Goal: Task Accomplishment & Management: Manage account settings

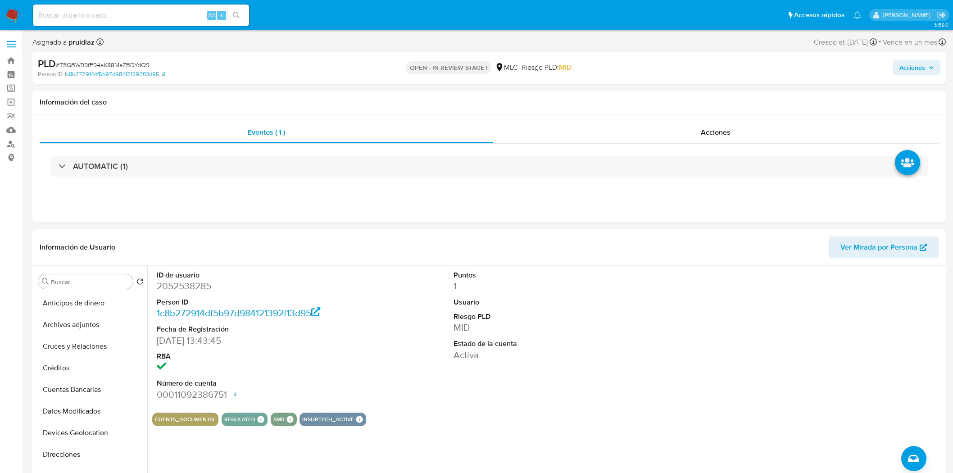
select select "10"
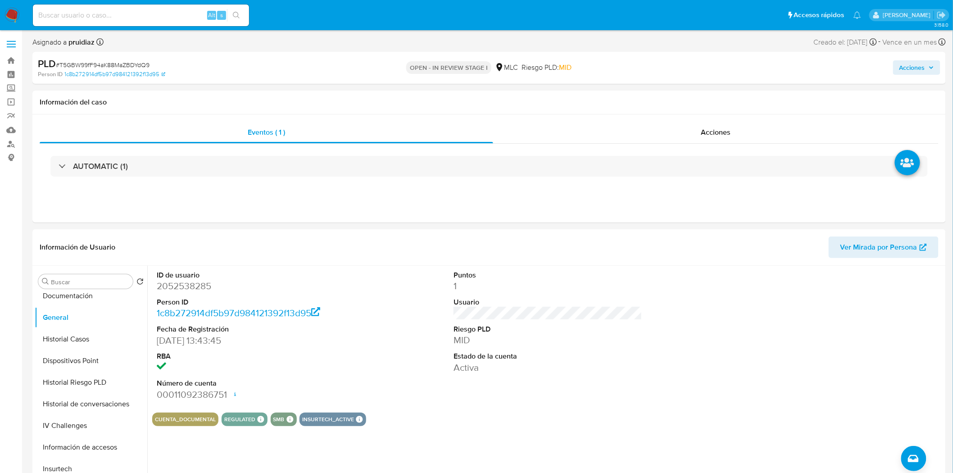
click at [118, 63] on span "# T5GBW99fF94aK88MaZBDYdQ9" at bounding box center [103, 64] width 94 height 9
click at [117, 62] on span "# T5GBW99fF94aK88MaZBDYdQ9" at bounding box center [103, 64] width 94 height 9
copy span "T5GBW99fF94aK88MaZBDYdQ9"
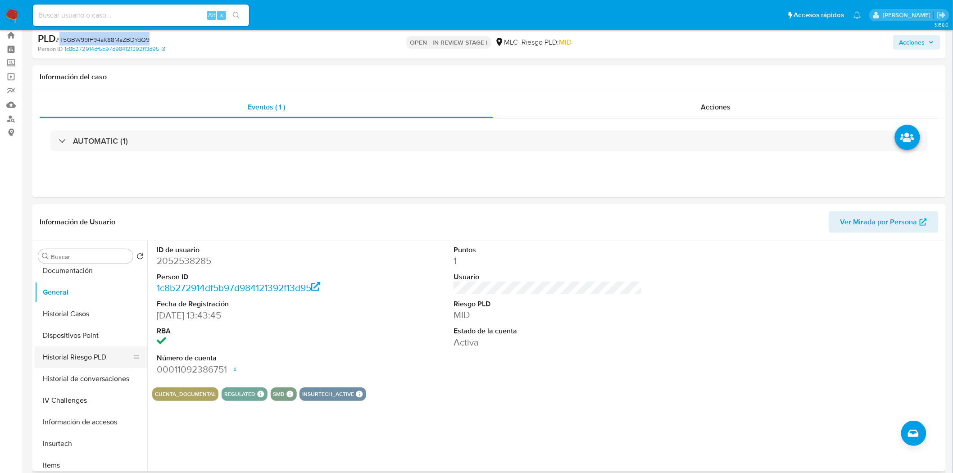
scroll to position [50, 0]
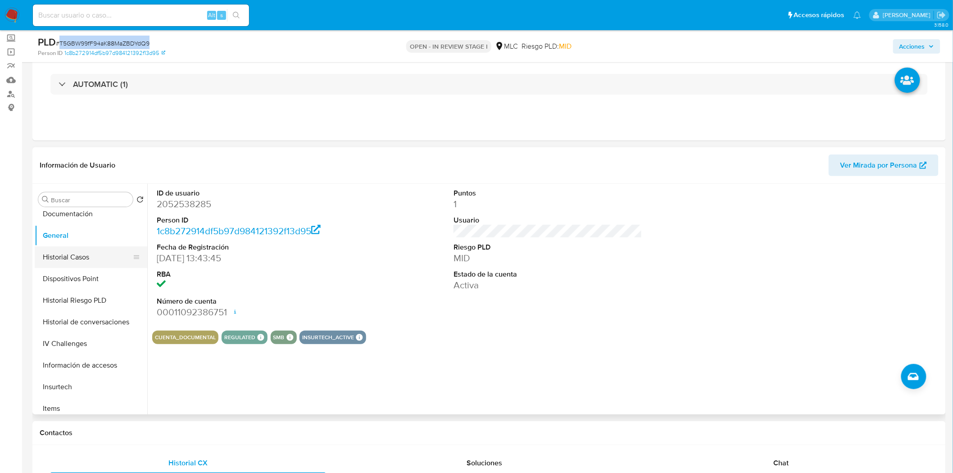
click at [86, 265] on button "Historial Casos" at bounding box center [87, 257] width 105 height 22
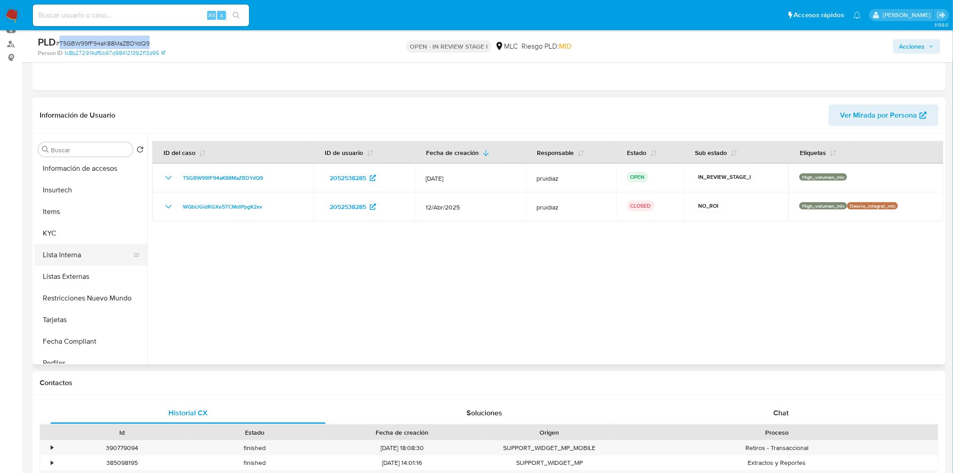
scroll to position [330, 0]
click at [53, 232] on button "KYC" at bounding box center [87, 231] width 105 height 22
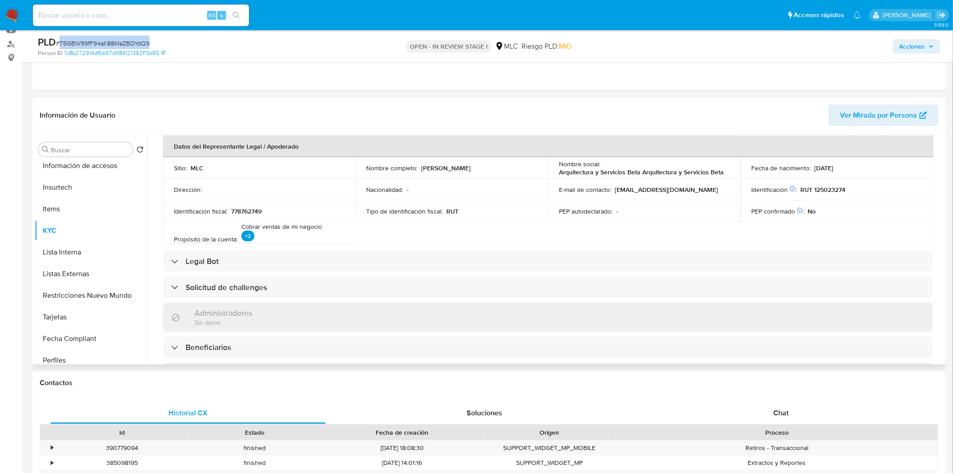
scroll to position [0, 0]
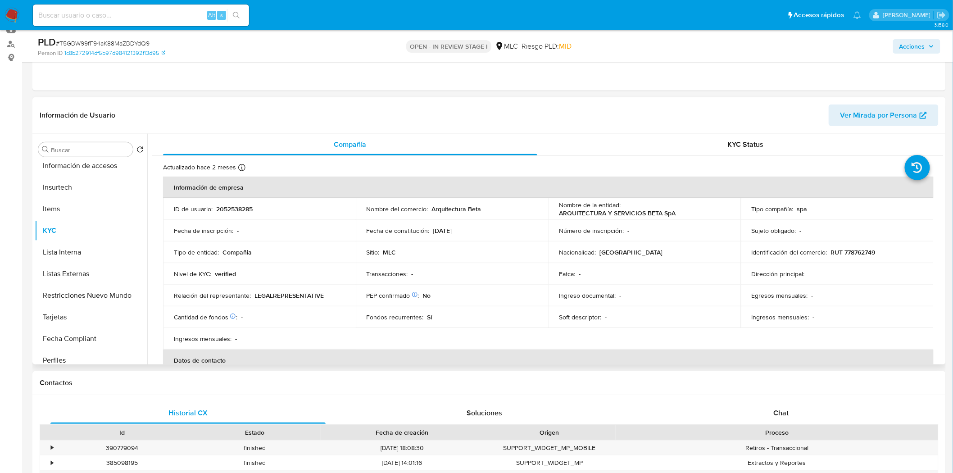
click p "RUT 778762749"
copy p "778762749"
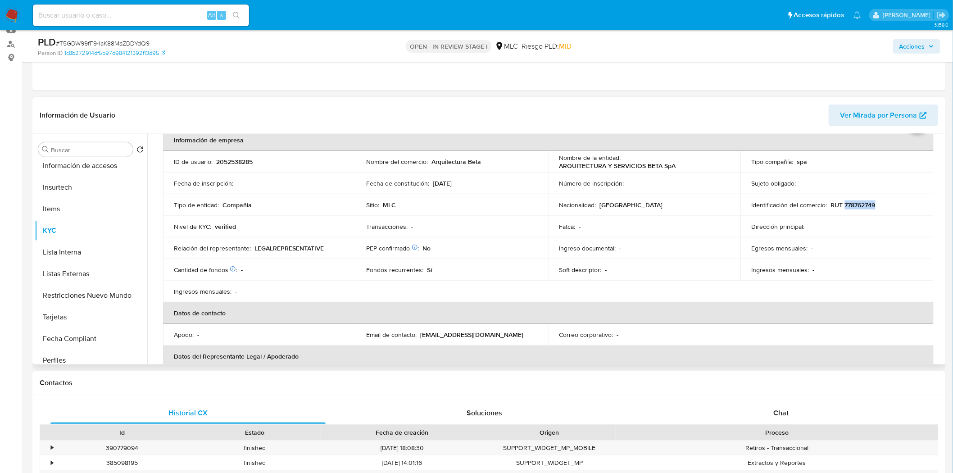
scroll to position [23, 0]
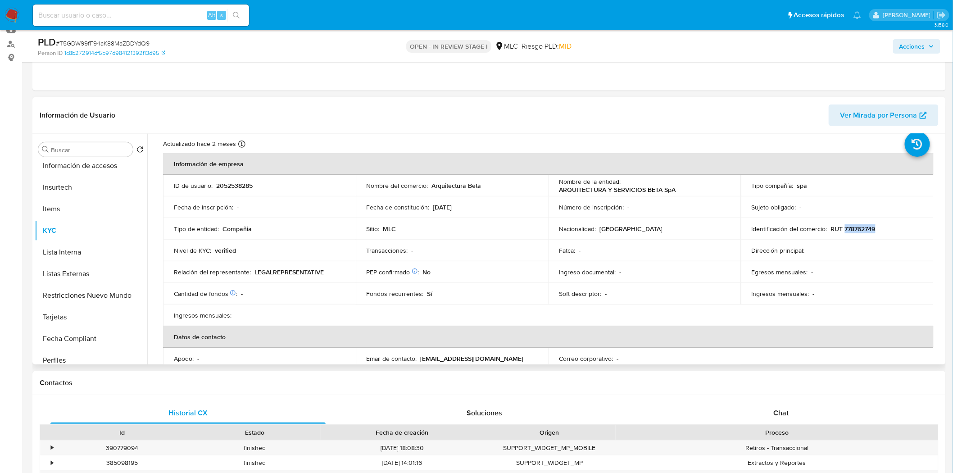
click p "RUT 778762749"
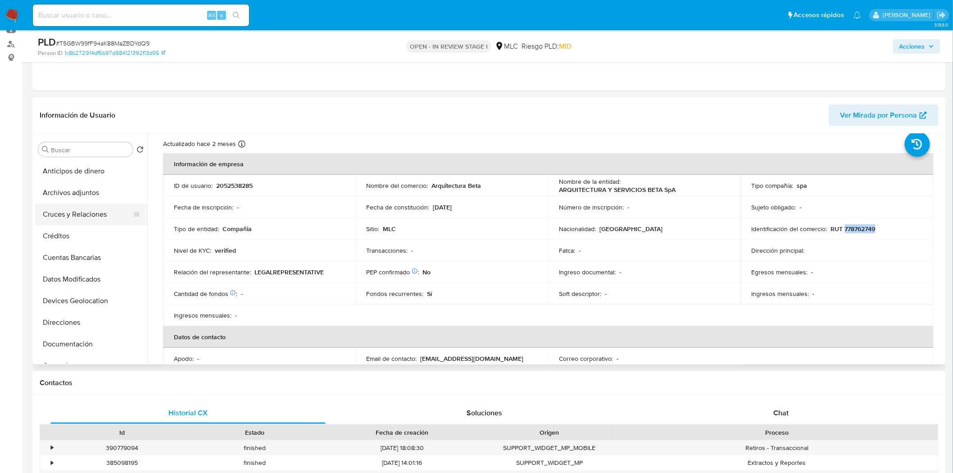
click button "Cruces y Relaciones"
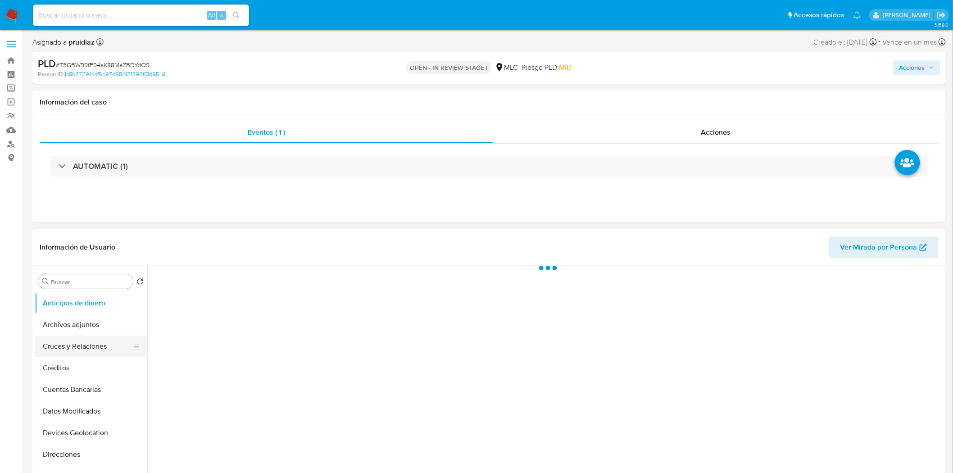
click at [66, 342] on button "Cruces y Relaciones" at bounding box center [87, 347] width 105 height 22
select select "10"
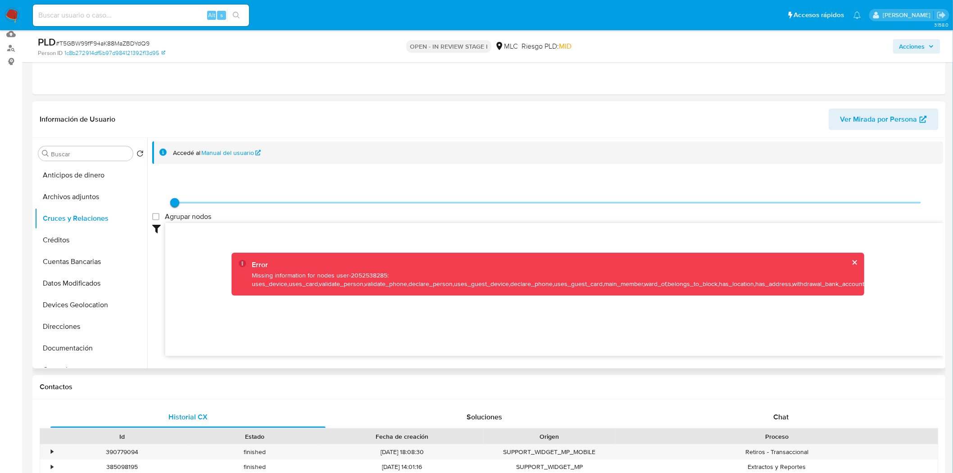
scroll to position [100, 0]
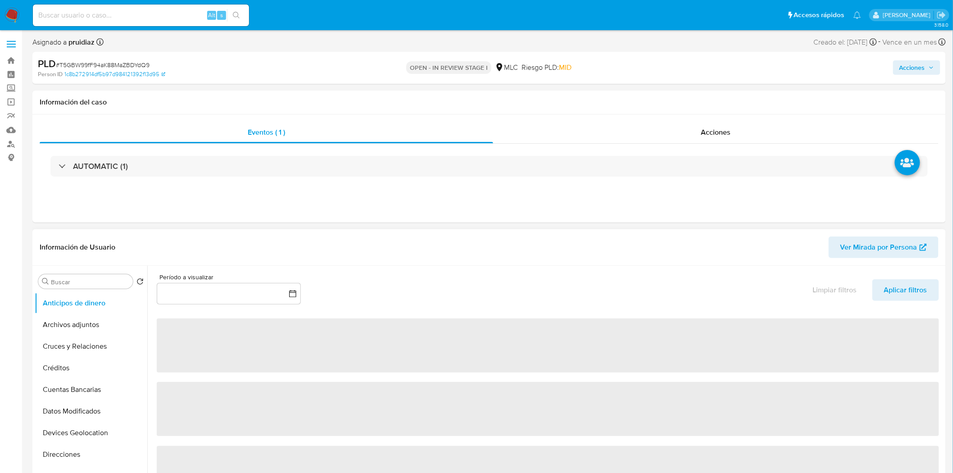
select select "10"
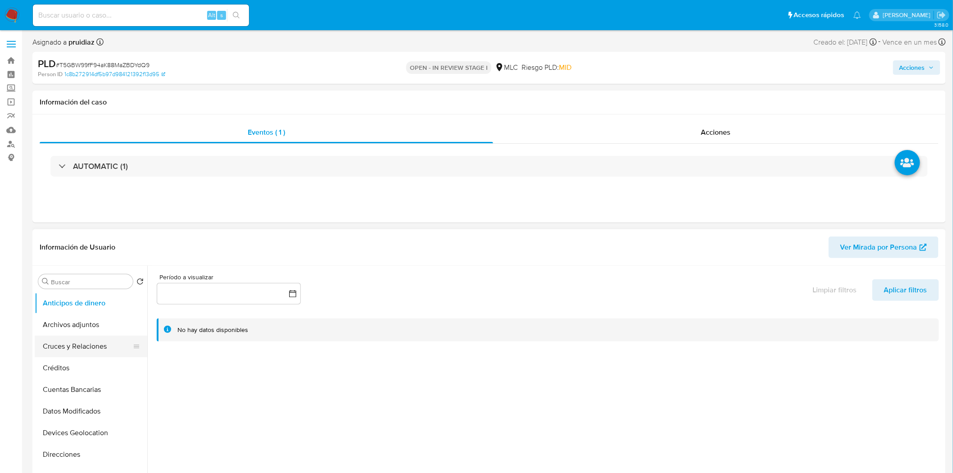
click at [67, 345] on button "Cruces y Relaciones" at bounding box center [87, 347] width 105 height 22
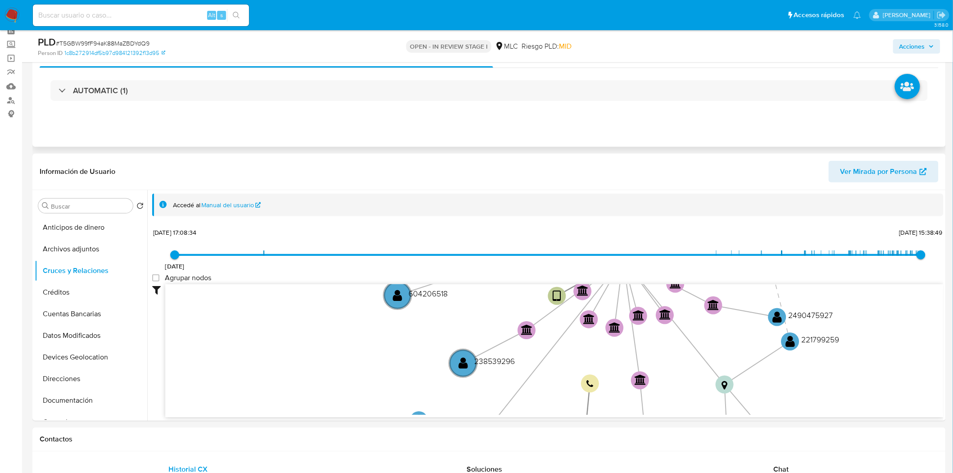
scroll to position [50, 0]
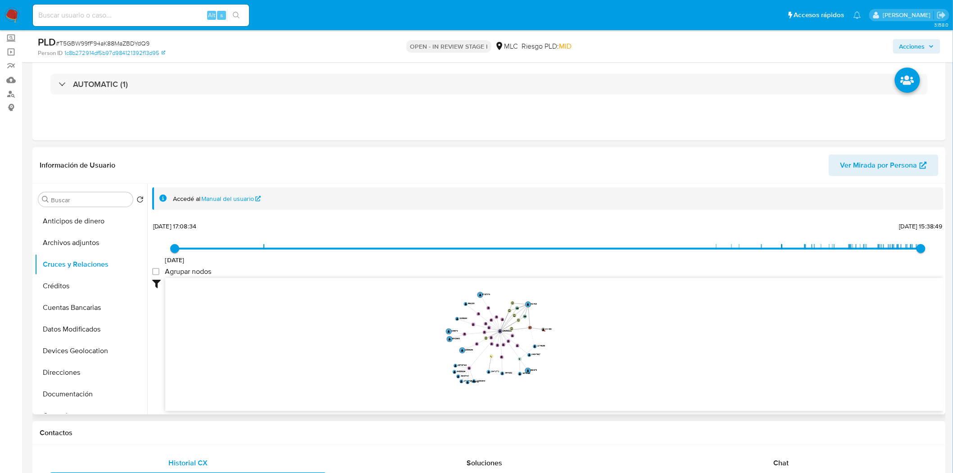
drag, startPoint x: 707, startPoint y: 325, endPoint x: 577, endPoint y: 275, distance: 139.5
click at [693, 352] on icon "device-6771c3d99709ba05a81ecccf  user-2052538285  2052538285 user-40211523  …" at bounding box center [554, 343] width 779 height 131
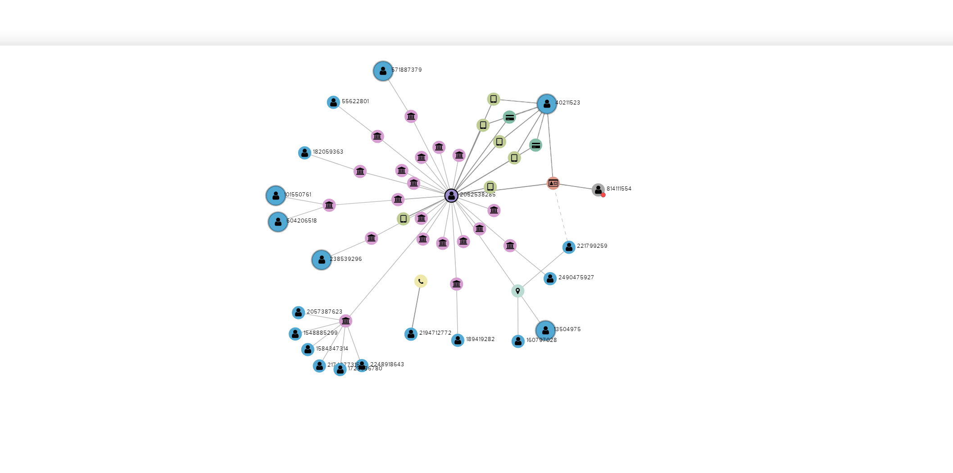
drag, startPoint x: 572, startPoint y: 320, endPoint x: 579, endPoint y: 306, distance: 15.7
click at [579, 306] on icon "device-6771c3d99709ba05a81ecccf  user-2052538285  2052538285 user-40211523  …" at bounding box center [554, 332] width 779 height 131
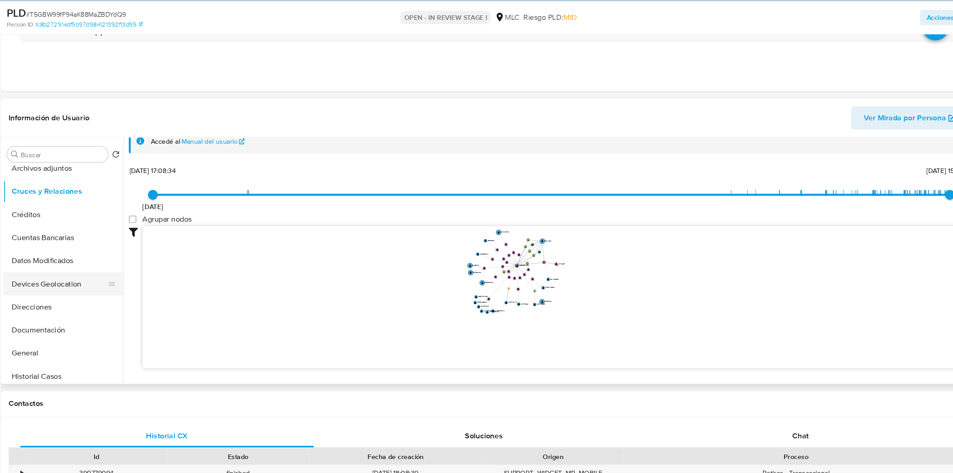
scroll to position [47, 0]
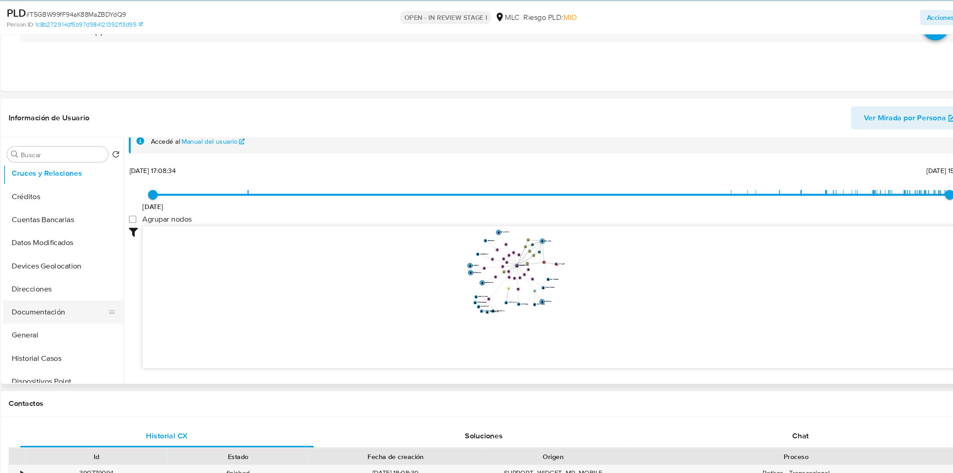
click at [71, 317] on button "Documentación" at bounding box center [87, 322] width 105 height 22
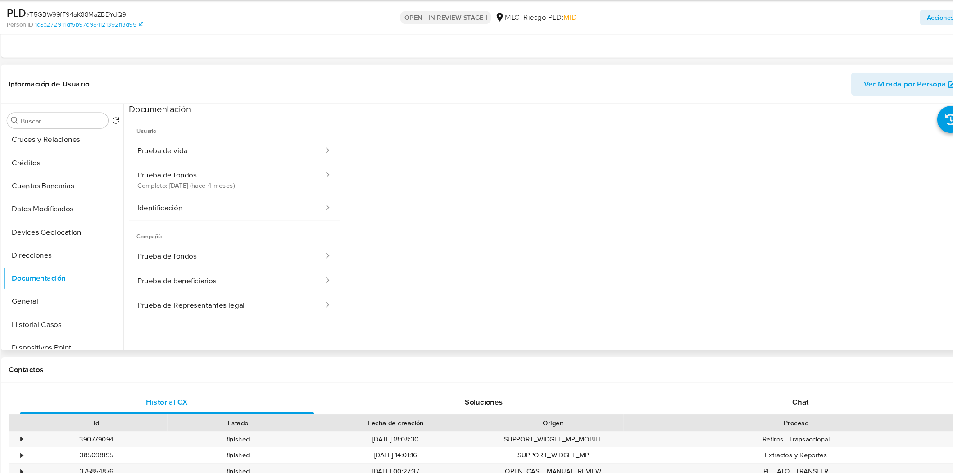
scroll to position [169, 0]
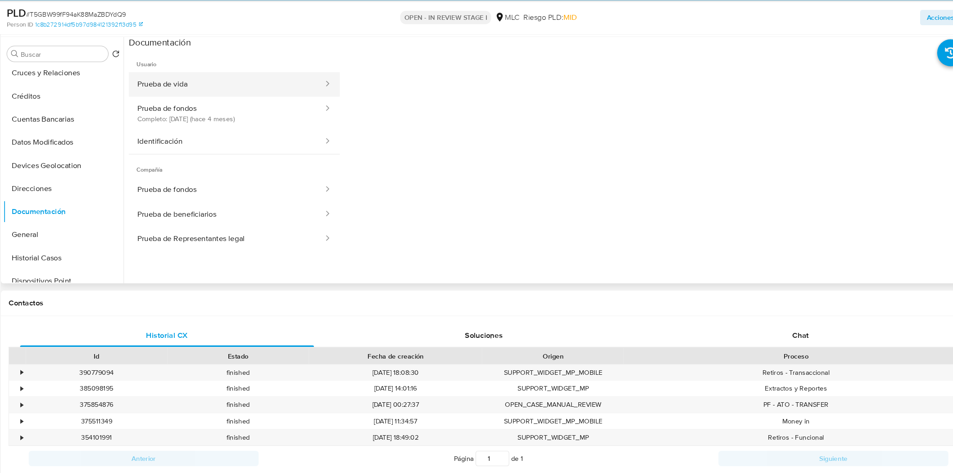
click at [222, 106] on button "Prueba de vida" at bounding box center [243, 109] width 183 height 23
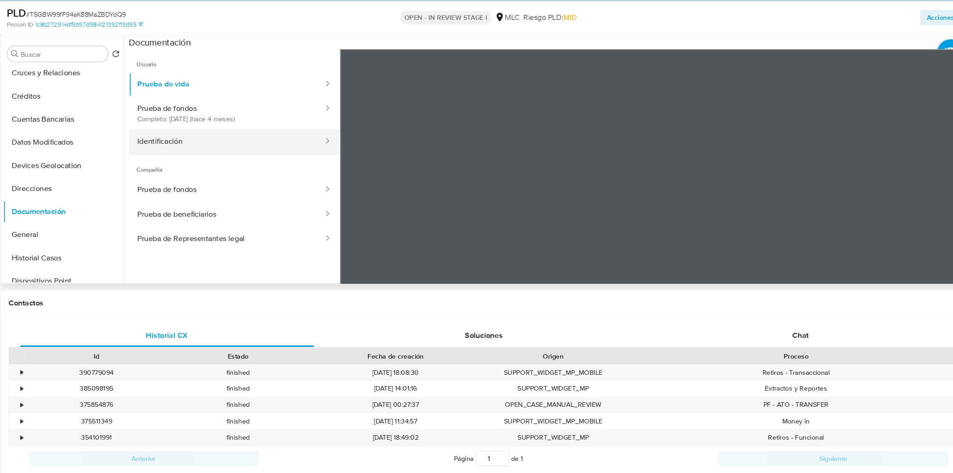
click at [187, 160] on button "Identificación" at bounding box center [243, 162] width 183 height 23
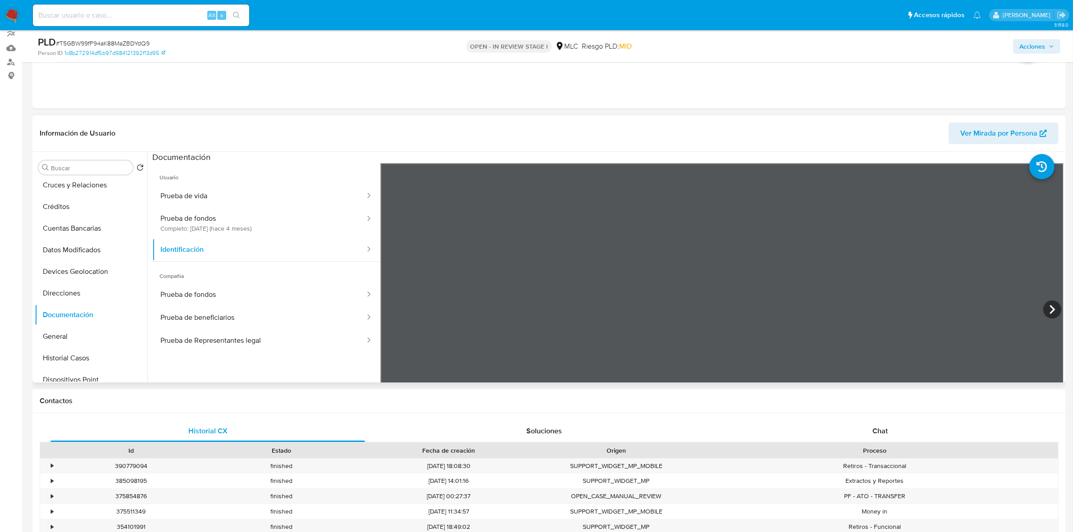
scroll to position [56, 0]
click at [961, 310] on icon at bounding box center [1052, 310] width 18 height 18
click at [273, 233] on button "Prueba de fondos Completo: 15/05/2025 (hace 4 meses)" at bounding box center [259, 223] width 214 height 31
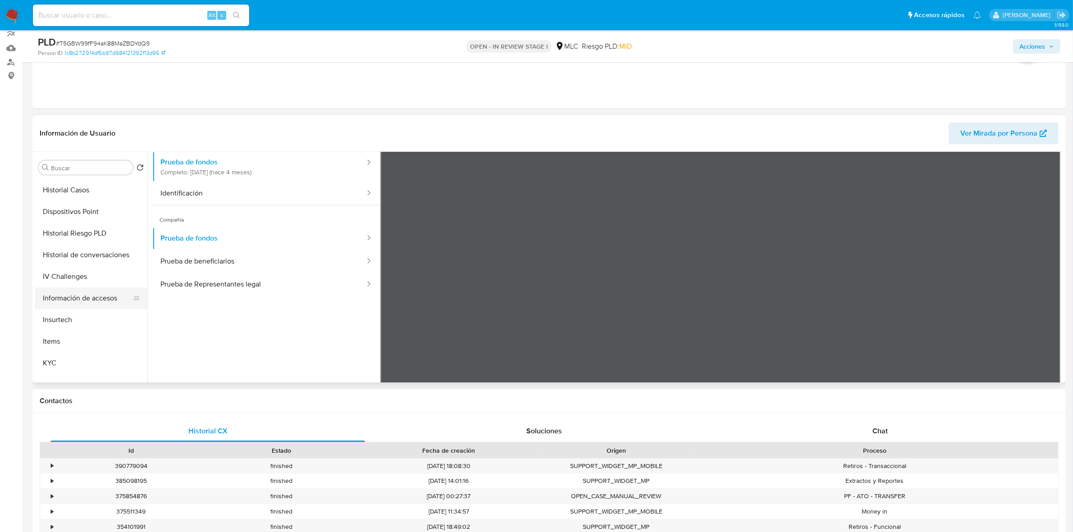
scroll to position [216, 0]
click at [46, 359] on button "KYC" at bounding box center [87, 362] width 105 height 22
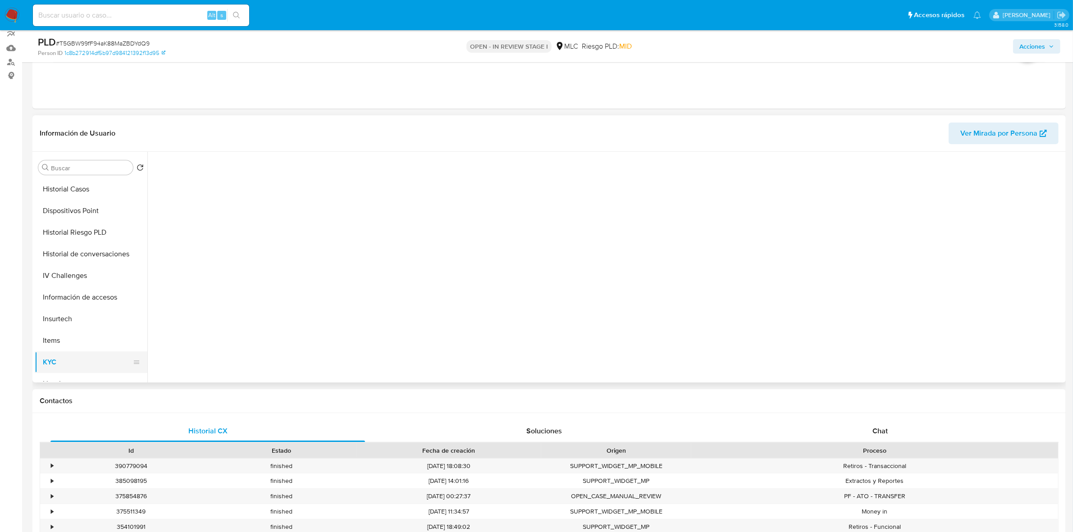
scroll to position [0, 0]
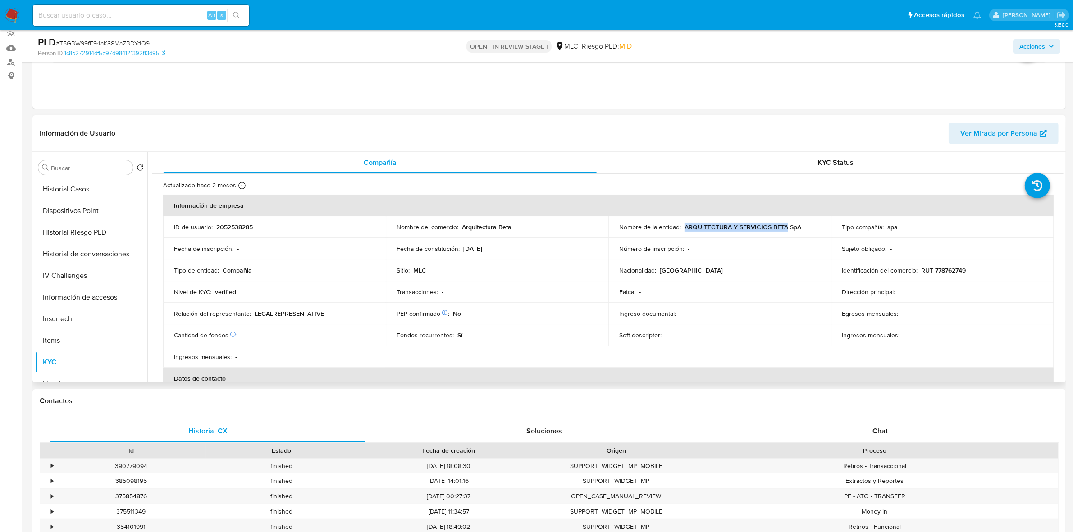
drag, startPoint x: 683, startPoint y: 230, endPoint x: 784, endPoint y: 226, distance: 101.5
click at [784, 226] on p "ARQUITECTURA Y SERVICIOS BETA SpA" at bounding box center [742, 227] width 117 height 8
copy p "ARQUITECTURA Y SERVICIOS BETA"
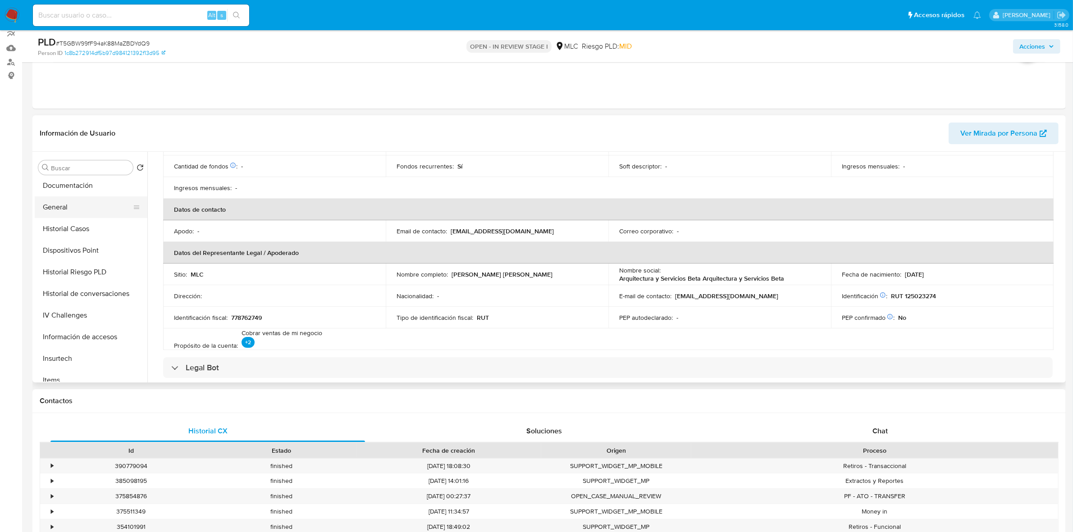
scroll to position [160, 0]
click at [88, 201] on button "Documentación" at bounding box center [87, 202] width 105 height 22
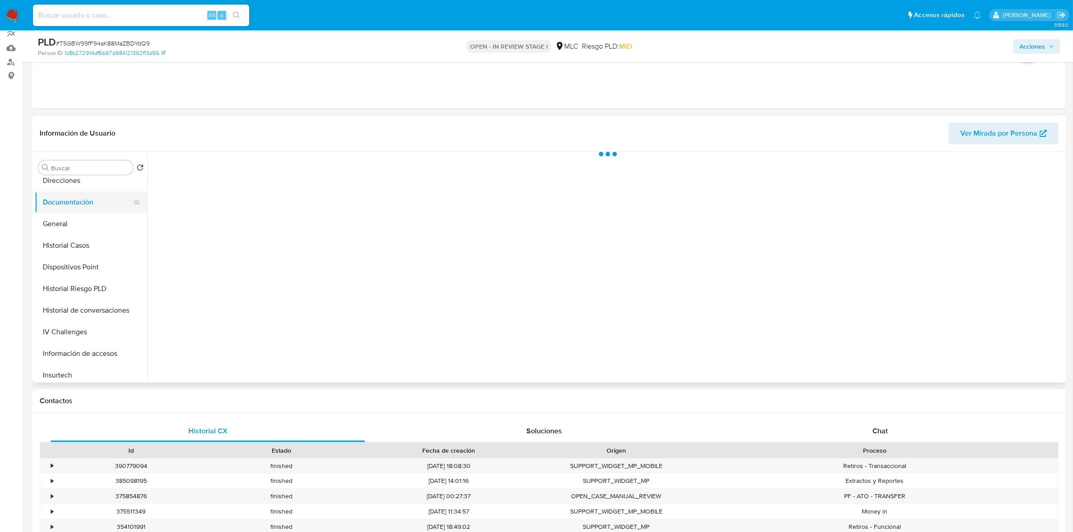
scroll to position [0, 0]
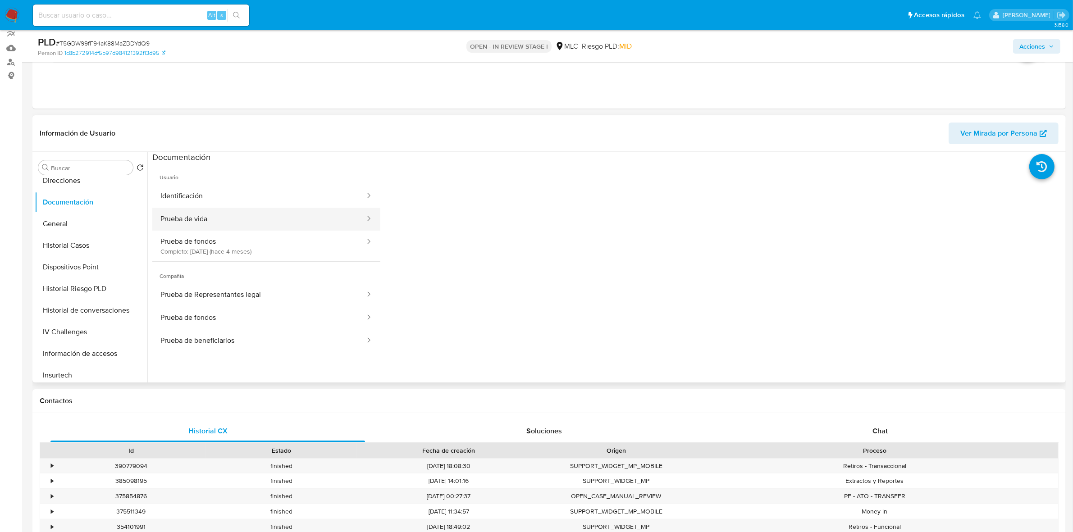
click at [247, 212] on button "Prueba de vida" at bounding box center [259, 219] width 214 height 23
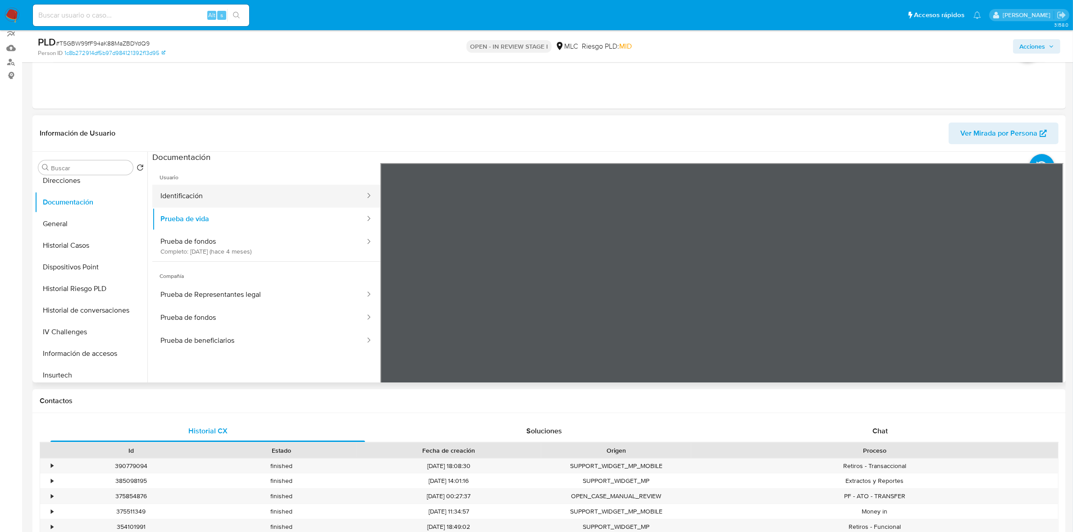
click at [256, 206] on button "Identificación" at bounding box center [259, 196] width 214 height 23
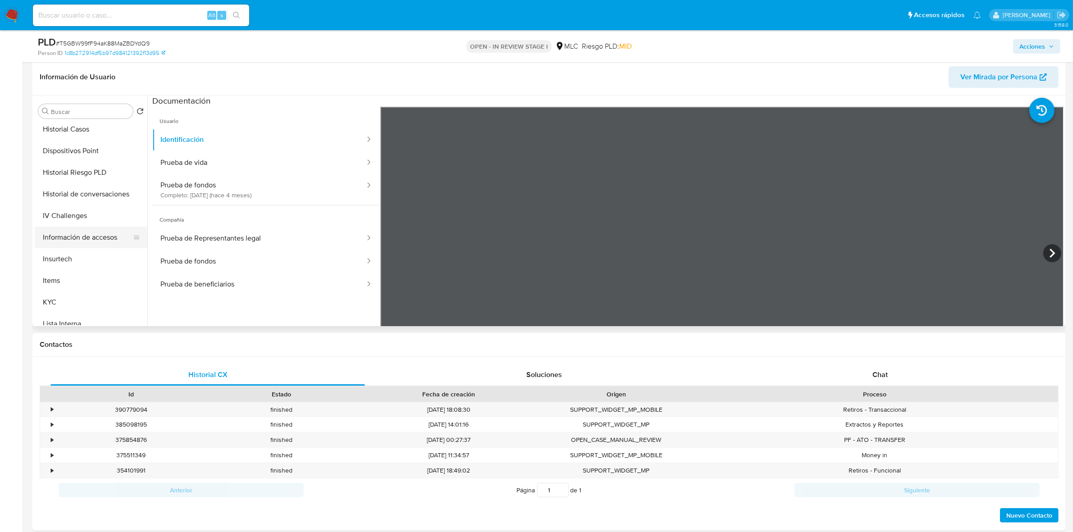
scroll to position [329, 0]
click at [60, 196] on button "KYC" at bounding box center [87, 193] width 105 height 22
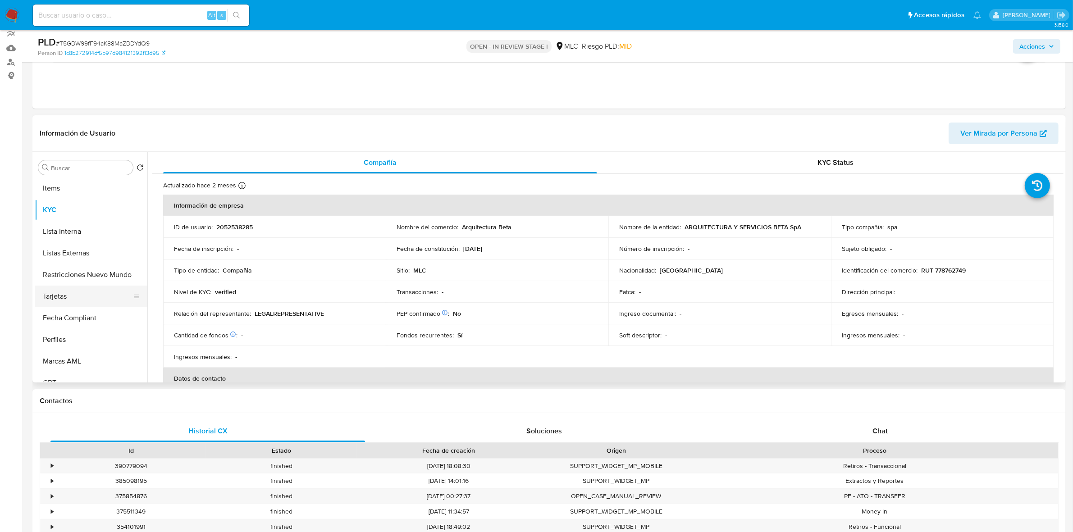
scroll to position [380, 0]
click at [76, 265] on button "Restricciones Nuevo Mundo" at bounding box center [87, 264] width 105 height 22
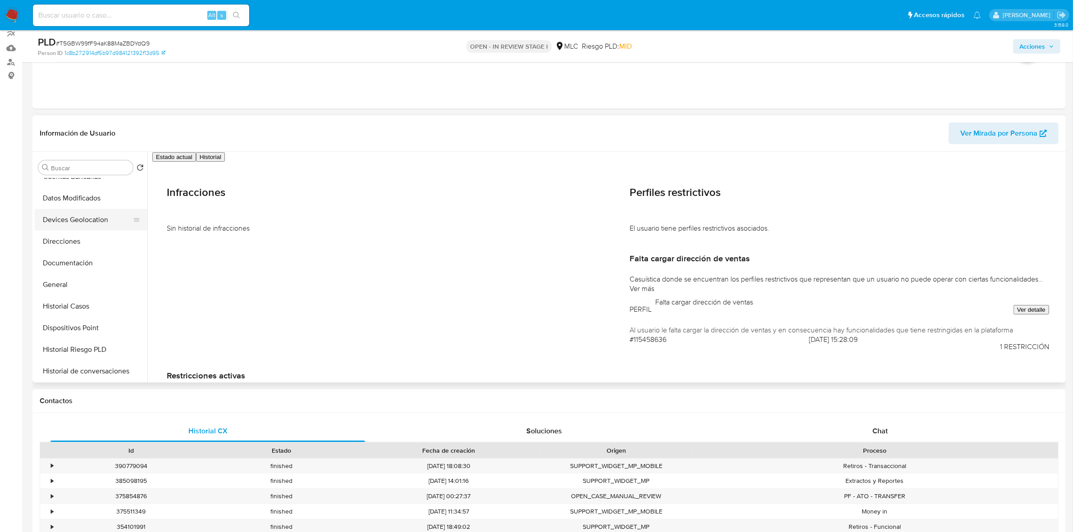
scroll to position [98, 0]
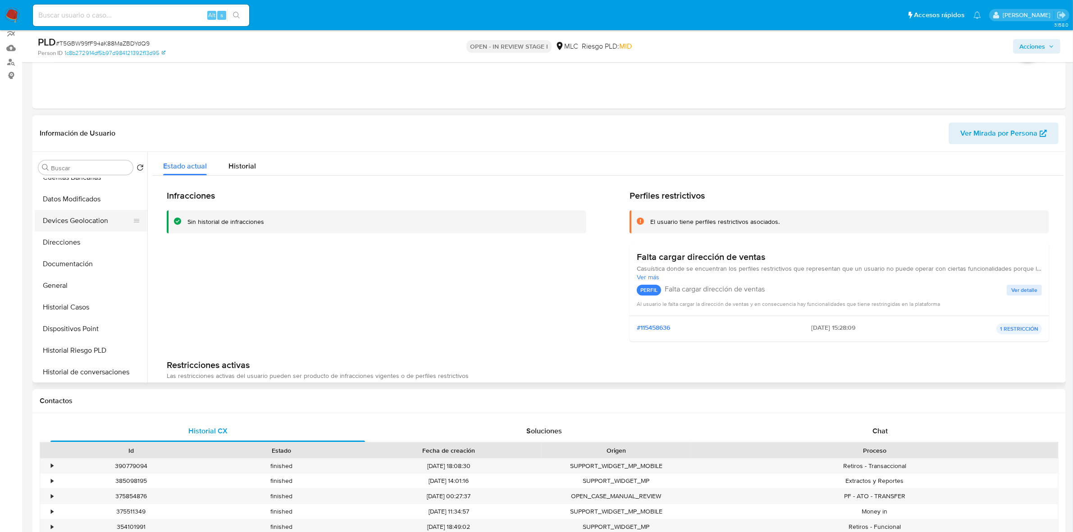
click at [79, 224] on button "Devices Geolocation" at bounding box center [87, 221] width 105 height 22
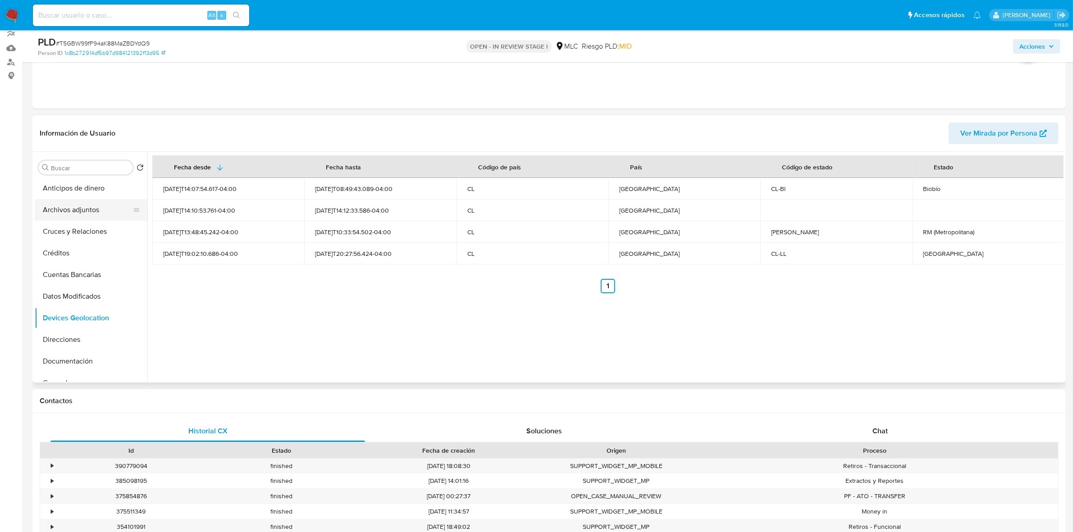
scroll to position [0, 0]
click at [92, 231] on button "Cruces y Relaciones" at bounding box center [87, 233] width 105 height 22
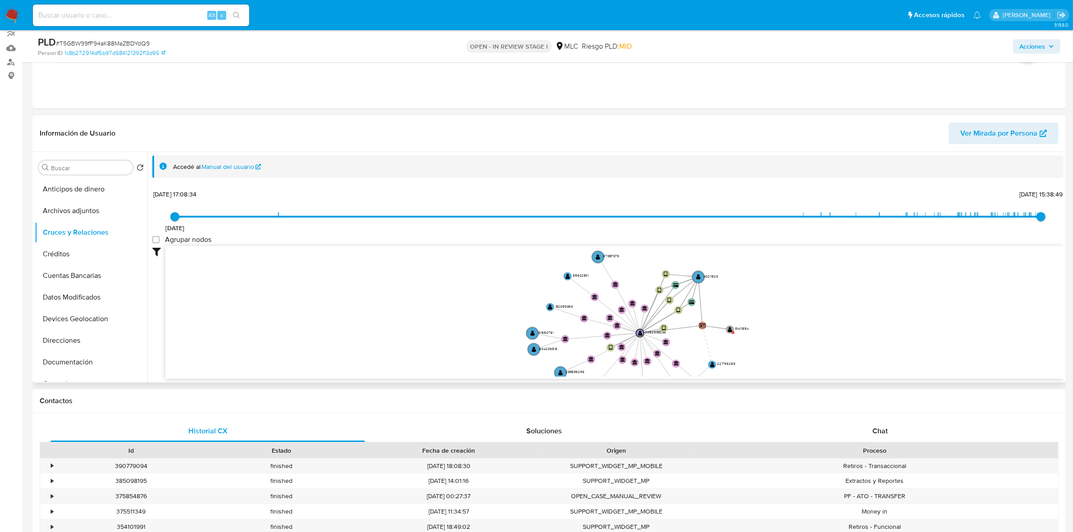
drag, startPoint x: 877, startPoint y: 292, endPoint x: 793, endPoint y: 372, distance: 116.3
click at [793, 372] on icon "device-6771c3d99709ba05a81ecccf  user-2052538285  2052538285 user-40211523  …" at bounding box center [614, 311] width 898 height 131
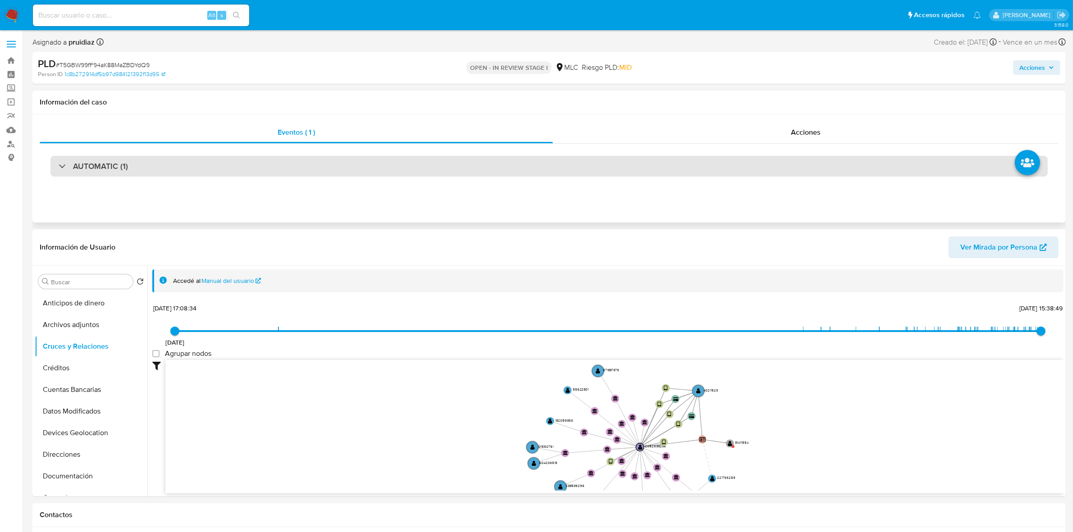
click at [114, 160] on div "AUTOMATIC (1)" at bounding box center [548, 166] width 997 height 21
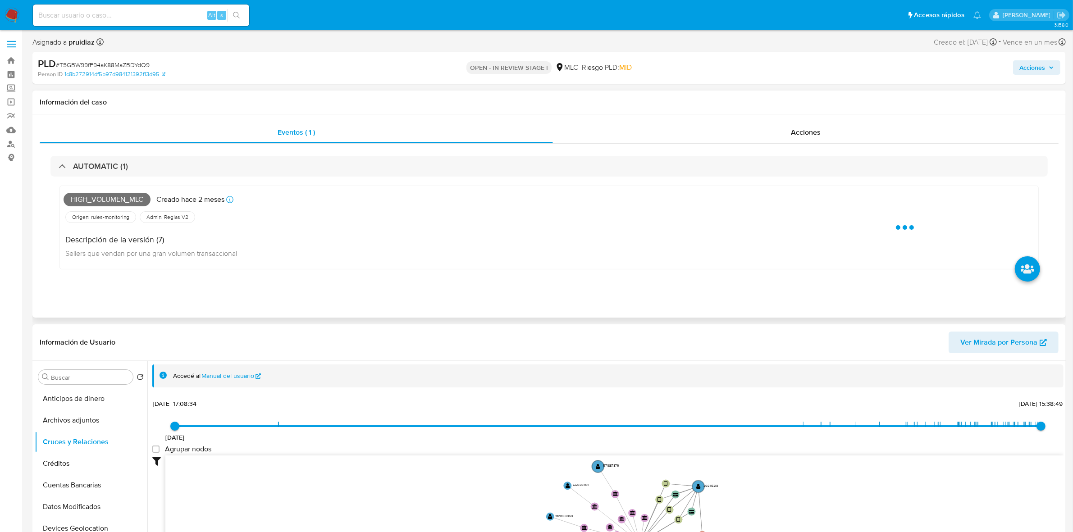
click at [90, 199] on span "High_volumen_mlc" at bounding box center [107, 200] width 87 height 14
copy span "High_volumen_mlc"
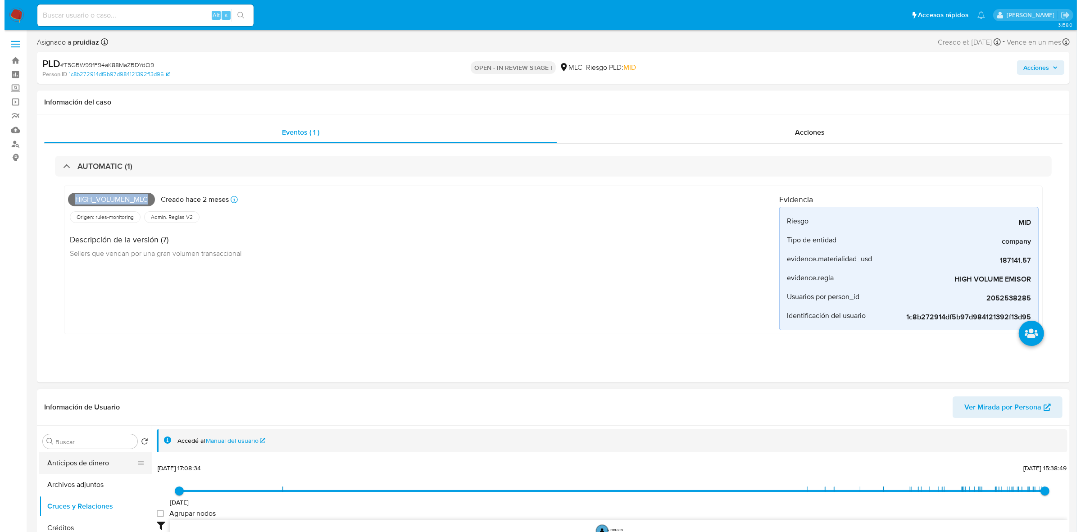
scroll to position [169, 0]
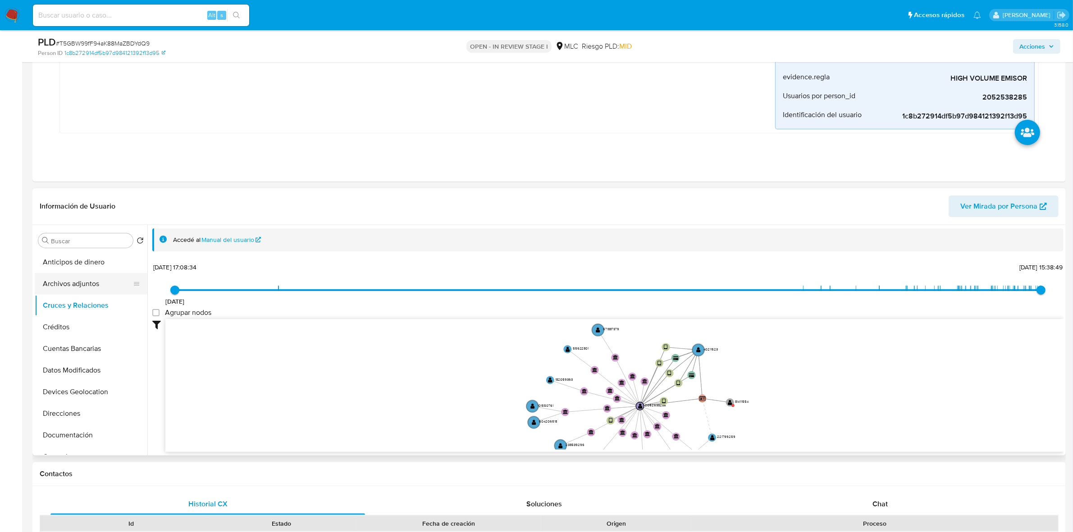
click at [87, 275] on button "Archivos adjuntos" at bounding box center [87, 284] width 105 height 22
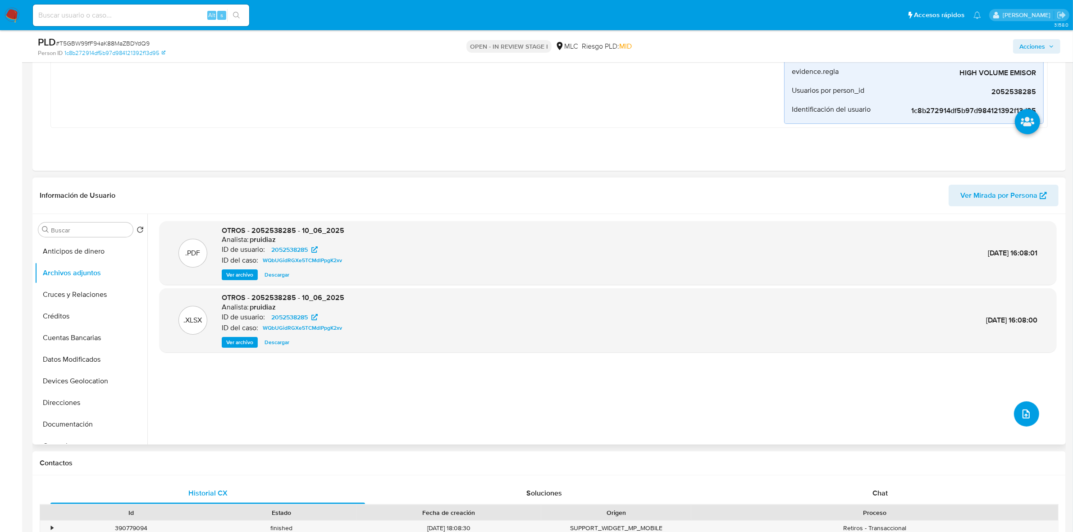
click at [961, 415] on button "upload-file" at bounding box center [1026, 413] width 25 height 25
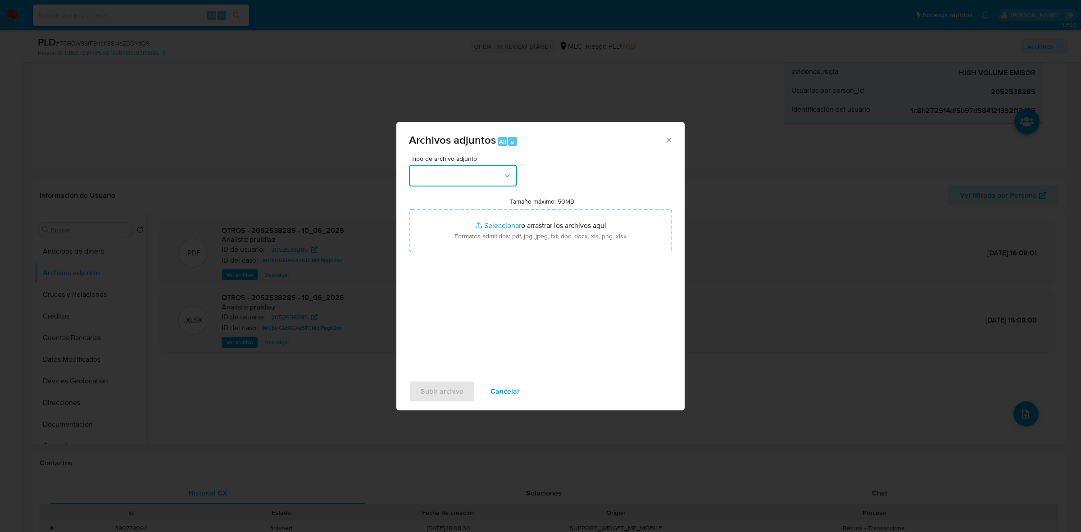
click at [471, 179] on button "button" at bounding box center [463, 176] width 108 height 22
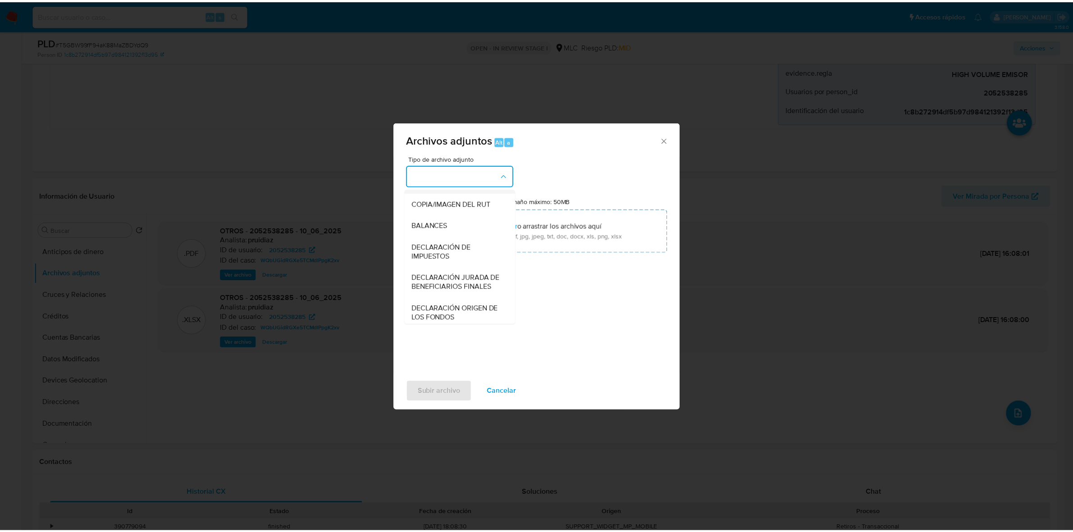
scroll to position [149, 0]
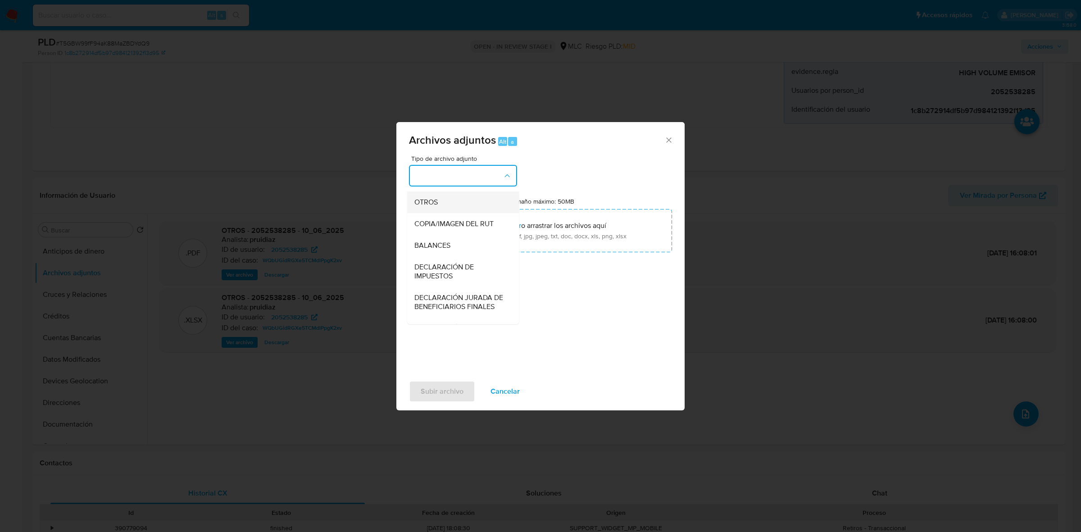
click at [429, 207] on span "OTROS" at bounding box center [426, 202] width 23 height 9
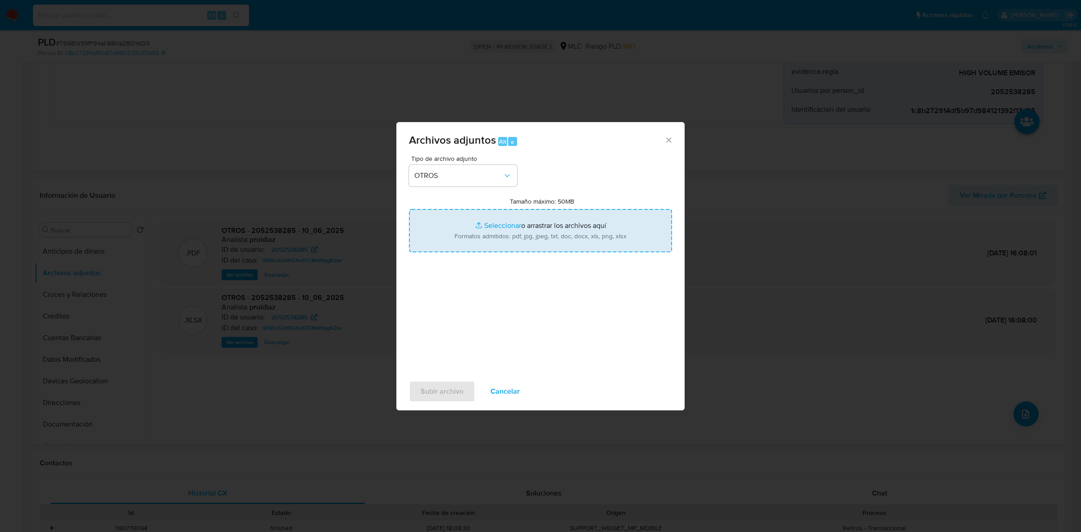
click at [532, 233] on input "Tamaño máximo: 50MB Seleccionar archivos" at bounding box center [540, 230] width 263 height 43
type input "C:\fakepath\2052538285 - 11_09_2025.xlsx"
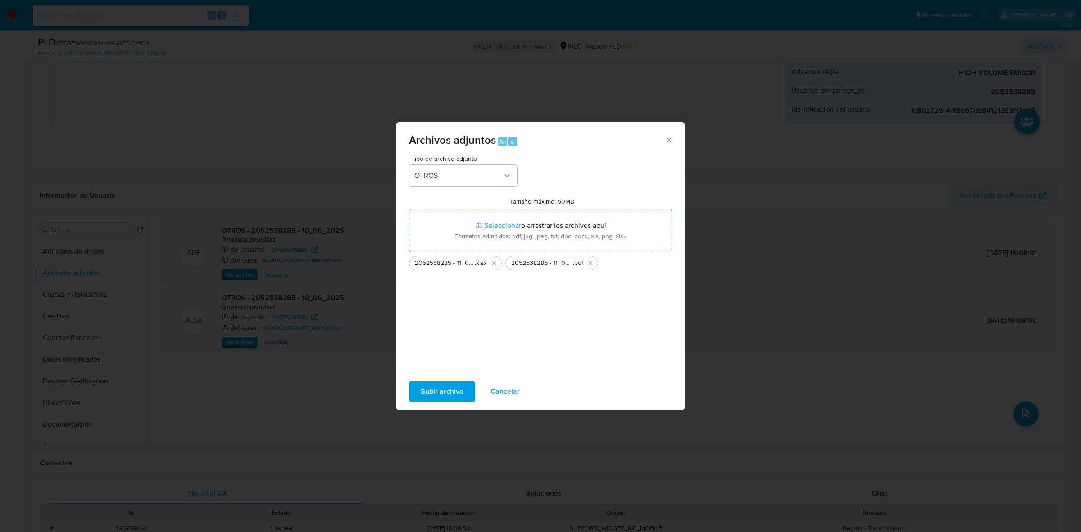
click at [432, 393] on span "Subir archivo" at bounding box center [442, 392] width 43 height 20
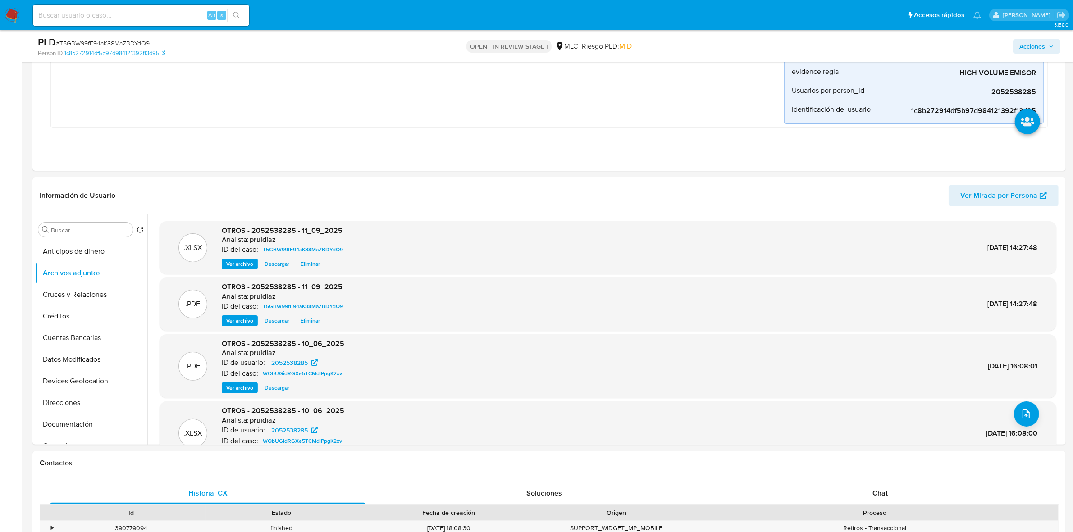
click at [961, 51] on button "Acciones" at bounding box center [1036, 46] width 47 height 14
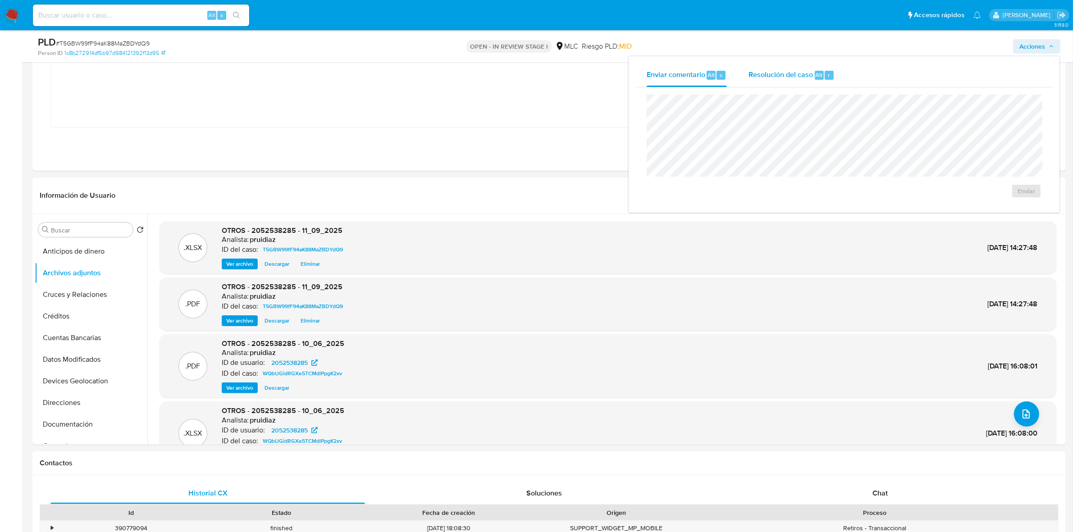
click at [825, 74] on div "r" at bounding box center [829, 75] width 9 height 9
click at [939, 203] on span "No ROI" at bounding box center [925, 200] width 44 height 20
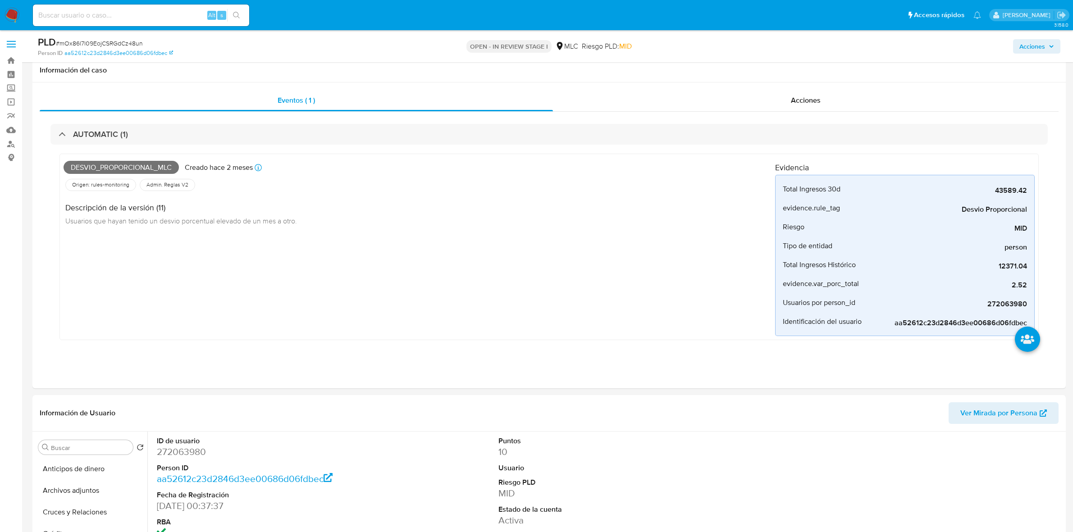
select select "10"
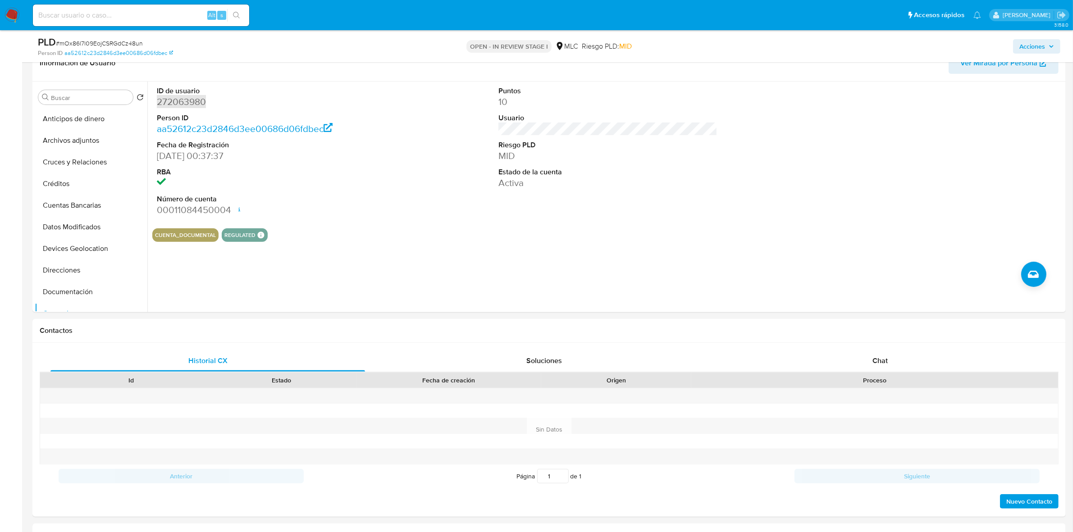
scroll to position [150, 0]
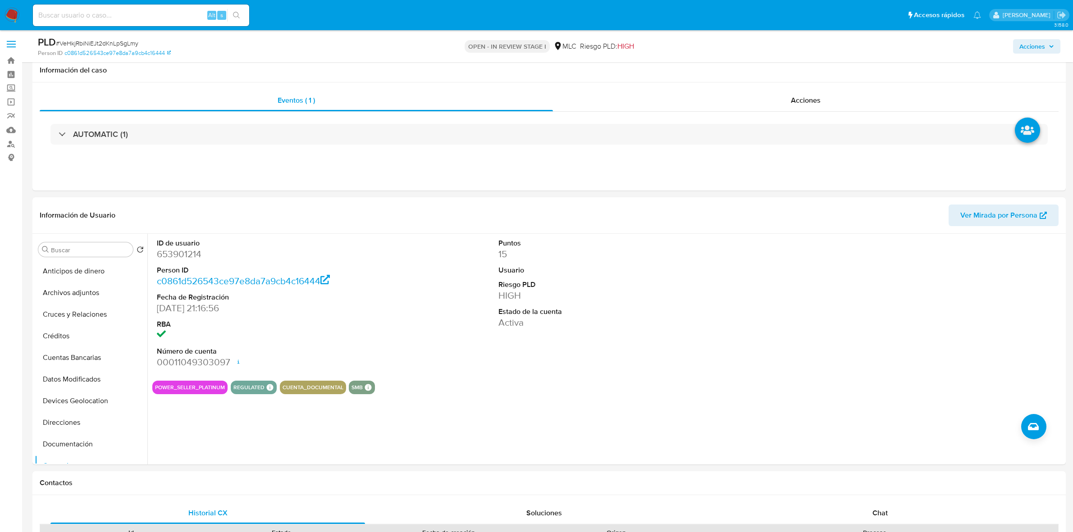
select select "10"
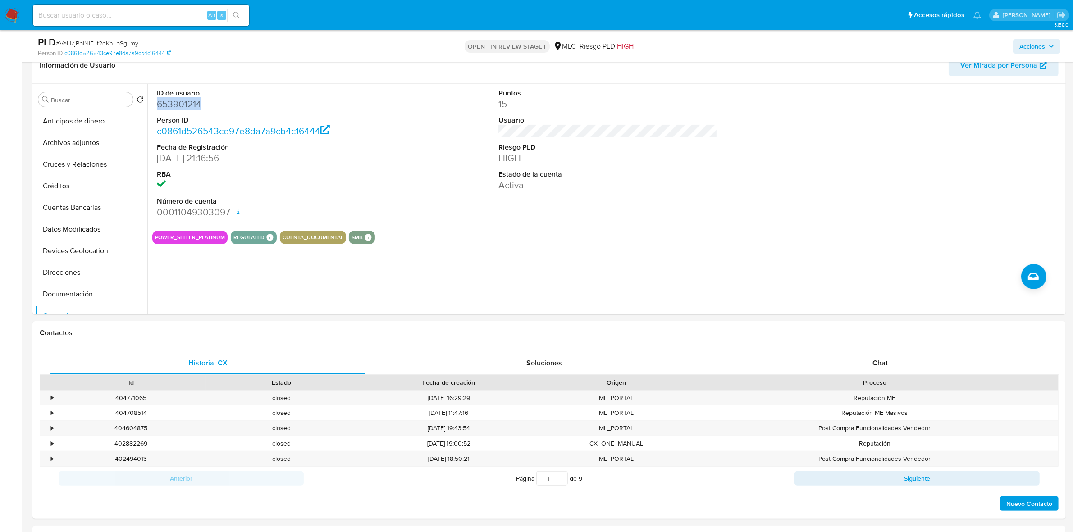
scroll to position [150, 0]
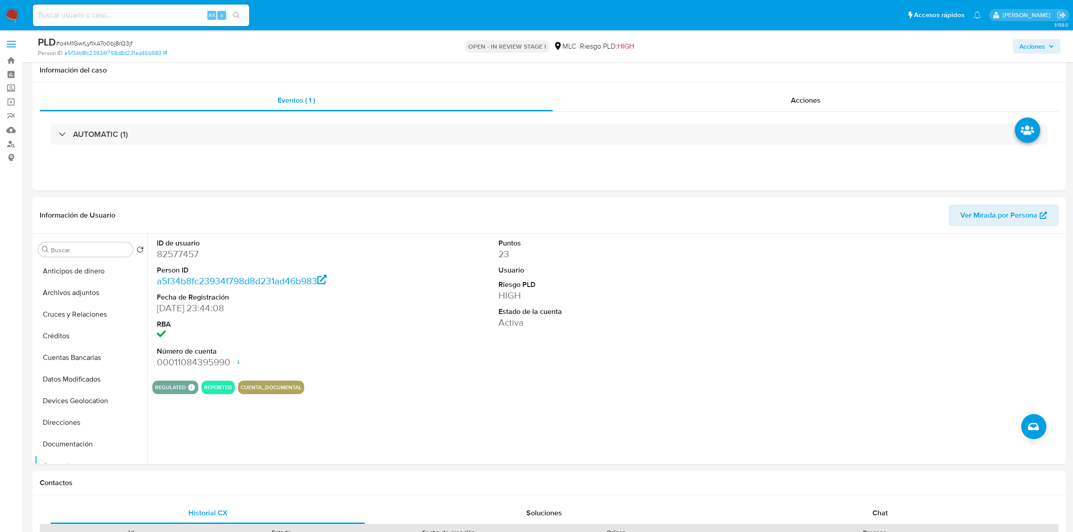
select select "10"
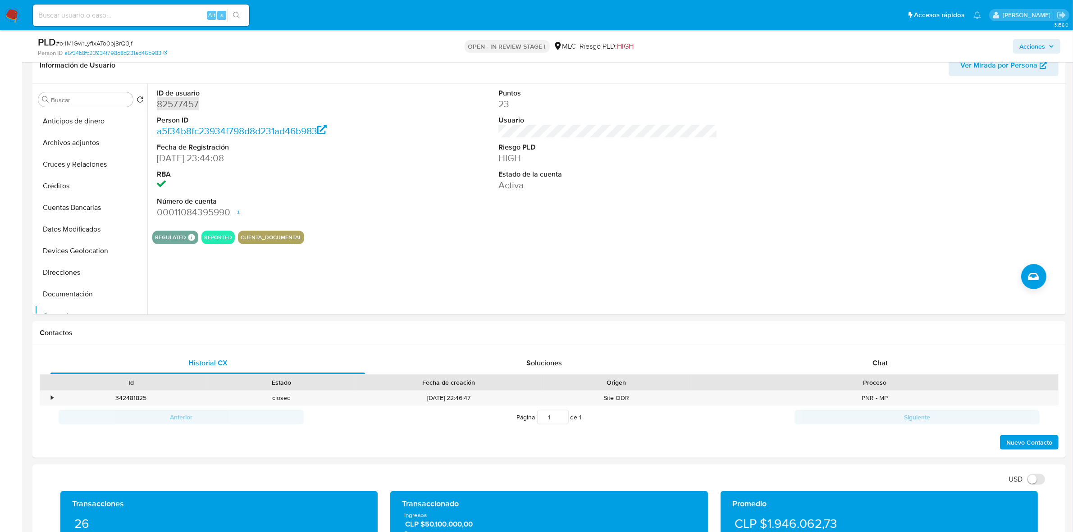
scroll to position [150, 0]
click at [182, 104] on dd "82577457" at bounding box center [266, 104] width 219 height 13
click at [178, 107] on dd "82577457" at bounding box center [266, 104] width 219 height 13
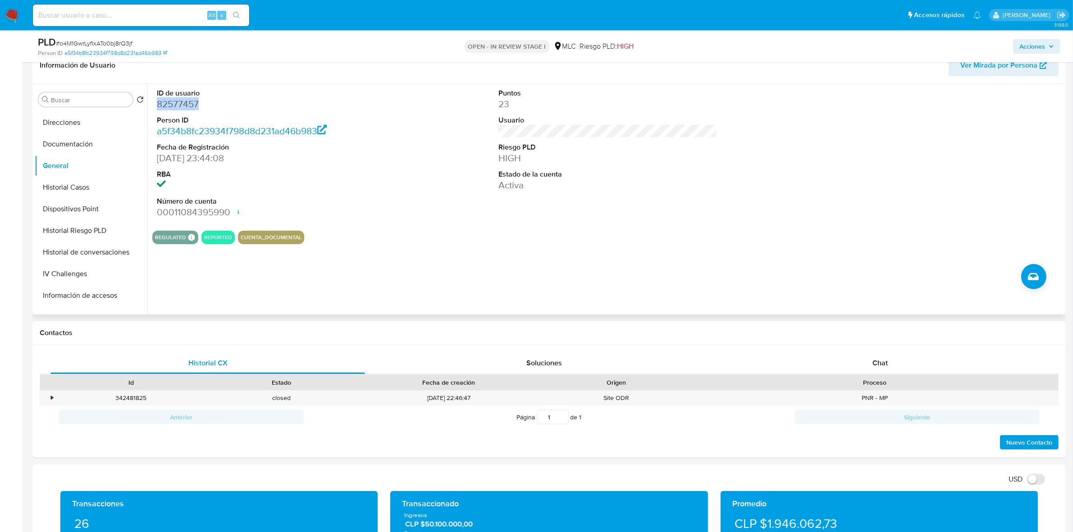
click at [184, 106] on dd "82577457" at bounding box center [266, 104] width 219 height 13
click at [114, 45] on span "# o4M1GwrLyfIxATo0bj8rQ3jf" at bounding box center [94, 43] width 77 height 9
copy span "o4M1GwrLyfIxATo0bj8rQ3jf"
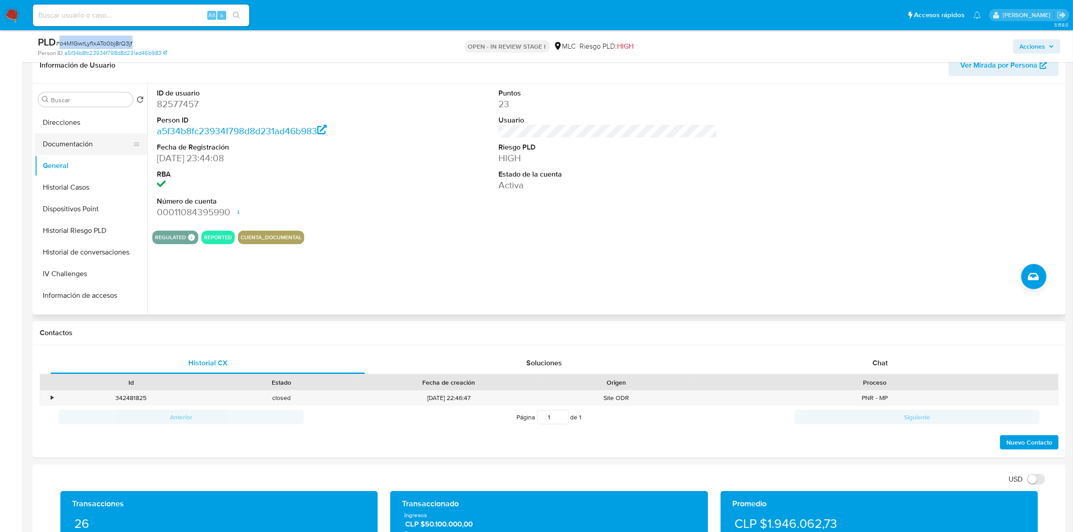
scroll to position [206, 0]
click at [63, 127] on button "Historial Casos" at bounding box center [87, 131] width 105 height 22
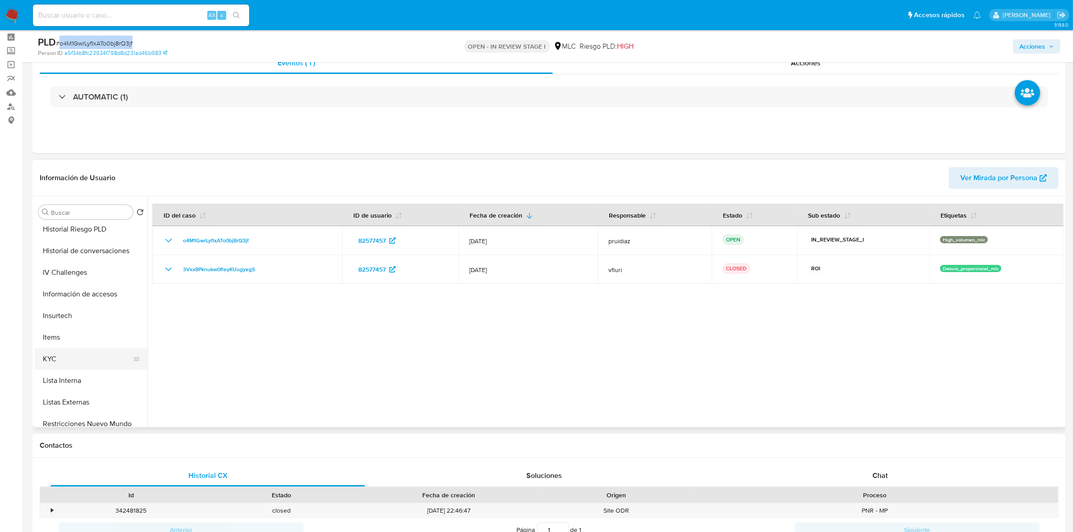
scroll to position [375, 0]
click at [62, 246] on button "KYC" at bounding box center [87, 248] width 105 height 22
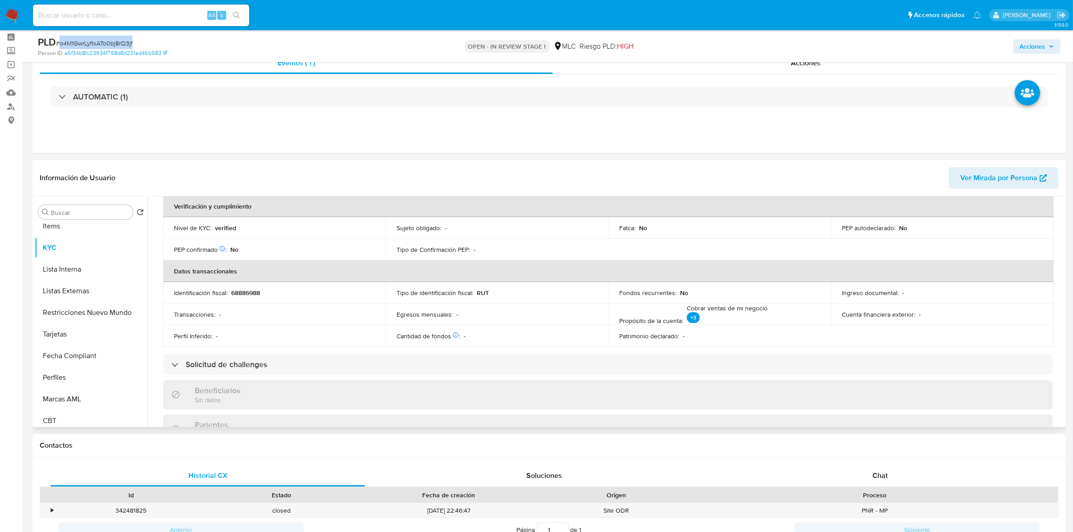
scroll to position [0, 0]
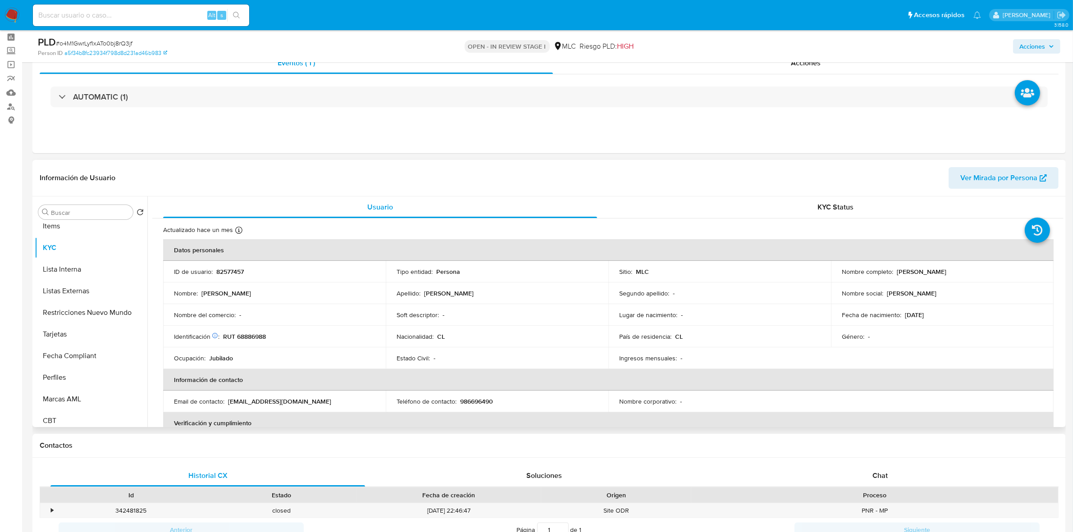
click at [255, 340] on p "RUT 68886988" at bounding box center [244, 337] width 43 height 8
copy p "68886988"
click at [79, 280] on button "Cruces y Relaciones" at bounding box center [87, 277] width 105 height 22
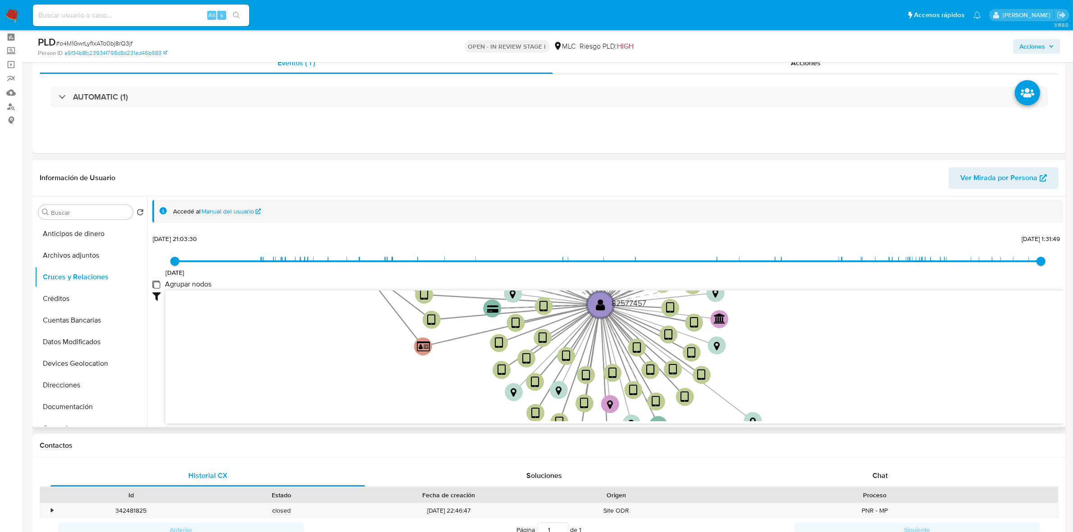
click at [158, 284] on group_nodes "Agrupar nodos" at bounding box center [155, 284] width 7 height 7
checkbox group_nodes "true"
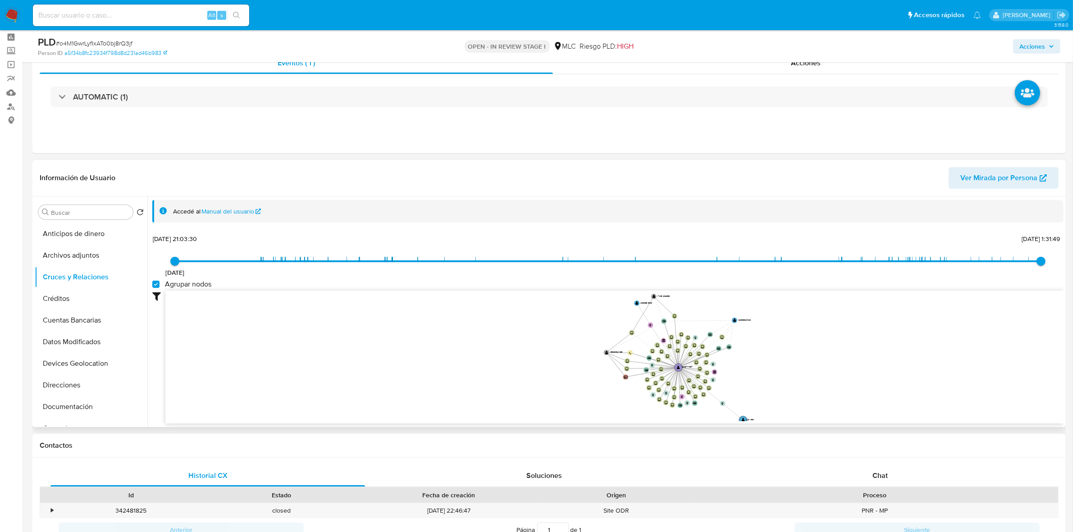
drag, startPoint x: 891, startPoint y: 322, endPoint x: 789, endPoint y: 380, distance: 117.0
click at [789, 381] on icon "device-6730c14e957d45a0bf1cecce  user-82577457  82577457 device-6129526a08813…" at bounding box center [614, 356] width 898 height 131
drag, startPoint x: 794, startPoint y: 356, endPoint x: 761, endPoint y: 334, distance: 39.2
click at [758, 337] on icon "device-6730c14e957d45a0bf1cecce  user-82577457  82577457 device-6129526a08813…" at bounding box center [614, 356] width 898 height 131
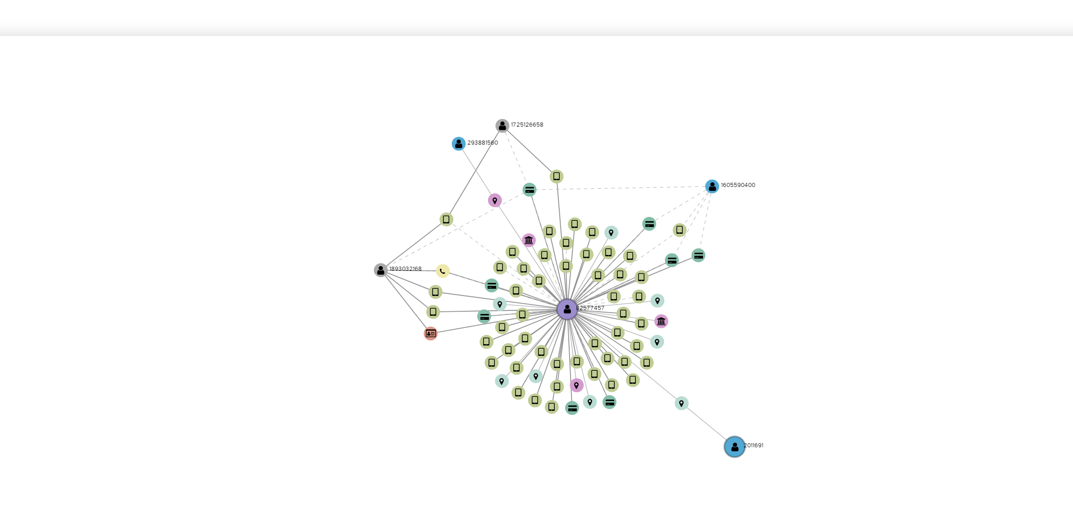
drag, startPoint x: 721, startPoint y: 344, endPoint x: 705, endPoint y: 355, distance: 19.9
click at [705, 355] on icon "device-6730c14e957d45a0bf1cecce  user-82577457  82577457 device-6129526a08813…" at bounding box center [614, 356] width 898 height 131
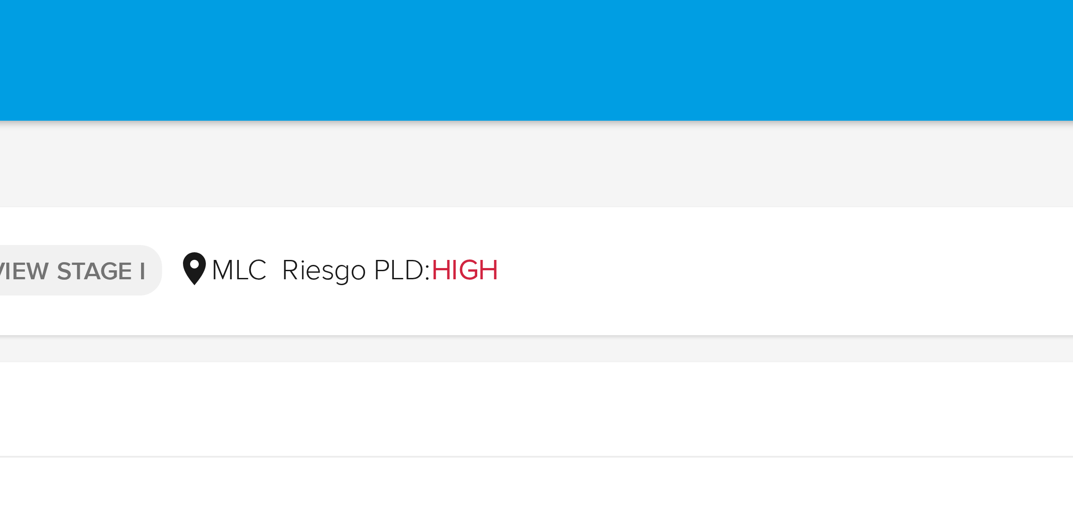
drag, startPoint x: 779, startPoint y: 337, endPoint x: 775, endPoint y: 27, distance: 310.5
drag, startPoint x: 628, startPoint y: 43, endPoint x: 642, endPoint y: 80, distance: 39.7
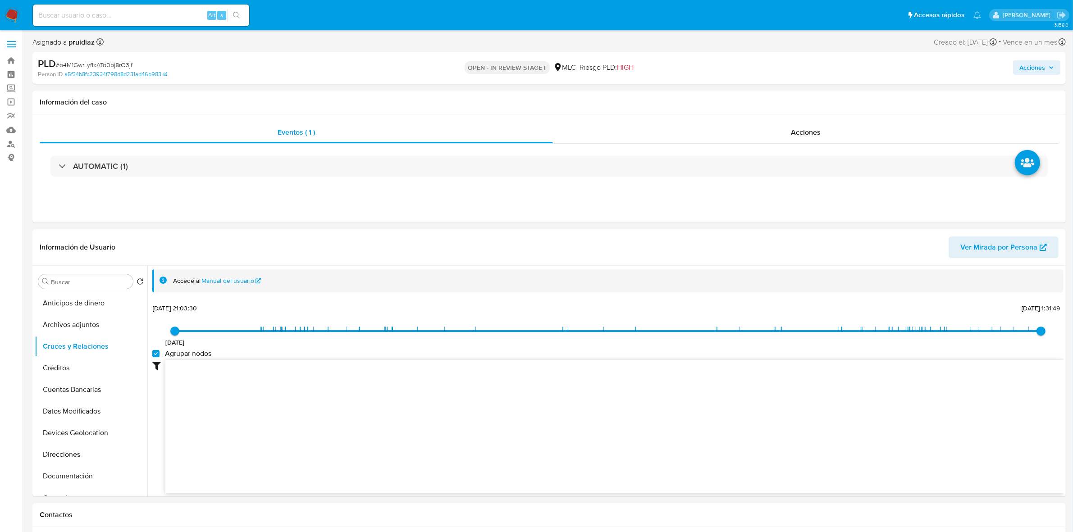
drag, startPoint x: 642, startPoint y: 80, endPoint x: 467, endPoint y: 502, distance: 456.9
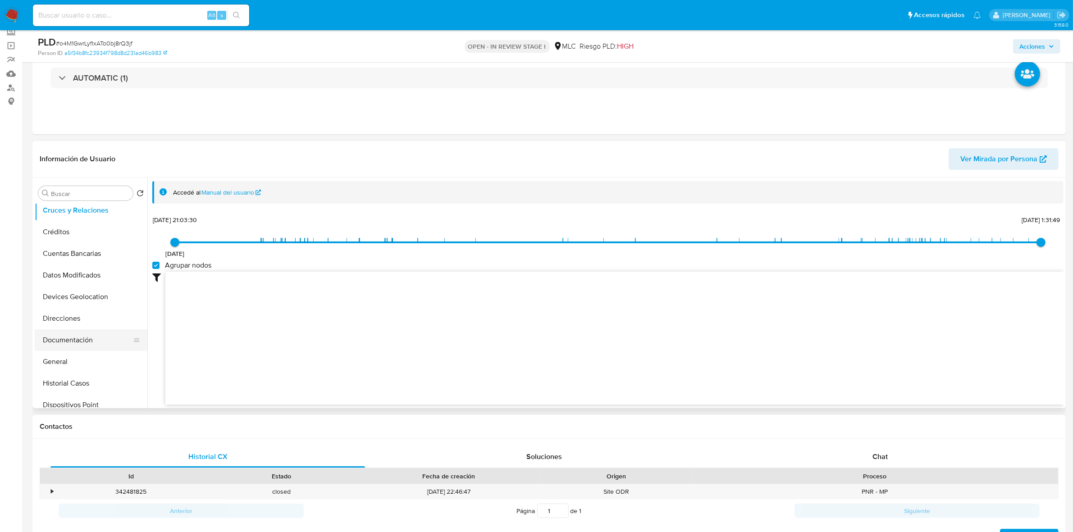
scroll to position [113, 0]
click at [57, 273] on button "Documentación" at bounding box center [87, 275] width 105 height 22
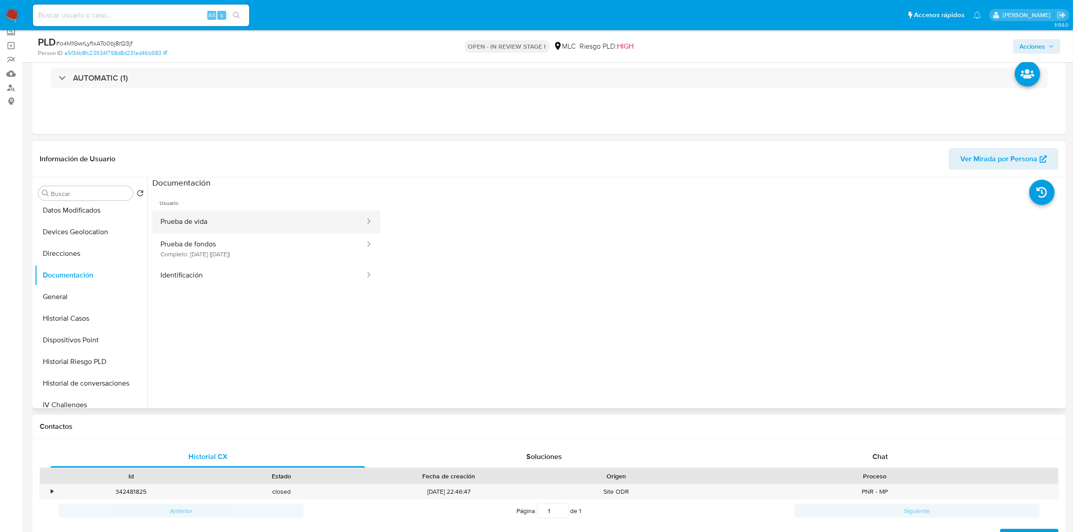
click at [203, 226] on button "Prueba de vida" at bounding box center [259, 221] width 214 height 23
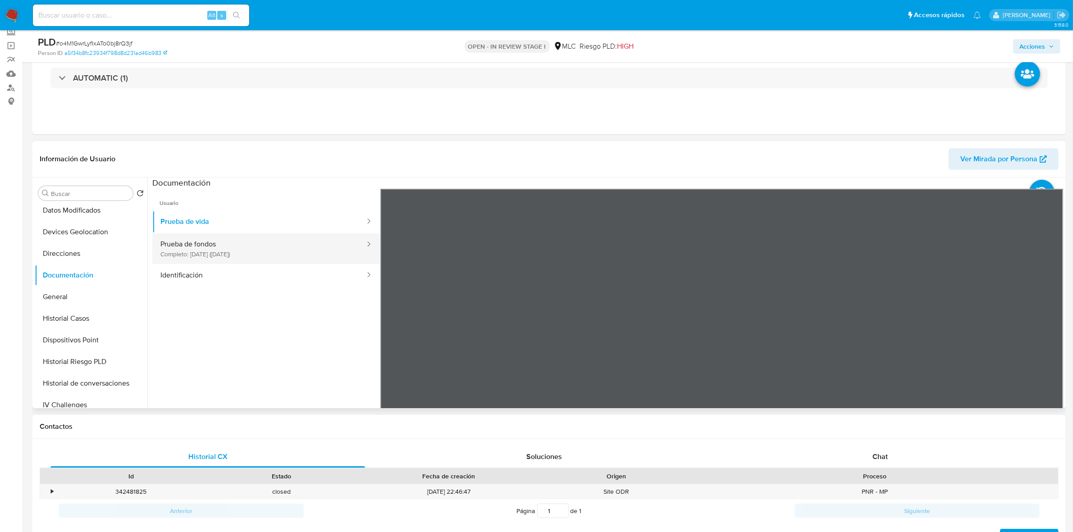
click at [261, 250] on button "Prueba de fondos Completo: 06/09/2024 (hace un año)" at bounding box center [259, 248] width 214 height 31
click at [285, 272] on button "Identificación" at bounding box center [259, 275] width 214 height 23
click at [1043, 329] on icon at bounding box center [1052, 335] width 18 height 18
click at [172, 255] on button "Prueba de fondos Completo: 06/09/2024 (hace un año)" at bounding box center [259, 248] width 214 height 31
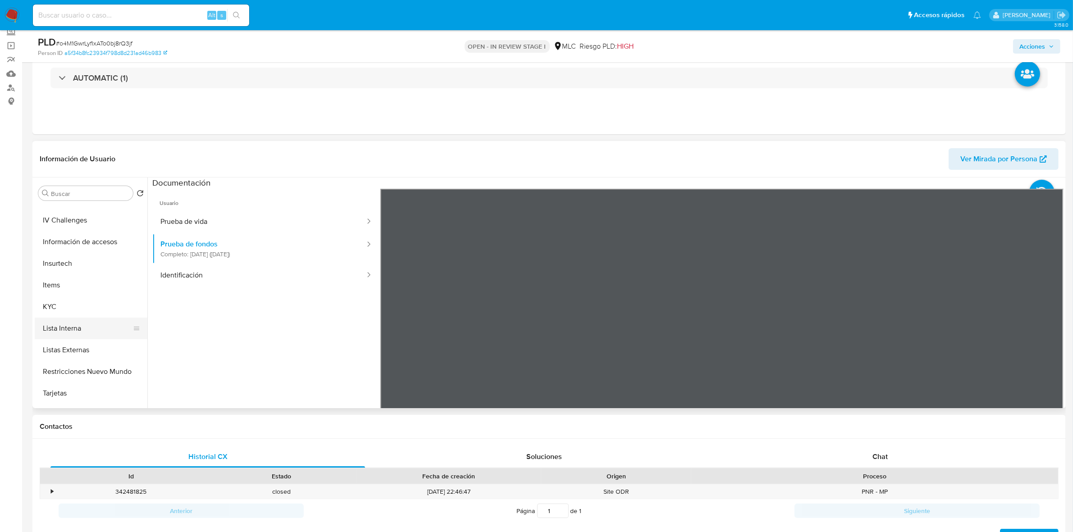
scroll to position [338, 0]
click at [72, 269] on button "KYC" at bounding box center [87, 266] width 105 height 22
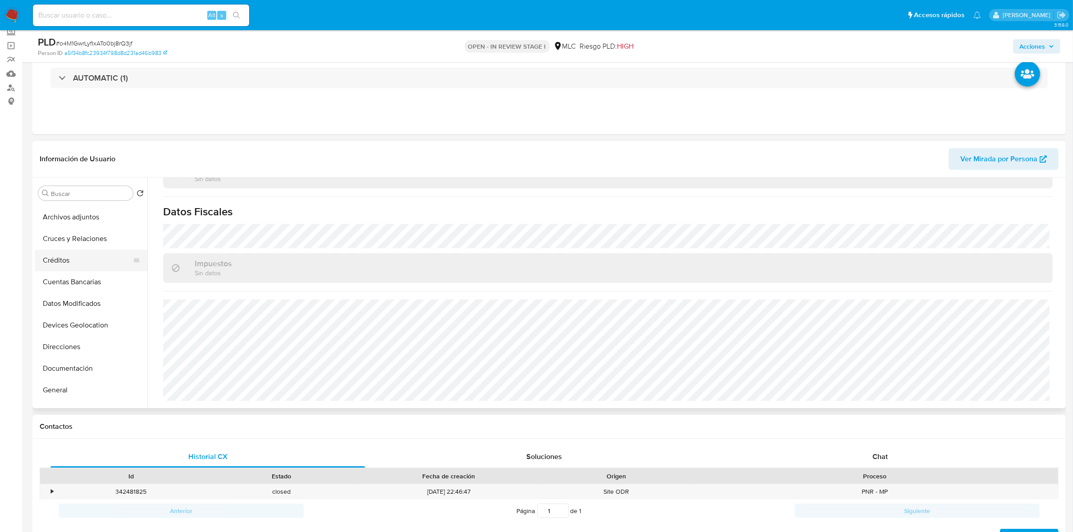
scroll to position [0, 0]
click at [89, 343] on button "Devices Geolocation" at bounding box center [87, 345] width 105 height 22
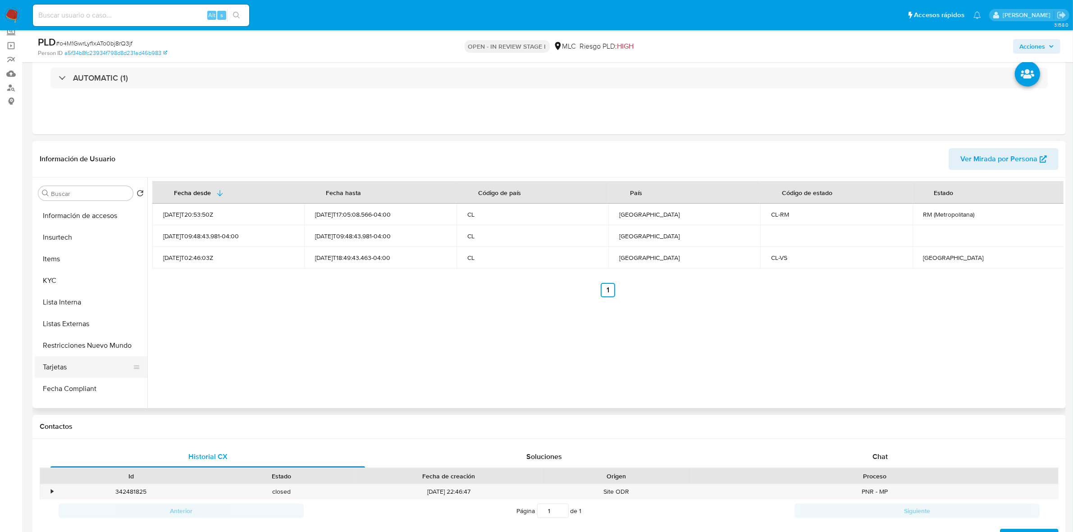
scroll to position [338, 0]
click at [59, 266] on button "KYC" at bounding box center [87, 266] width 105 height 22
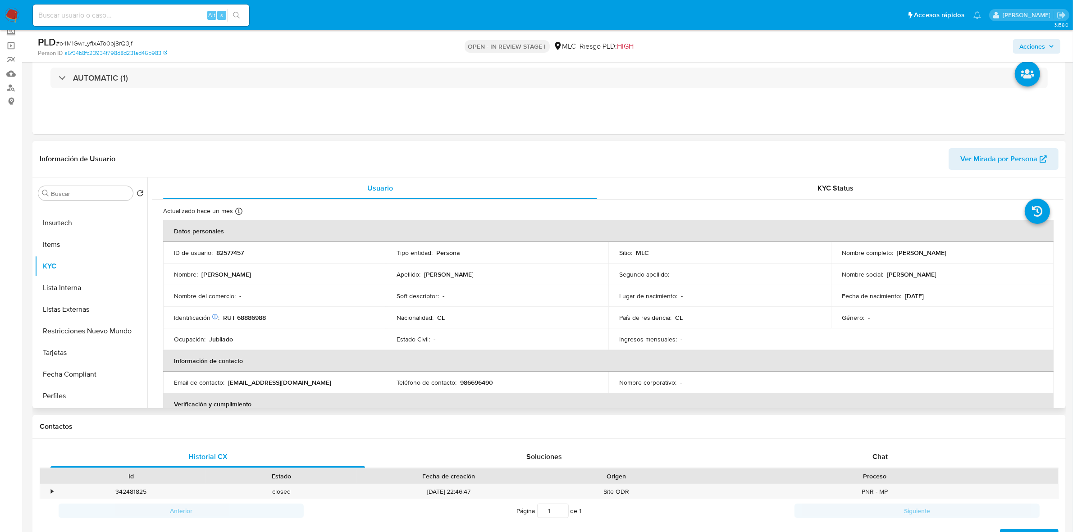
drag, startPoint x: 996, startPoint y: 254, endPoint x: 893, endPoint y: 255, distance: 102.3
click at [893, 255] on div "Nombre completo : Guido Eduardo López Beltrán" at bounding box center [942, 253] width 201 height 8
copy p "Guido Eduardo López Beltrán"
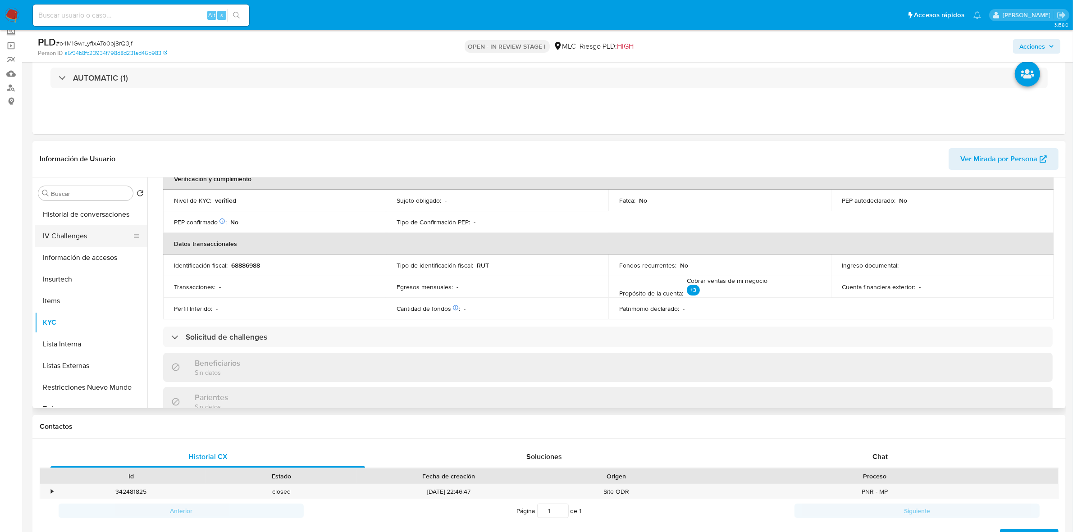
scroll to position [169, 0]
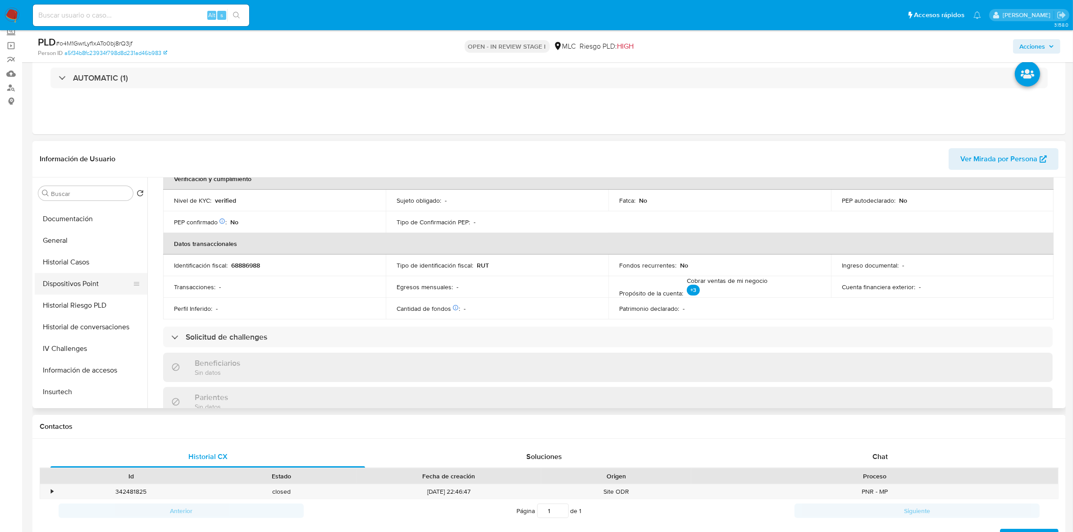
click at [83, 260] on button "Historial Casos" at bounding box center [91, 262] width 113 height 22
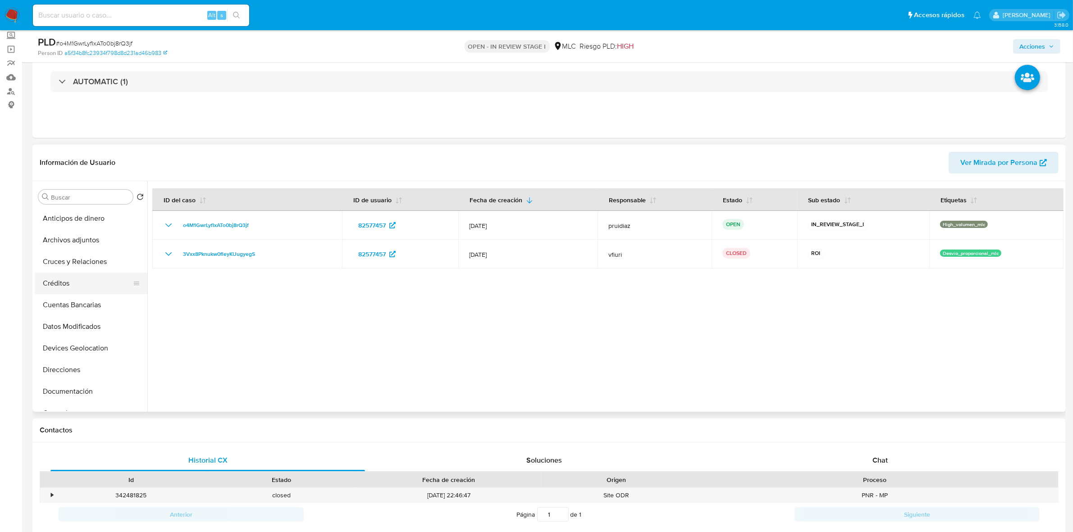
scroll to position [0, 0]
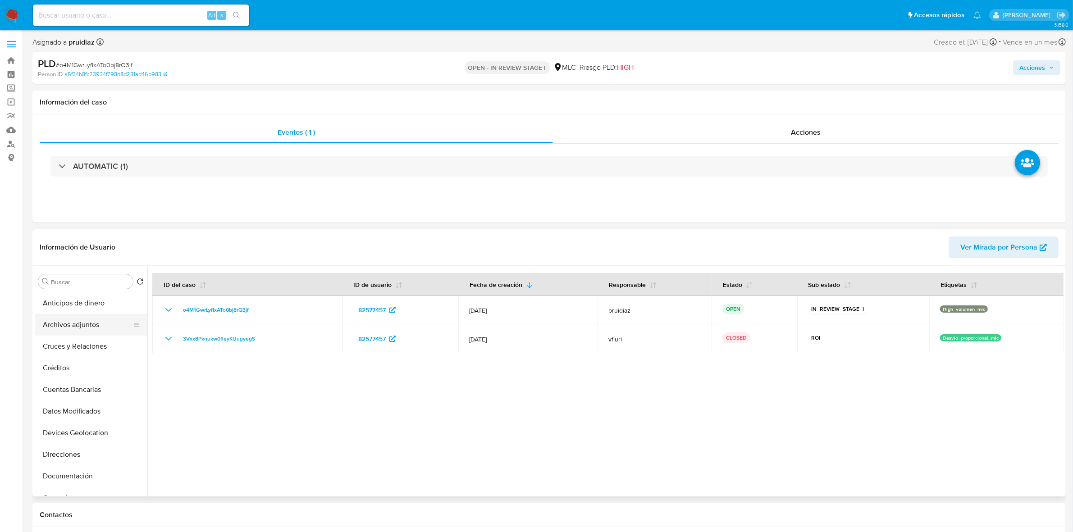
click at [73, 324] on button "Archivos adjuntos" at bounding box center [87, 325] width 105 height 22
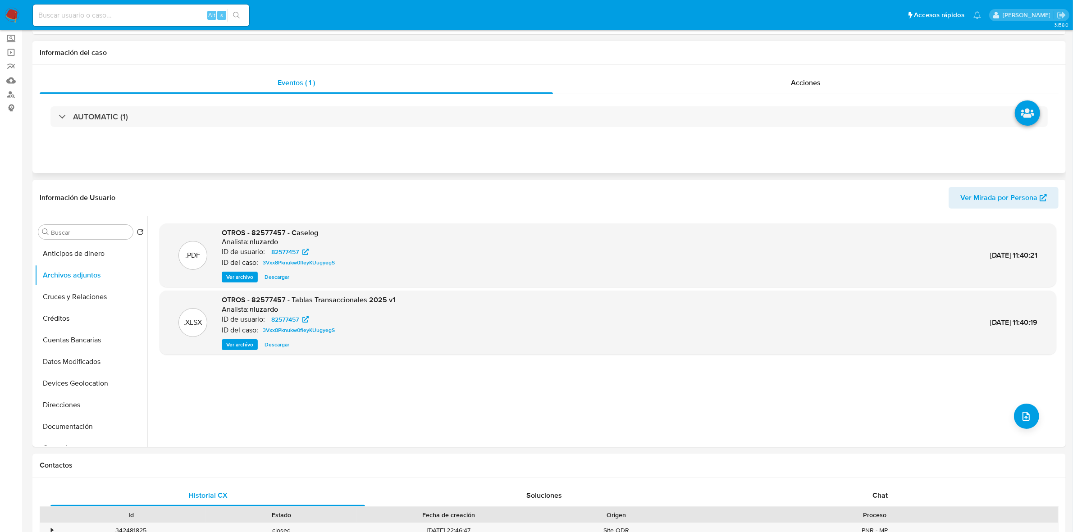
scroll to position [113, 0]
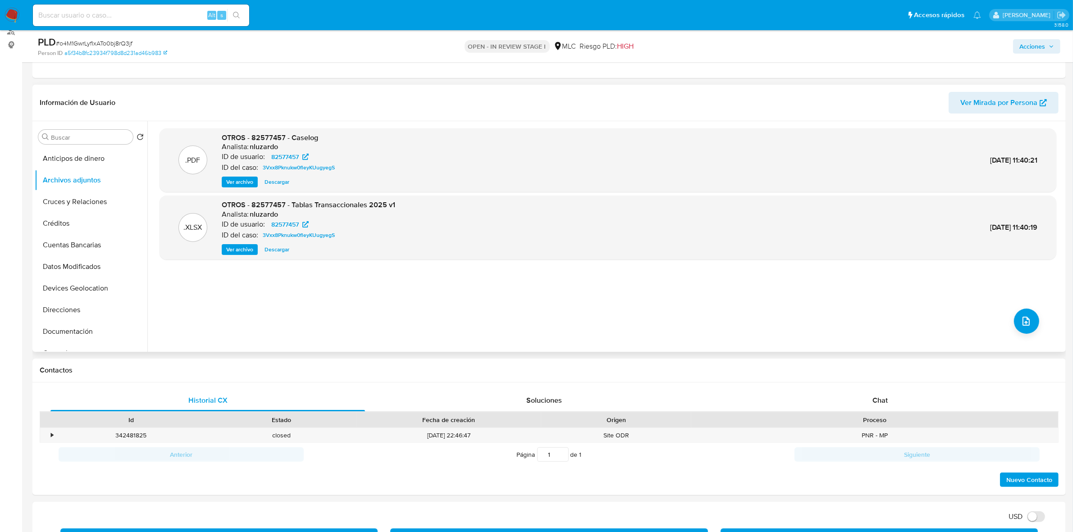
click at [246, 181] on span "Ver archivo" at bounding box center [239, 182] width 27 height 9
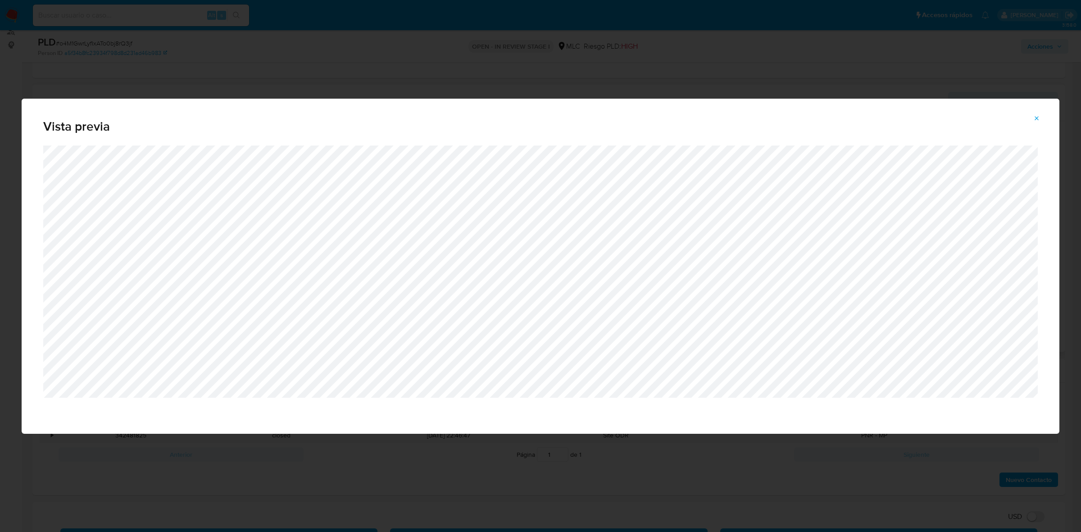
click at [1039, 114] on span "Attachment preview" at bounding box center [1037, 118] width 7 height 13
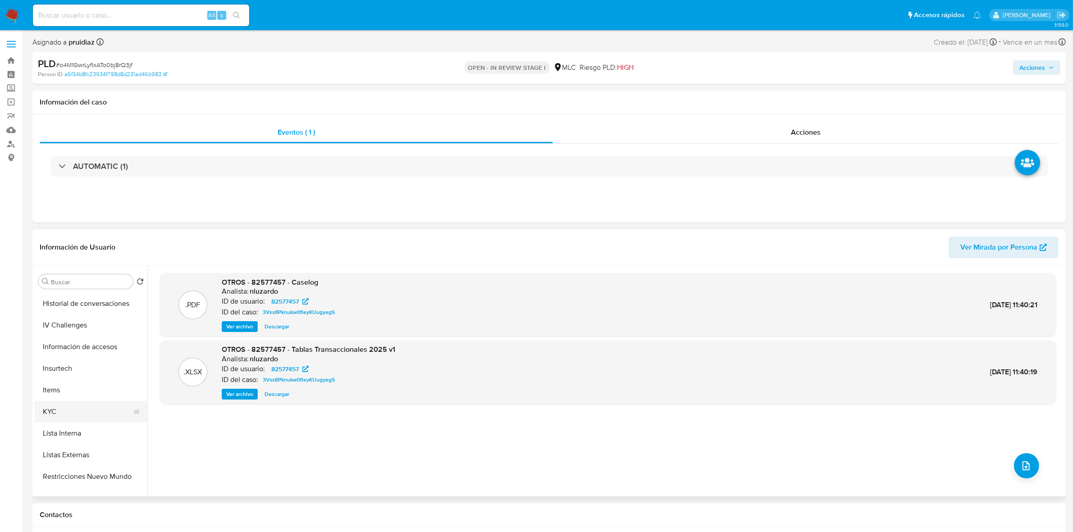
scroll to position [282, 0]
click at [66, 406] on button "KYC" at bounding box center [87, 411] width 105 height 22
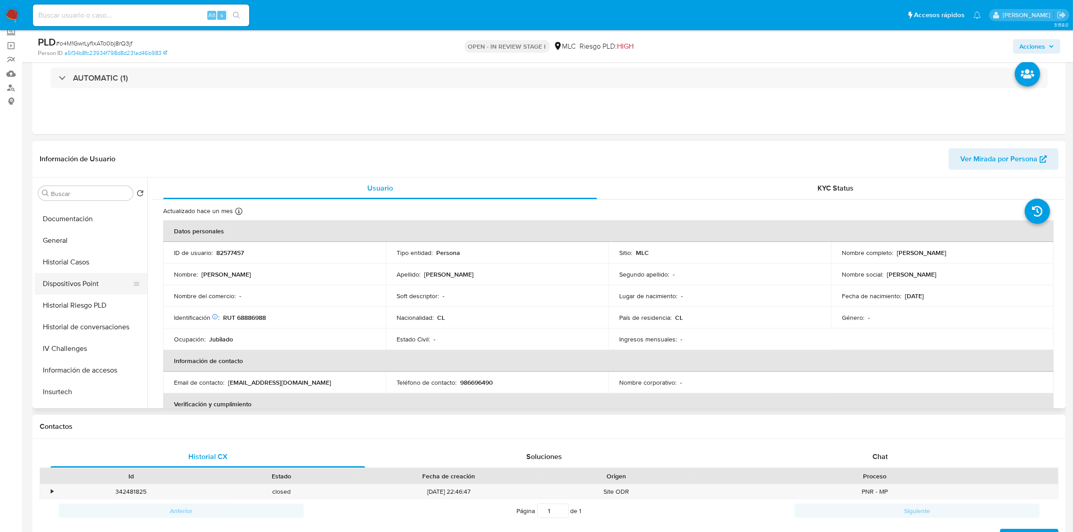
scroll to position [113, 0]
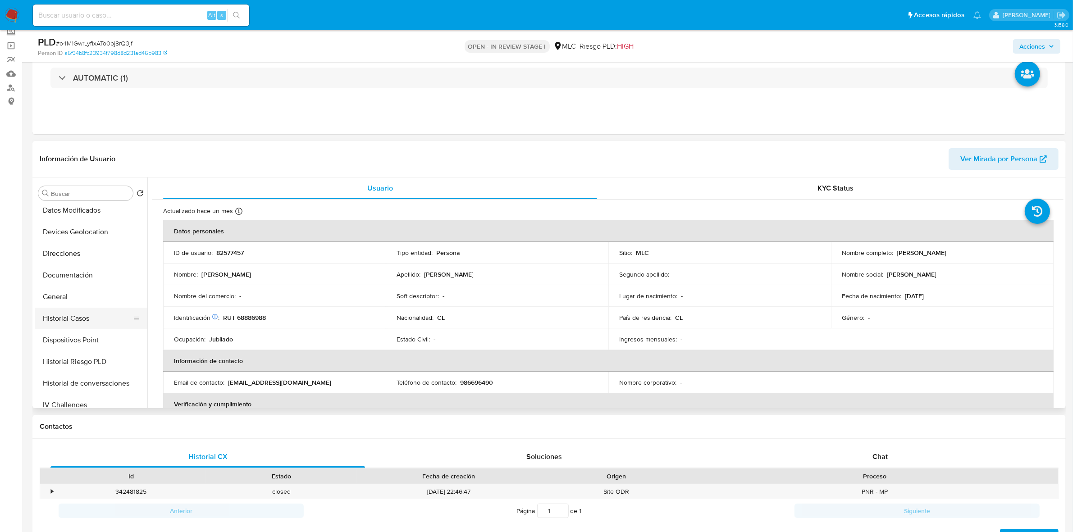
click at [67, 313] on button "Historial Casos" at bounding box center [87, 319] width 105 height 22
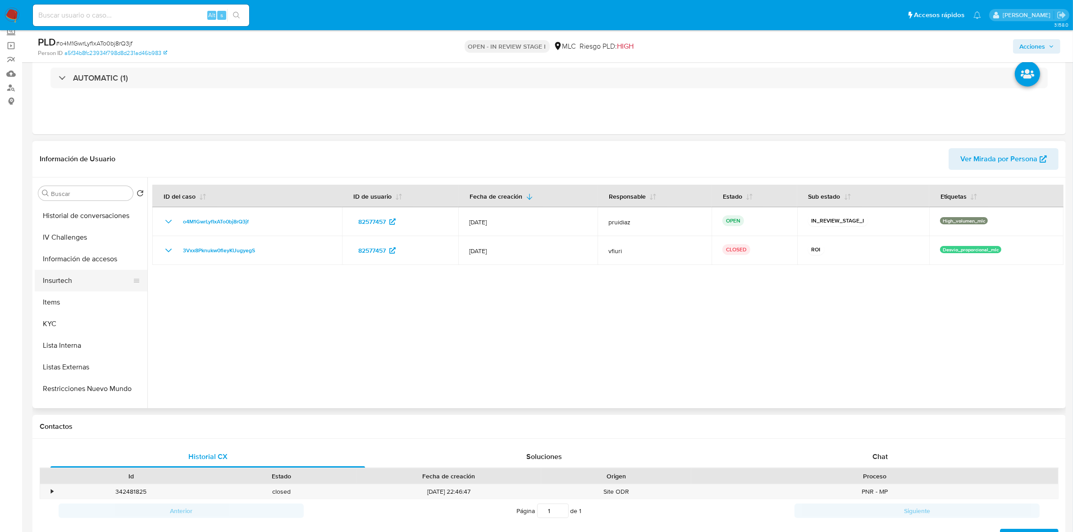
scroll to position [282, 0]
click at [70, 320] on button "KYC" at bounding box center [87, 323] width 105 height 22
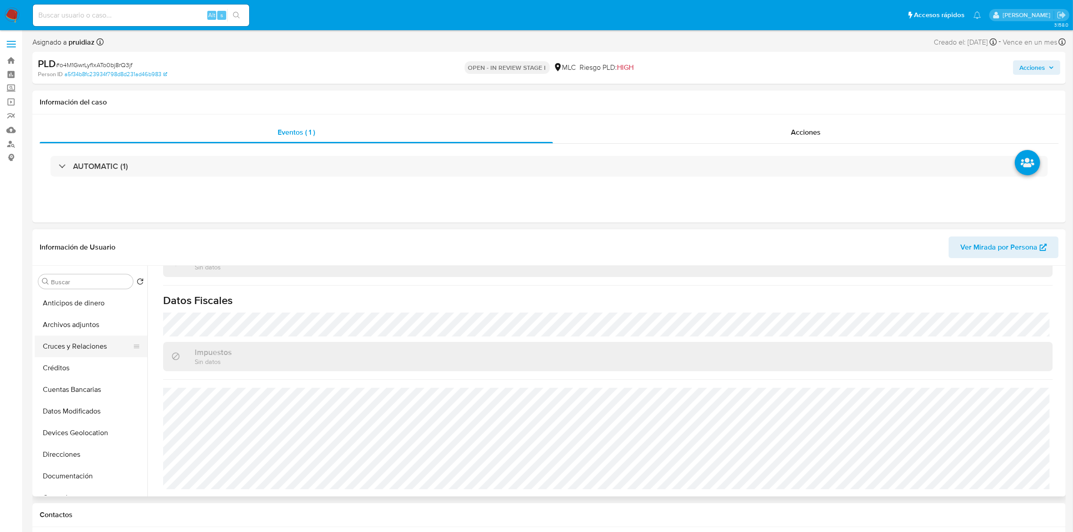
scroll to position [56, 0]
click at [73, 415] on button "Documentación" at bounding box center [87, 420] width 105 height 22
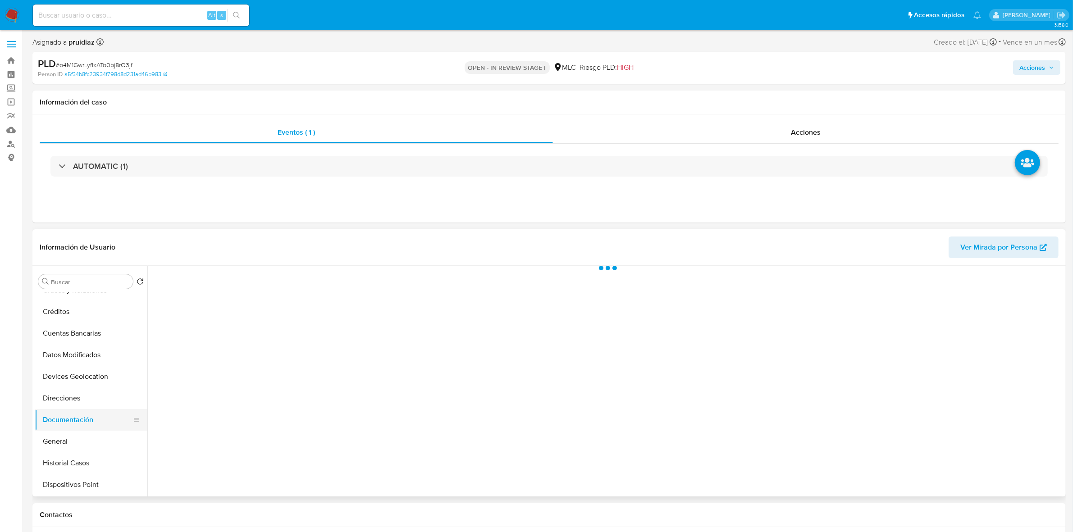
scroll to position [0, 0]
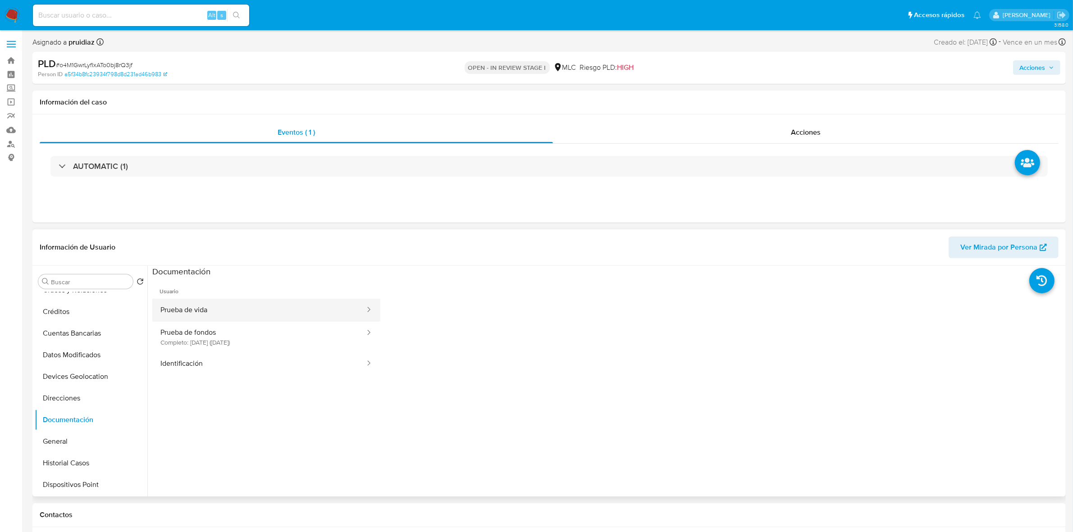
click at [237, 316] on button "Prueba de vida" at bounding box center [259, 310] width 214 height 23
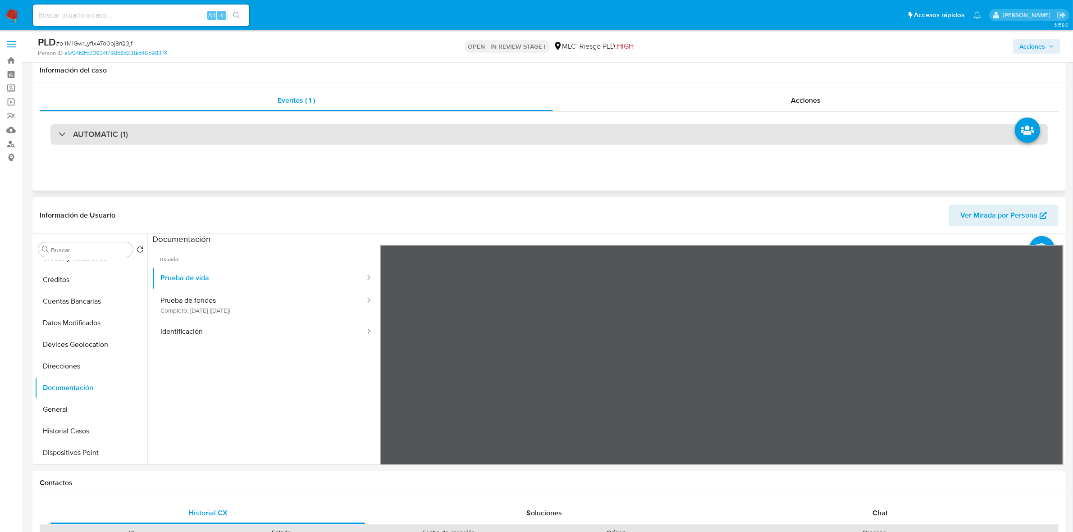
scroll to position [56, 0]
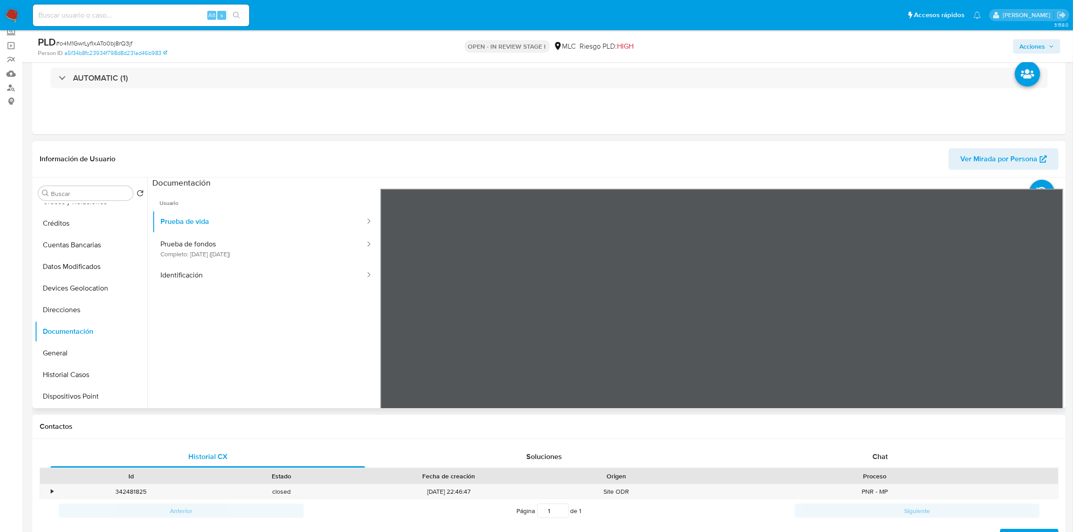
click at [735, 185] on section at bounding box center [607, 328] width 911 height 300
click at [789, 167] on div "Información de Usuario Ver Mirada por Persona Buscar Volver al orden por defect…" at bounding box center [548, 274] width 1033 height 267
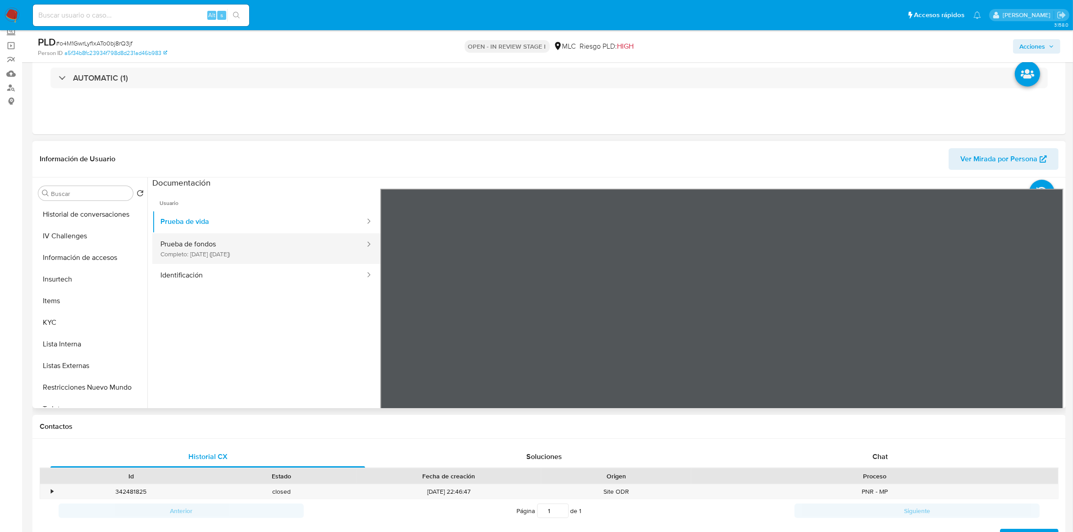
click at [179, 246] on button "Prueba de fondos Completo: 06/09/2024 (hace un año)" at bounding box center [259, 248] width 214 height 31
click at [688, 141] on div "Información de Usuario Ver Mirada por Persona Buscar Volver al orden por defect…" at bounding box center [548, 274] width 1033 height 267
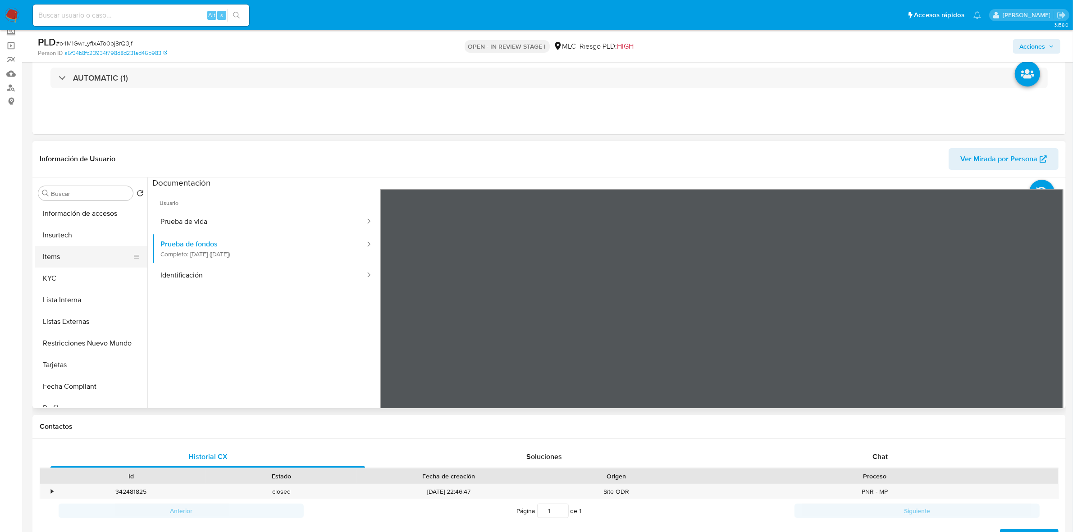
scroll to position [380, 0]
click at [58, 223] on button "KYC" at bounding box center [87, 225] width 105 height 22
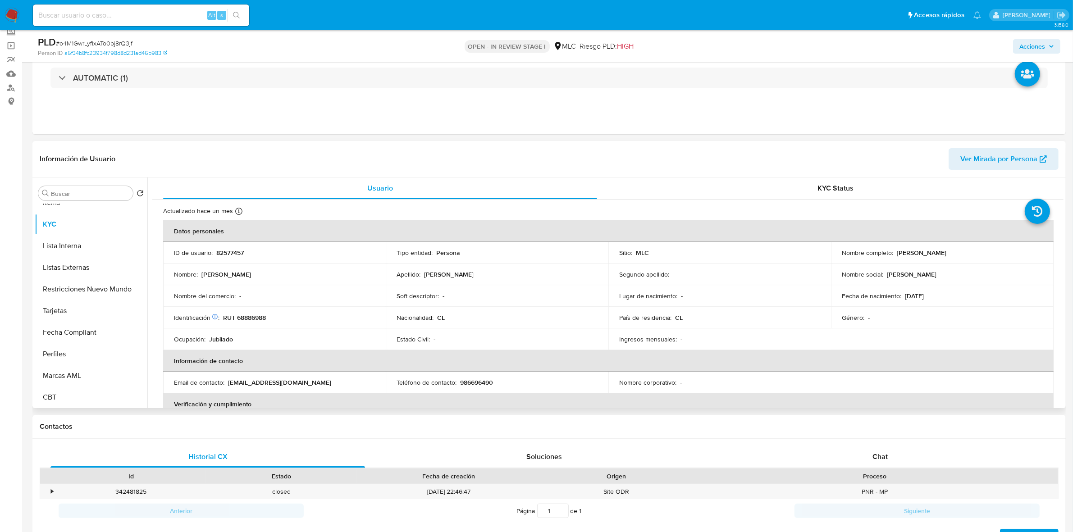
click at [245, 317] on p "RUT 68886988" at bounding box center [244, 318] width 43 height 8
copy p "68886988"
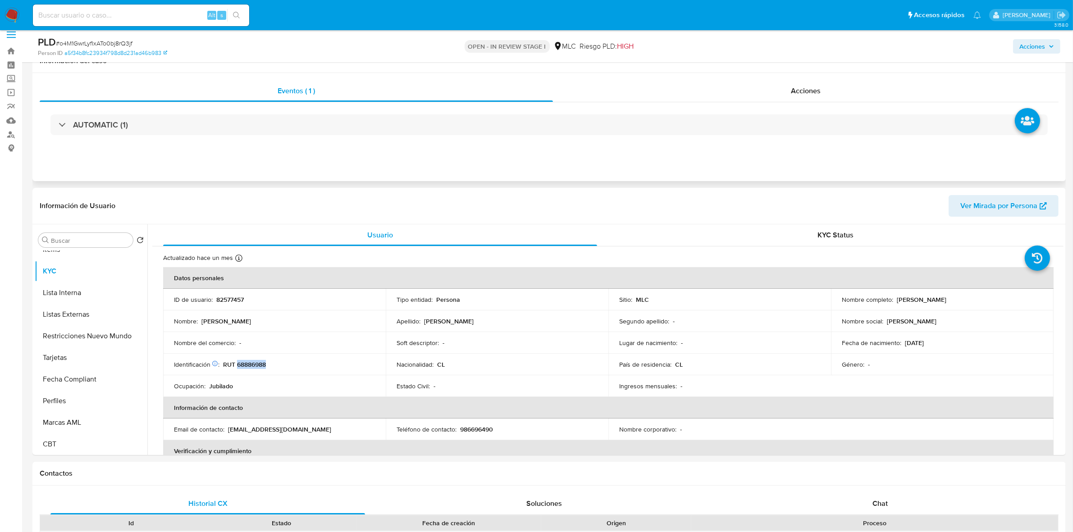
scroll to position [0, 0]
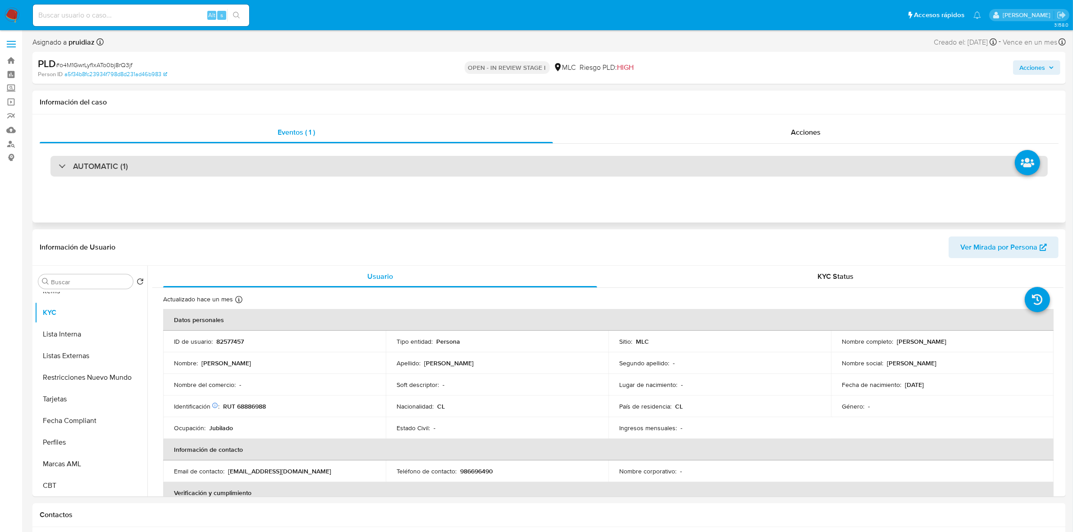
click at [96, 163] on h3 "AUTOMATIC (1)" at bounding box center [100, 166] width 55 height 10
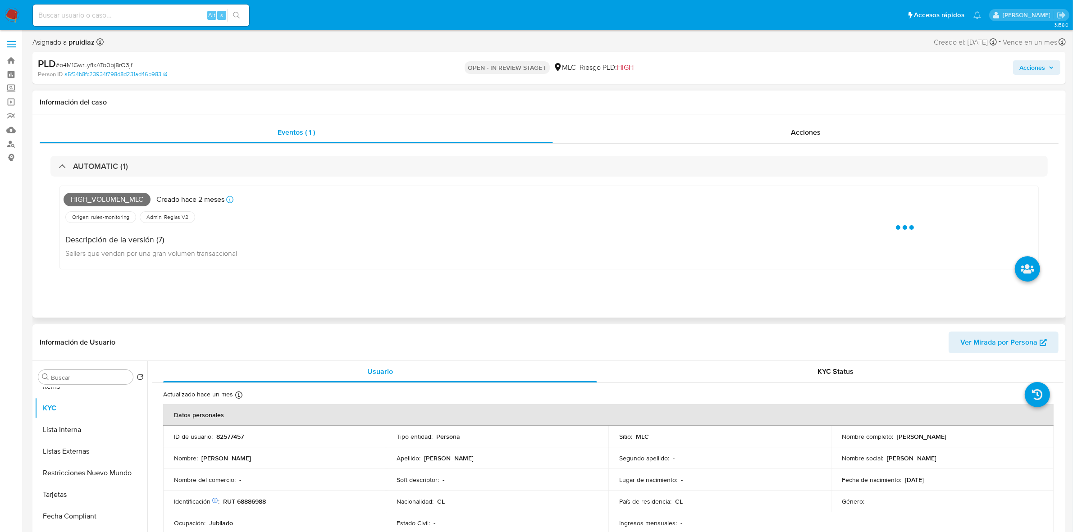
click at [104, 197] on span "High_volumen_mlc" at bounding box center [107, 200] width 87 height 14
copy span "High_volumen_mlc"
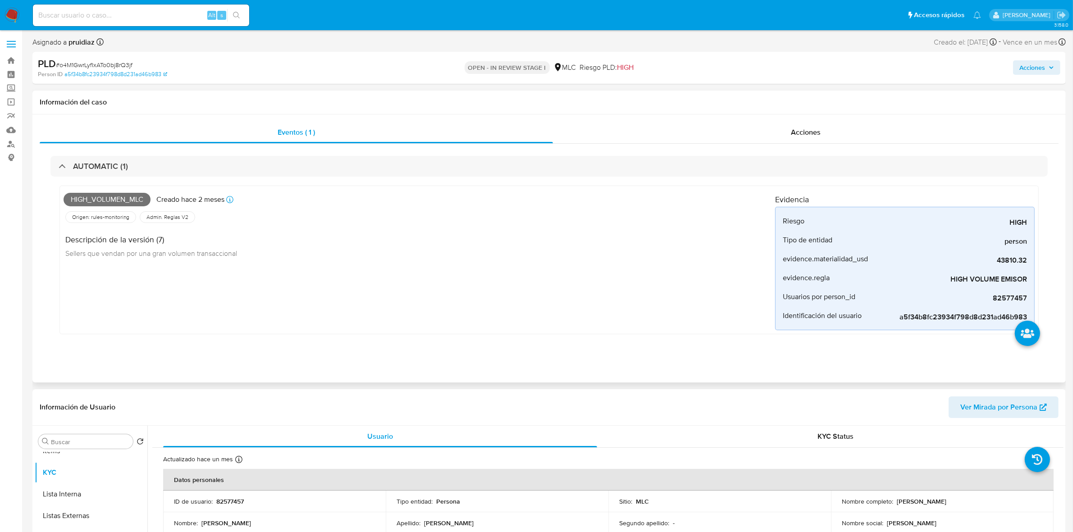
drag, startPoint x: 127, startPoint y: 172, endPoint x: 126, endPoint y: 197, distance: 24.8
click at [127, 172] on div "AUTOMATIC (1)" at bounding box center [548, 166] width 997 height 21
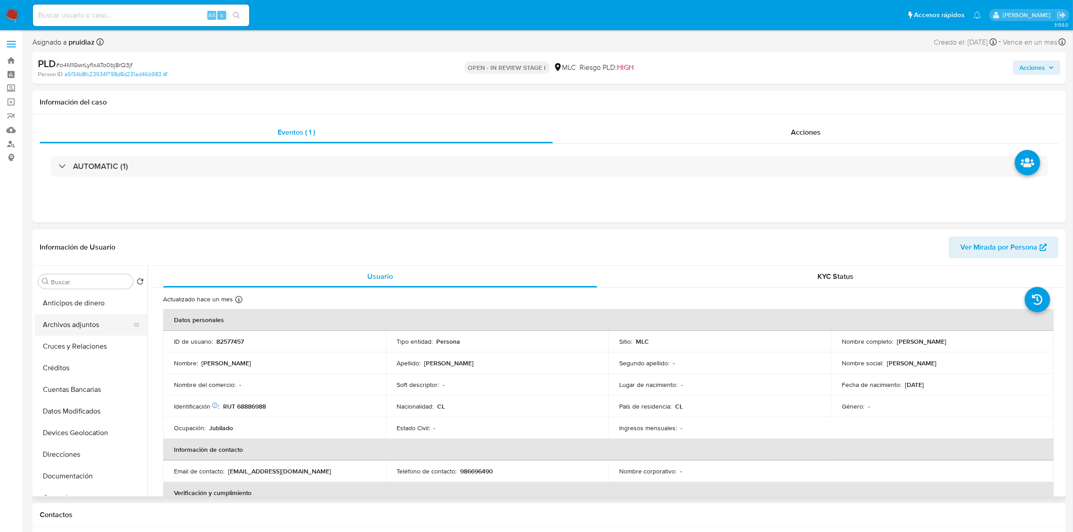
click at [66, 325] on button "Archivos adjuntos" at bounding box center [87, 325] width 105 height 22
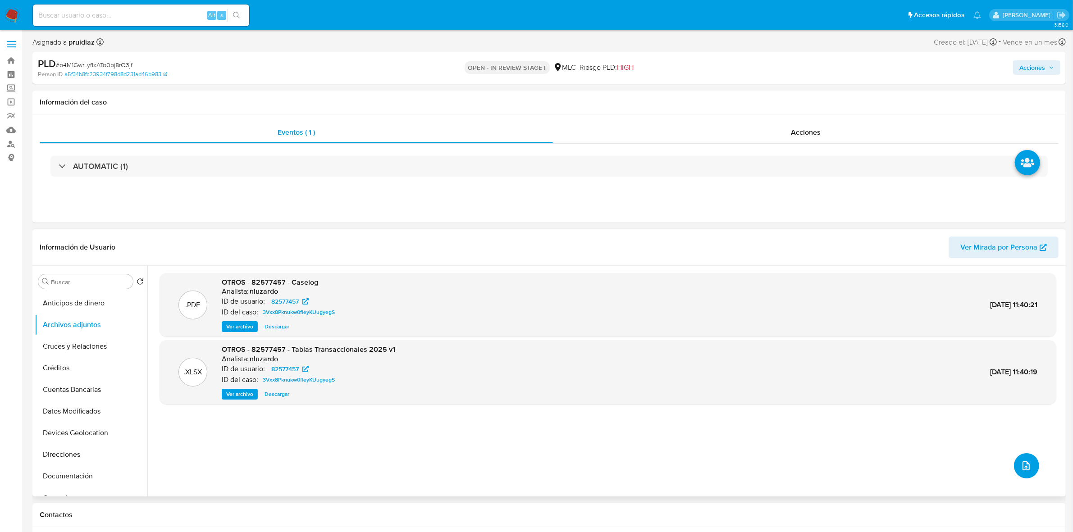
click at [1021, 461] on icon "upload-file" at bounding box center [1026, 465] width 11 height 11
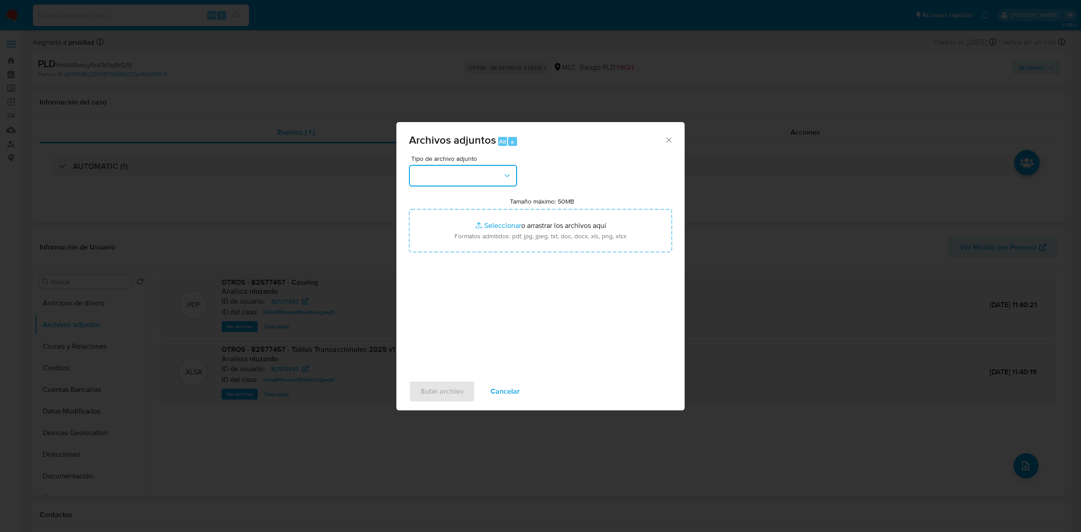
click at [484, 174] on button "button" at bounding box center [463, 176] width 108 height 22
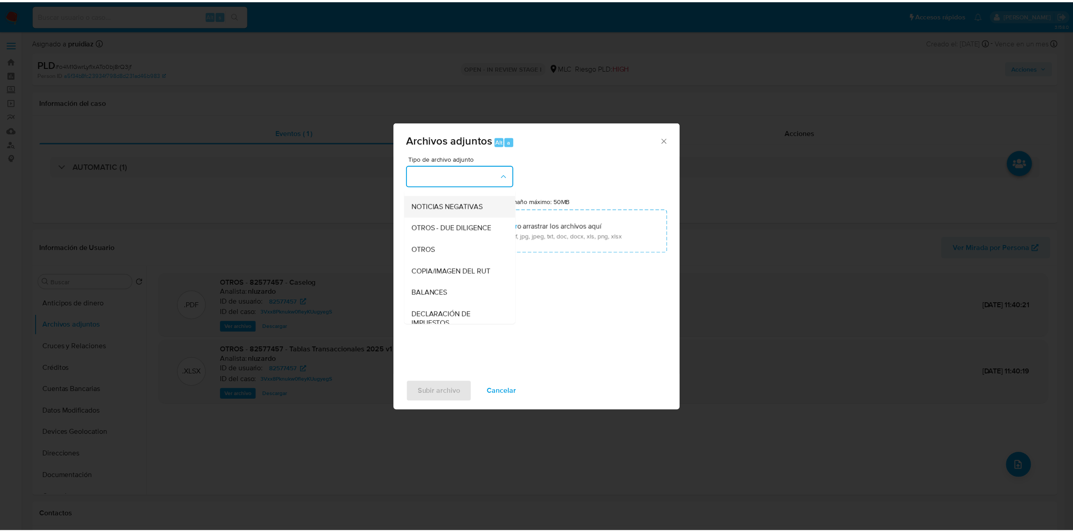
scroll to position [93, 0]
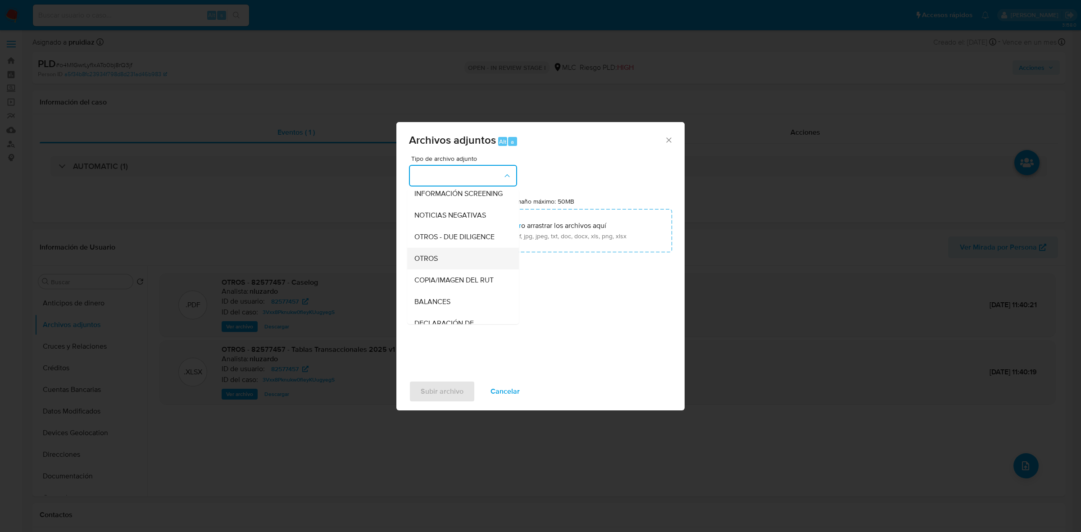
click at [431, 263] on span "OTROS" at bounding box center [426, 258] width 23 height 9
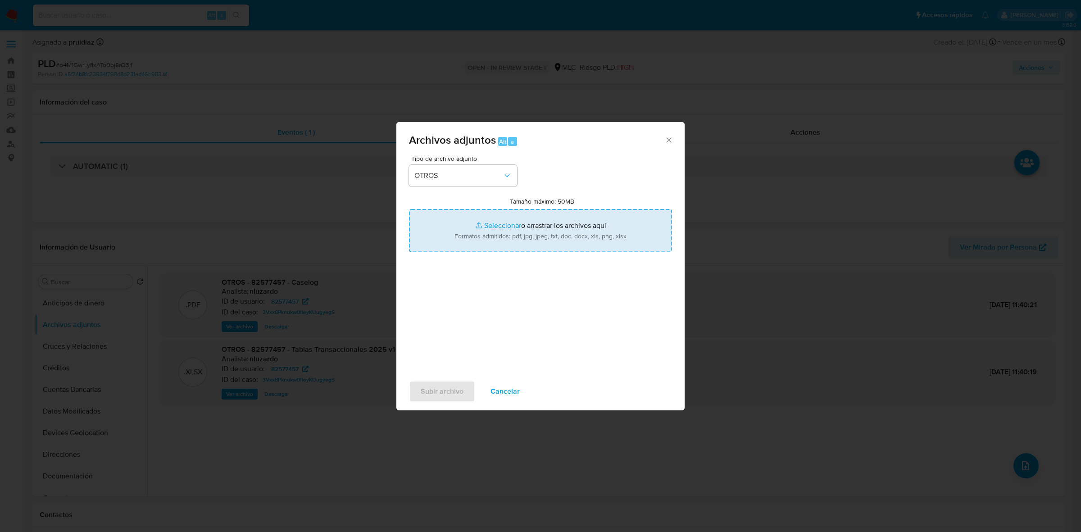
click at [536, 231] on input "Tamaño máximo: 50MB Seleccionar archivos" at bounding box center [540, 230] width 263 height 43
type input "C:\fakepath\82577457 - 11_09_2025.xlsx"
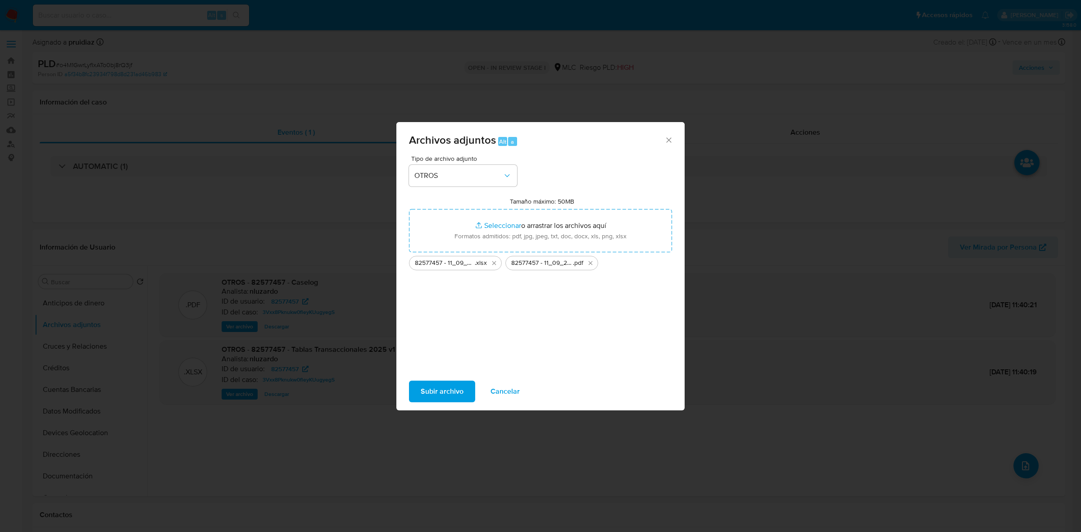
click at [445, 387] on span "Subir archivo" at bounding box center [442, 392] width 43 height 20
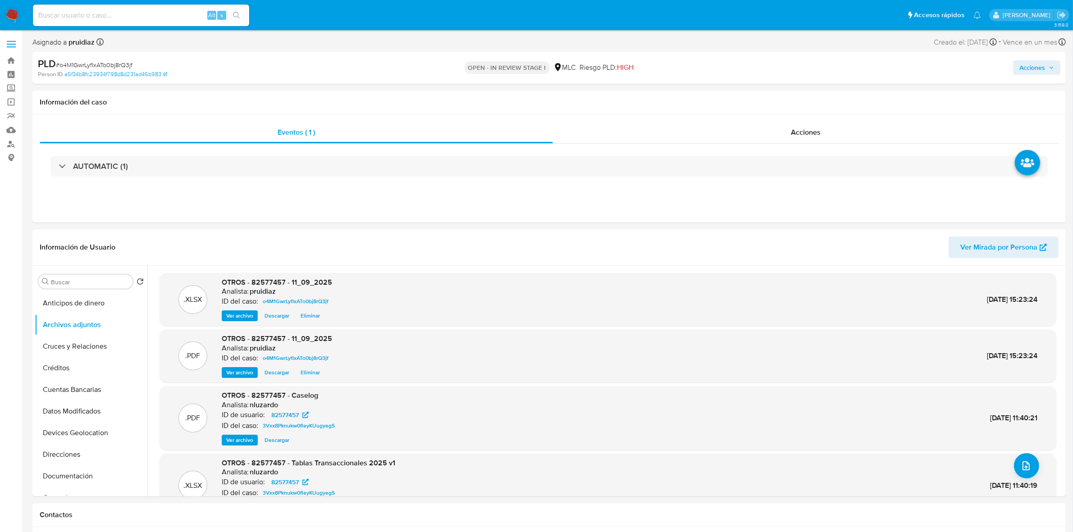
click at [1030, 64] on span "Acciones" at bounding box center [1032, 67] width 26 height 14
click at [782, 99] on span "Resolución del caso" at bounding box center [780, 96] width 64 height 10
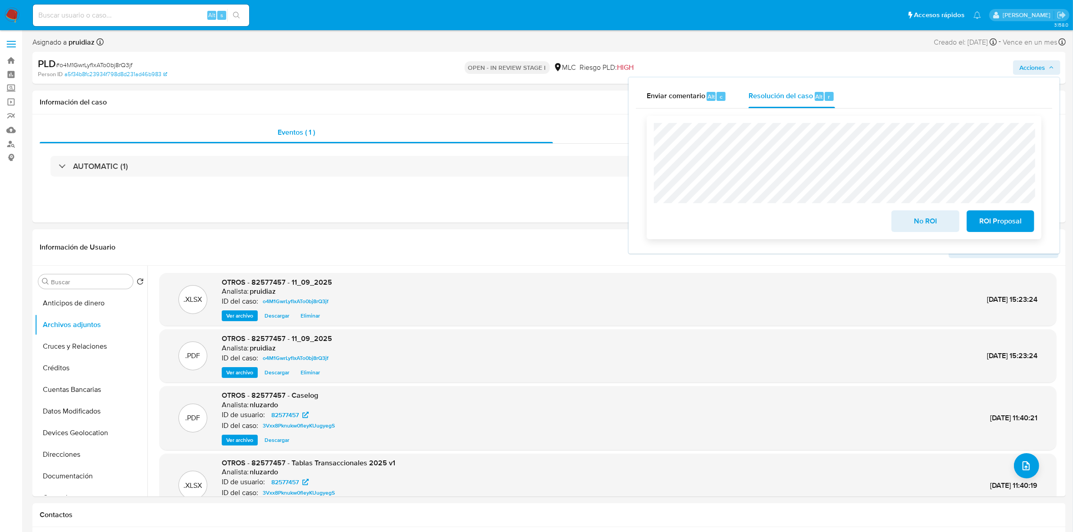
click at [923, 219] on span "No ROI" at bounding box center [925, 221] width 44 height 20
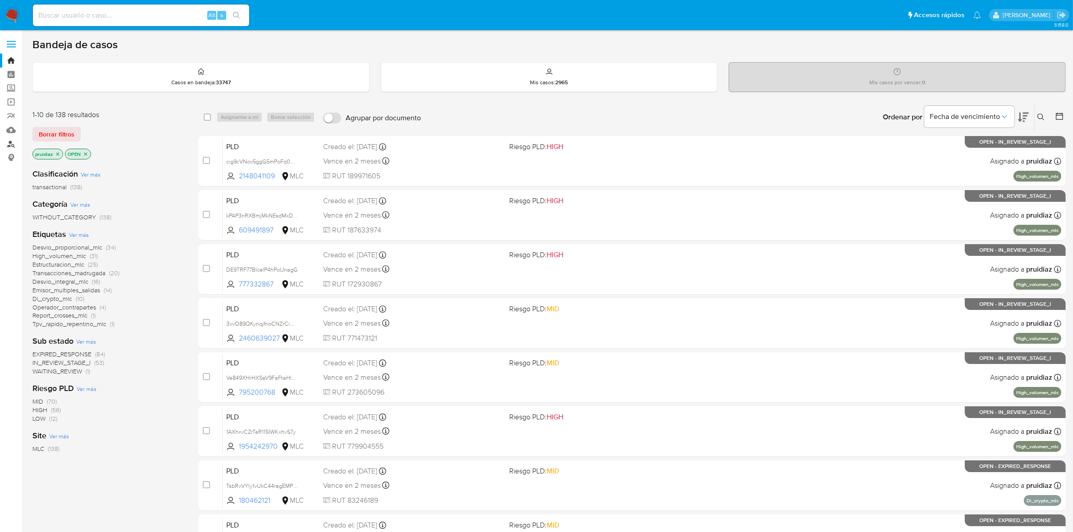
click at [14, 141] on link "Buscador de personas" at bounding box center [53, 144] width 107 height 14
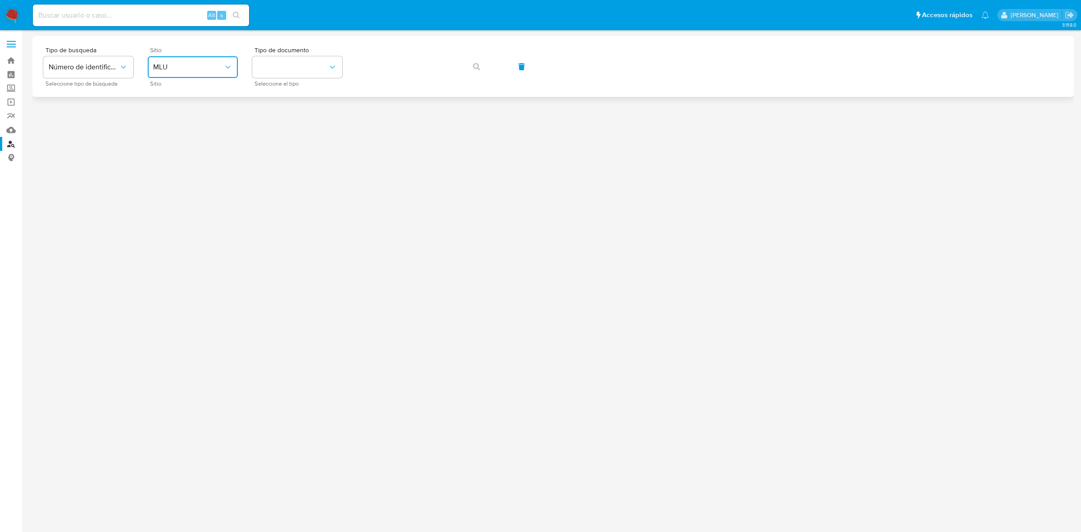
click at [194, 64] on span "MLU" at bounding box center [188, 67] width 70 height 9
click at [166, 230] on div "MLC" at bounding box center [190, 221] width 74 height 22
click at [302, 79] on div "Tipo de documento Seleccione el tipo" at bounding box center [297, 66] width 90 height 39
drag, startPoint x: 302, startPoint y: 70, endPoint x: 296, endPoint y: 73, distance: 6.7
click at [301, 71] on button "identificationType" at bounding box center [297, 67] width 90 height 22
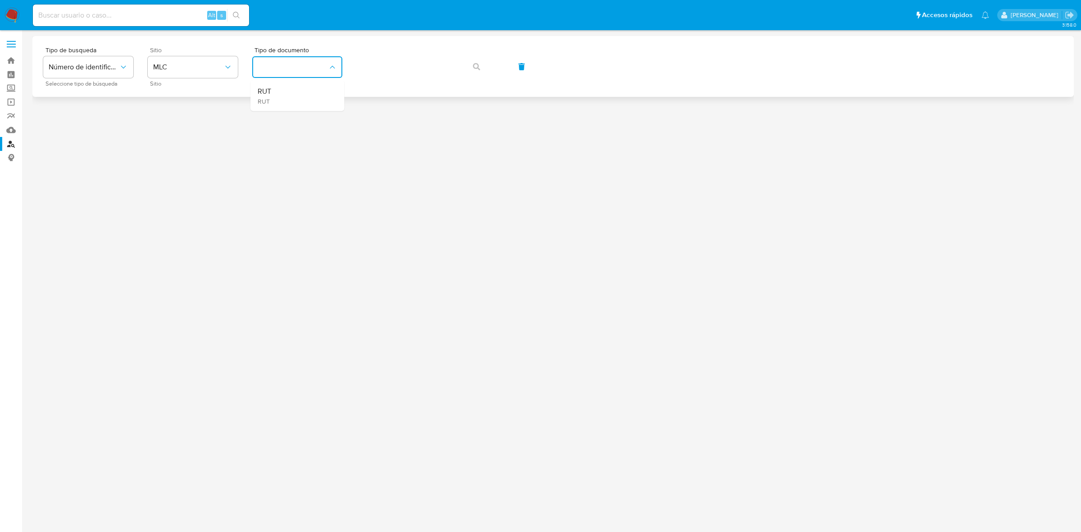
click at [273, 95] on div "RUT RUT" at bounding box center [295, 96] width 74 height 31
click at [470, 70] on button "button" at bounding box center [476, 67] width 31 height 22
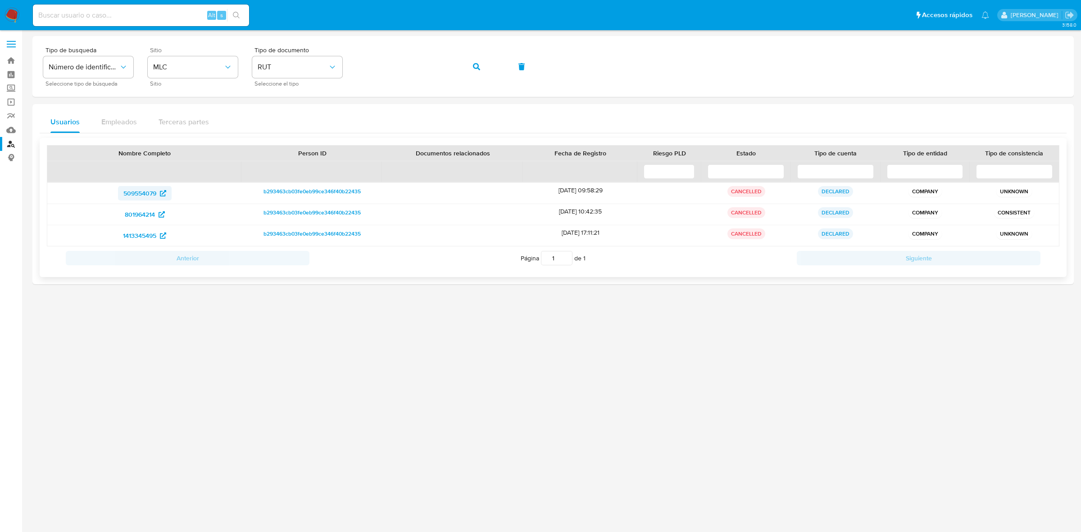
click at [148, 189] on span "509554079" at bounding box center [139, 193] width 33 height 14
click at [136, 218] on span "801964214" at bounding box center [140, 214] width 30 height 14
click at [131, 235] on span "1413345495" at bounding box center [139, 235] width 33 height 14
click at [124, 14] on input at bounding box center [141, 15] width 216 height 12
paste input "55622801"
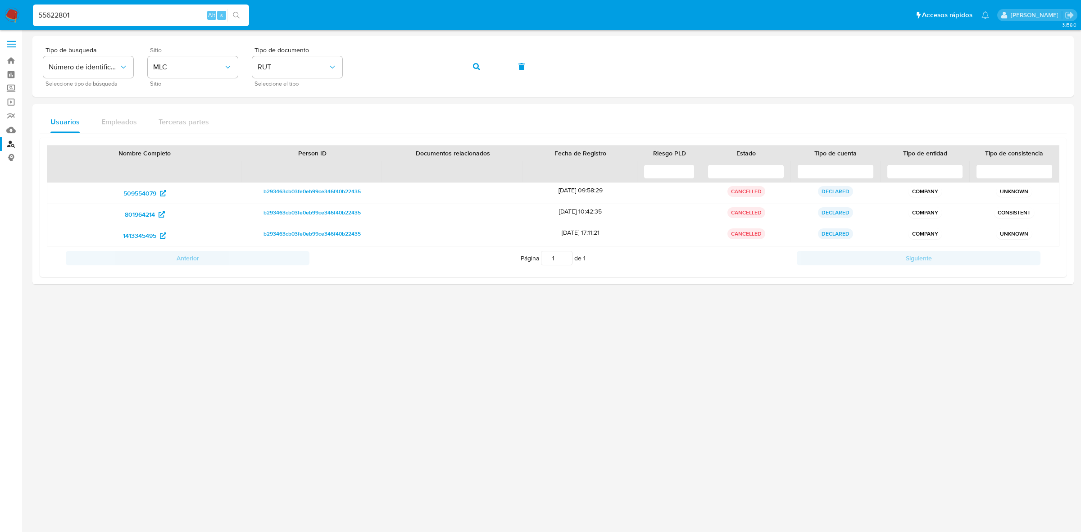
type input "55622801"
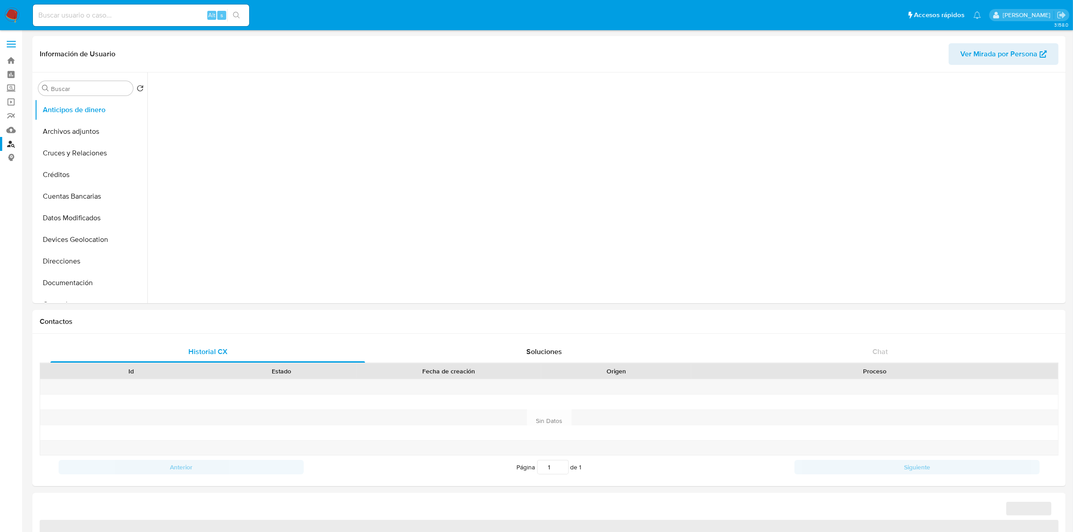
select select "10"
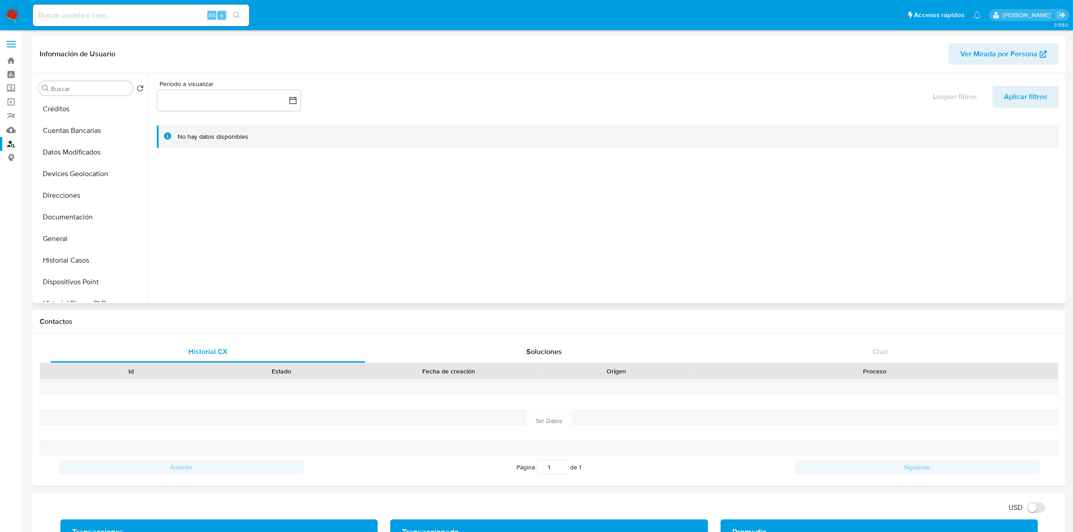
scroll to position [113, 0]
click at [87, 173] on button "Documentación" at bounding box center [87, 170] width 105 height 22
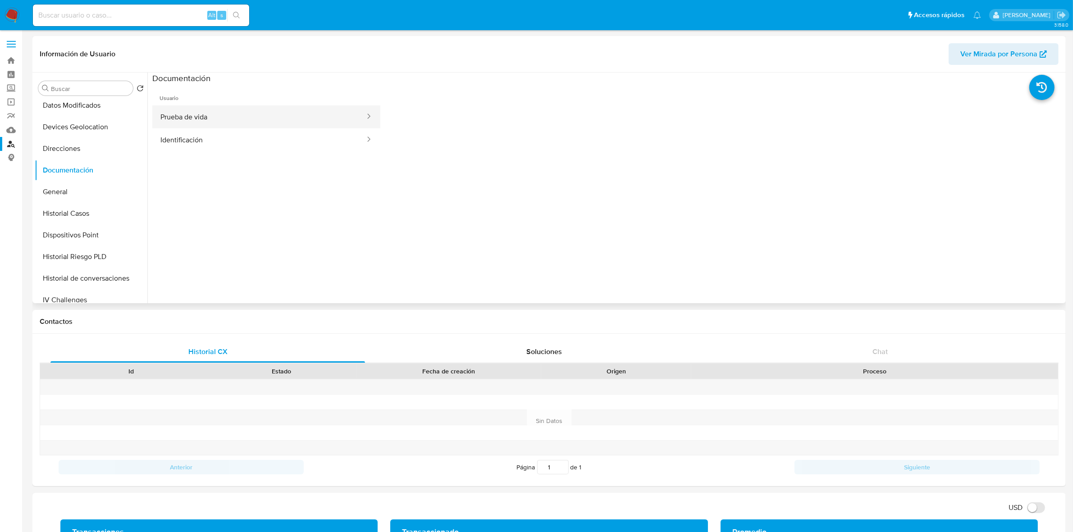
click at [218, 120] on button "Prueba de vida" at bounding box center [259, 116] width 214 height 23
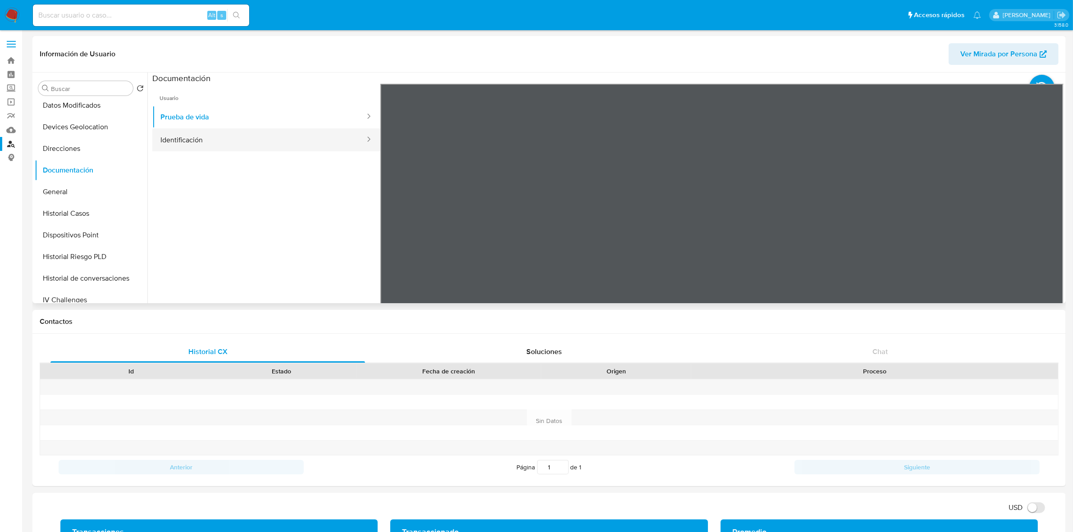
click at [199, 142] on button "Identificación" at bounding box center [259, 139] width 214 height 23
click at [1050, 232] on icon at bounding box center [1051, 230] width 5 height 9
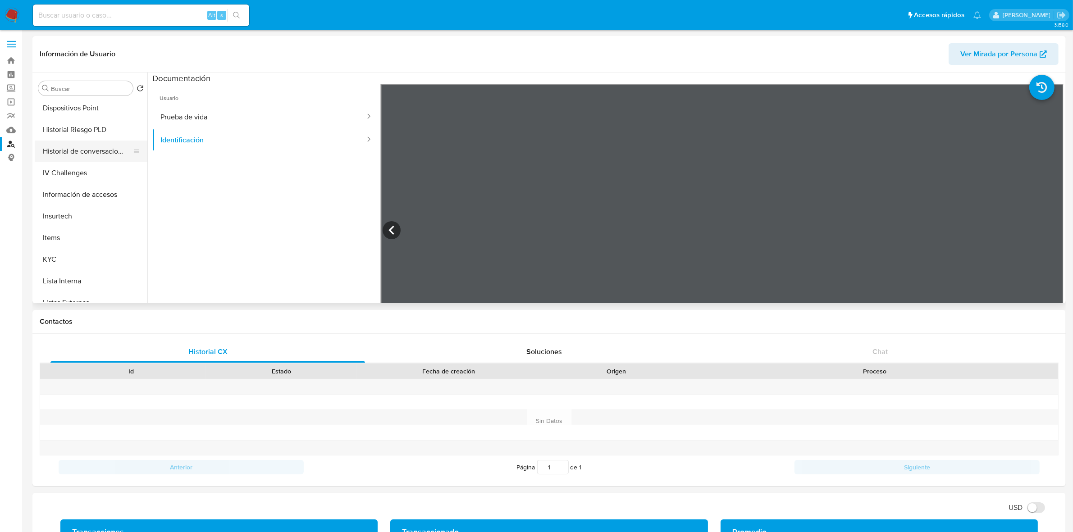
scroll to position [282, 0]
click at [64, 211] on button "KYC" at bounding box center [87, 218] width 105 height 22
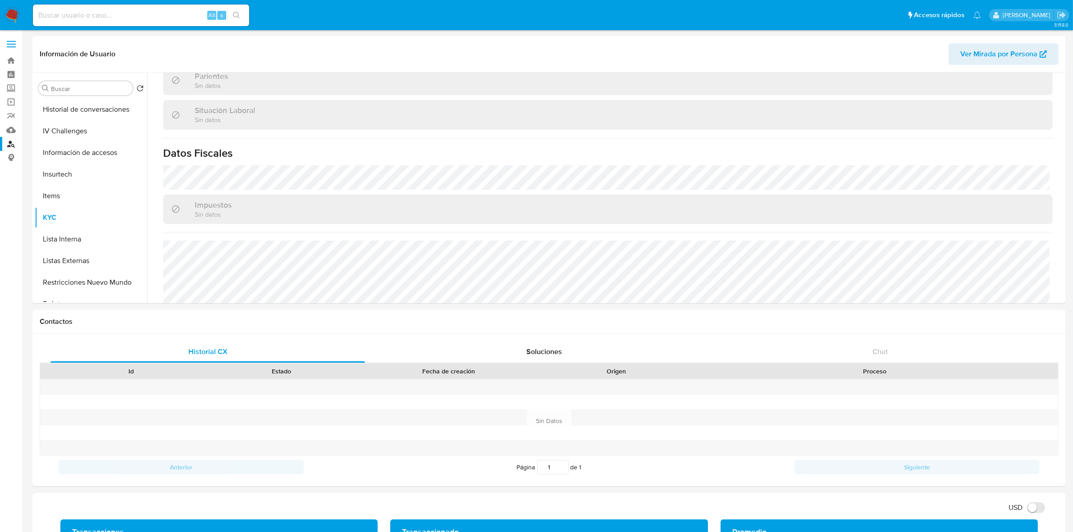
scroll to position [488, 0]
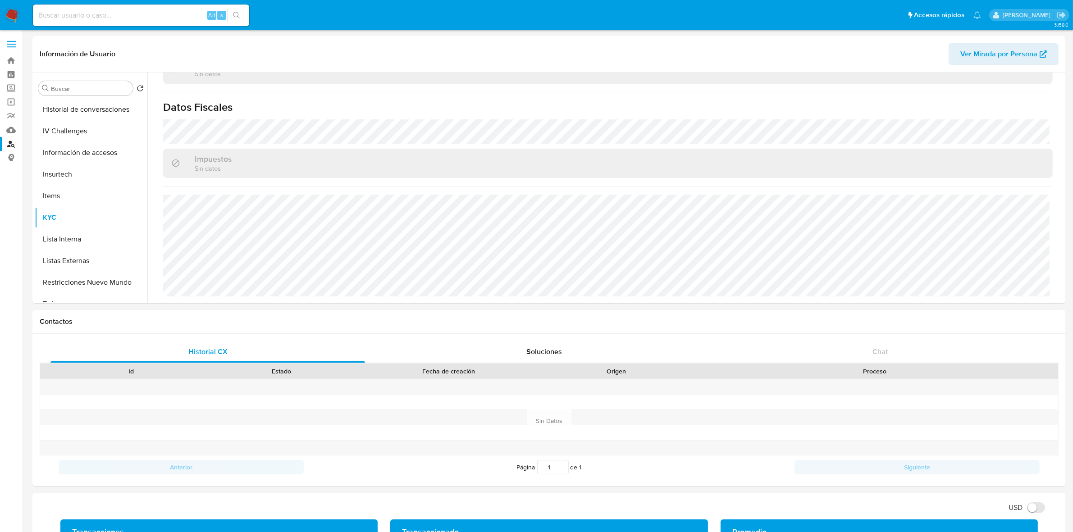
click at [15, 12] on img at bounding box center [12, 15] width 15 height 15
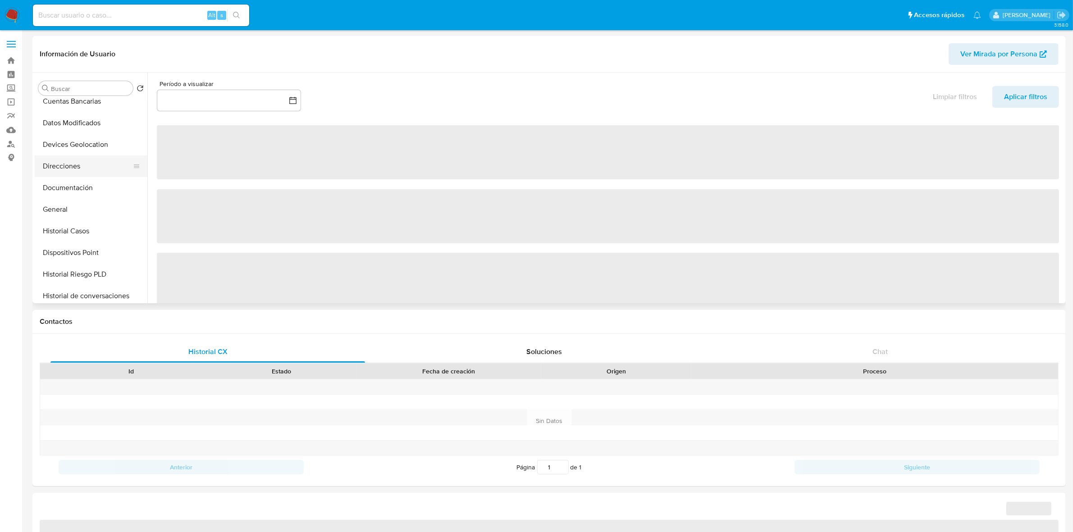
select select "10"
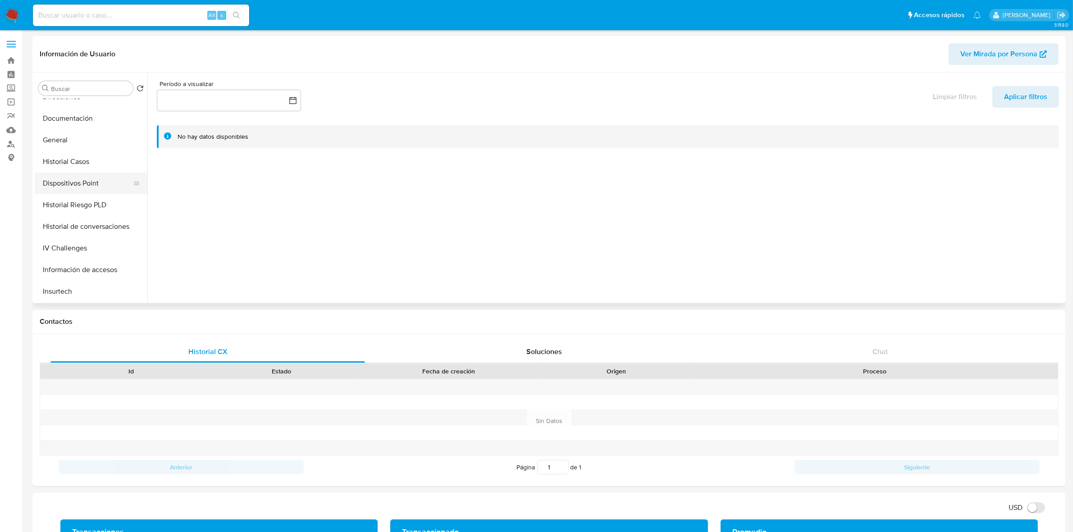
scroll to position [169, 0]
click at [87, 155] on button "Historial Casos" at bounding box center [87, 157] width 105 height 22
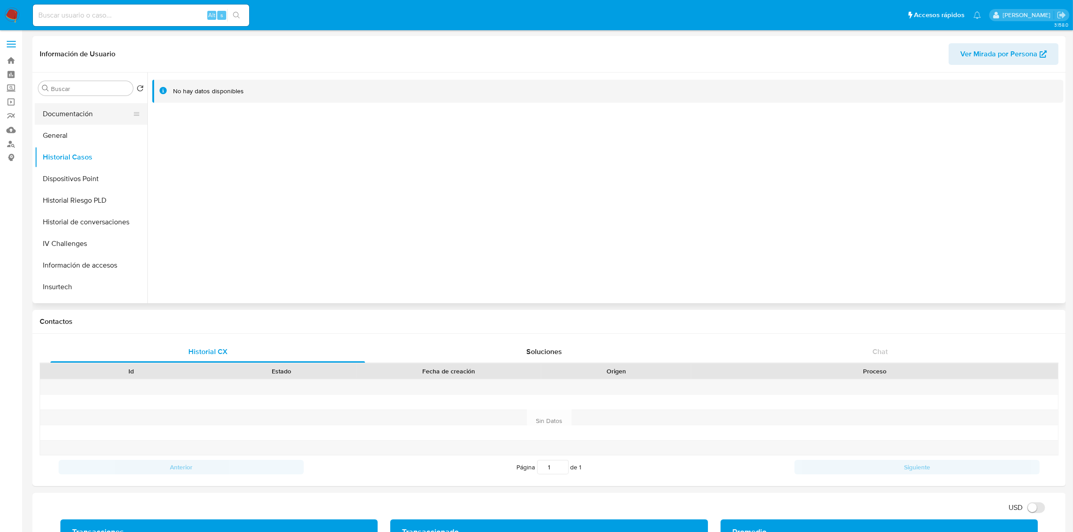
click at [74, 113] on button "Documentación" at bounding box center [87, 114] width 105 height 22
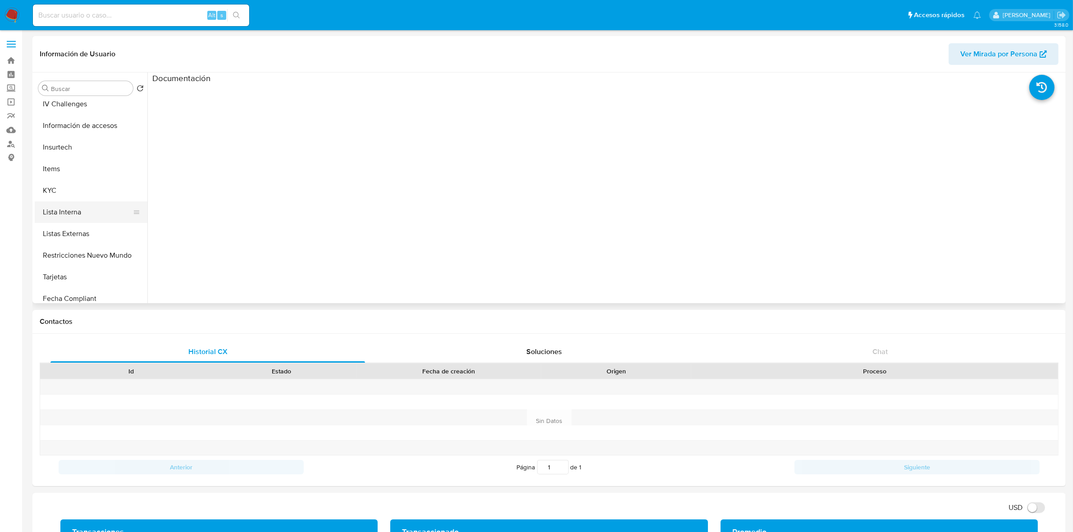
scroll to position [380, 0]
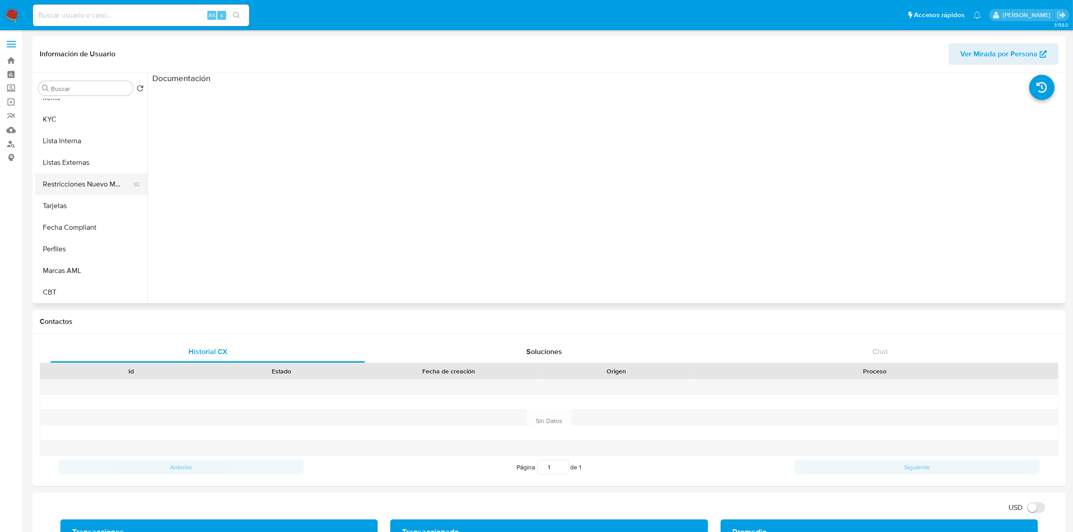
click at [95, 187] on button "Restricciones Nuevo Mundo" at bounding box center [87, 184] width 105 height 22
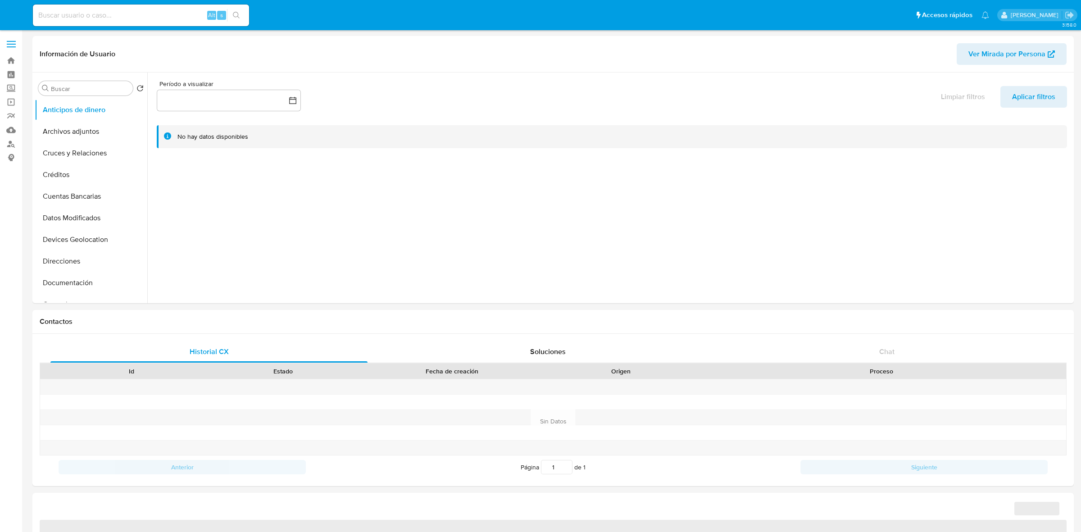
select select "10"
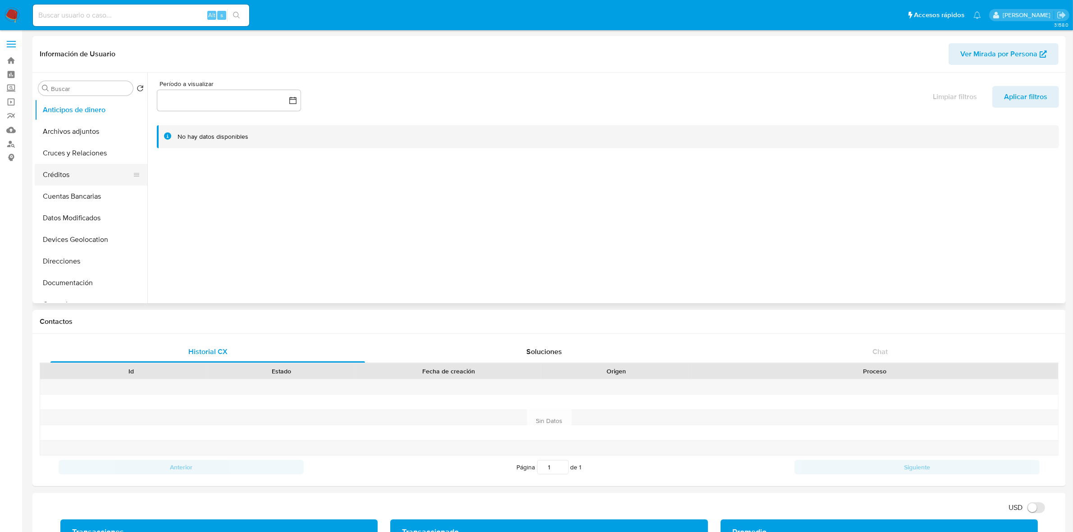
scroll to position [113, 0]
click at [73, 169] on button "Documentación" at bounding box center [87, 170] width 105 height 22
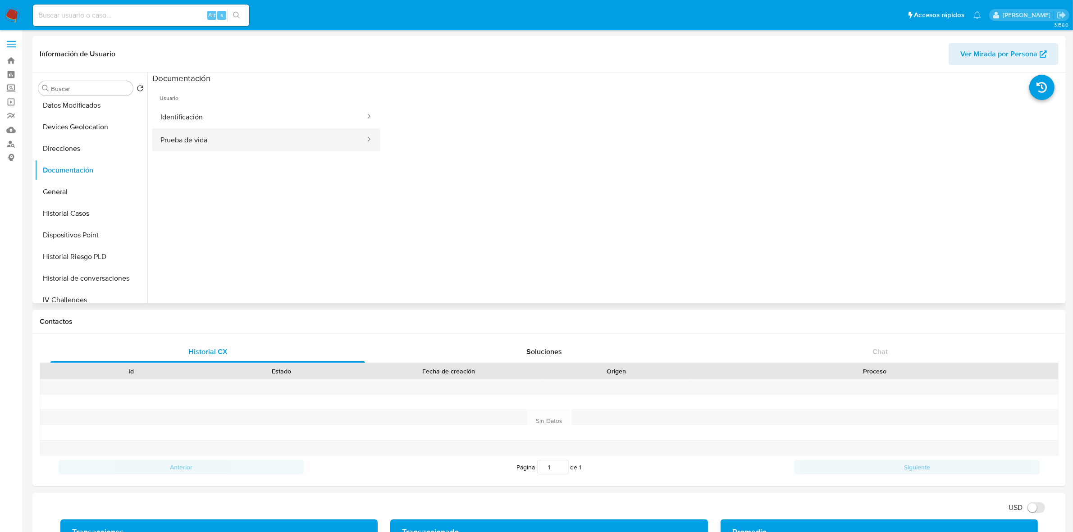
click at [203, 138] on button "Prueba de vida" at bounding box center [259, 139] width 214 height 23
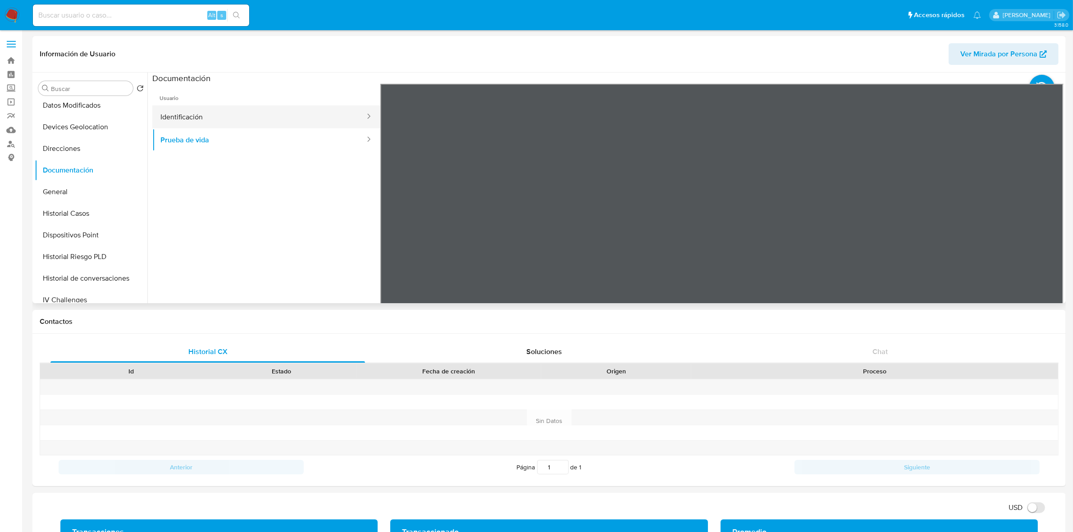
click at [213, 109] on button "Identificación" at bounding box center [259, 116] width 214 height 23
click at [1043, 222] on div at bounding box center [721, 232] width 683 height 296
click at [1049, 229] on icon at bounding box center [1051, 230] width 5 height 9
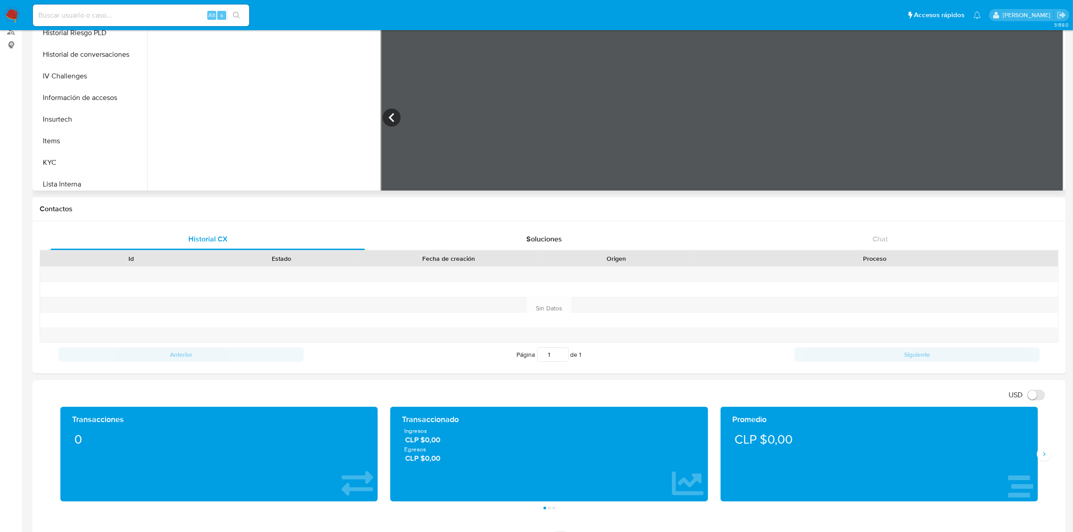
scroll to position [338, 0]
click at [91, 110] on button "Restricciones Nuevo Mundo" at bounding box center [87, 114] width 105 height 22
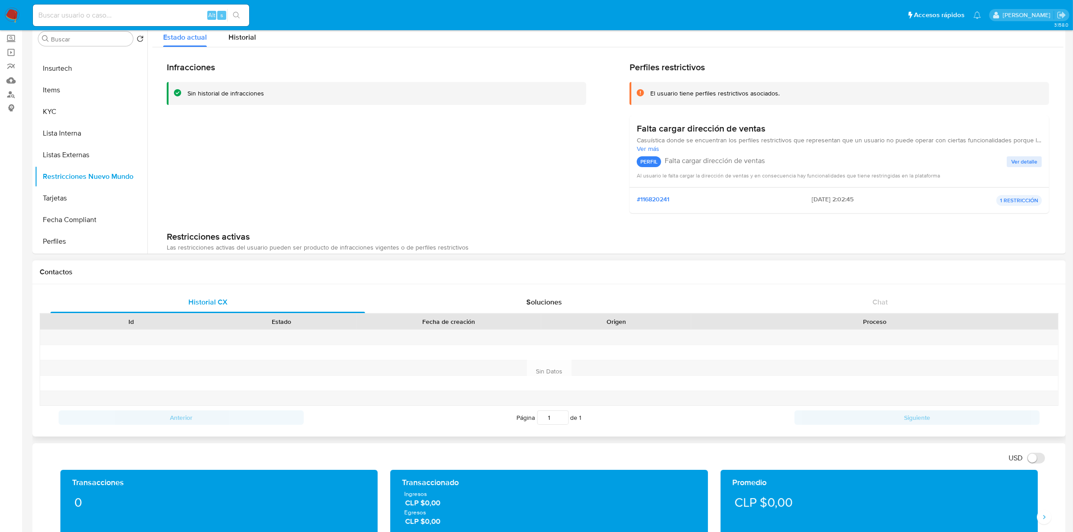
scroll to position [0, 0]
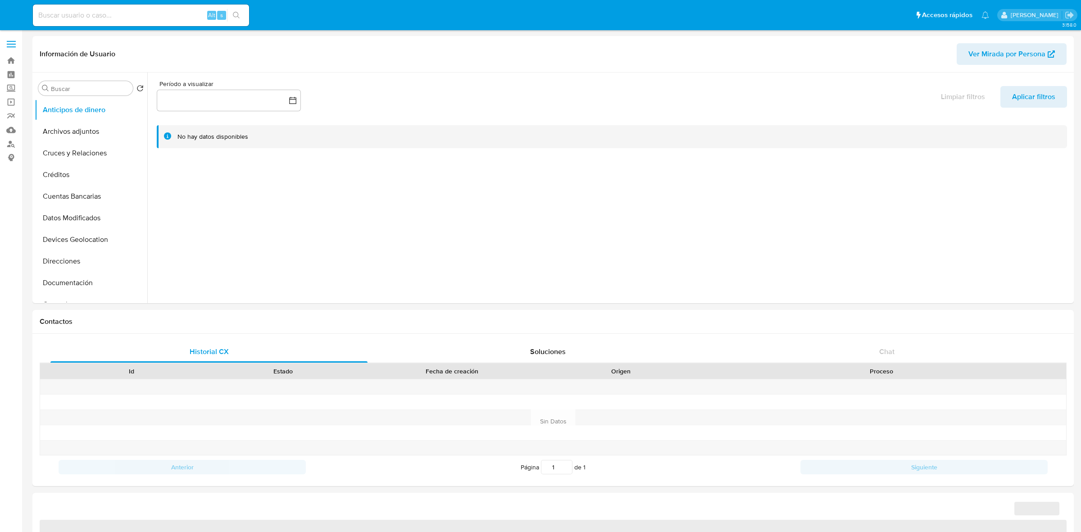
select select "10"
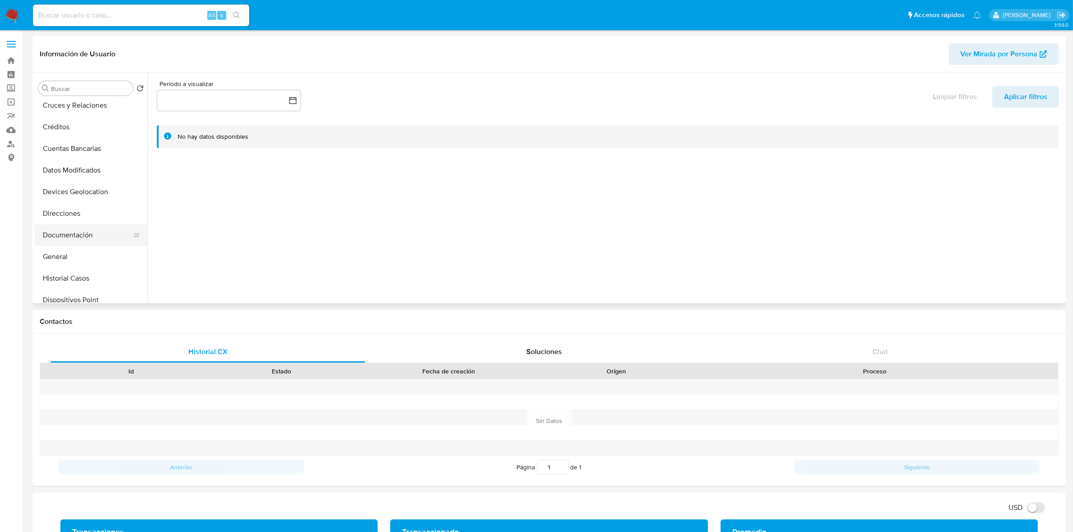
scroll to position [113, 0]
click at [72, 208] on button "Historial Casos" at bounding box center [87, 214] width 105 height 22
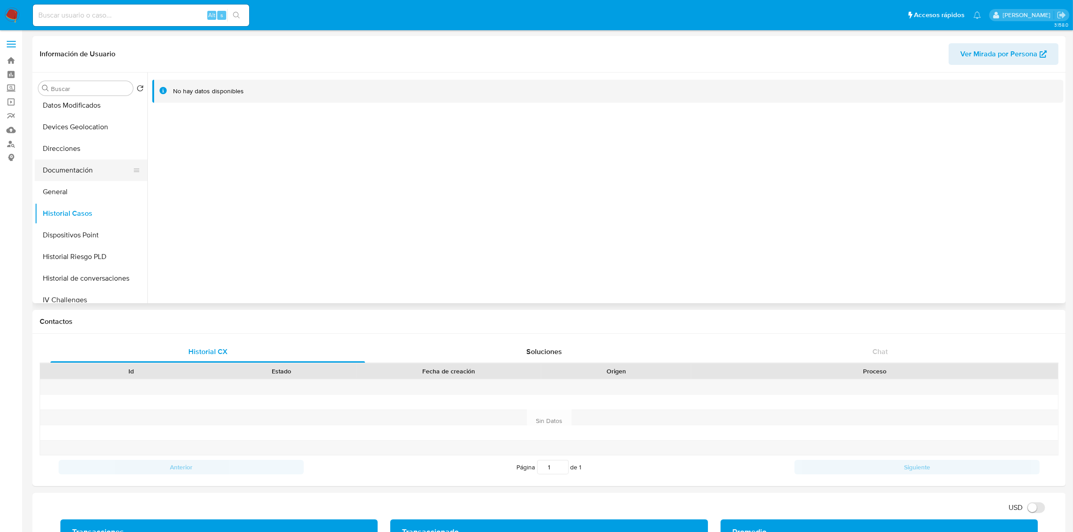
click at [77, 173] on button "Documentación" at bounding box center [87, 170] width 105 height 22
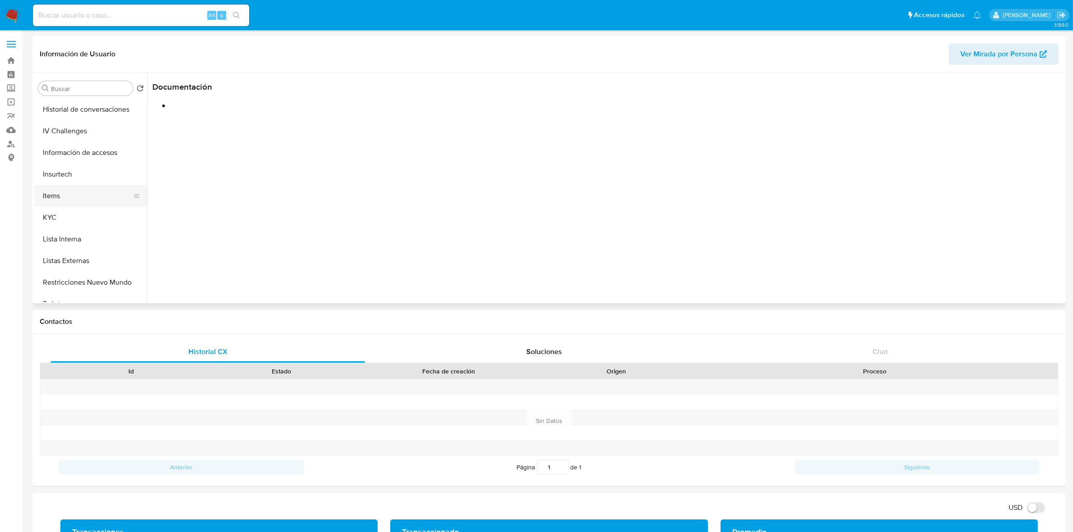
scroll to position [380, 0]
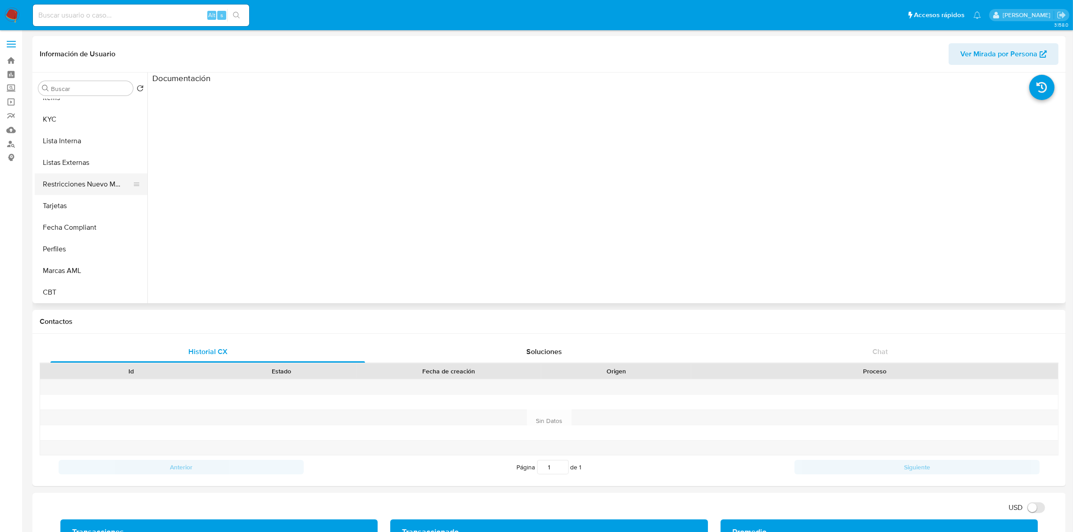
click at [87, 186] on button "Restricciones Nuevo Mundo" at bounding box center [87, 184] width 105 height 22
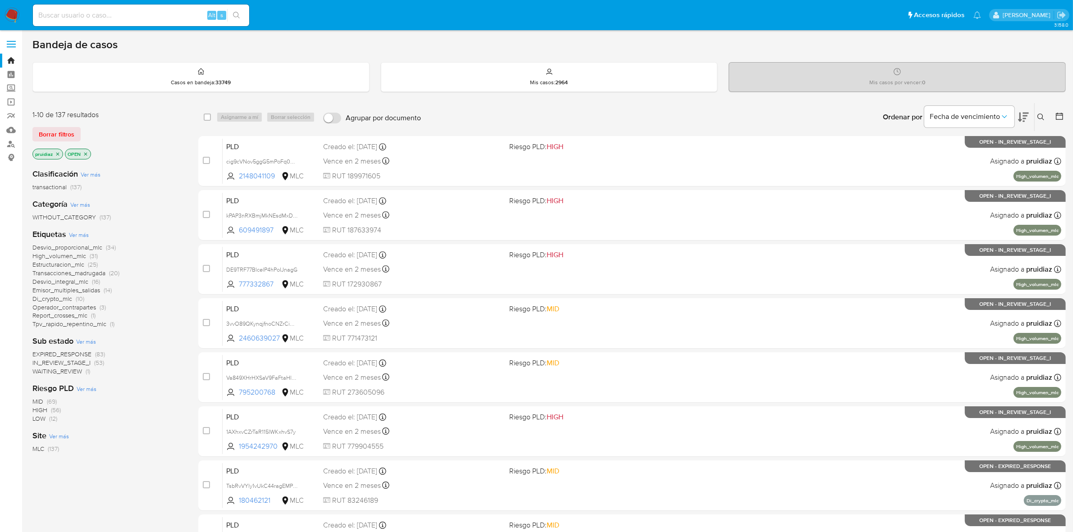
click at [1027, 118] on icon at bounding box center [1023, 117] width 11 height 11
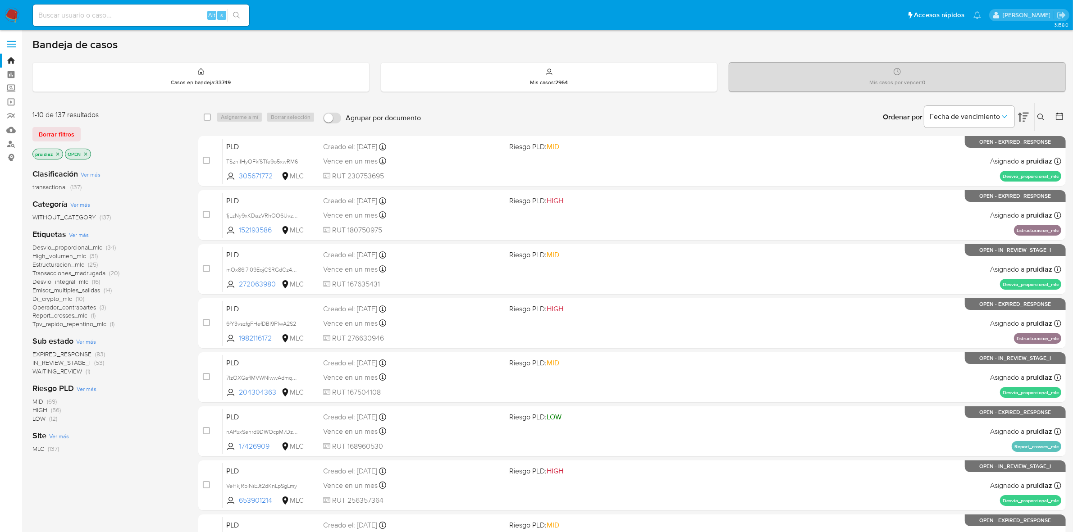
click at [14, 20] on img at bounding box center [12, 15] width 15 height 15
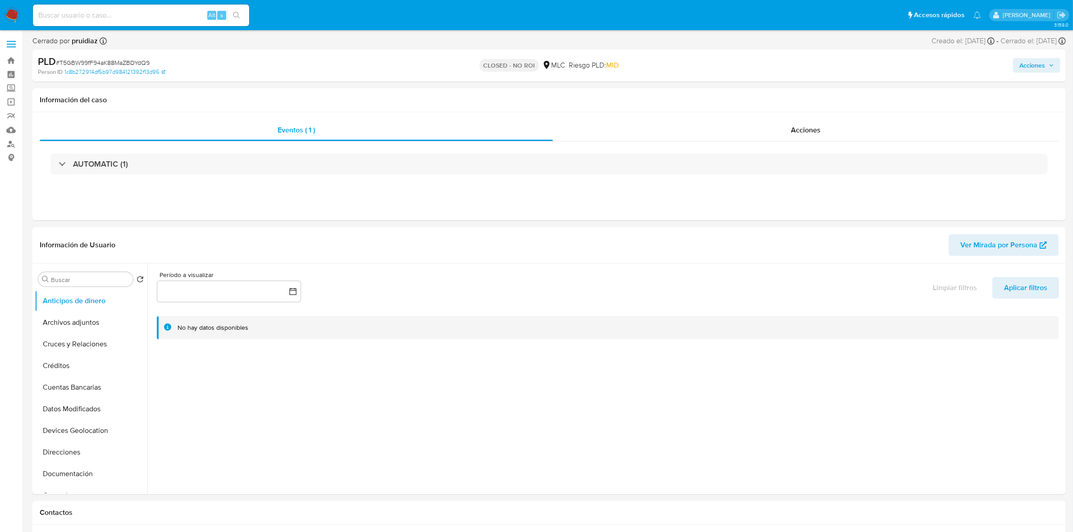
select select "10"
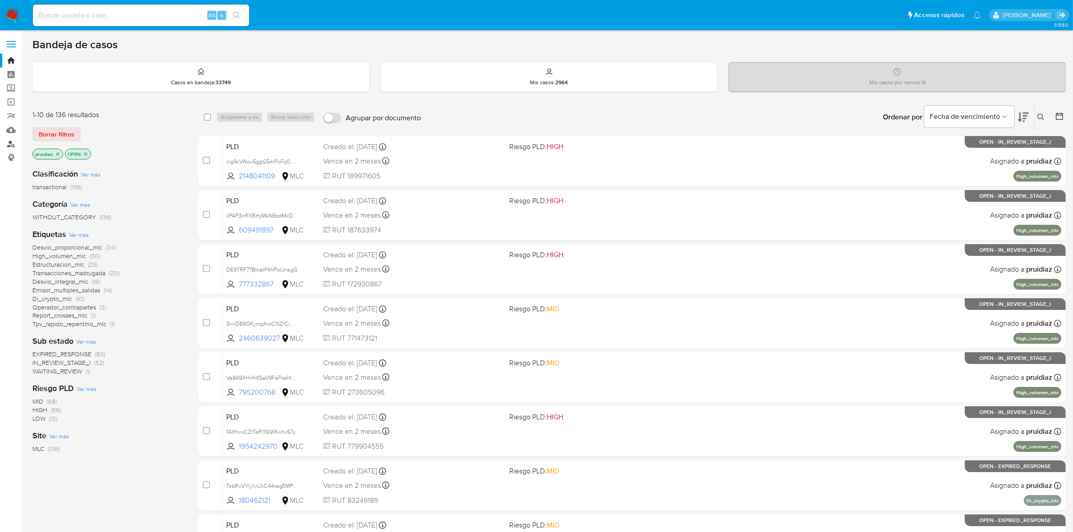
click at [12, 146] on link "Buscador de personas" at bounding box center [53, 144] width 107 height 14
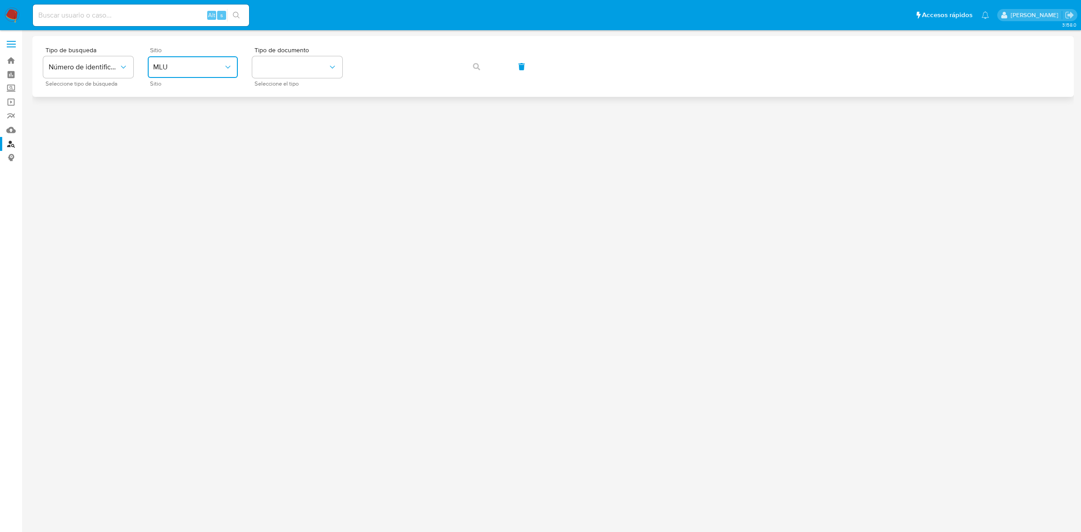
click at [210, 70] on span "MLU" at bounding box center [188, 67] width 70 height 9
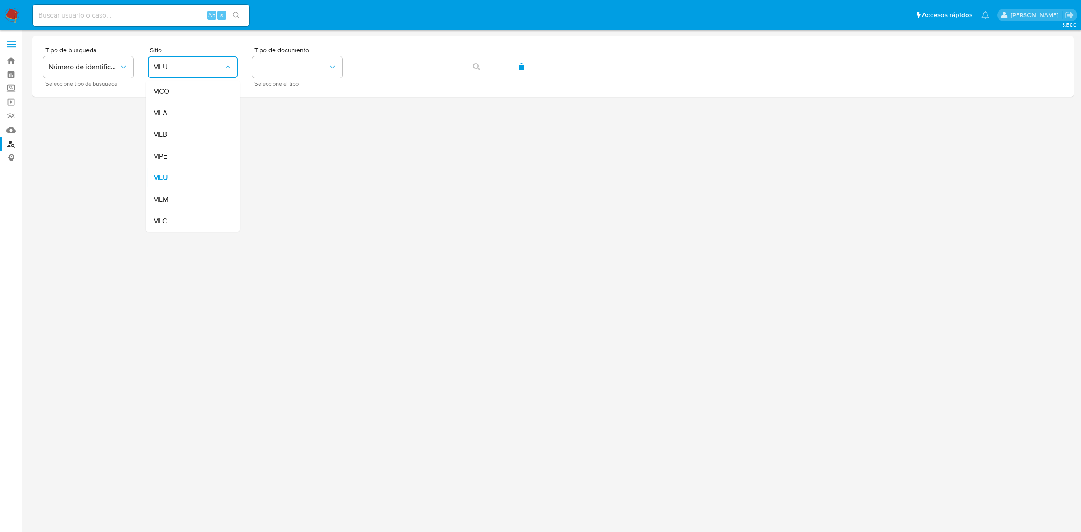
drag, startPoint x: 165, startPoint y: 217, endPoint x: 223, endPoint y: 142, distance: 94.7
click at [163, 218] on span "MLC" at bounding box center [160, 221] width 14 height 9
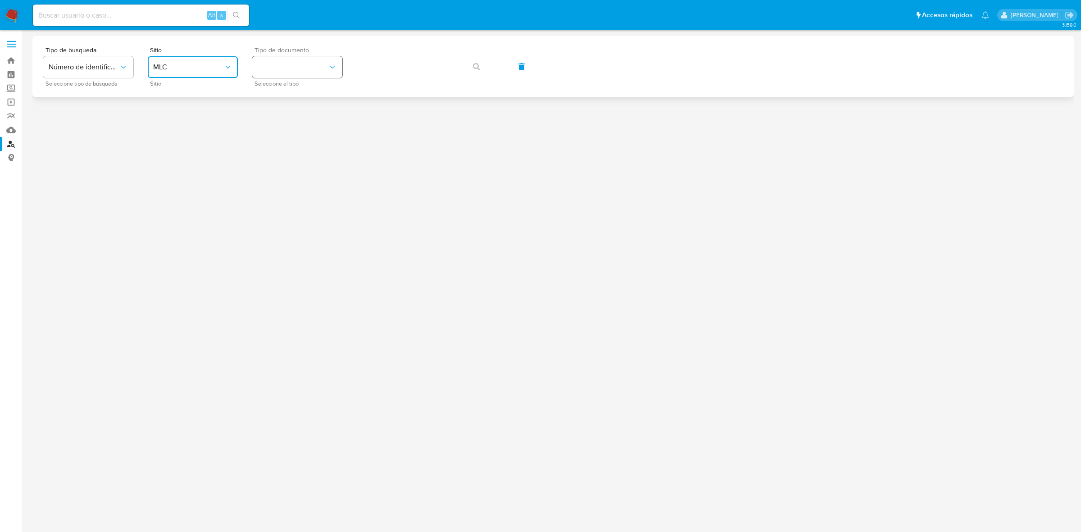
click at [264, 62] on button "identificationType" at bounding box center [297, 67] width 90 height 22
click at [277, 98] on div "RUT RUT" at bounding box center [295, 96] width 74 height 31
click at [470, 68] on button "button" at bounding box center [476, 67] width 31 height 22
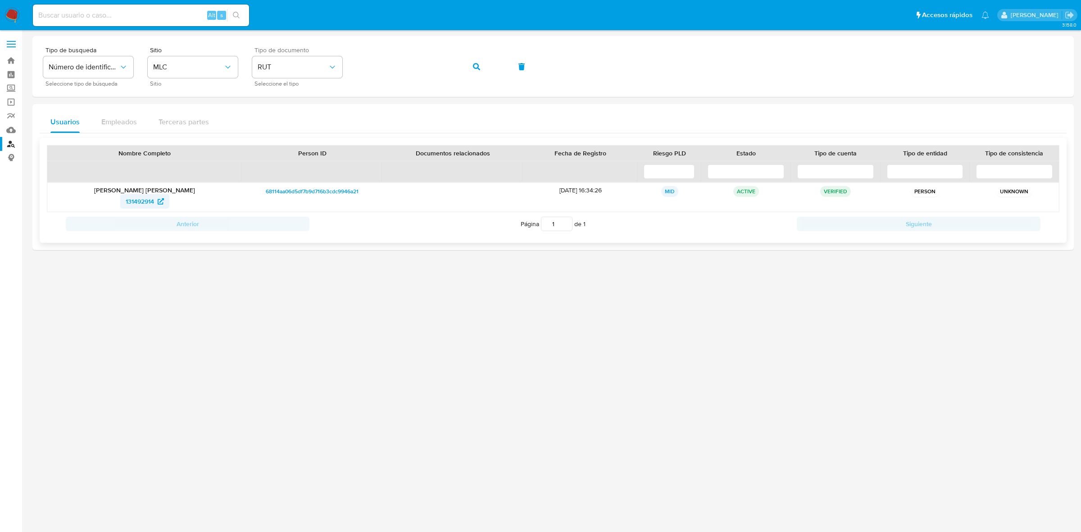
click at [134, 206] on span "131492914" at bounding box center [140, 201] width 28 height 14
click at [480, 68] on icon "button" at bounding box center [476, 66] width 7 height 7
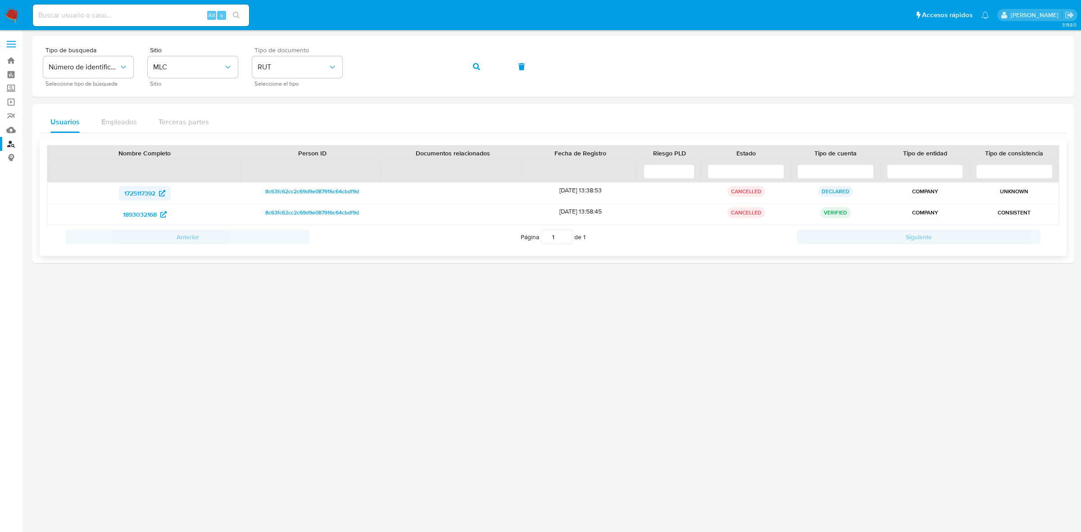
click at [128, 195] on span "1725117392" at bounding box center [139, 193] width 31 height 14
click at [150, 213] on span "1893032168" at bounding box center [140, 214] width 34 height 14
click at [5, 13] on img at bounding box center [12, 15] width 15 height 15
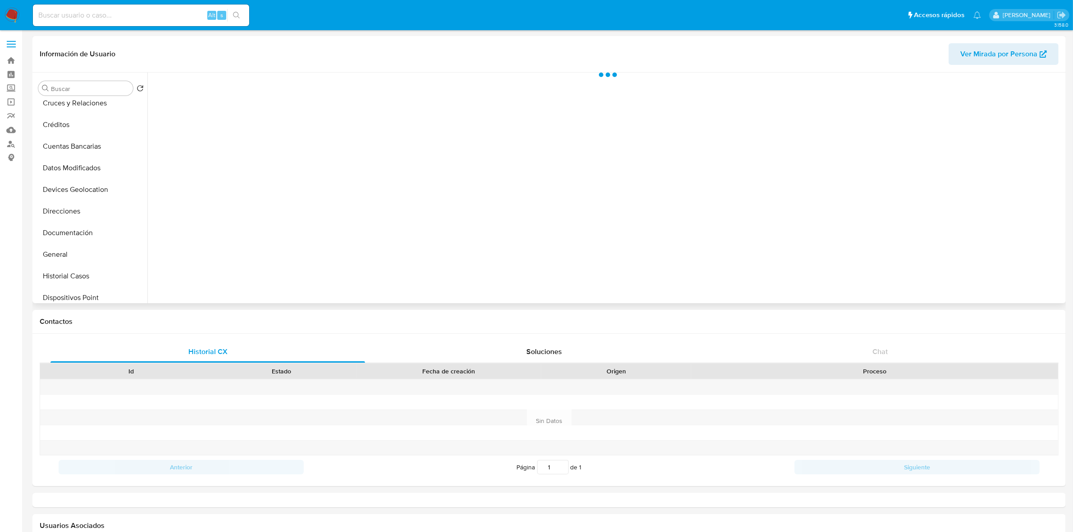
scroll to position [169, 0]
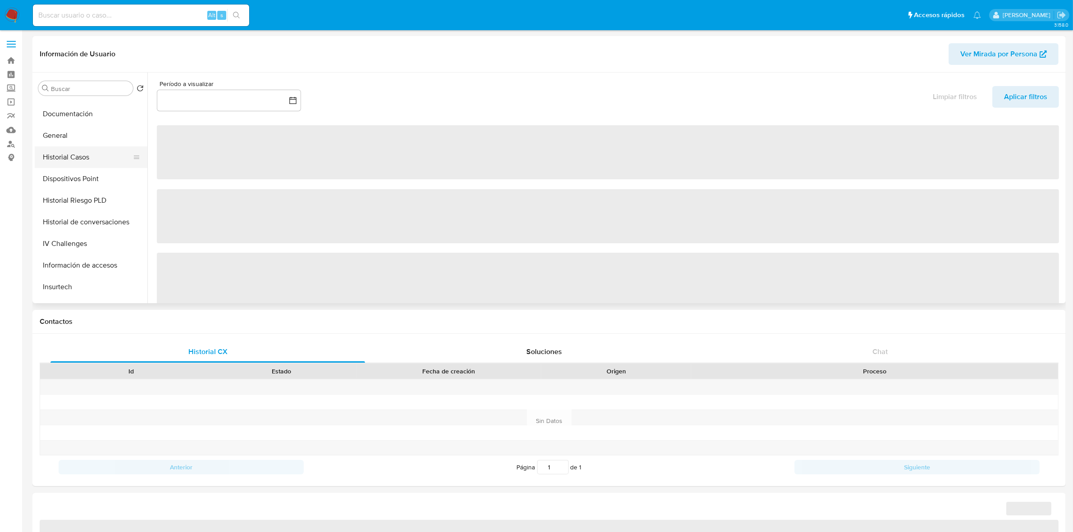
click at [76, 163] on button "Historial Casos" at bounding box center [87, 157] width 105 height 22
select select "10"
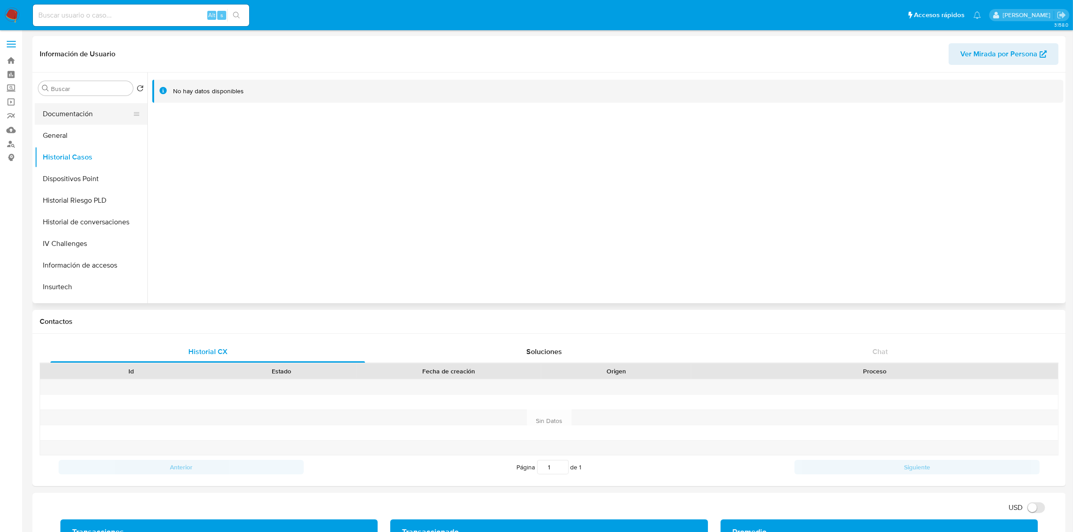
click at [66, 114] on button "Documentación" at bounding box center [87, 114] width 105 height 22
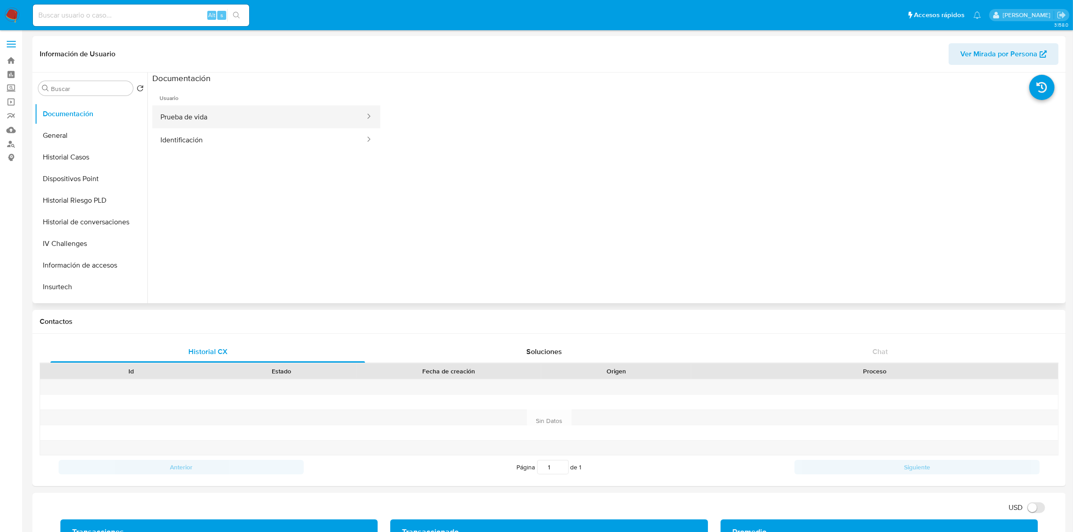
click at [215, 118] on button "Prueba de vida" at bounding box center [259, 116] width 214 height 23
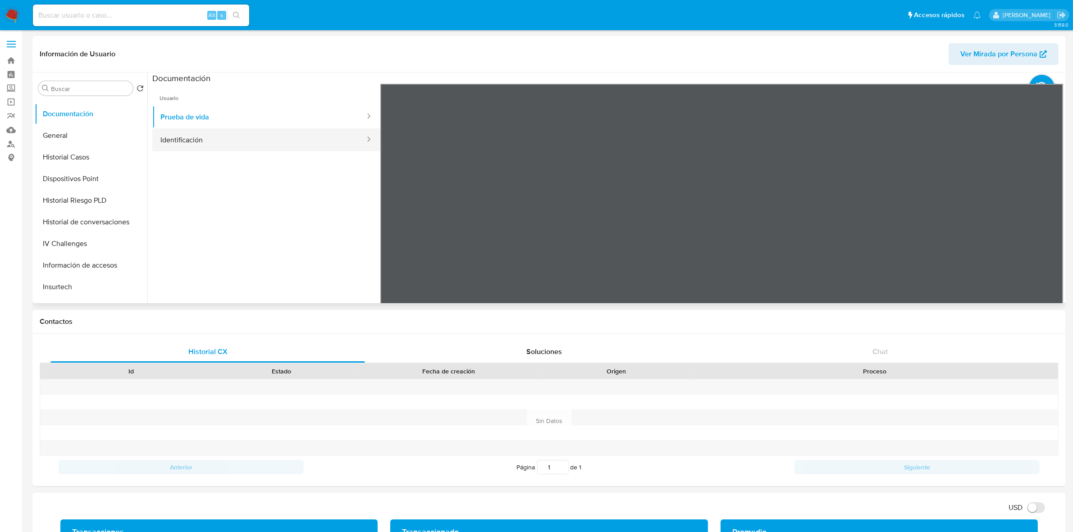
click at [236, 138] on button "Identificación" at bounding box center [259, 139] width 214 height 23
click at [1050, 231] on icon at bounding box center [1051, 230] width 5 height 9
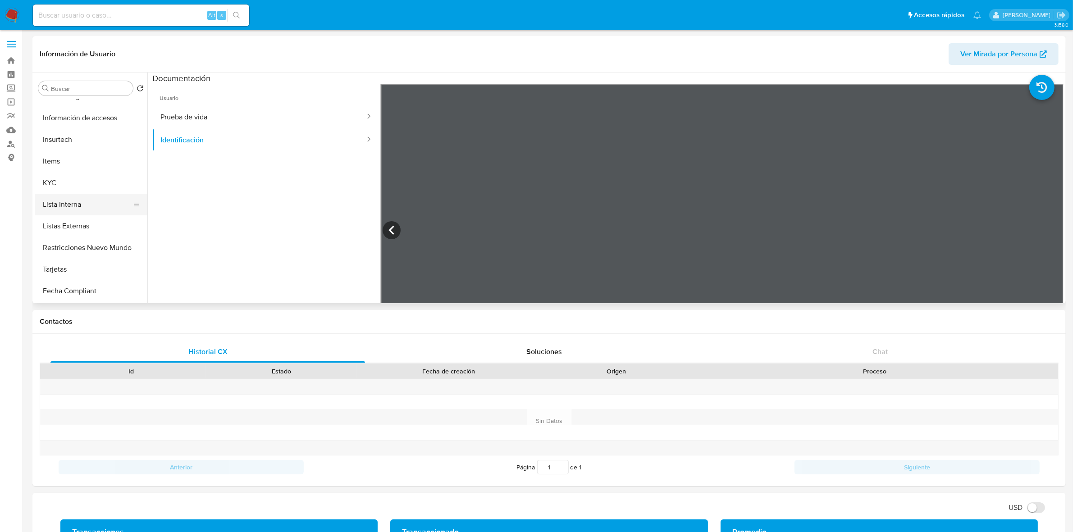
scroll to position [338, 0]
click at [57, 165] on button "KYC" at bounding box center [87, 161] width 105 height 22
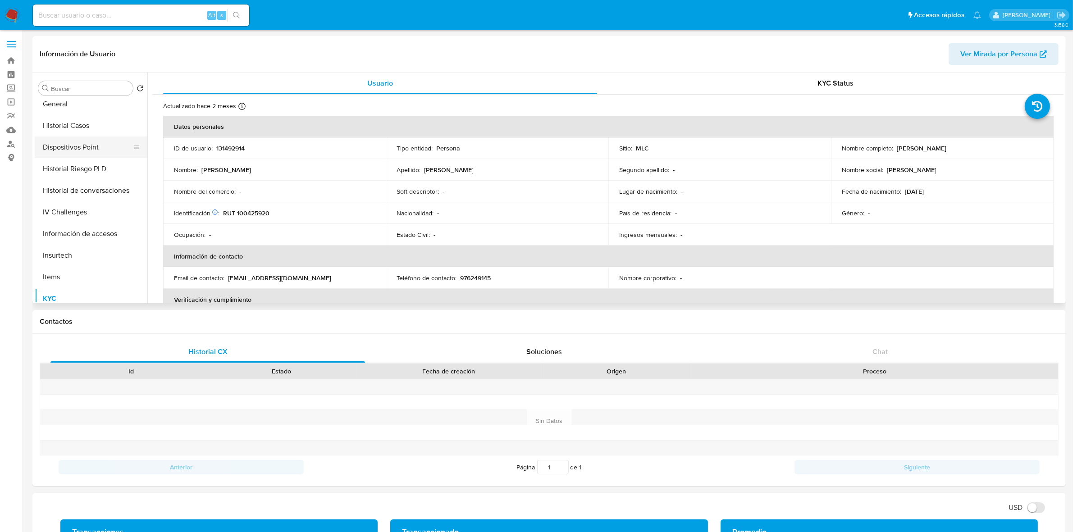
scroll to position [169, 0]
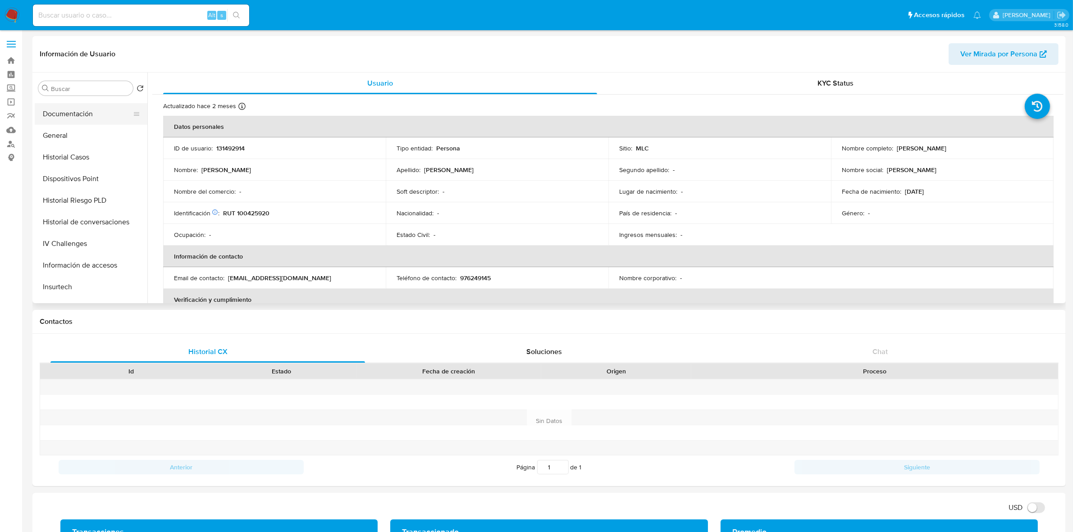
click at [73, 113] on button "Documentación" at bounding box center [87, 114] width 105 height 22
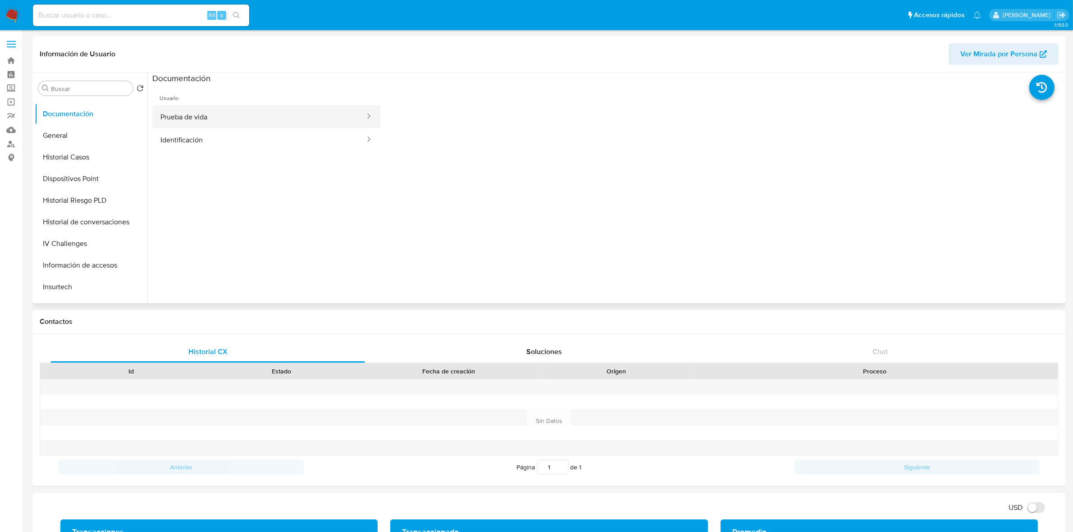
click at [233, 114] on button "Prueba de vida" at bounding box center [259, 116] width 214 height 23
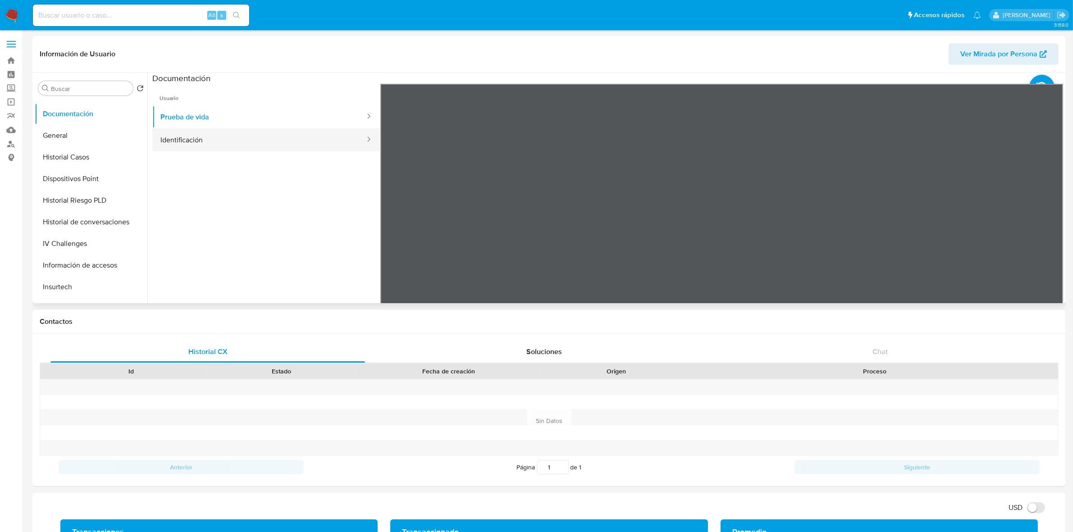
click at [285, 143] on button "Identificación" at bounding box center [259, 139] width 214 height 23
click at [1049, 223] on icon at bounding box center [1052, 230] width 18 height 18
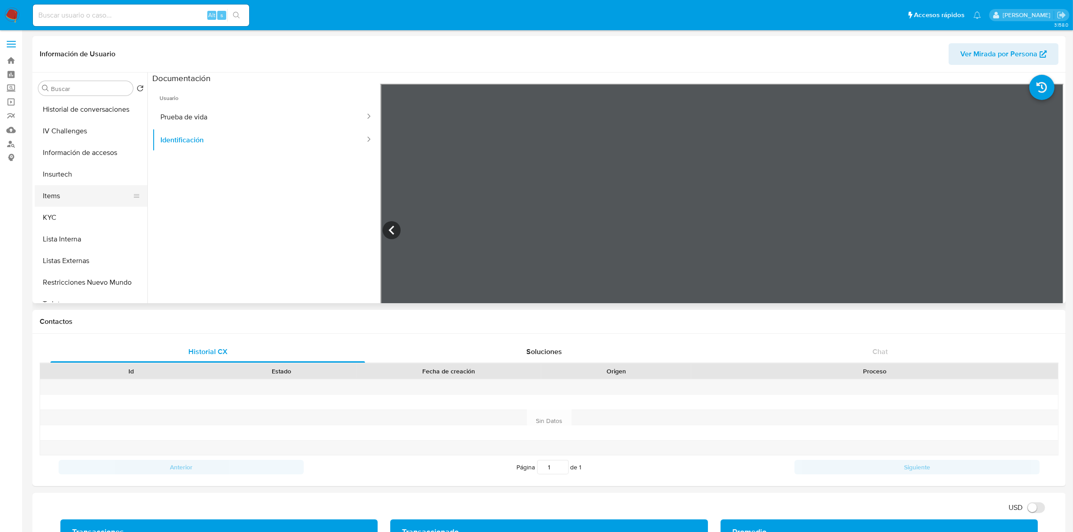
scroll to position [380, 0]
click at [60, 120] on button "KYC" at bounding box center [87, 120] width 105 height 22
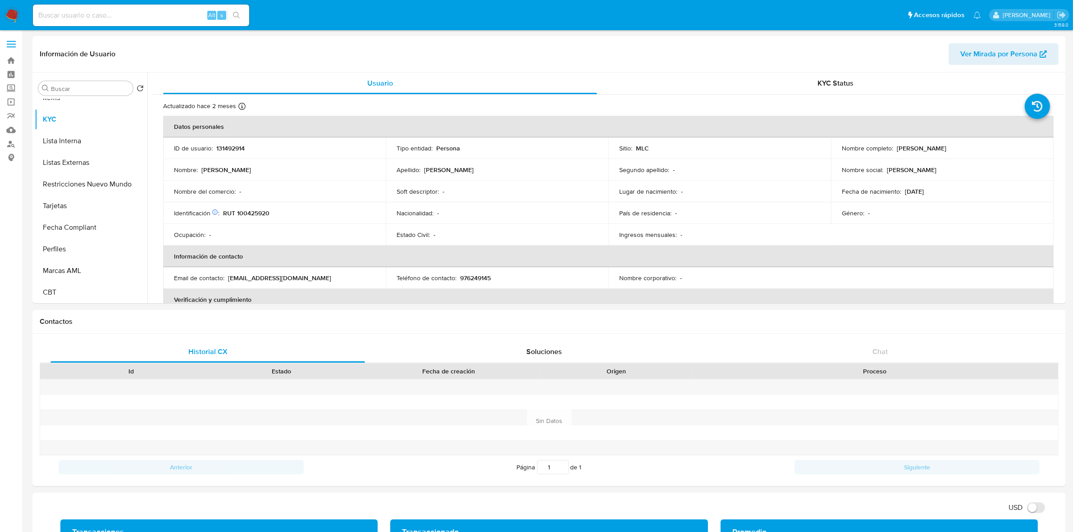
drag, startPoint x: 971, startPoint y: 155, endPoint x: 893, endPoint y: 150, distance: 78.6
click at [893, 150] on td "Nombre completo : María Alejandra López Silva" at bounding box center [942, 148] width 223 height 22
copy p "María Alejandra López Silva"
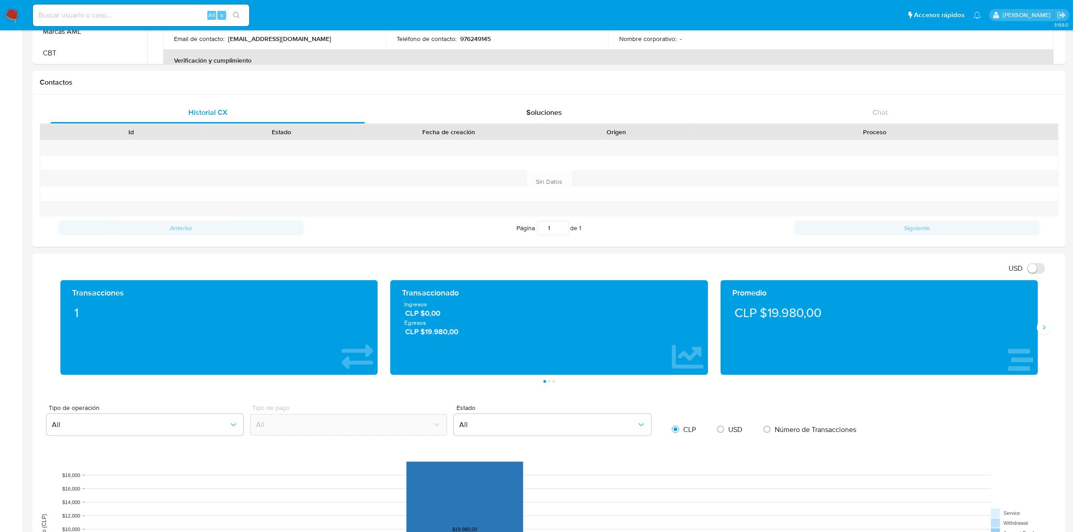
scroll to position [338, 0]
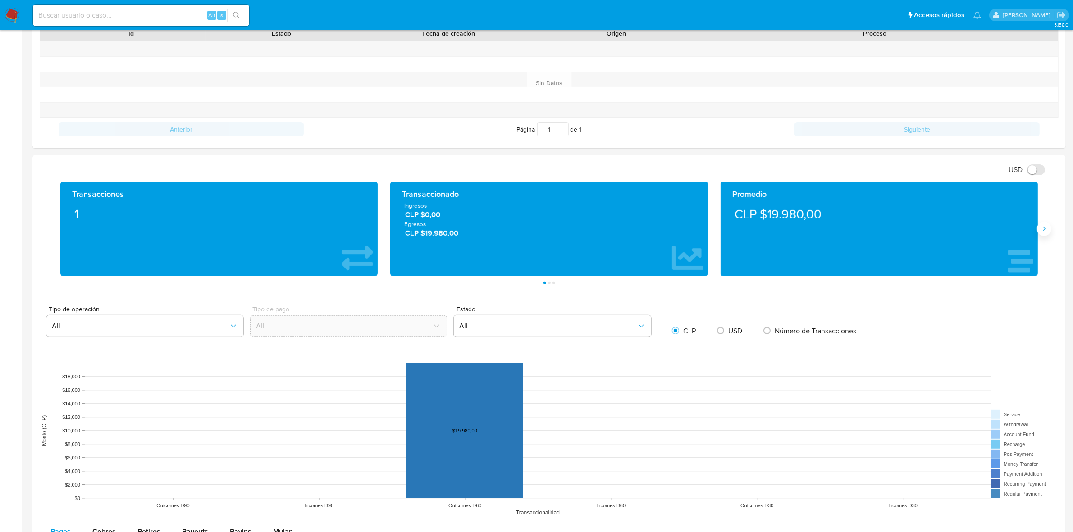
click at [1042, 235] on button "Siguiente" at bounding box center [1044, 229] width 14 height 14
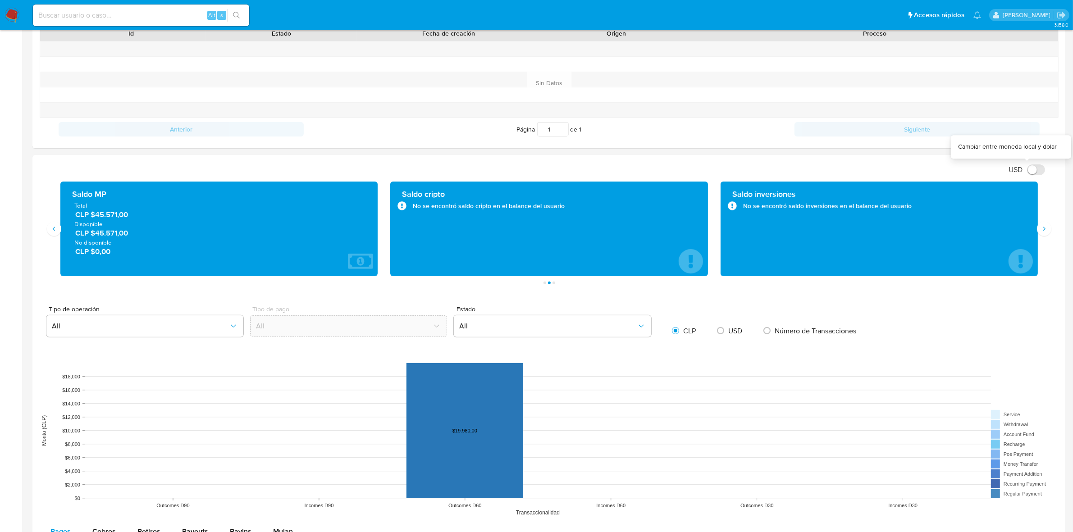
click at [1032, 172] on input "USD" at bounding box center [1036, 169] width 18 height 11
checkbox input "true"
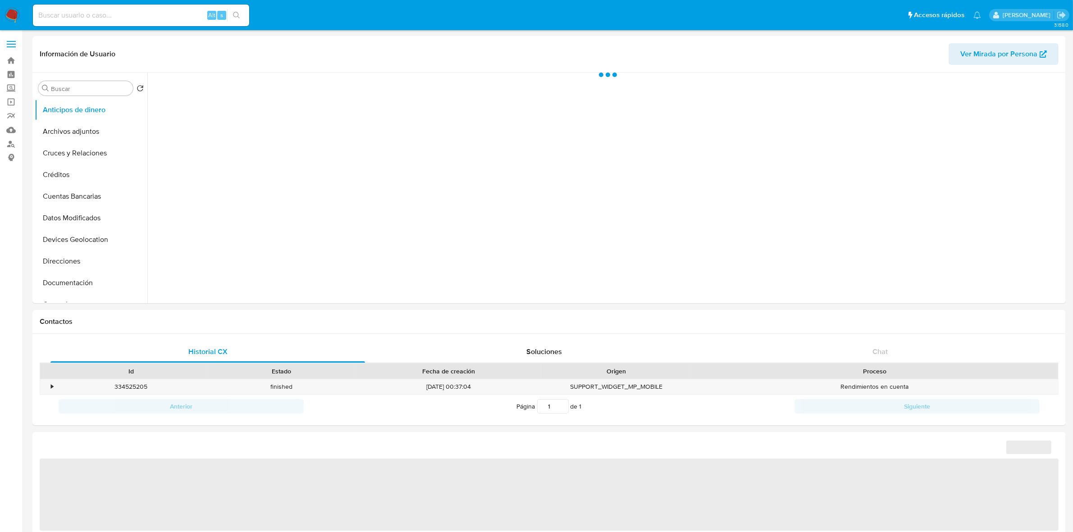
select select "10"
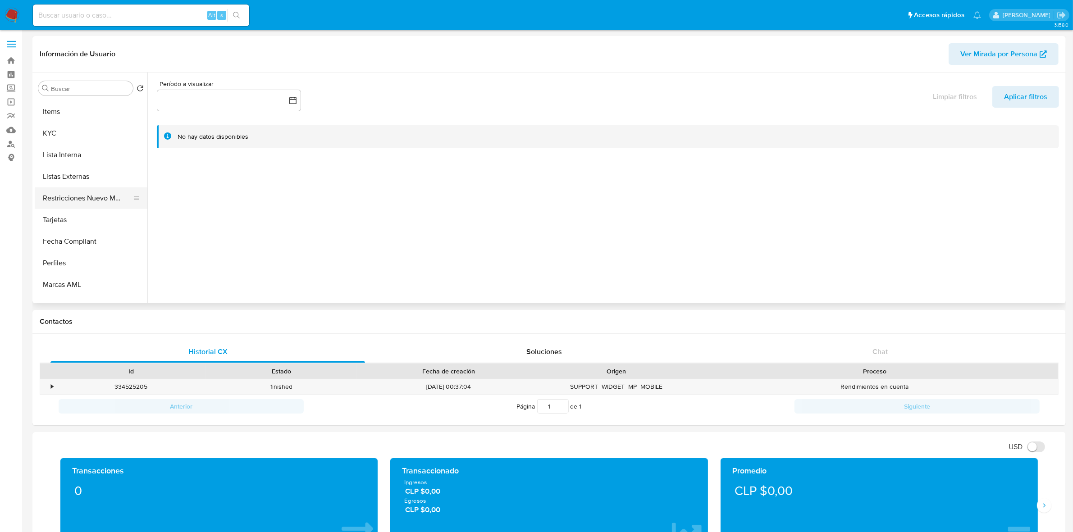
scroll to position [380, 0]
click at [78, 181] on button "Restricciones Nuevo Mundo" at bounding box center [87, 184] width 105 height 22
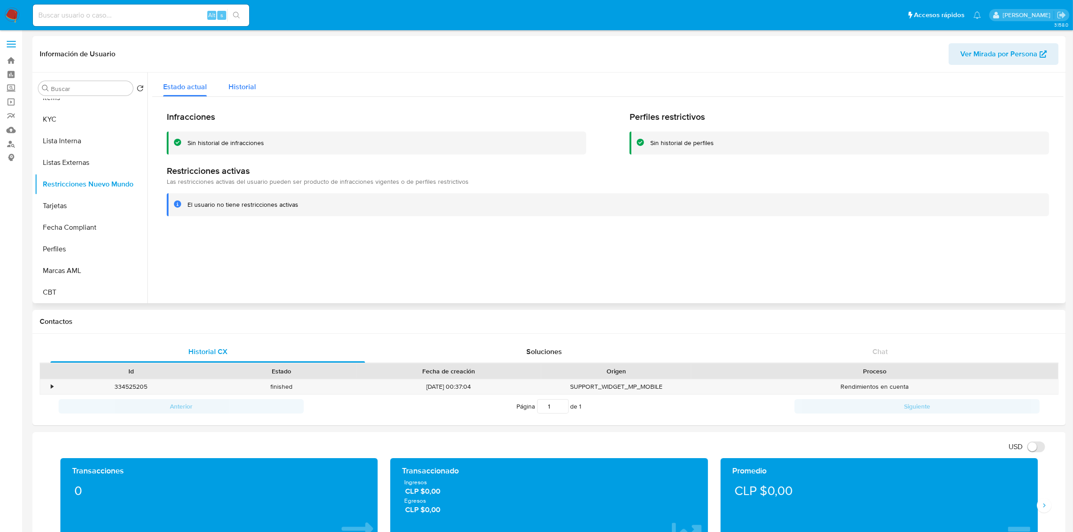
click at [246, 86] on span "Historial" at bounding box center [241, 87] width 27 height 10
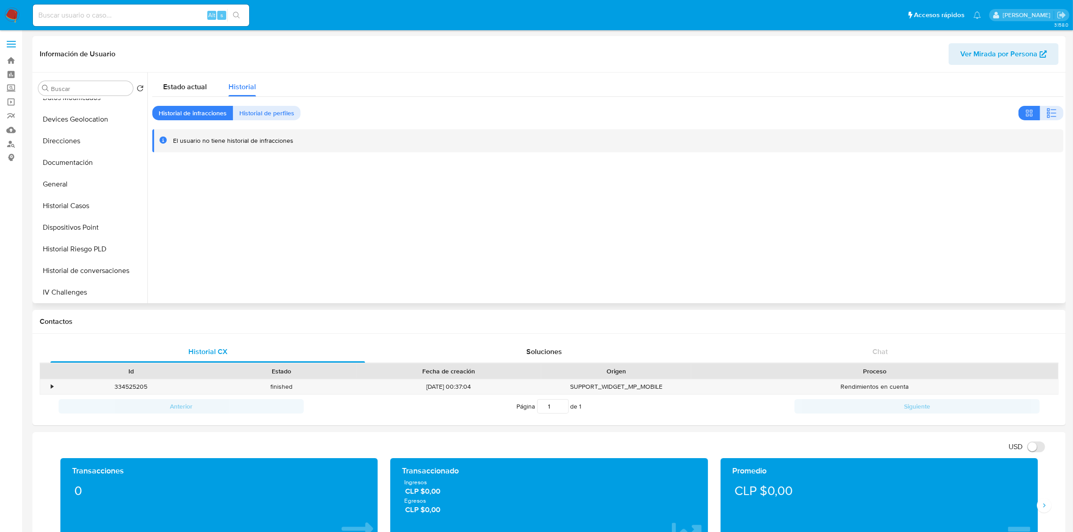
scroll to position [98, 0]
click at [84, 179] on button "Documentación" at bounding box center [87, 185] width 105 height 22
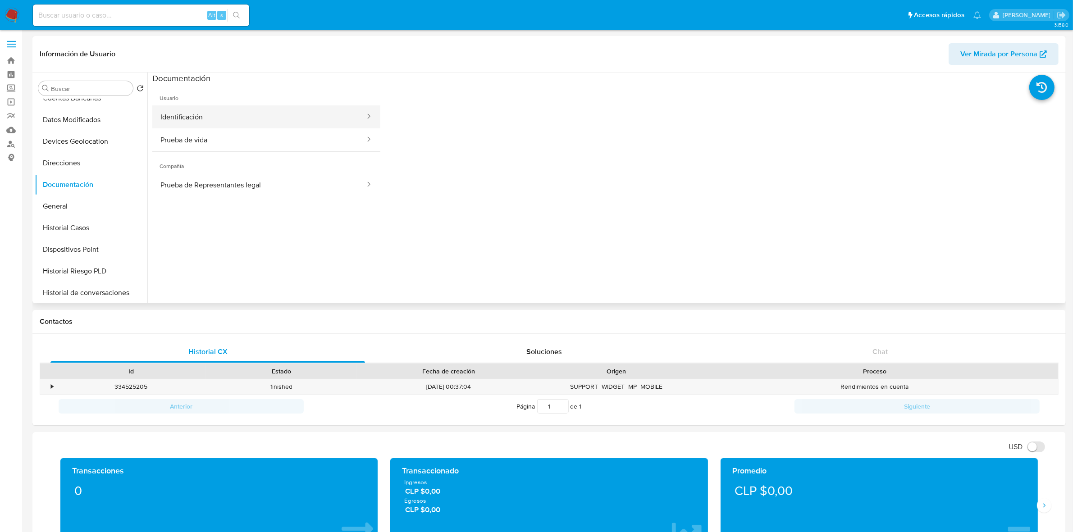
click at [233, 123] on button "Identificación" at bounding box center [259, 116] width 214 height 23
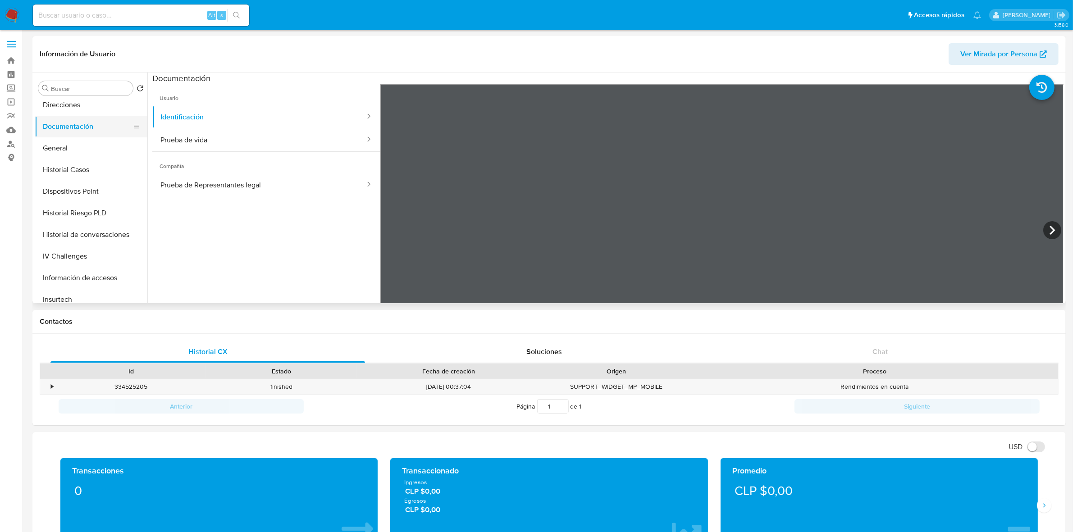
scroll to position [211, 0]
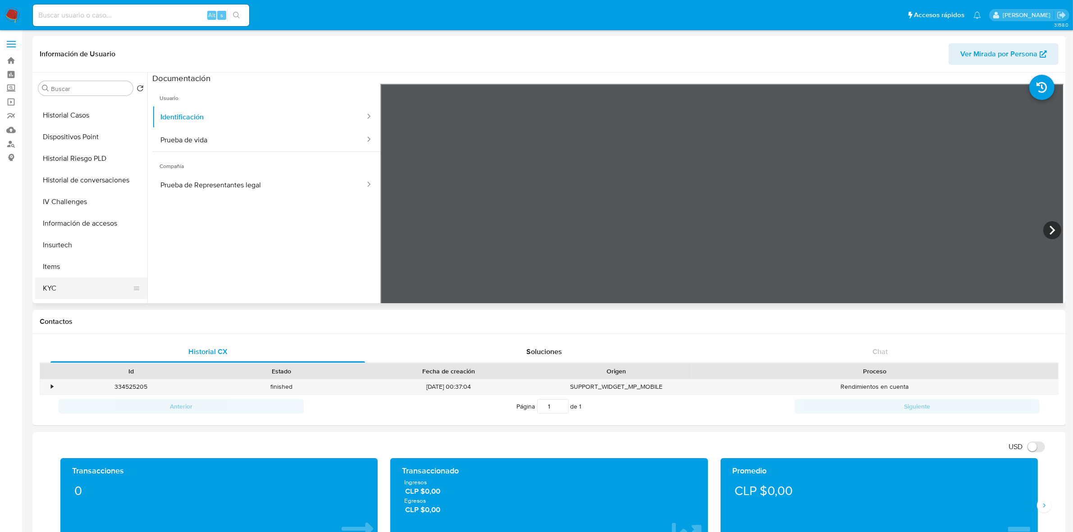
click at [56, 283] on button "KYC" at bounding box center [87, 289] width 105 height 22
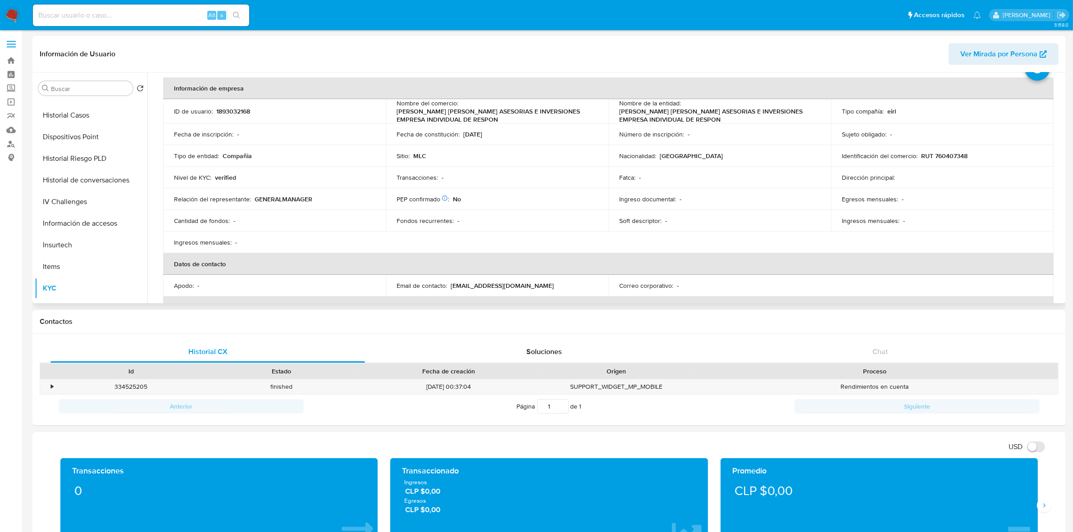
scroll to position [0, 0]
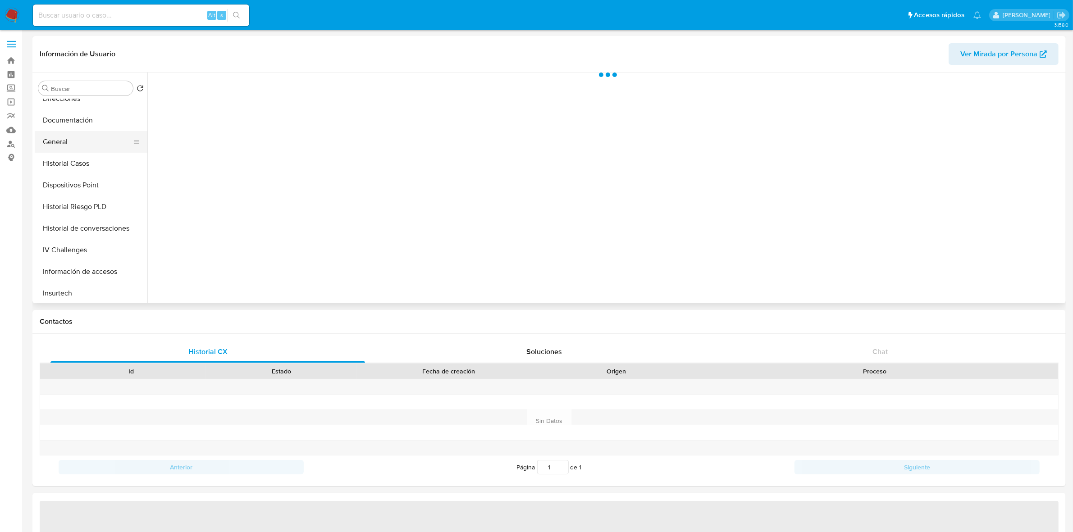
scroll to position [169, 0]
click at [76, 157] on button "Historial Casos" at bounding box center [87, 157] width 105 height 22
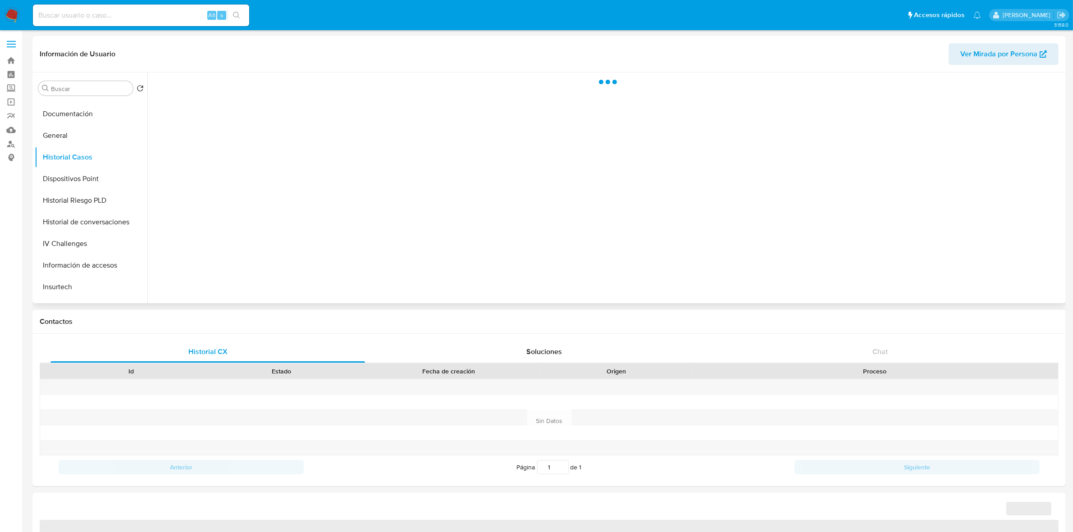
select select "10"
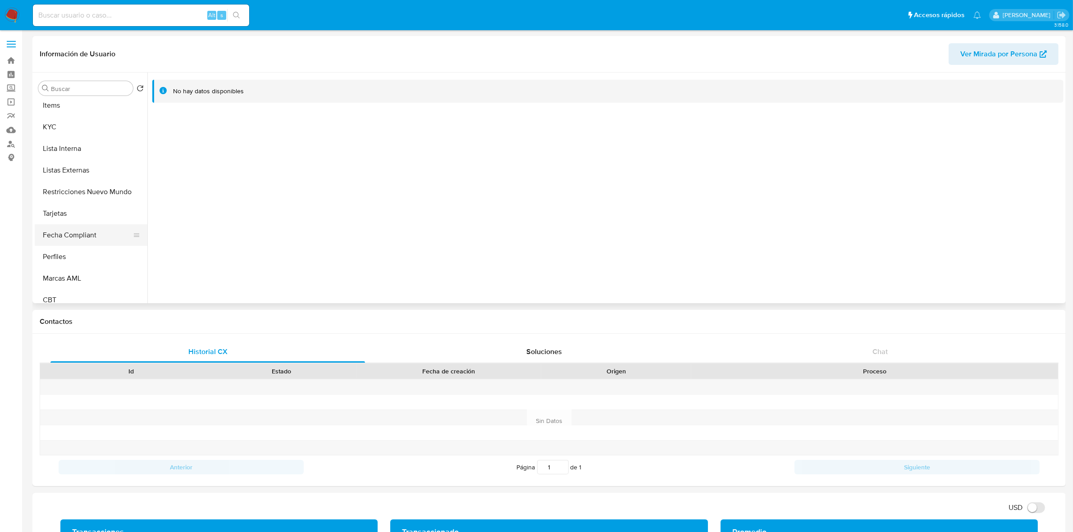
scroll to position [380, 0]
click at [75, 188] on button "Restricciones Nuevo Mundo" at bounding box center [87, 184] width 105 height 22
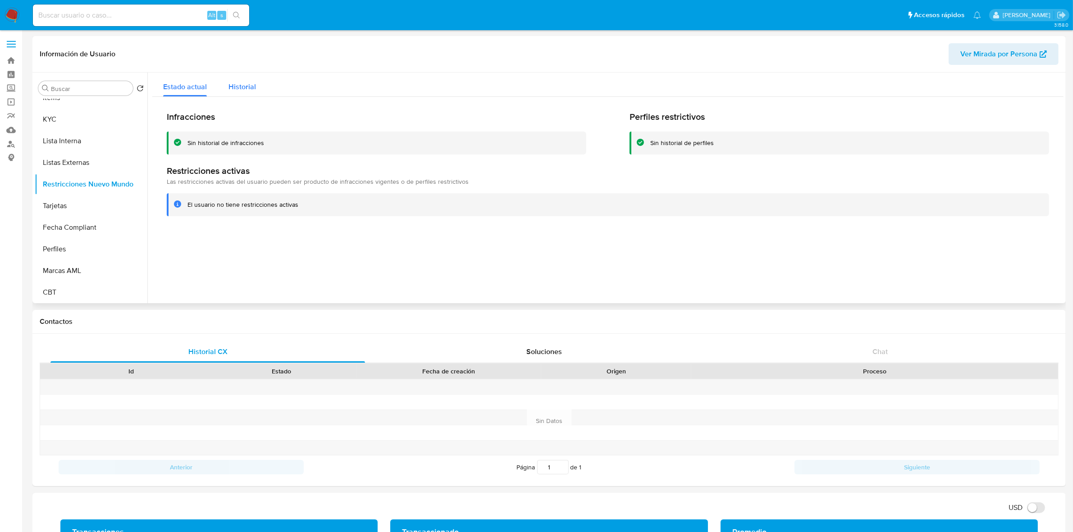
click at [237, 88] on span "Historial" at bounding box center [241, 87] width 27 height 10
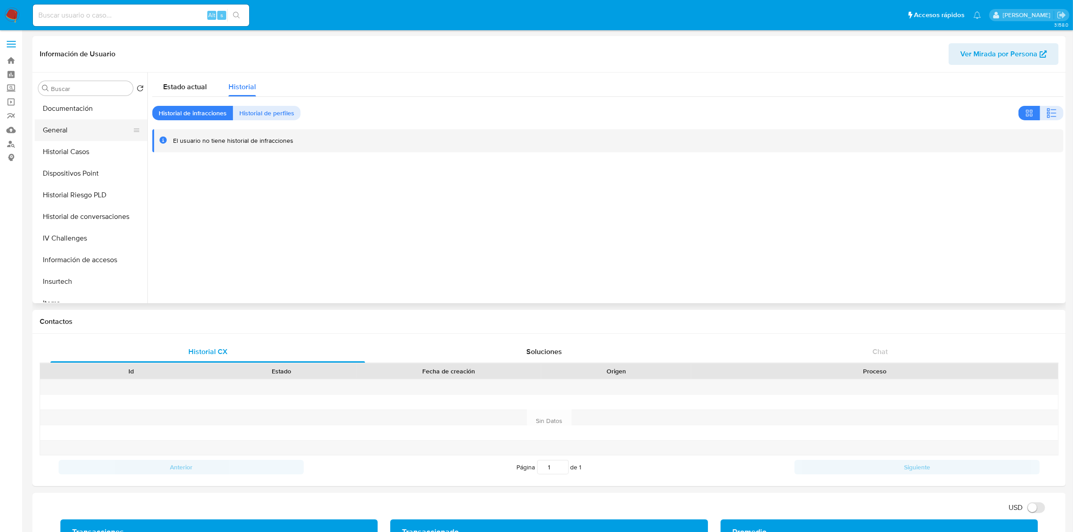
scroll to position [155, 0]
click at [83, 133] on button "Documentación" at bounding box center [87, 129] width 105 height 22
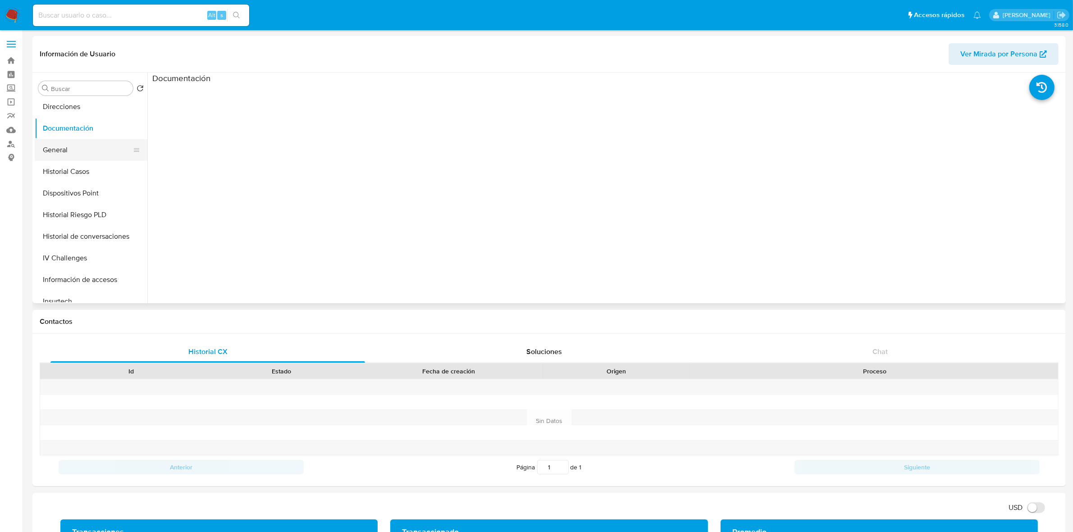
scroll to position [324, 0]
click at [55, 173] on button "KYC" at bounding box center [87, 176] width 105 height 22
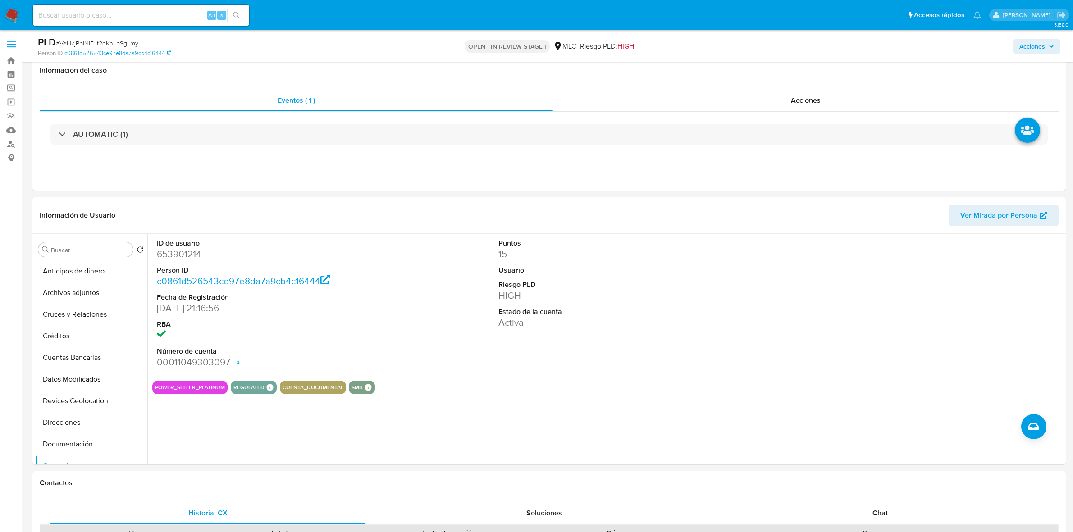
select select "10"
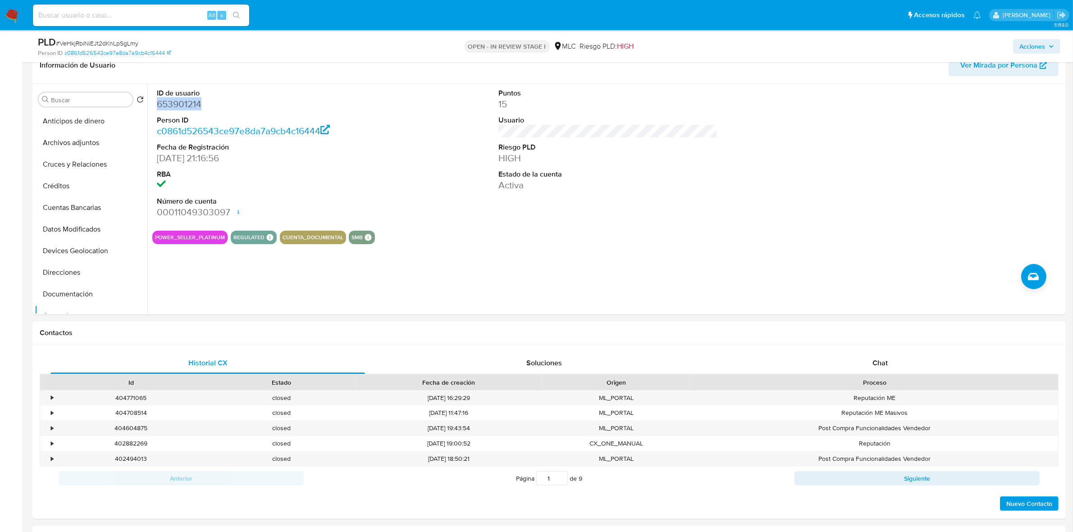
scroll to position [150, 0]
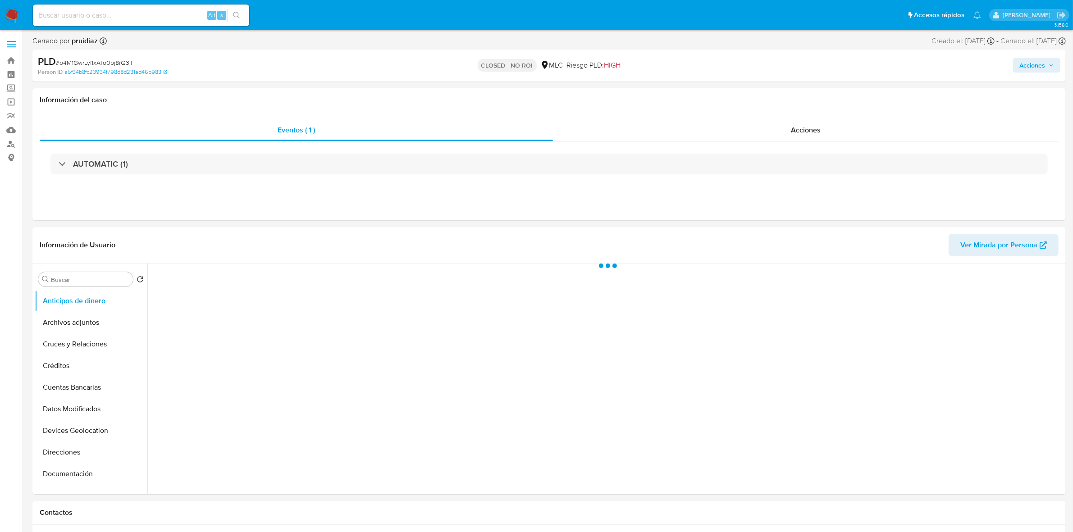
select select "10"
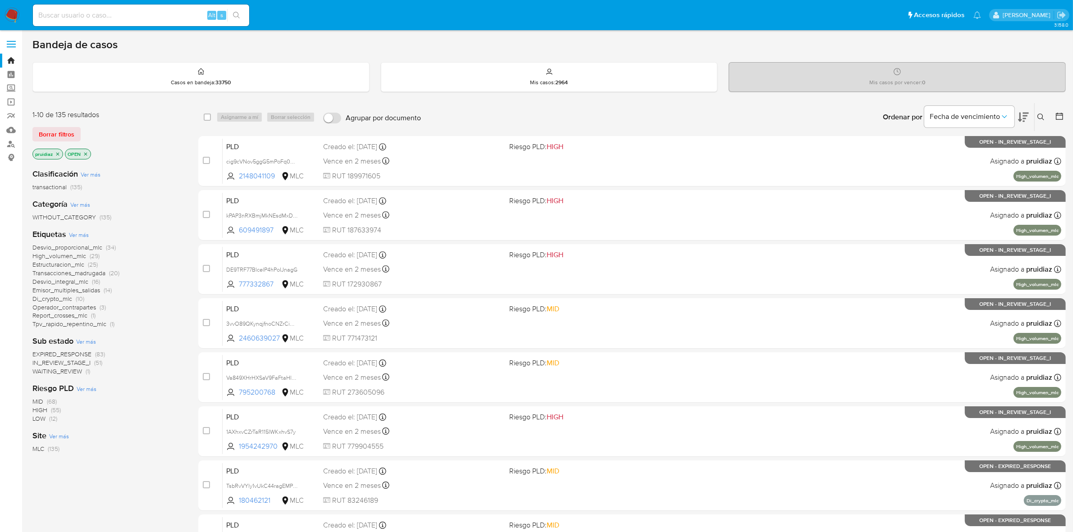
click at [8, 10] on img at bounding box center [12, 15] width 15 height 15
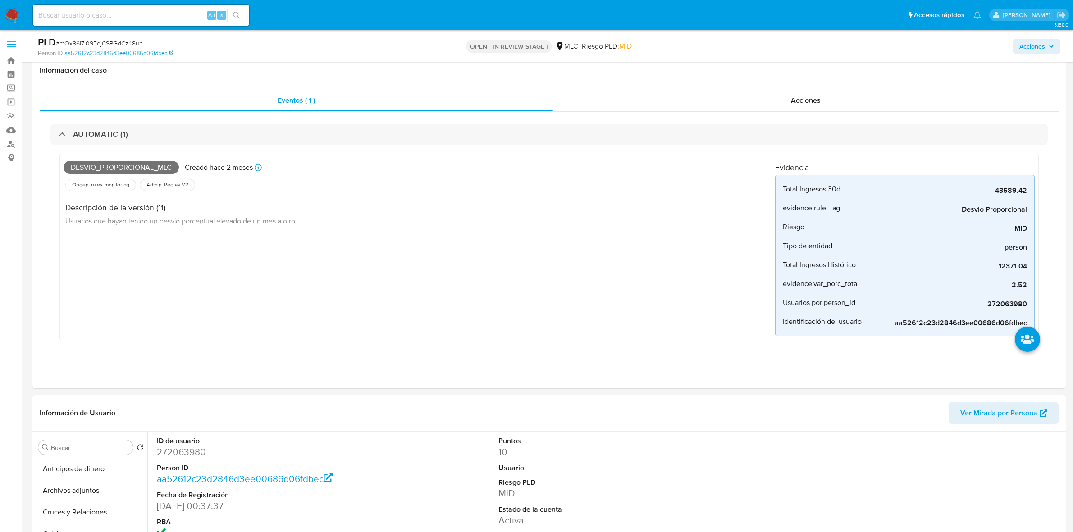
select select "10"
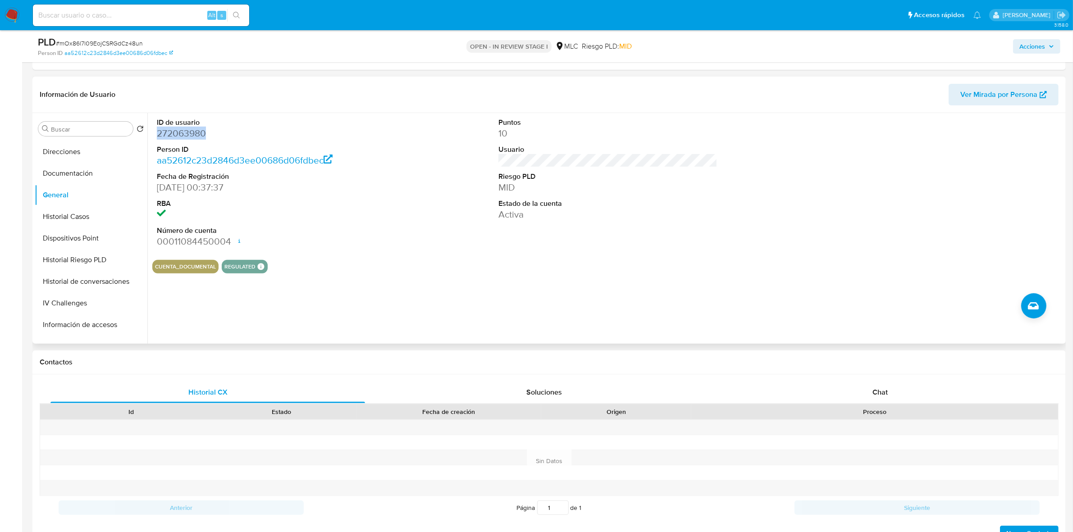
scroll to position [294, 0]
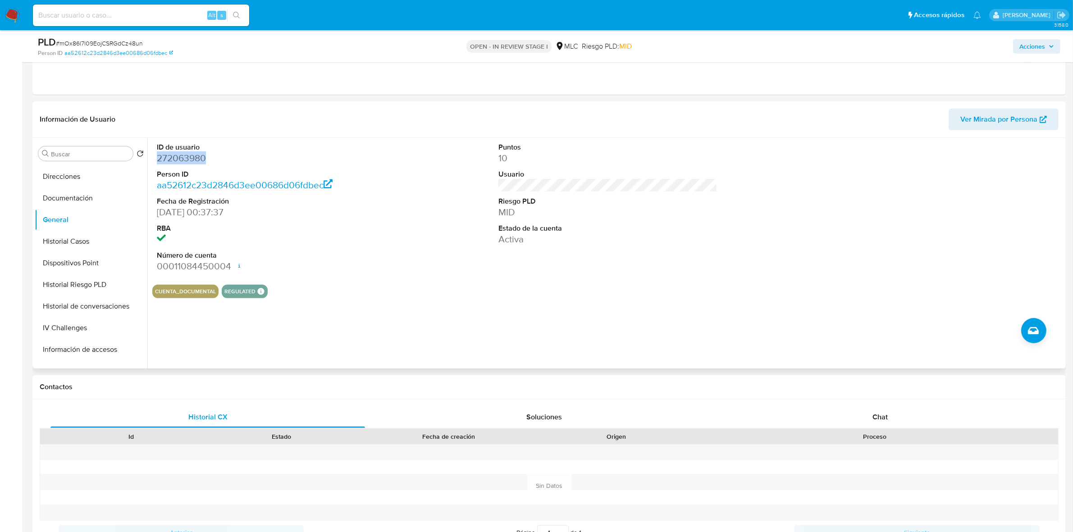
click at [183, 161] on dd "272063980" at bounding box center [266, 158] width 219 height 13
click at [182, 156] on dd "272063980" at bounding box center [266, 158] width 219 height 13
click at [171, 159] on dd "272063980" at bounding box center [266, 158] width 219 height 13
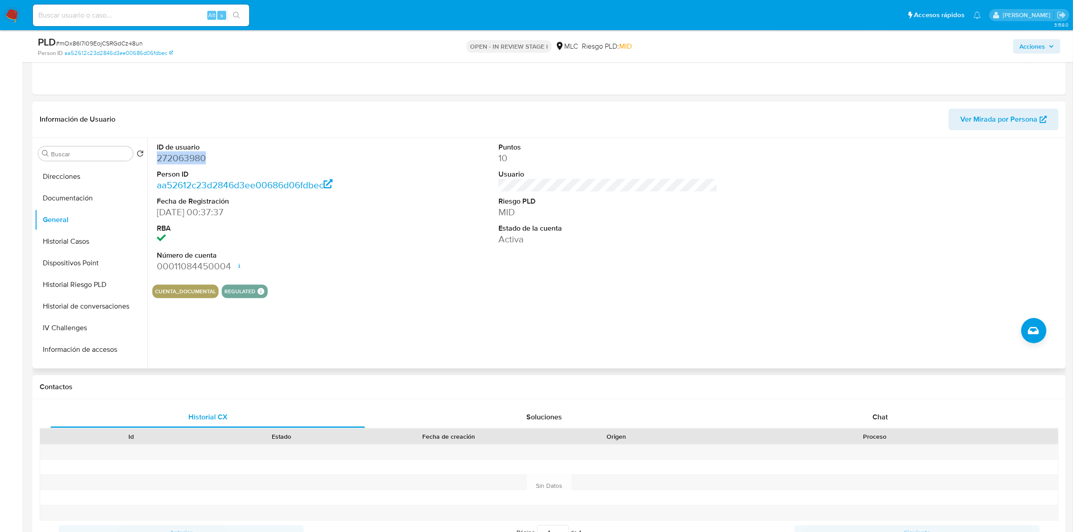
click at [171, 159] on dd "272063980" at bounding box center [266, 158] width 219 height 13
click at [186, 160] on dd "272063980" at bounding box center [266, 158] width 219 height 13
click at [105, 43] on span "# mOx86l7l09EojCSRGdCz48un" at bounding box center [99, 43] width 87 height 9
copy span "mOx86l7l09EojCSRGdCz48un"
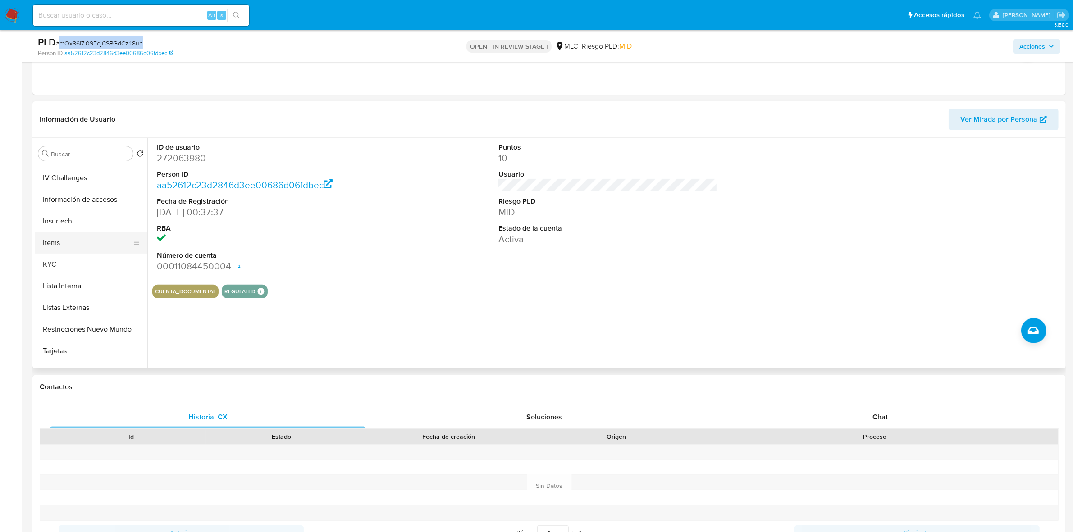
scroll to position [319, 0]
click at [73, 242] on button "KYC" at bounding box center [87, 246] width 105 height 22
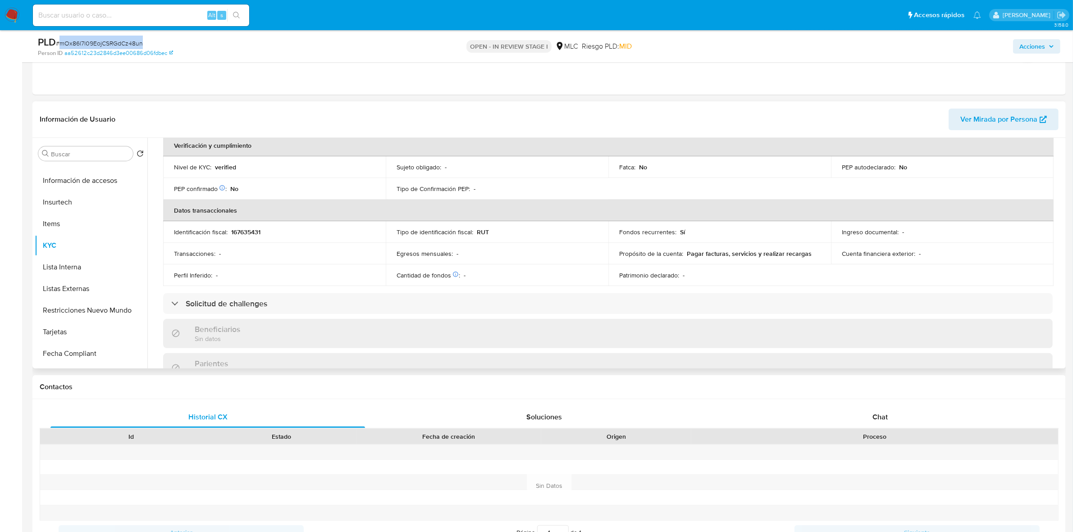
scroll to position [0, 0]
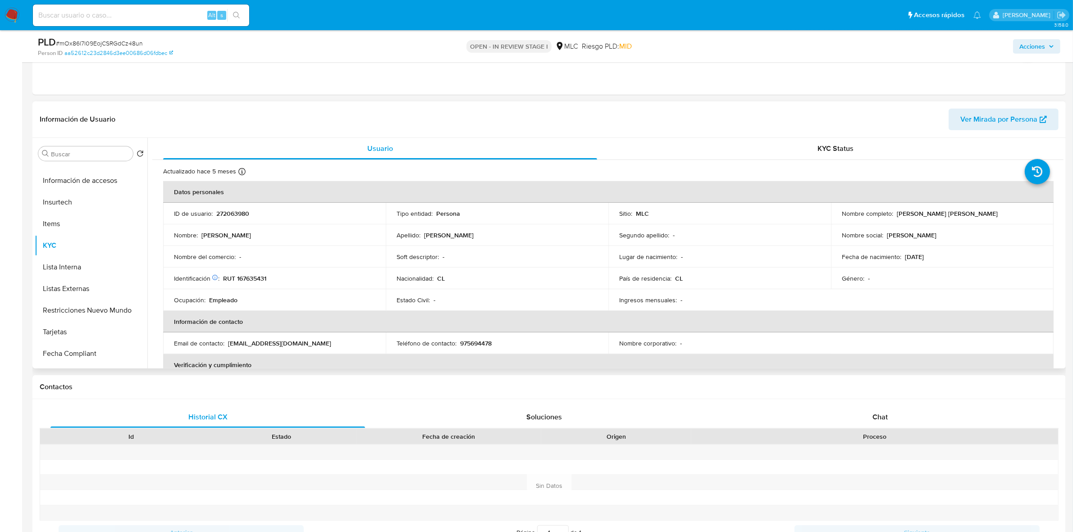
click at [257, 278] on p "RUT 167635431" at bounding box center [244, 278] width 43 height 8
copy p "167635431"
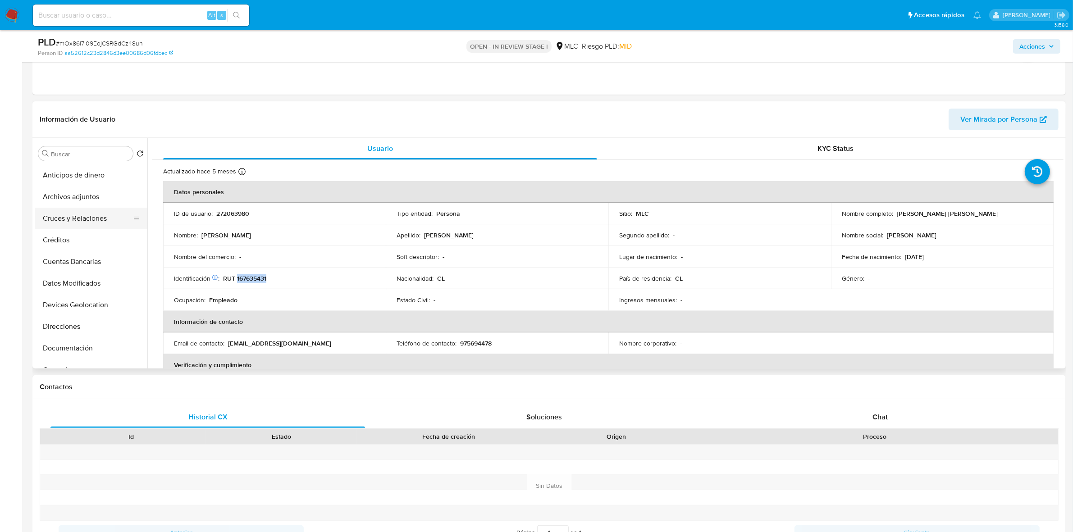
click at [82, 212] on button "Cruces y Relaciones" at bounding box center [87, 219] width 105 height 22
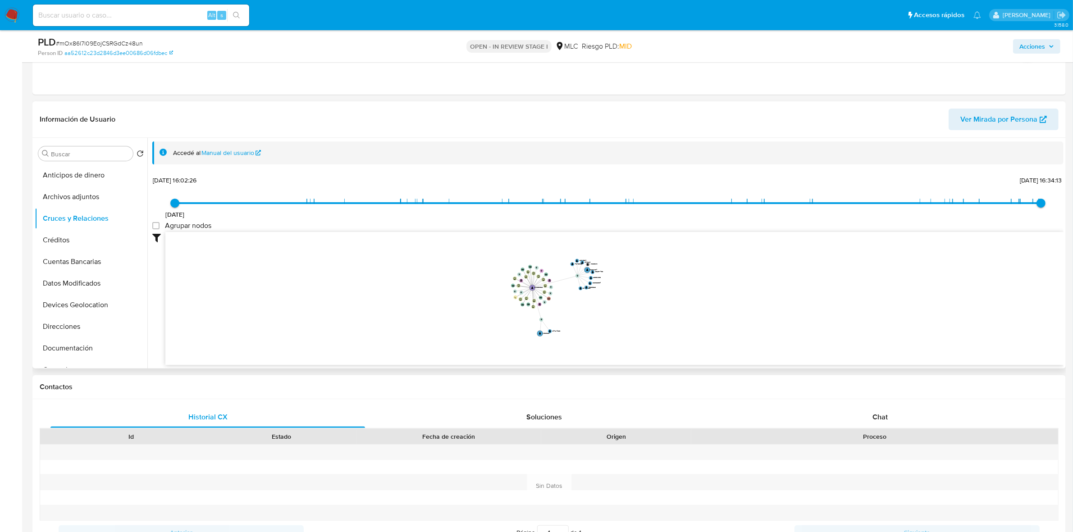
drag, startPoint x: 654, startPoint y: 292, endPoint x: 629, endPoint y: 294, distance: 25.4
click at [629, 294] on icon "user-272063980  272063980 device-61a76bf508813b001a900a99  device-67164ecd518…" at bounding box center [614, 297] width 898 height 131
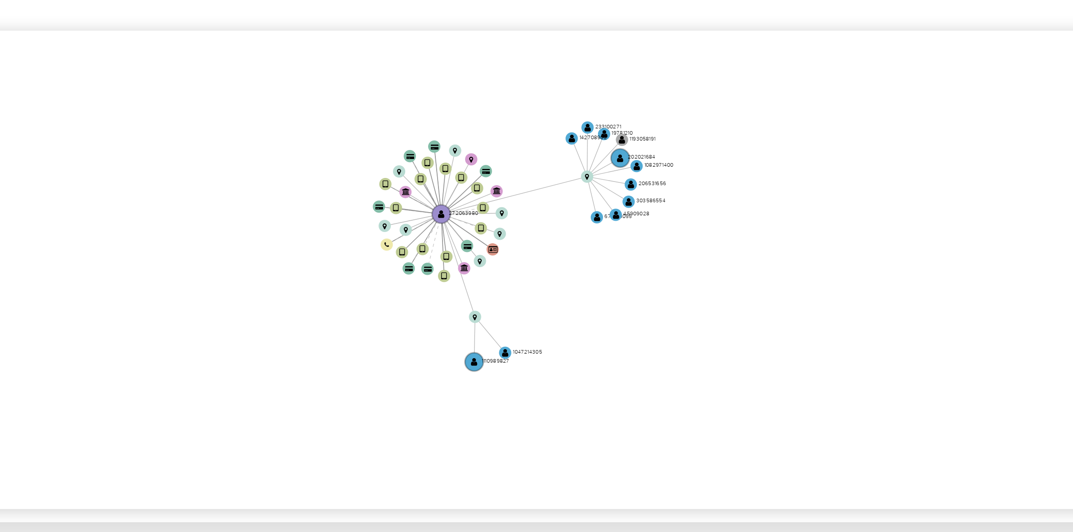
drag, startPoint x: 607, startPoint y: 283, endPoint x: 593, endPoint y: 277, distance: 15.5
click at [593, 277] on icon "user-272063980  272063980 device-61a76bf508813b001a900a99  device-67164ecd518…" at bounding box center [614, 297] width 898 height 131
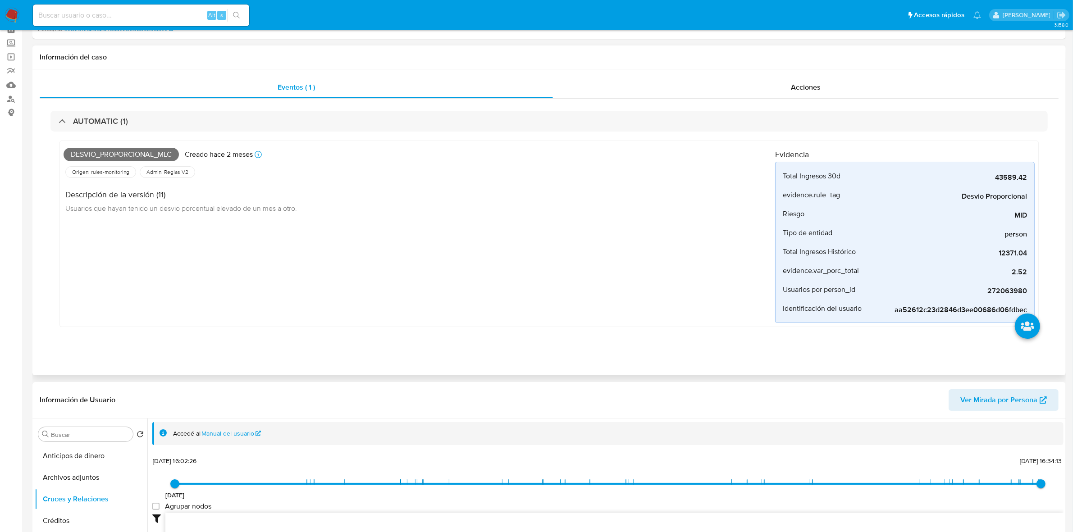
scroll to position [225, 0]
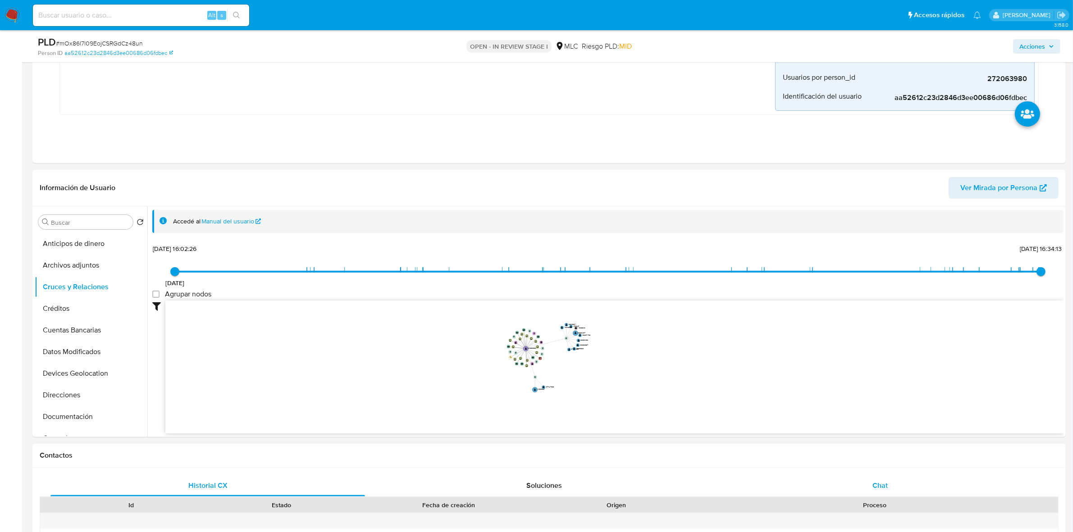
click at [880, 484] on span "Chat" at bounding box center [879, 485] width 15 height 10
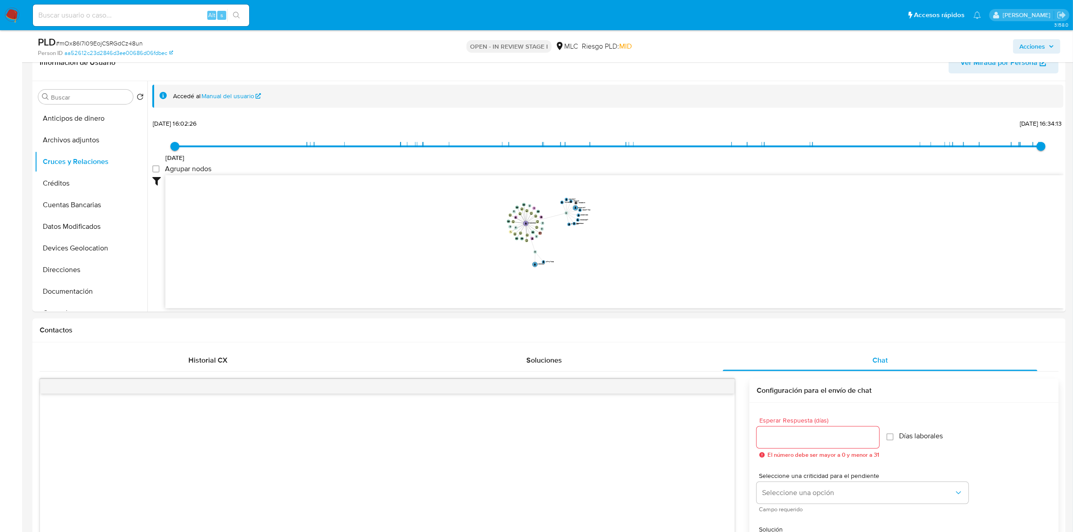
scroll to position [338, 0]
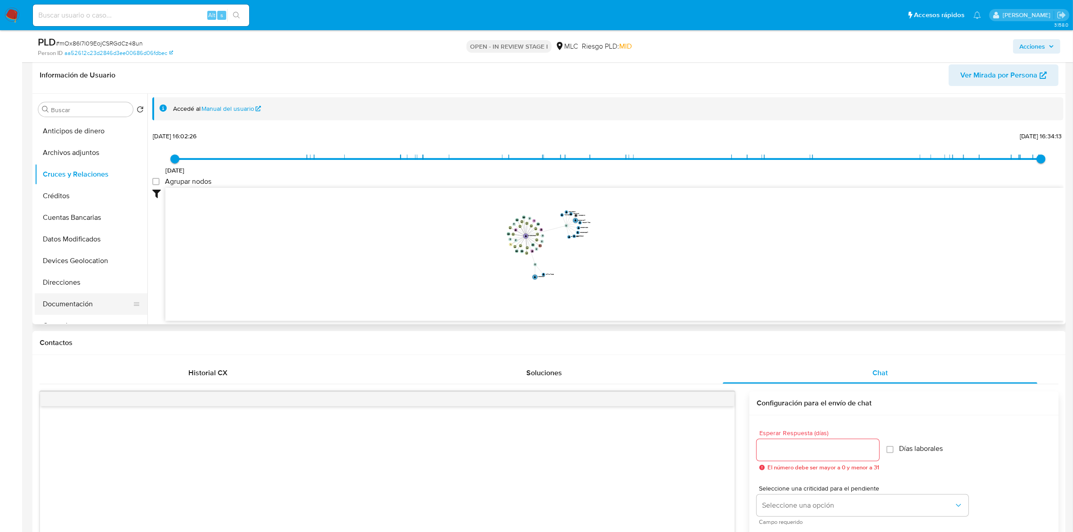
click at [72, 298] on button "Documentación" at bounding box center [87, 304] width 105 height 22
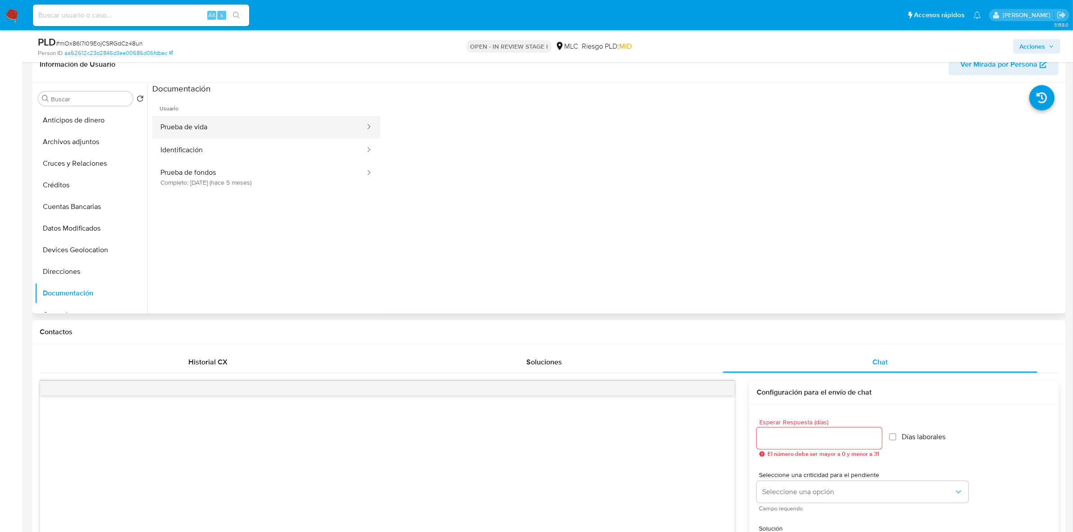
click at [191, 125] on button "Prueba de vida" at bounding box center [259, 127] width 214 height 23
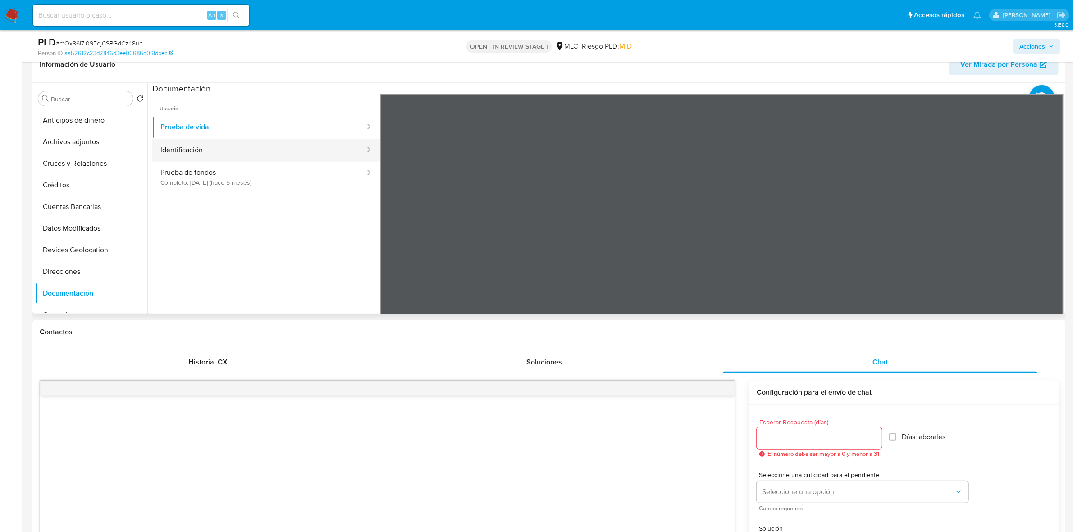
click at [269, 153] on button "Identificación" at bounding box center [259, 150] width 214 height 23
click at [1044, 237] on icon at bounding box center [1052, 241] width 18 height 18
click at [841, 174] on div at bounding box center [721, 242] width 683 height 296
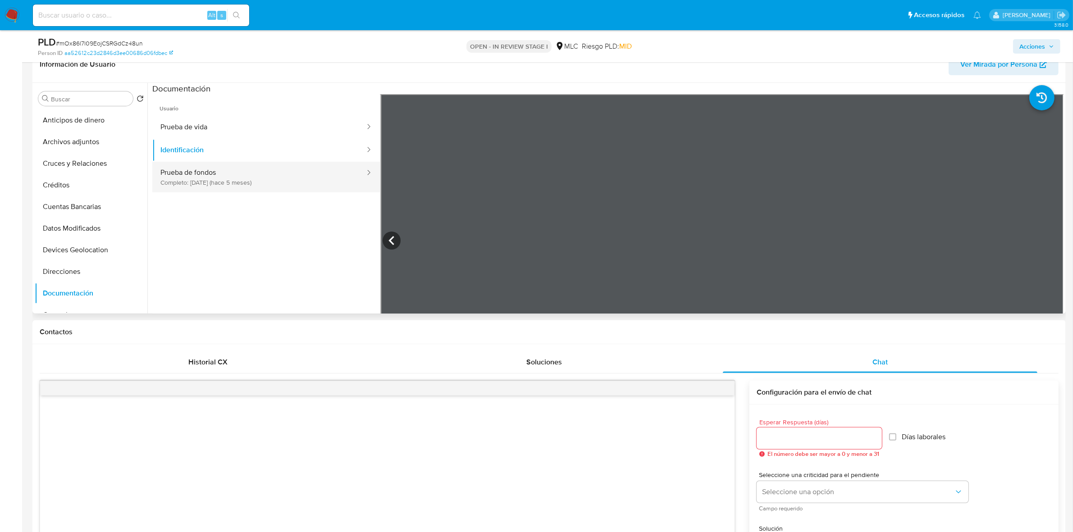
click at [213, 172] on button "Prueba de fondos Completo: 21/04/2025 (hace 5 meses)" at bounding box center [259, 177] width 214 height 31
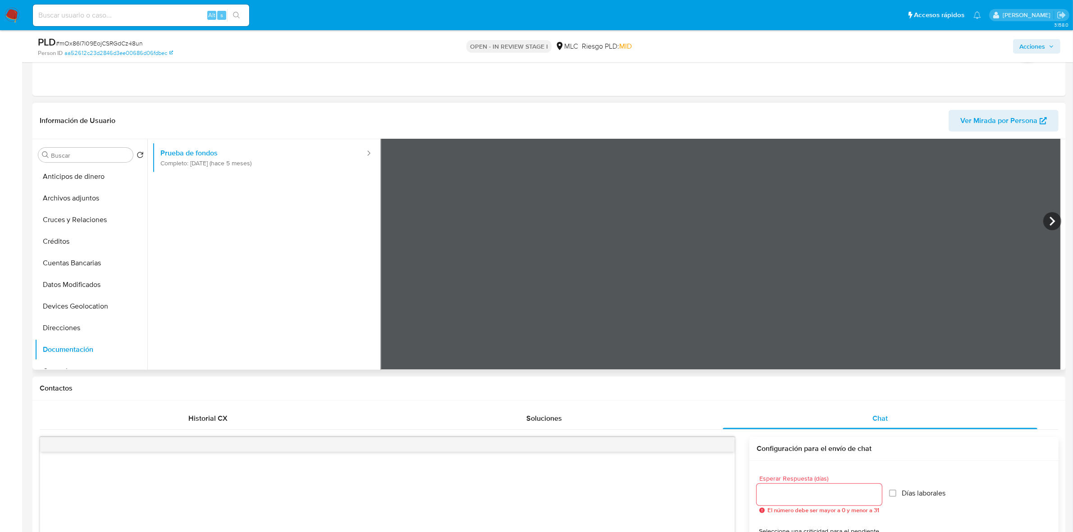
scroll to position [78, 0]
click at [1044, 222] on icon at bounding box center [1052, 219] width 18 height 18
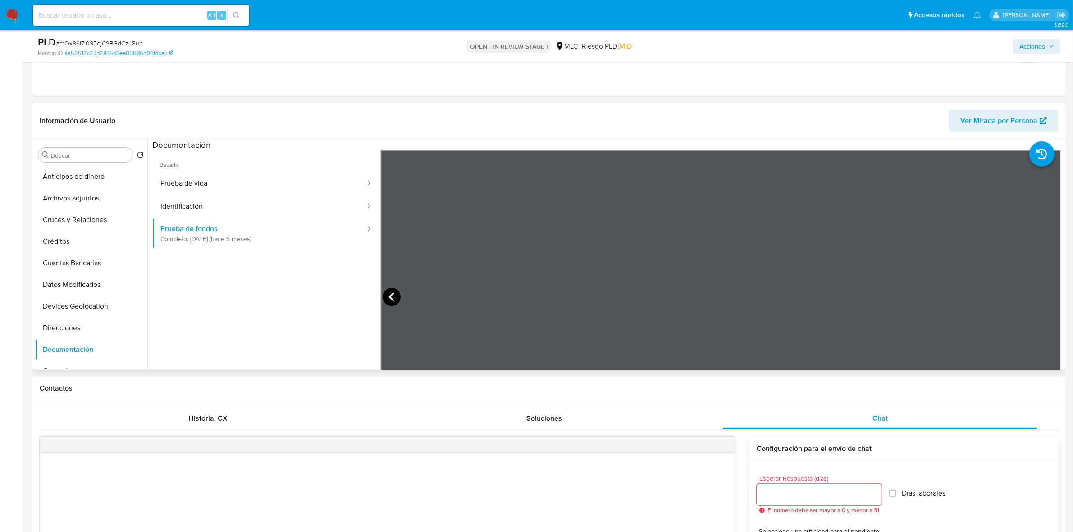
click at [392, 295] on icon at bounding box center [392, 297] width 18 height 18
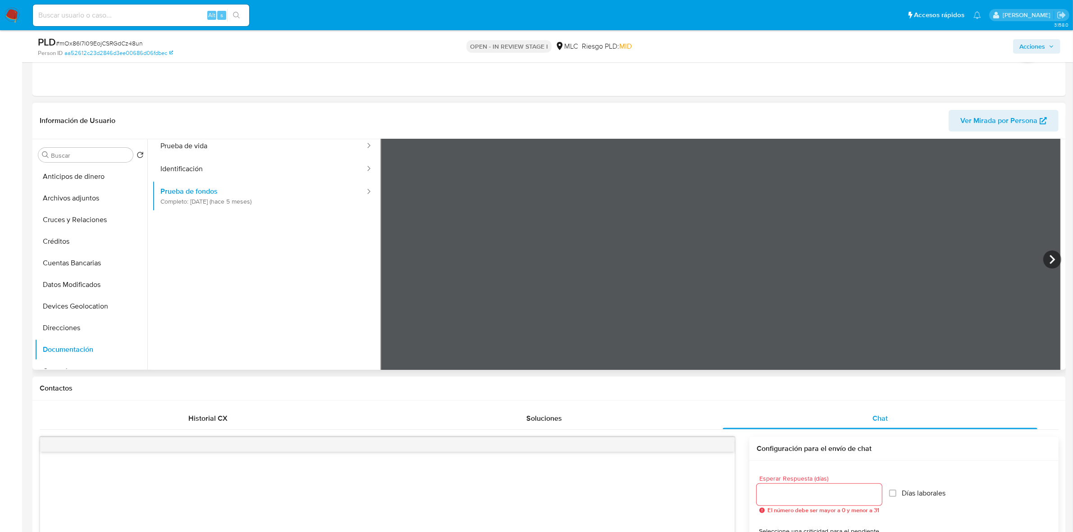
scroll to position [56, 0]
click at [1051, 237] on icon at bounding box center [1052, 241] width 18 height 18
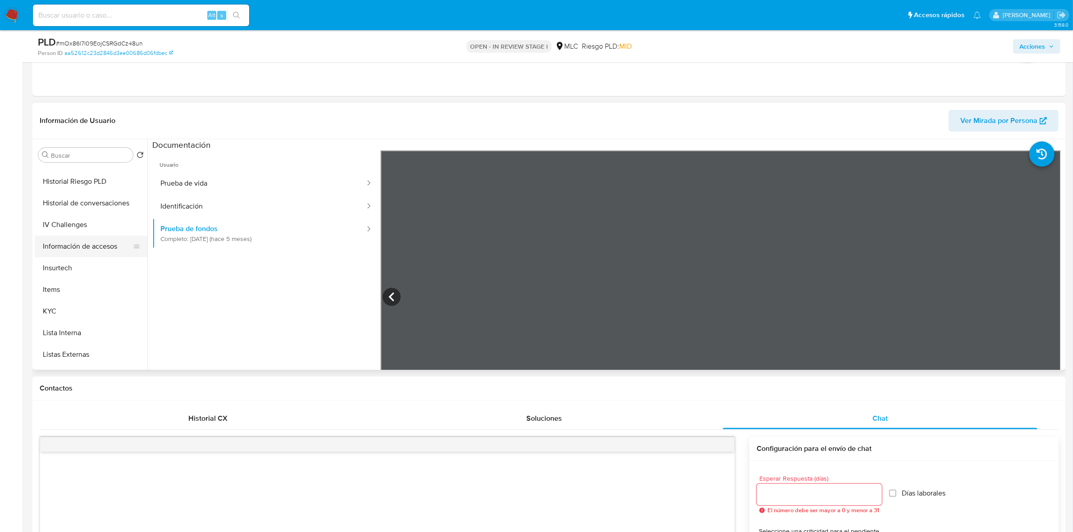
scroll to position [282, 0]
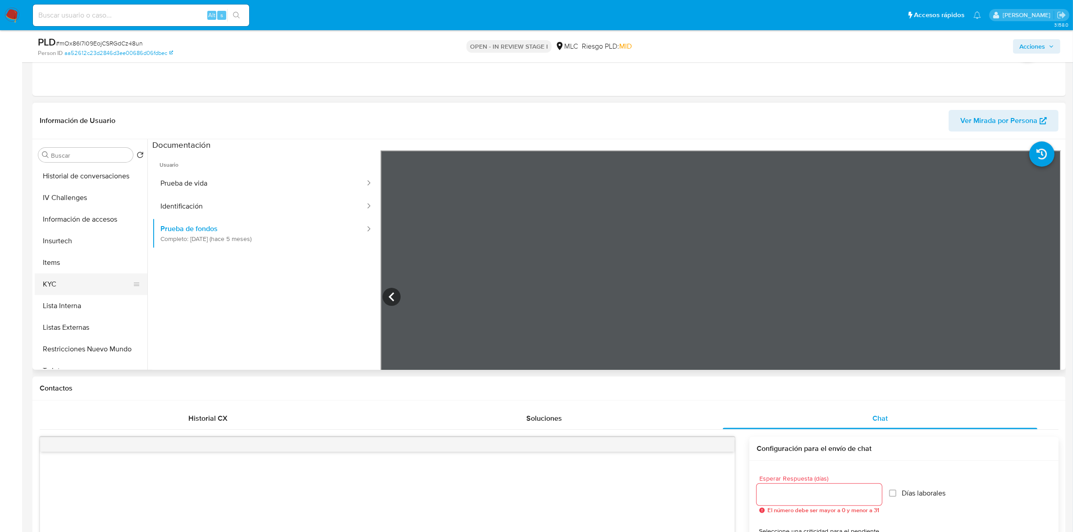
click at [52, 287] on button "KYC" at bounding box center [87, 284] width 105 height 22
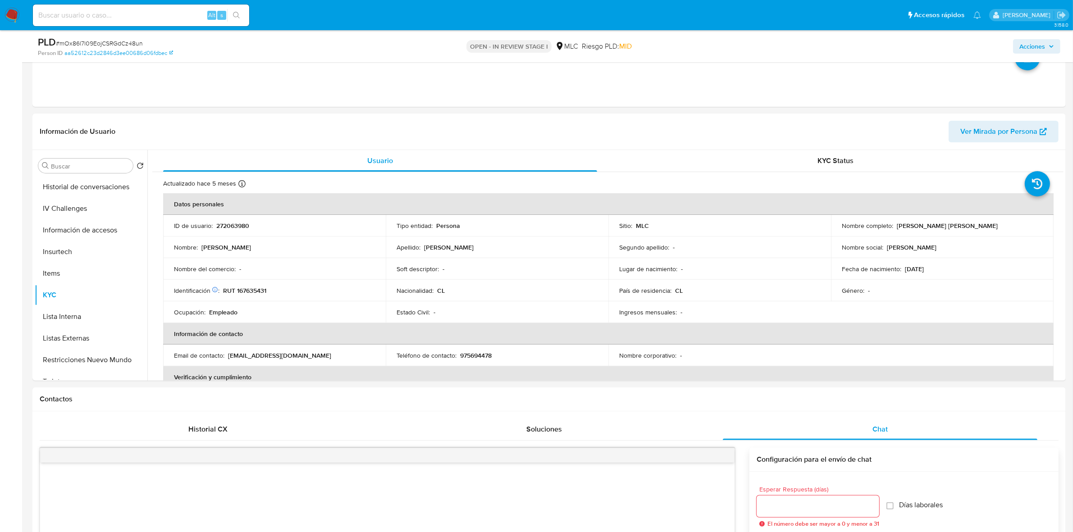
drag, startPoint x: 992, startPoint y: 227, endPoint x: 895, endPoint y: 228, distance: 96.4
click at [895, 228] on div "Nombre completo : Alfonso Andrés Jaramillo Jaramillo" at bounding box center [942, 226] width 201 height 8
copy p "Alfonso Andrés Jaramillo Jaramillo"
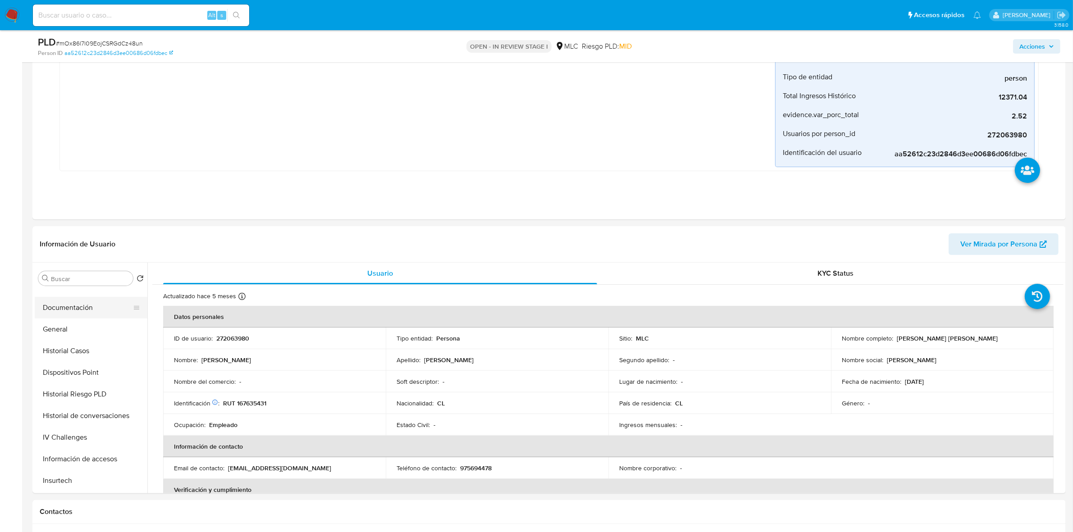
scroll to position [98, 0]
click at [65, 368] on button "Documentación" at bounding box center [87, 375] width 105 height 22
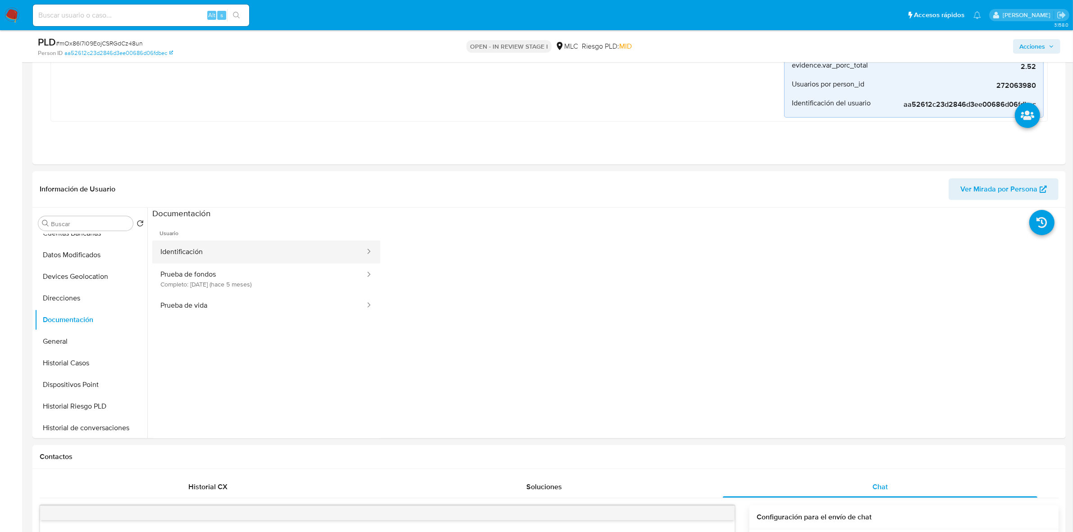
scroll to position [282, 0]
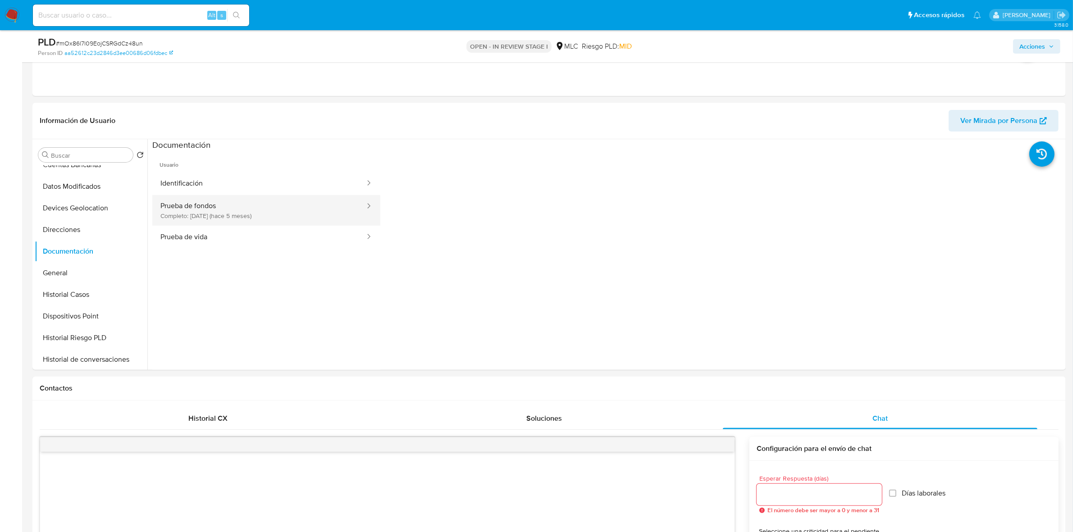
click at [225, 215] on button "Prueba de fondos Completo: 21/04/2025 (hace 5 meses)" at bounding box center [259, 210] width 214 height 31
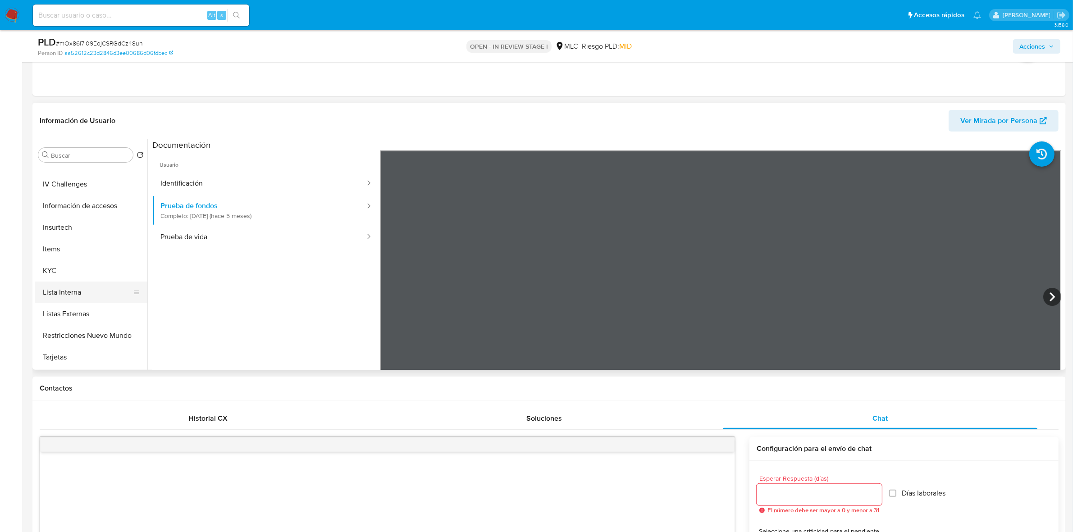
scroll to position [324, 0]
click at [60, 245] on button "KYC" at bounding box center [87, 243] width 105 height 22
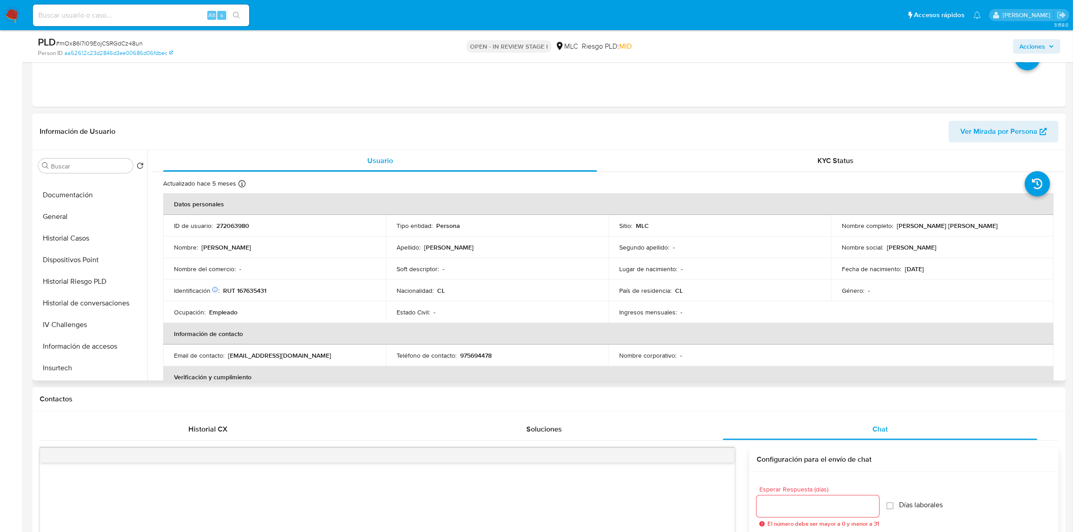
scroll to position [98, 0]
click at [54, 260] on button "Documentación" at bounding box center [87, 262] width 105 height 22
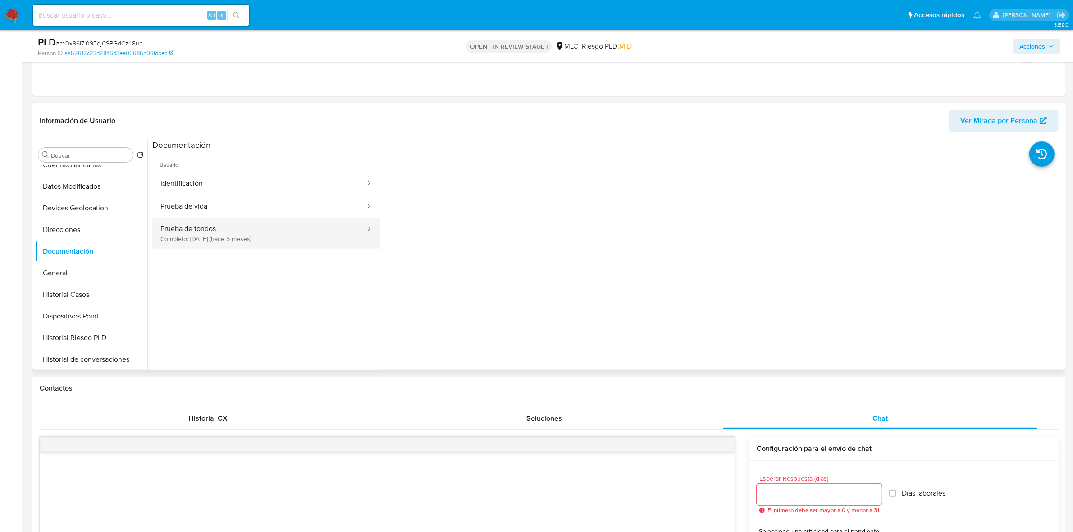
click at [214, 230] on button "Prueba de fondos Completo: 21/04/2025 (hace 5 meses)" at bounding box center [259, 233] width 214 height 31
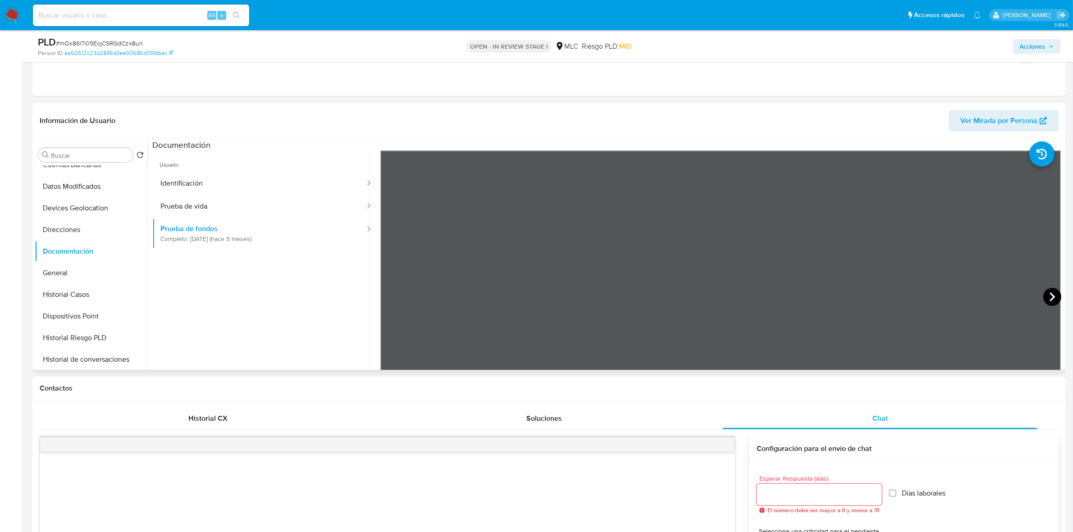
click at [1044, 301] on icon at bounding box center [1052, 297] width 18 height 18
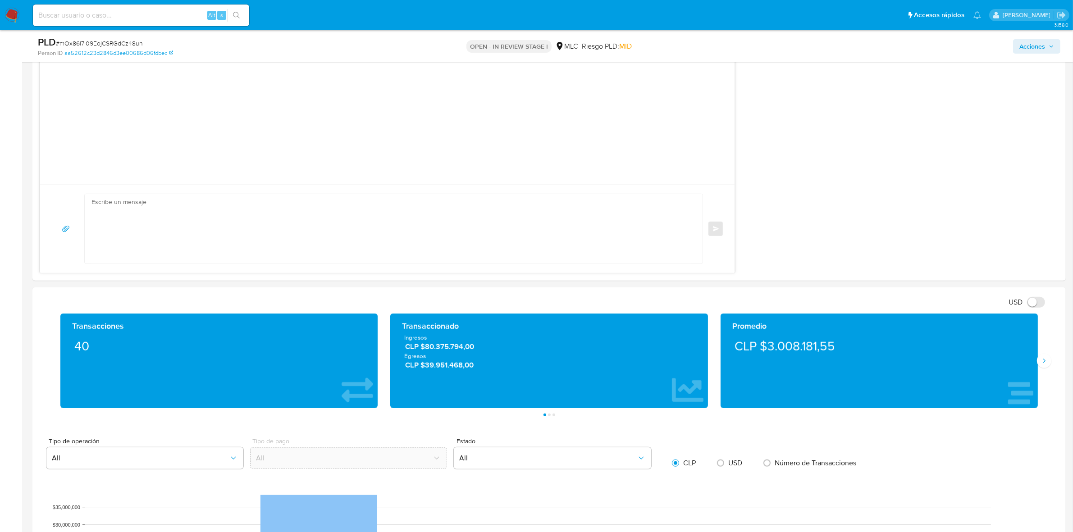
scroll to position [1014, 0]
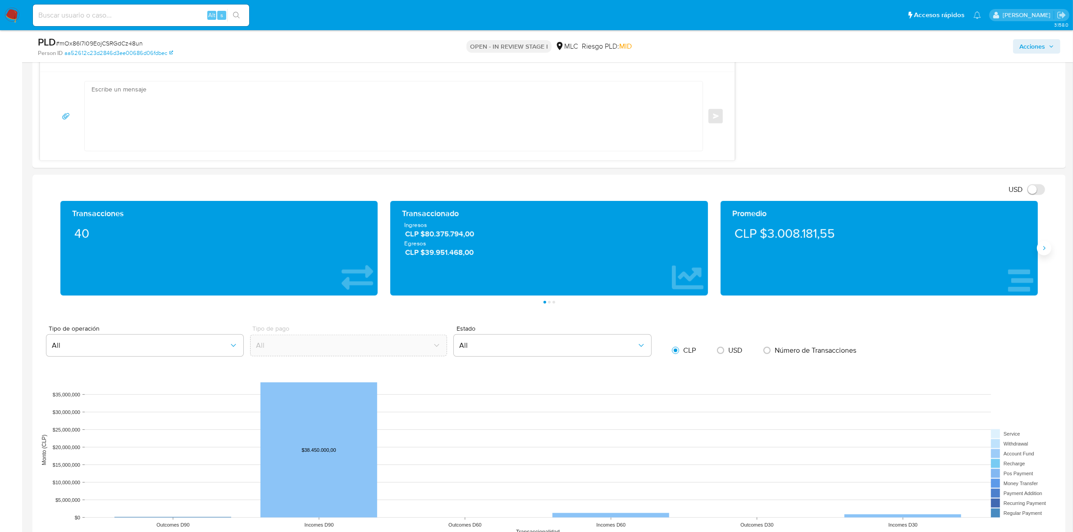
click at [1041, 248] on icon "Siguiente" at bounding box center [1043, 248] width 7 height 7
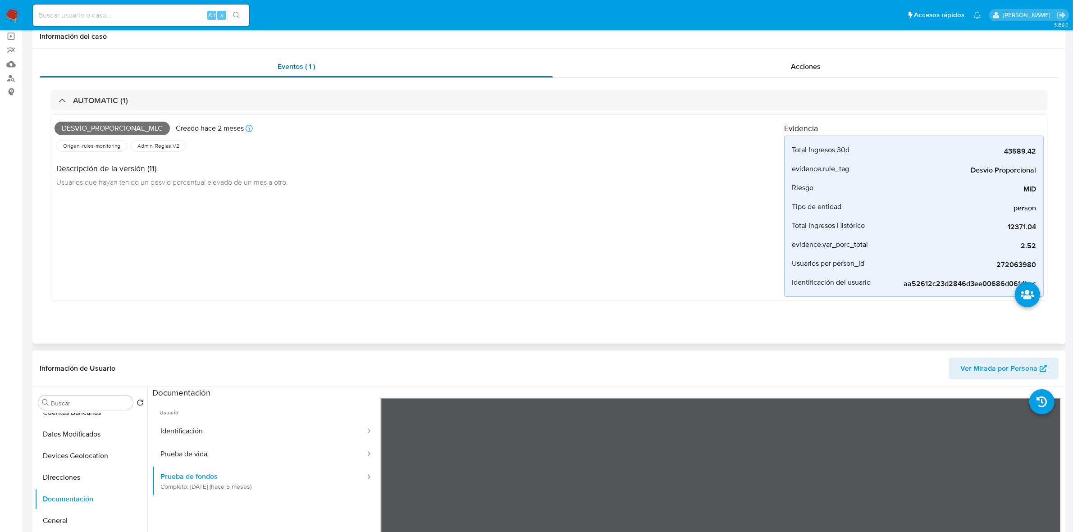
scroll to position [0, 0]
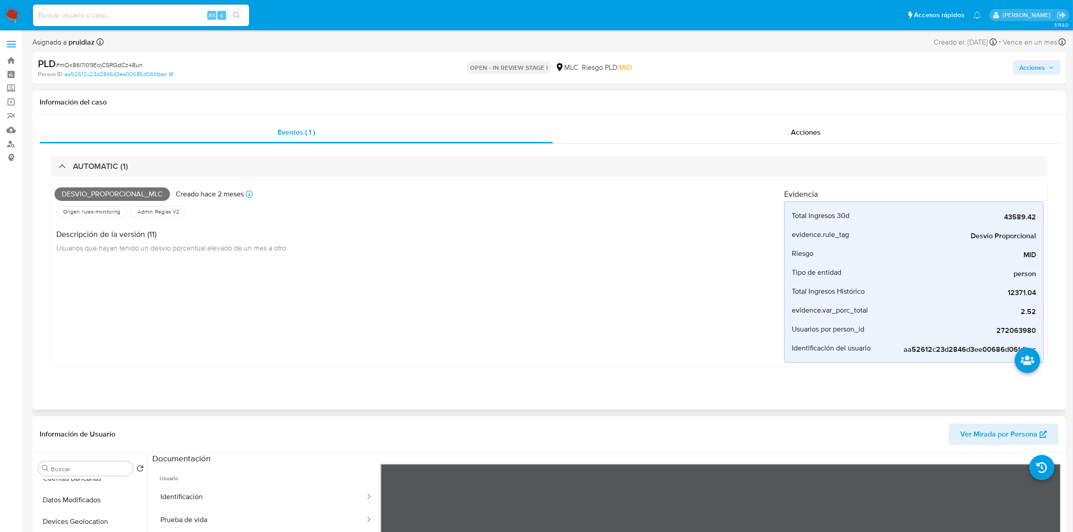
click at [122, 191] on span "Desvio_proporcional_mlc" at bounding box center [112, 194] width 115 height 14
copy span "Desvio_proporcional_mlc"
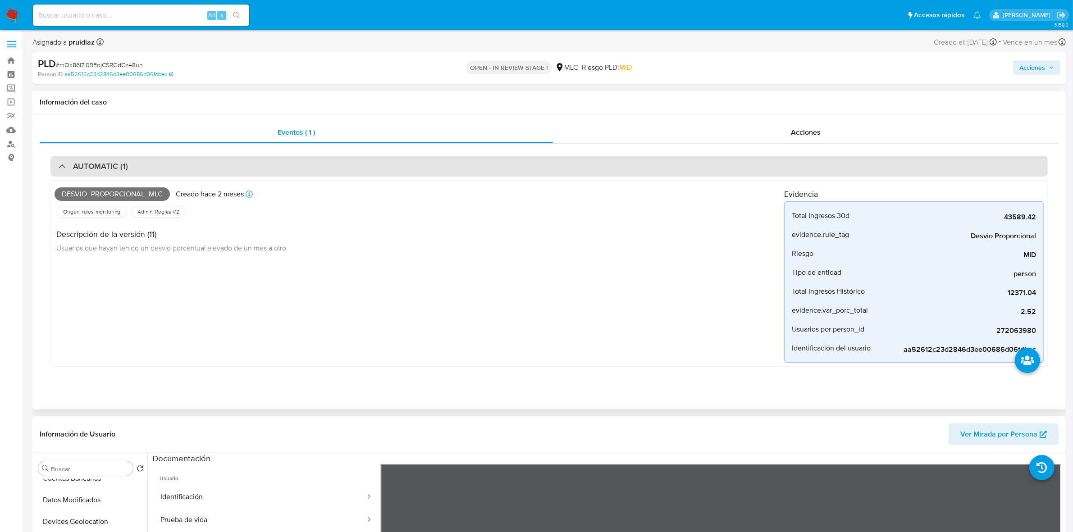
drag, startPoint x: 102, startPoint y: 162, endPoint x: 126, endPoint y: 156, distance: 25.1
click at [102, 162] on h3 "AUTOMATIC (1)" at bounding box center [100, 166] width 55 height 10
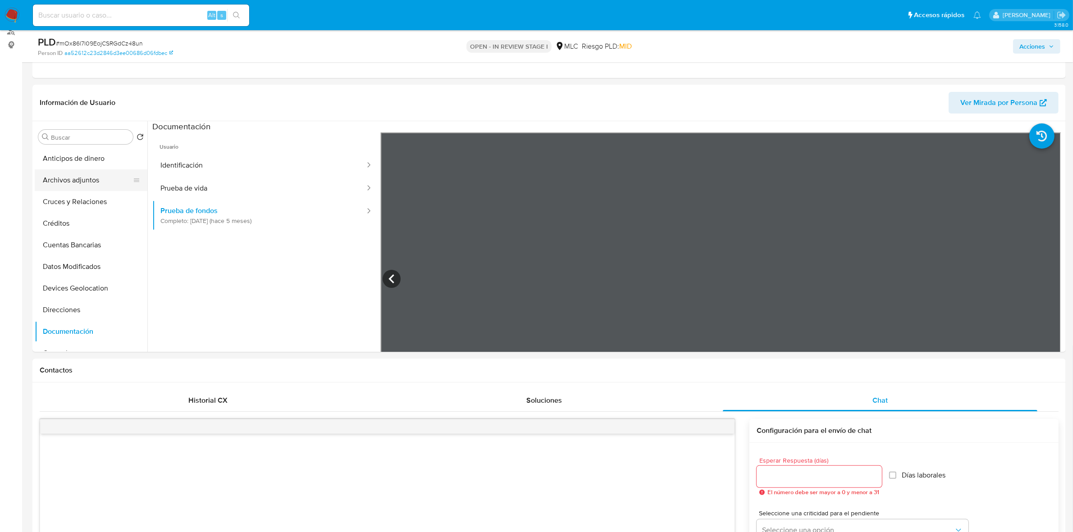
click at [73, 183] on button "Archivos adjuntos" at bounding box center [87, 180] width 105 height 22
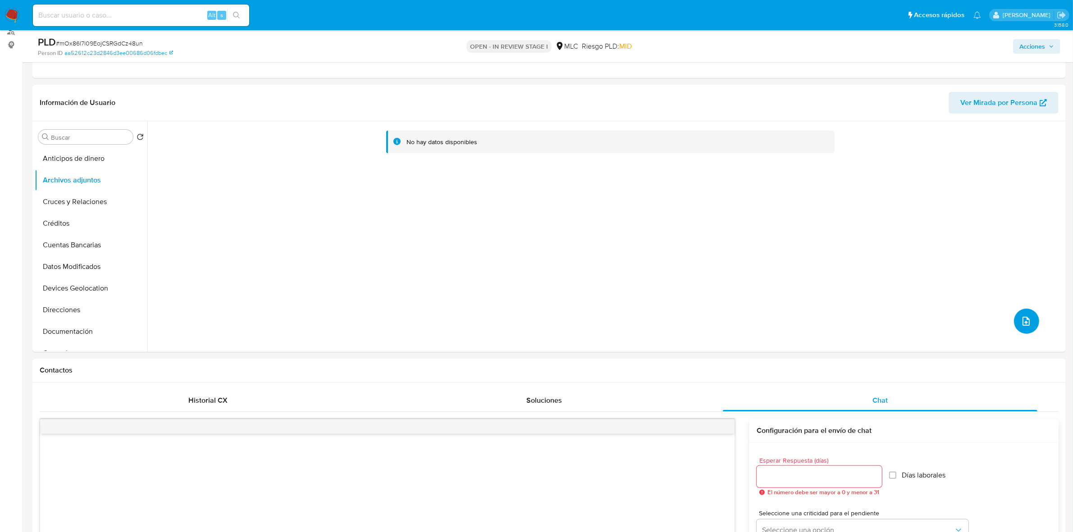
click at [1014, 325] on button "upload-file" at bounding box center [1026, 321] width 25 height 25
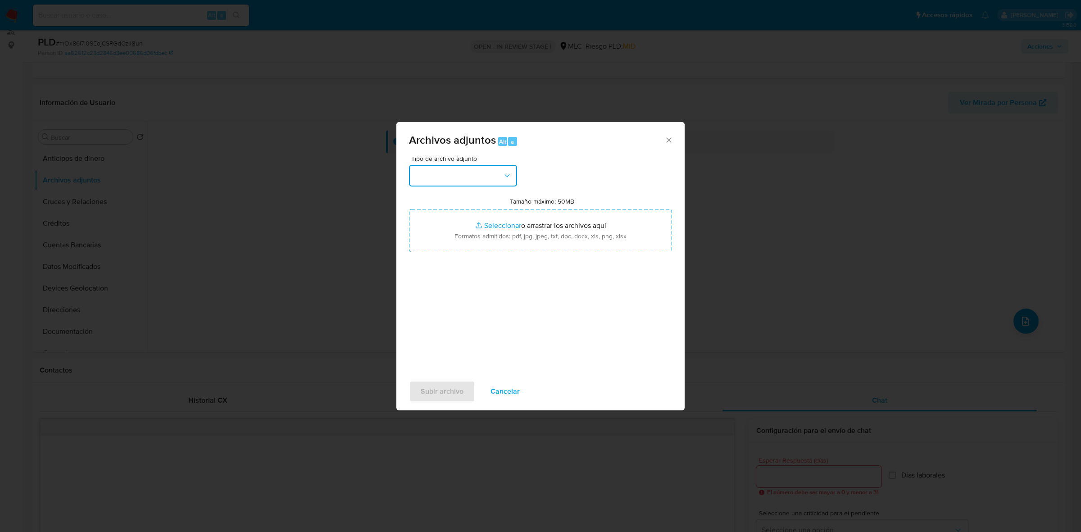
click at [465, 182] on button "button" at bounding box center [463, 176] width 108 height 22
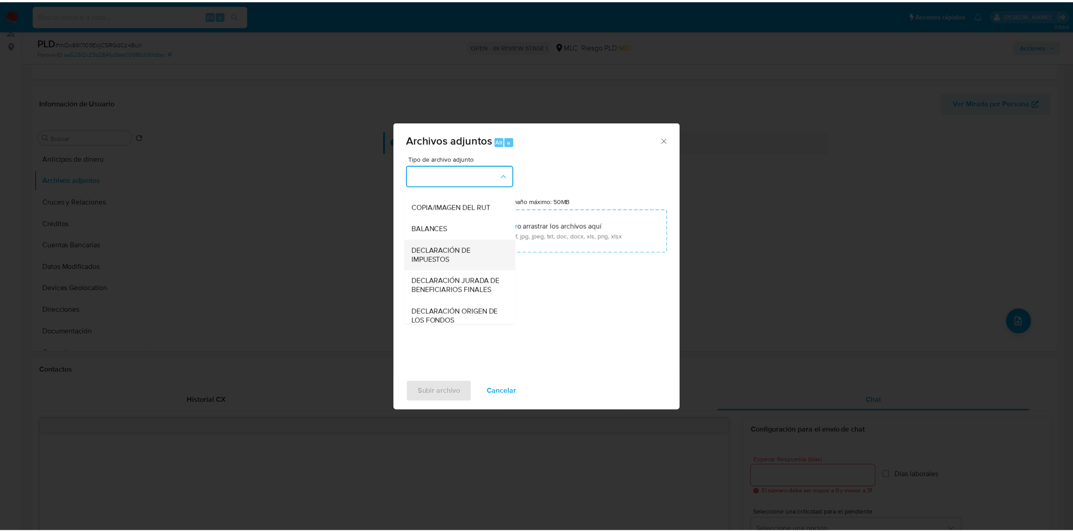
scroll to position [149, 0]
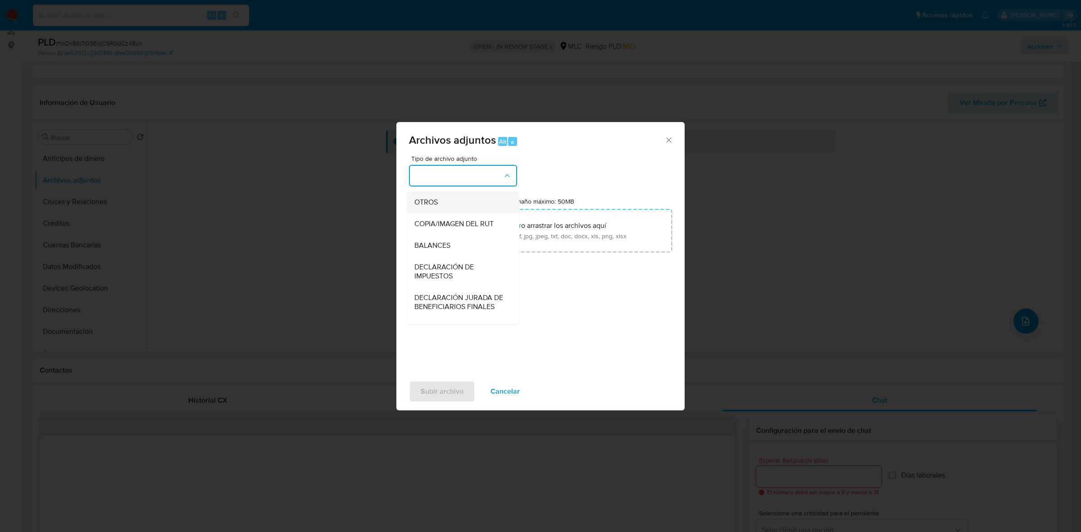
click at [425, 213] on div "OTROS" at bounding box center [461, 202] width 92 height 22
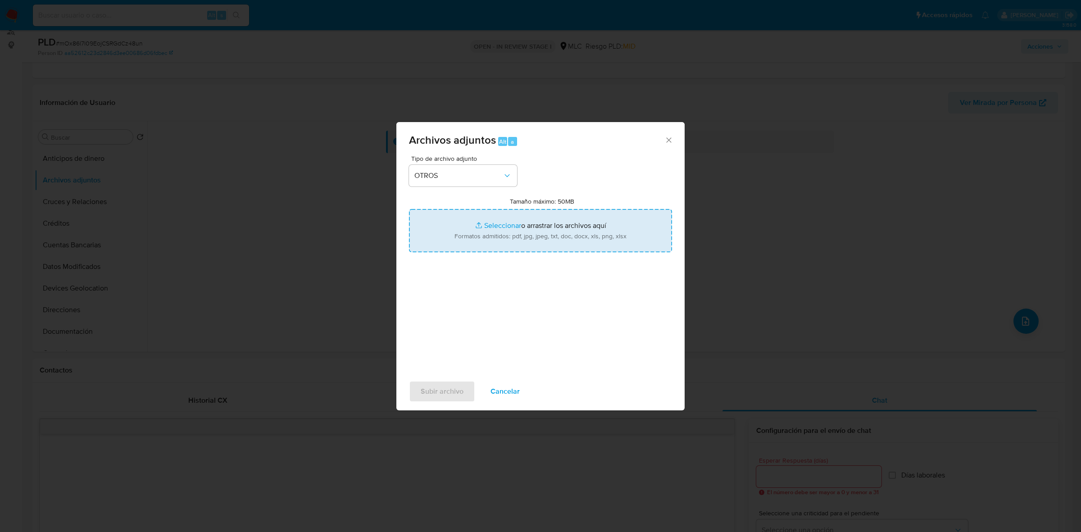
click at [493, 232] on input "Tamaño máximo: 50MB Seleccionar archivos" at bounding box center [540, 230] width 263 height 43
type input "C:\fakepath\272063980 - 11_09_2025.xlsx"
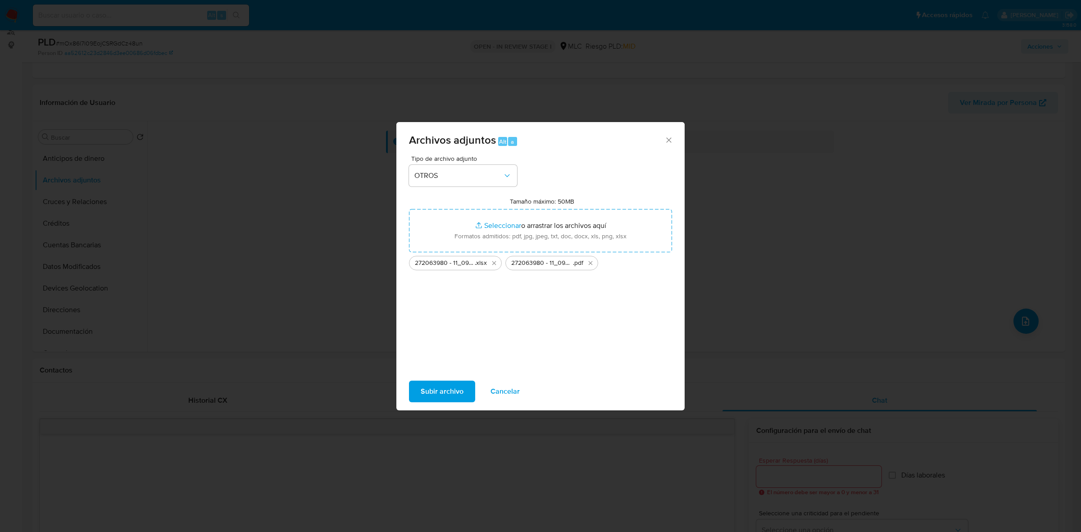
click at [460, 393] on span "Subir archivo" at bounding box center [442, 392] width 43 height 20
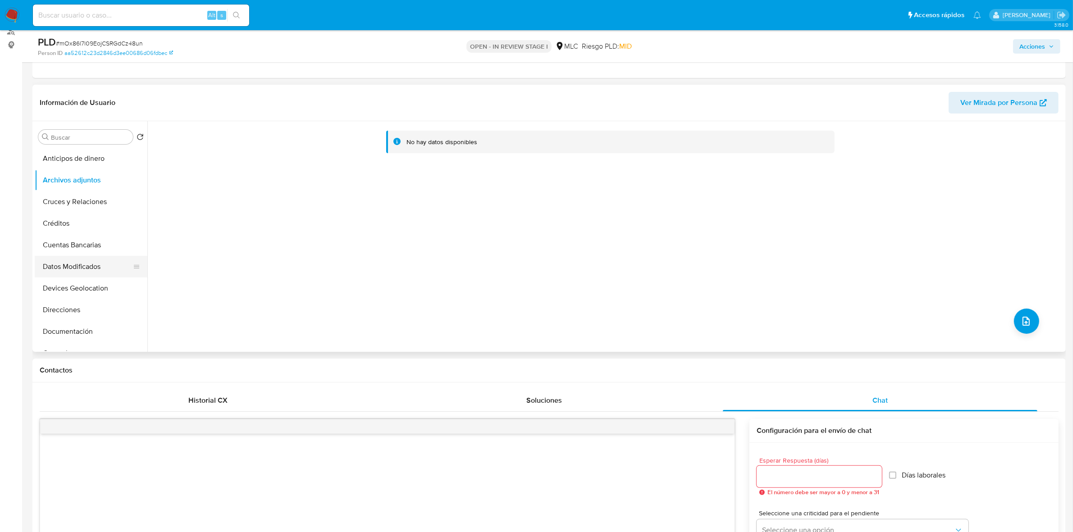
click at [83, 269] on button "Datos Modificados" at bounding box center [87, 267] width 105 height 22
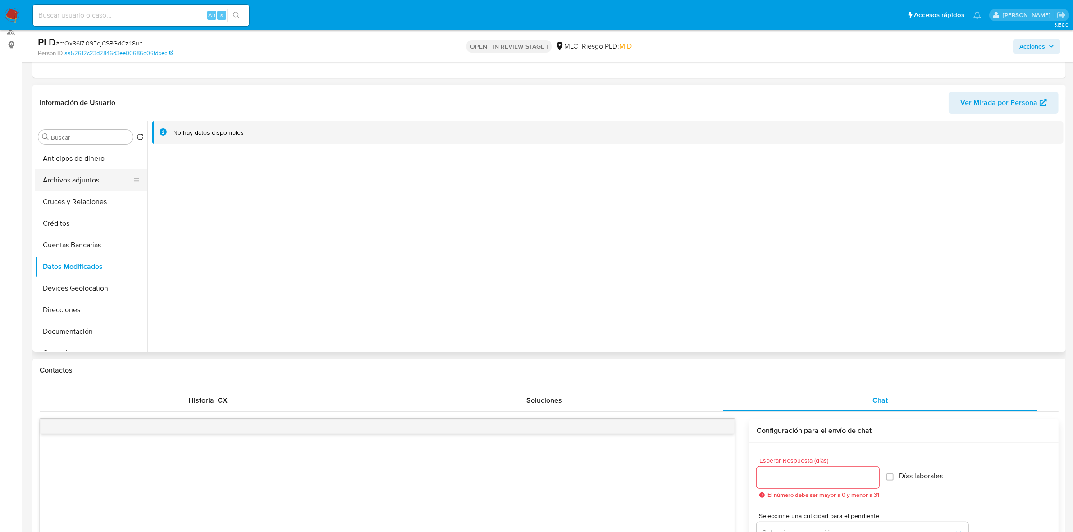
click at [67, 177] on button "Archivos adjuntos" at bounding box center [87, 180] width 105 height 22
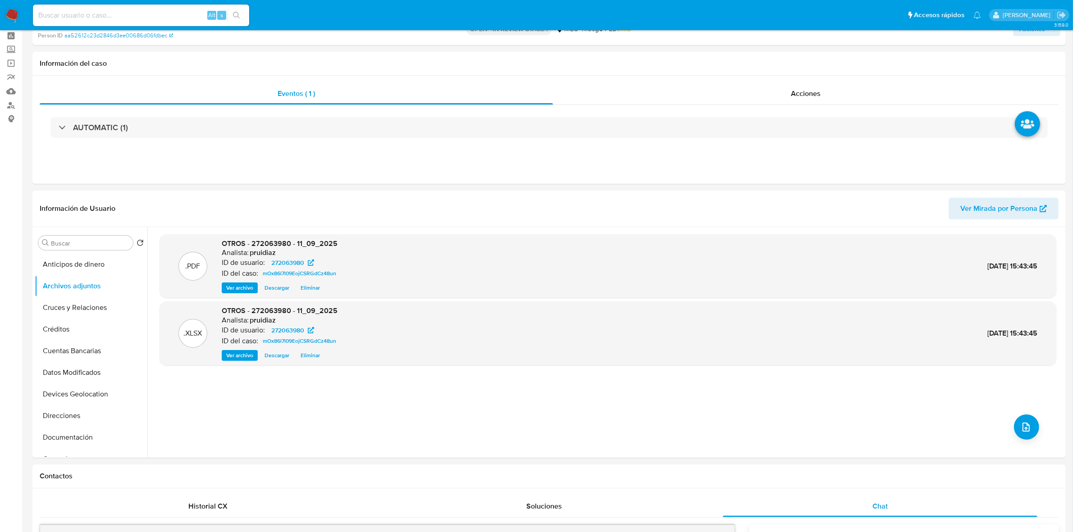
scroll to position [0, 0]
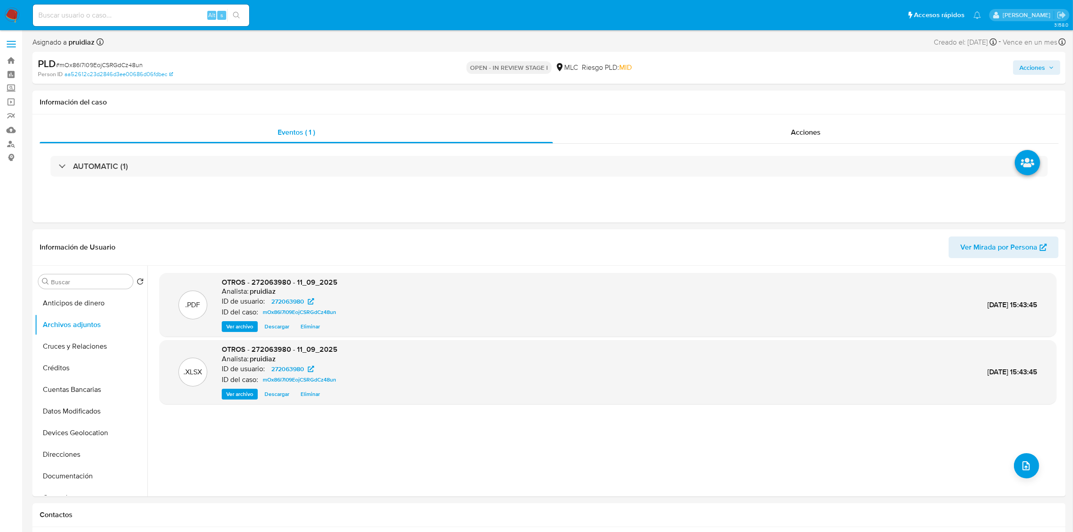
click at [1043, 73] on span "Acciones" at bounding box center [1032, 67] width 26 height 14
click at [778, 95] on span "Resolución del caso" at bounding box center [780, 96] width 64 height 10
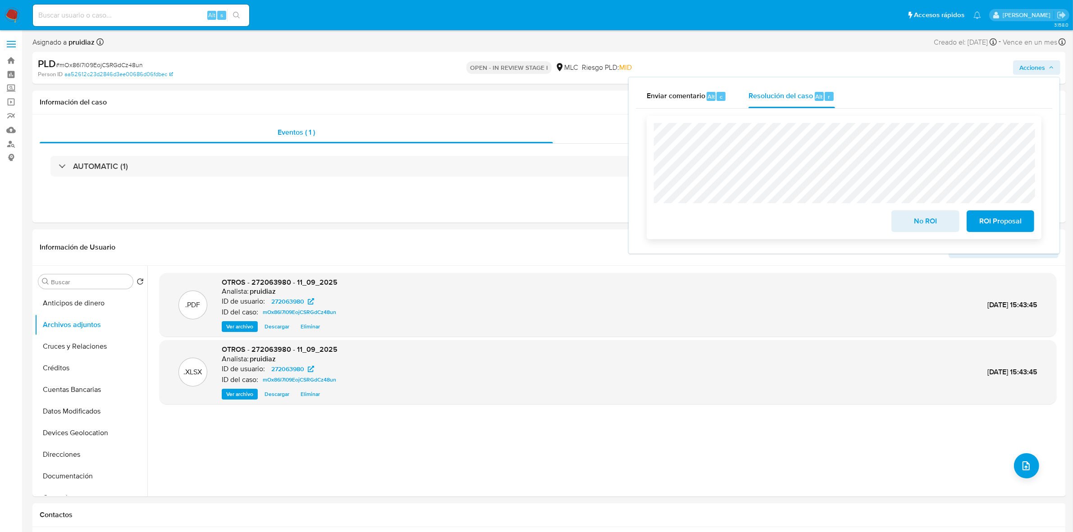
click at [950, 221] on button "No ROI" at bounding box center [925, 221] width 68 height 22
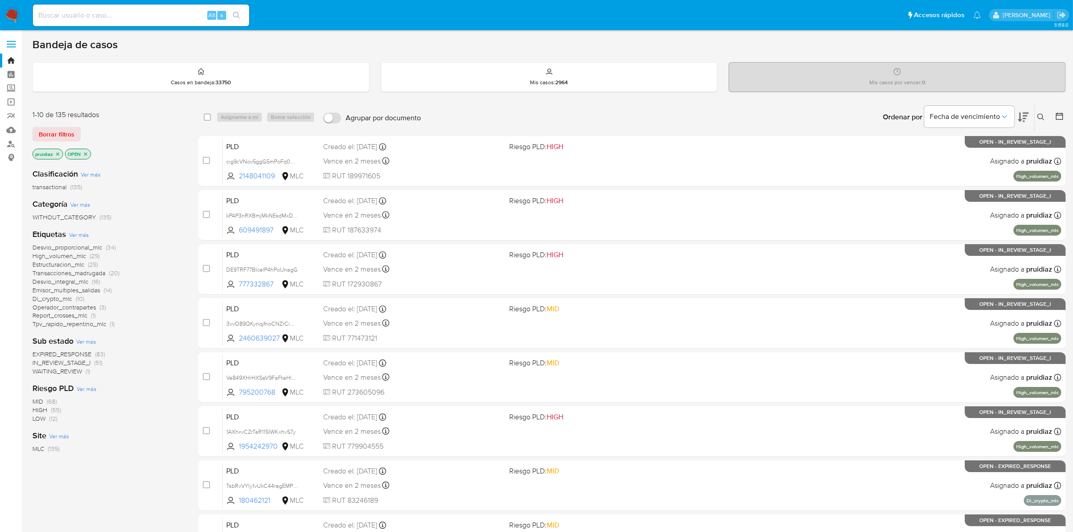
click at [1025, 117] on icon at bounding box center [1023, 117] width 11 height 11
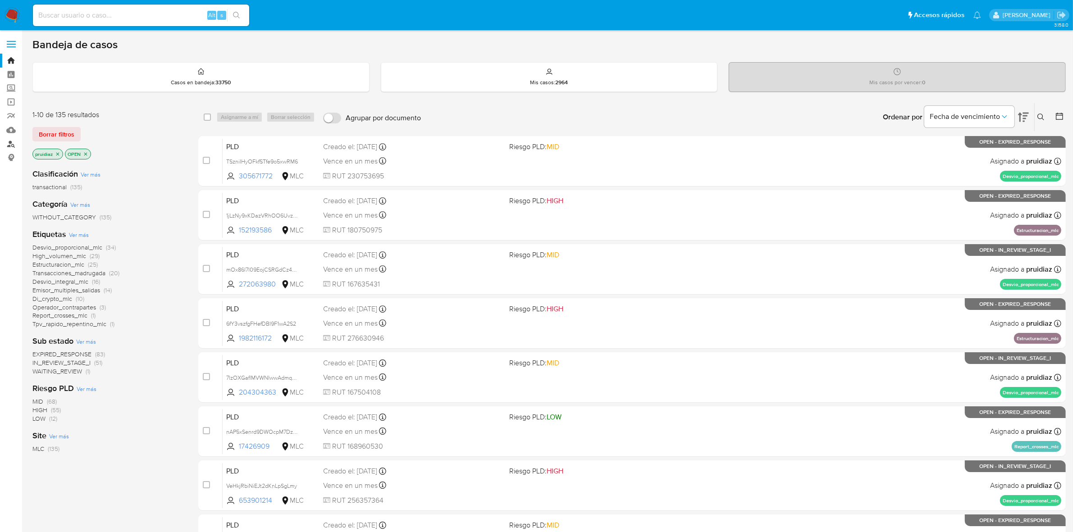
click at [7, 147] on link "Buscador de personas" at bounding box center [53, 144] width 107 height 14
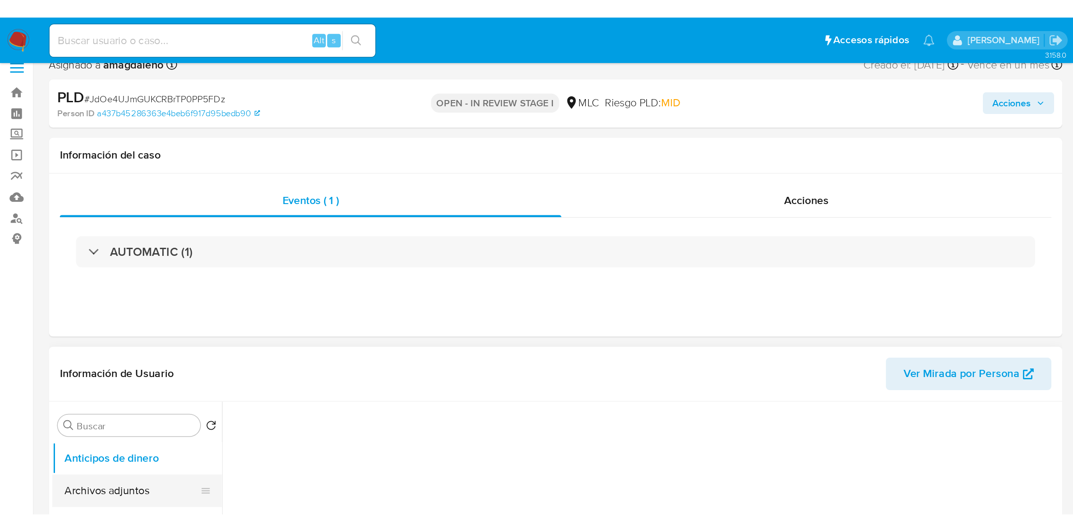
scroll to position [169, 0]
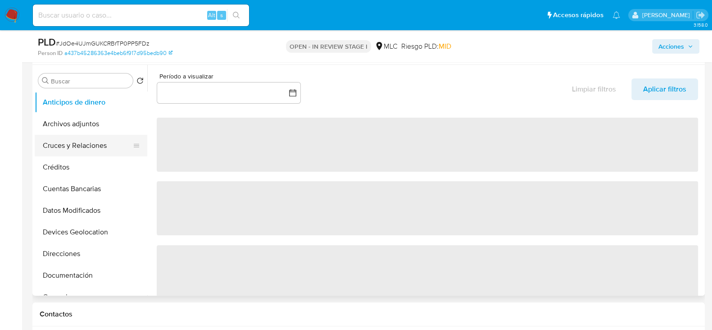
click at [88, 147] on button "Cruces y Relaciones" at bounding box center [87, 146] width 105 height 22
select select "10"
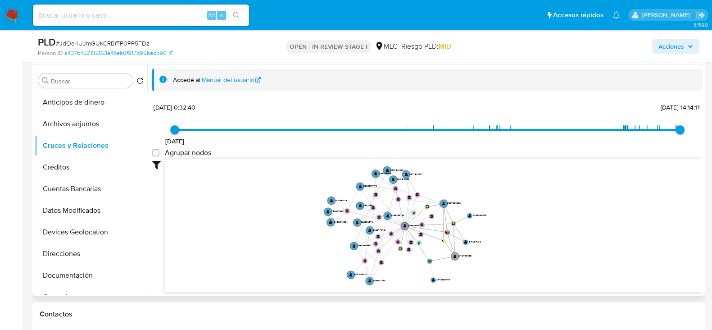
drag, startPoint x: 556, startPoint y: 213, endPoint x: 544, endPoint y: 229, distance: 20.9
click at [544, 229] on icon "user-2456260675  2456260675 user-2173217216  2173217216 device-676636cfc291d1…" at bounding box center [434, 224] width 538 height 131
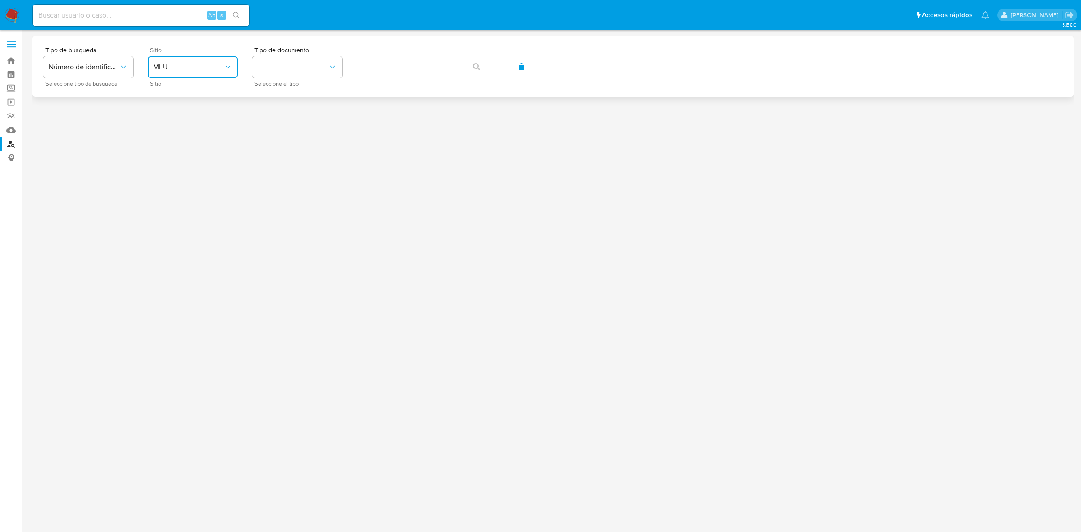
click at [221, 66] on span "MLU" at bounding box center [188, 67] width 70 height 9
click at [183, 219] on div "MLC" at bounding box center [190, 221] width 74 height 22
click at [297, 59] on button "identificationType" at bounding box center [297, 67] width 90 height 22
click at [273, 97] on div "RUT RUT" at bounding box center [295, 96] width 74 height 31
click at [467, 73] on button "button" at bounding box center [476, 67] width 31 height 22
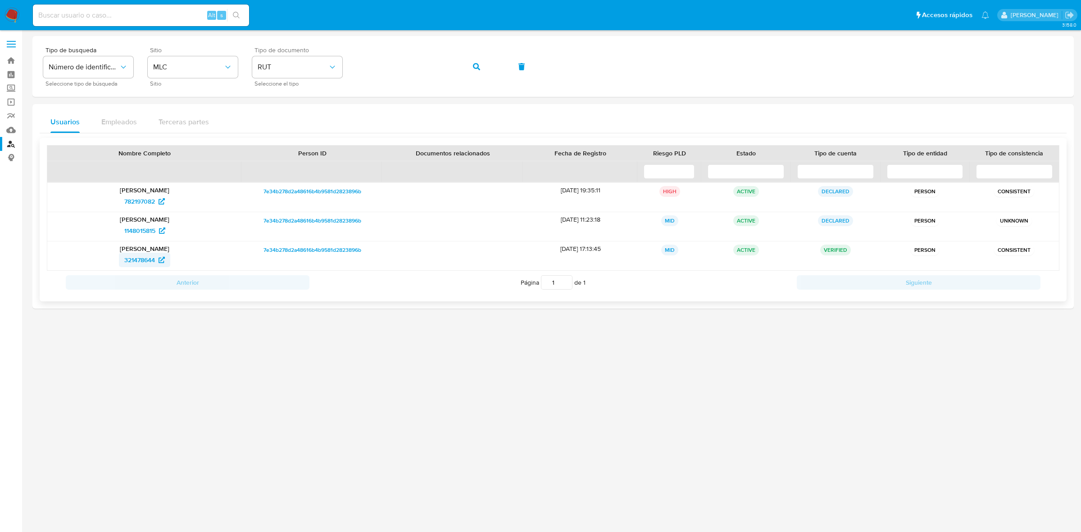
click at [134, 258] on span "321478644" at bounding box center [139, 260] width 31 height 14
click at [137, 228] on span "1148015815" at bounding box center [139, 230] width 31 height 14
click at [142, 200] on span "782197082" at bounding box center [139, 201] width 31 height 14
click at [12, 7] on nav "Pausado Ver notificaciones Alt s Accesos rápidos Presiona las siguientes teclas…" at bounding box center [540, 15] width 1081 height 30
click at [7, 14] on img at bounding box center [12, 15] width 15 height 15
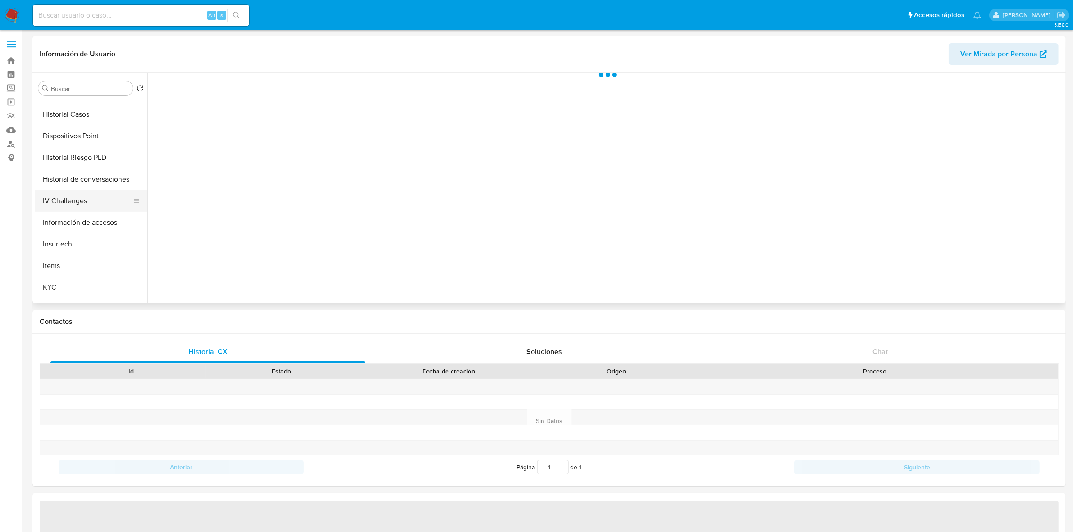
scroll to position [225, 0]
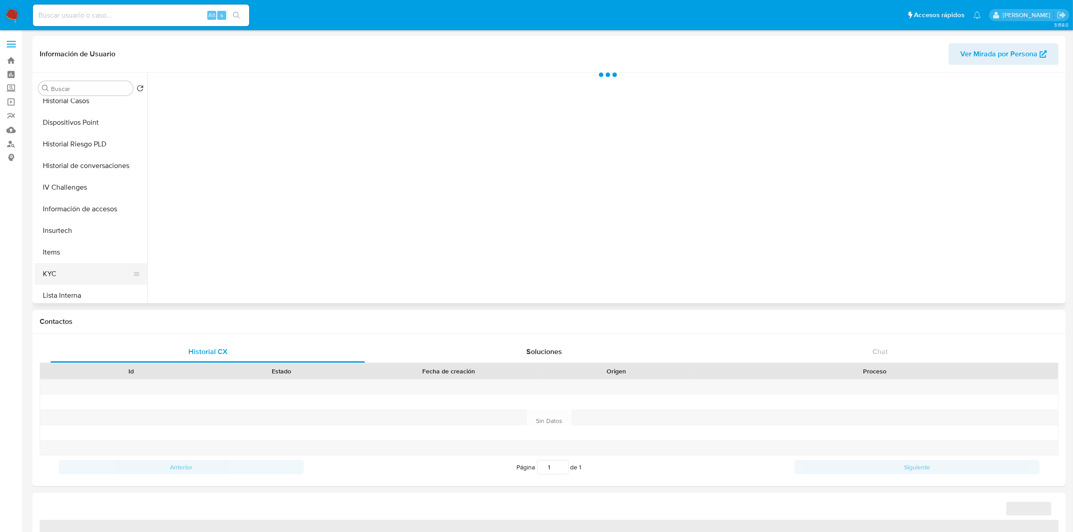
drag, startPoint x: 58, startPoint y: 269, endPoint x: 86, endPoint y: 269, distance: 27.9
click at [54, 269] on button "KYC" at bounding box center [87, 274] width 105 height 22
select select "10"
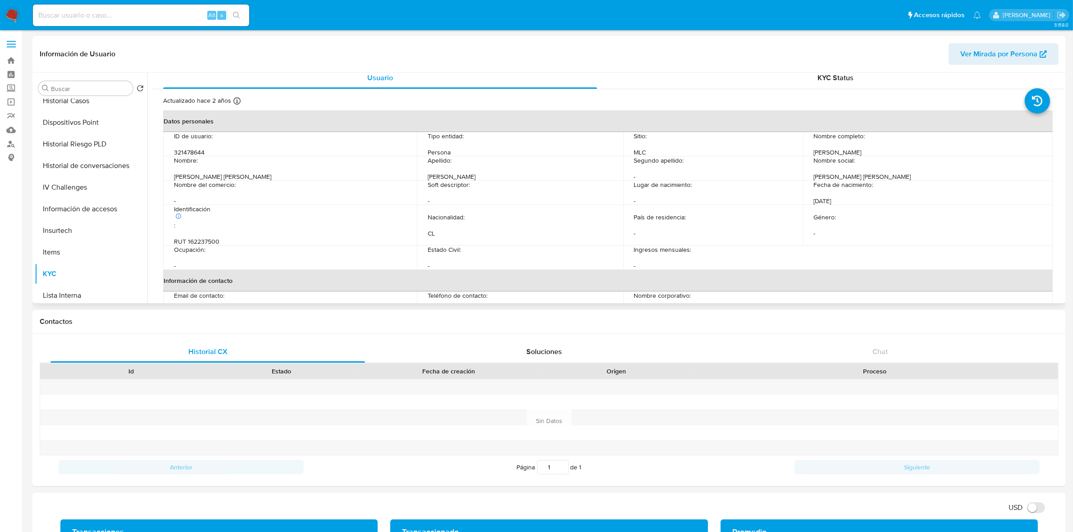
scroll to position [0, 0]
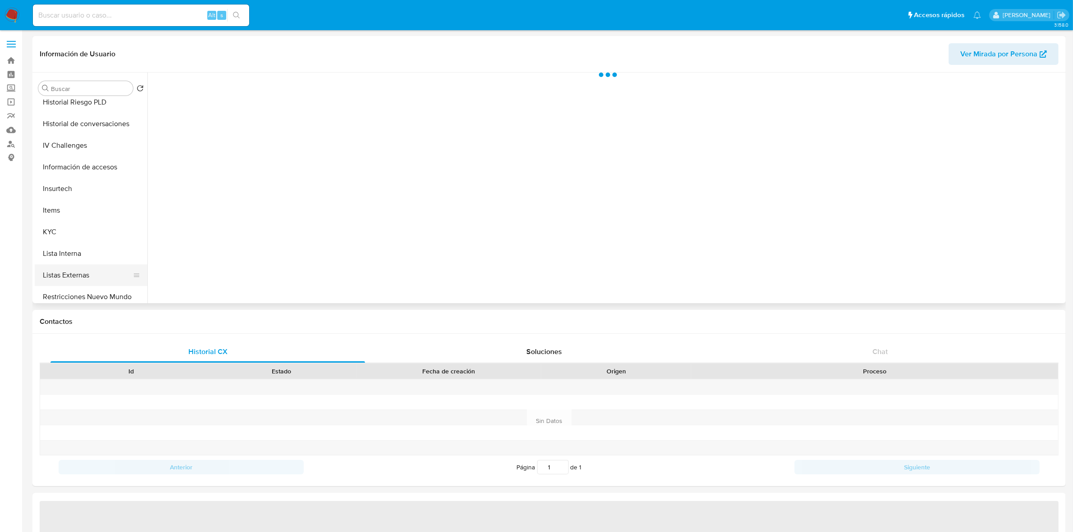
scroll to position [338, 0]
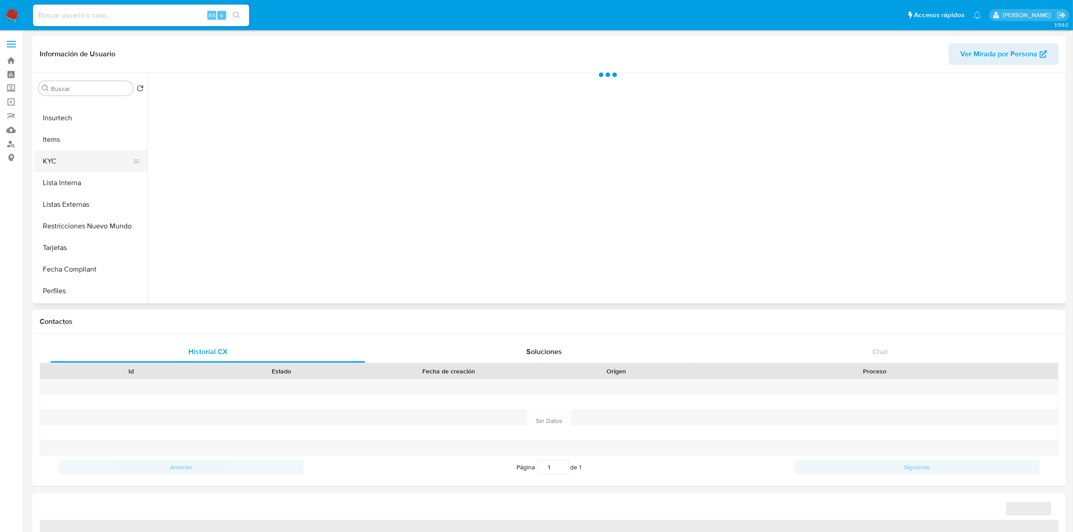
click at [61, 159] on button "KYC" at bounding box center [87, 161] width 105 height 22
select select "10"
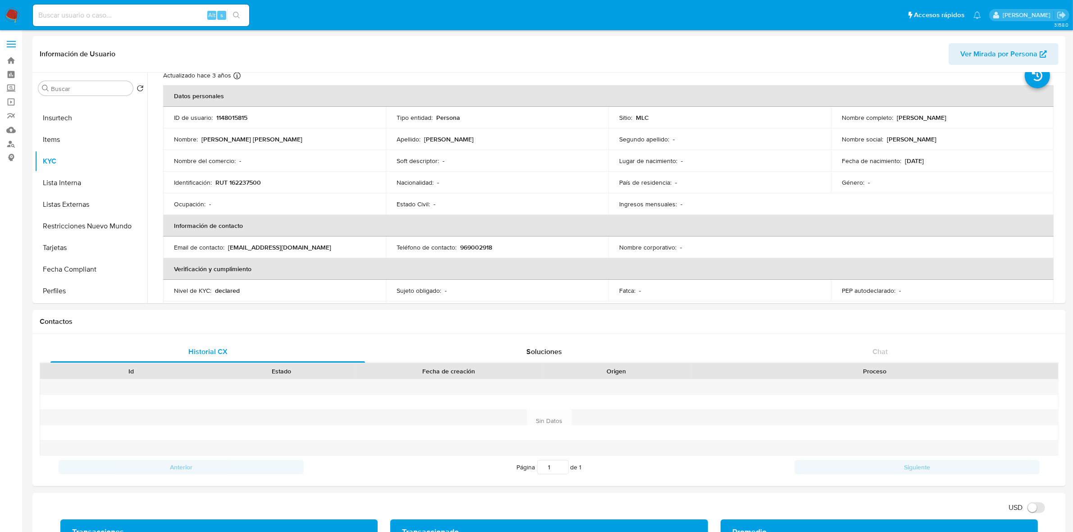
scroll to position [0, 0]
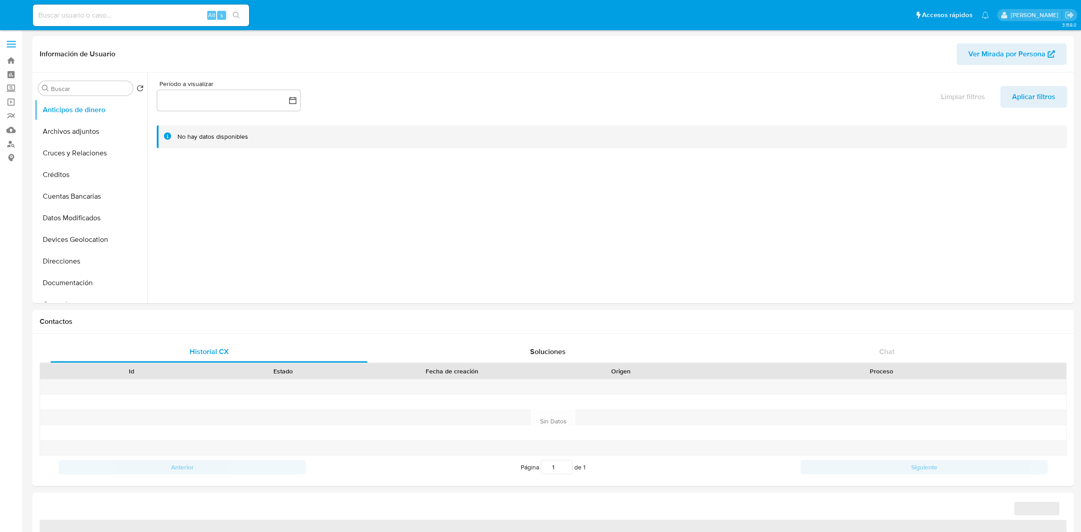
select select "10"
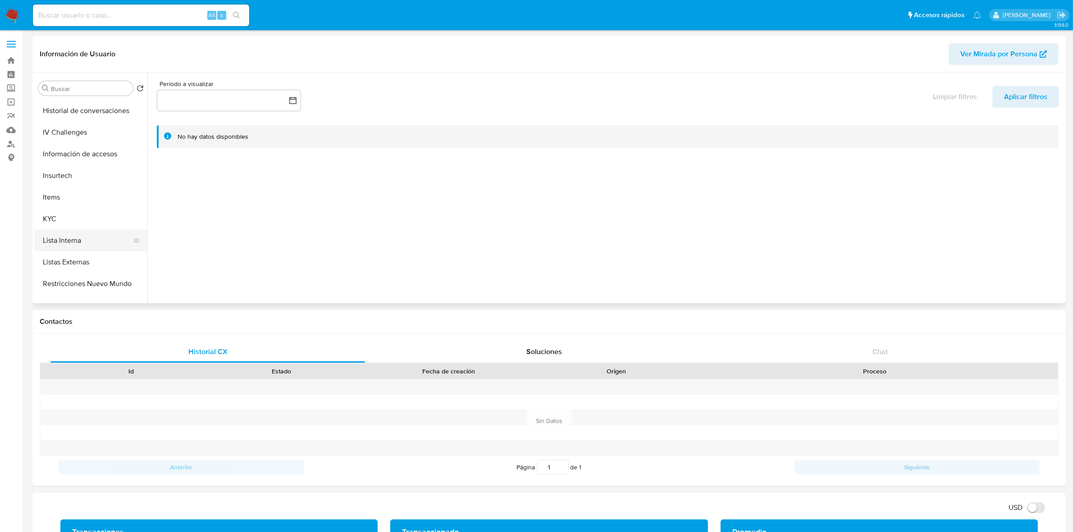
scroll to position [282, 0]
click at [56, 224] on button "KYC" at bounding box center [87, 218] width 105 height 22
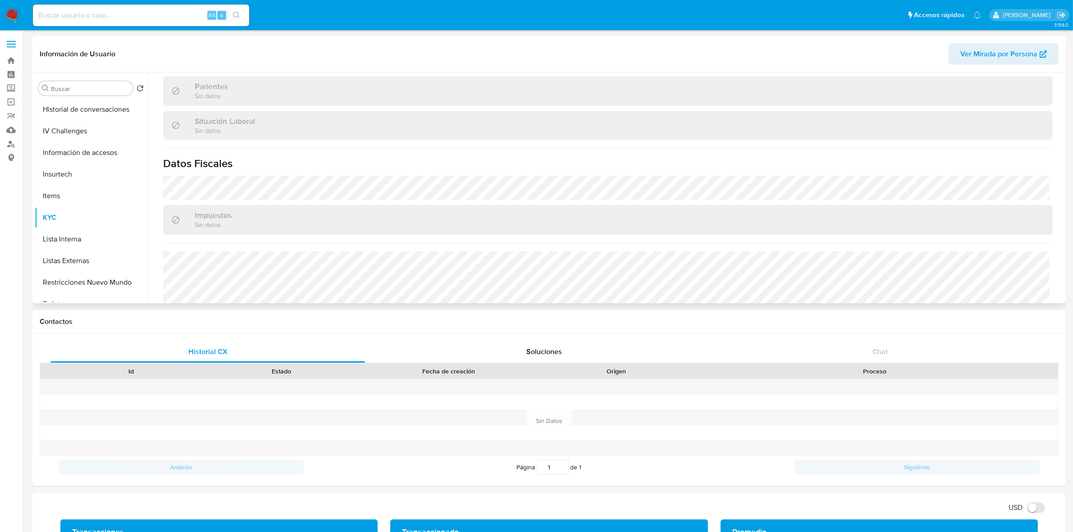
scroll to position [497, 0]
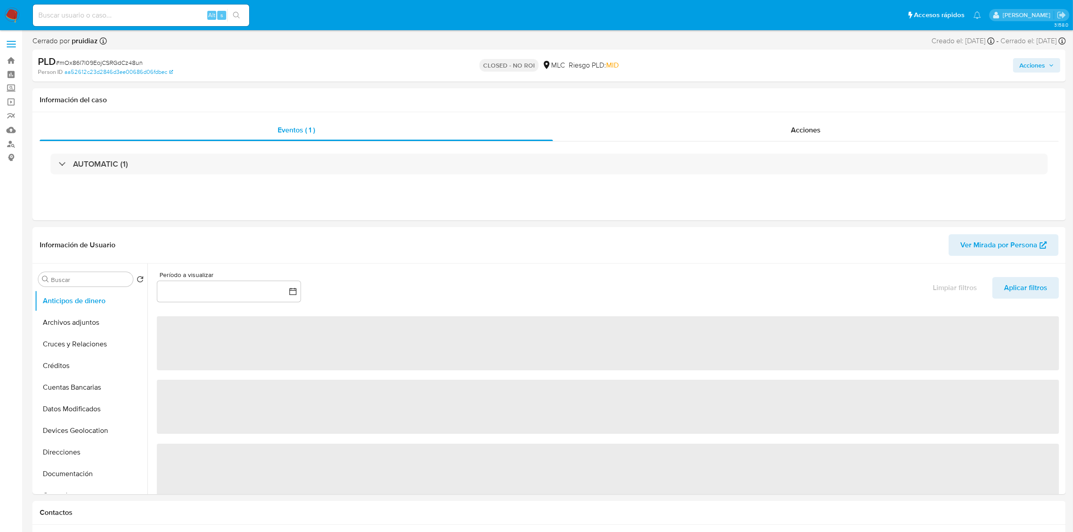
select select "10"
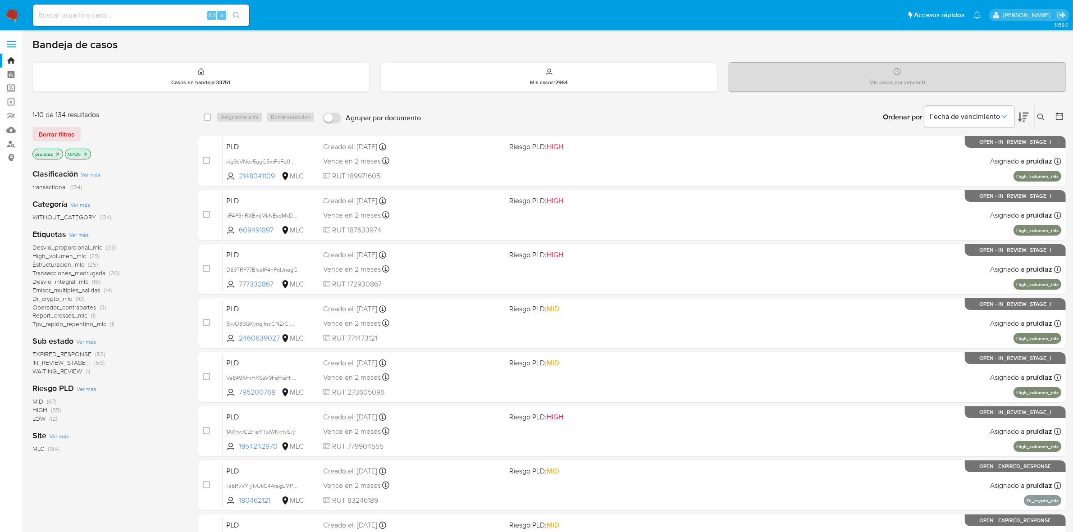
click at [14, 18] on img at bounding box center [12, 15] width 15 height 15
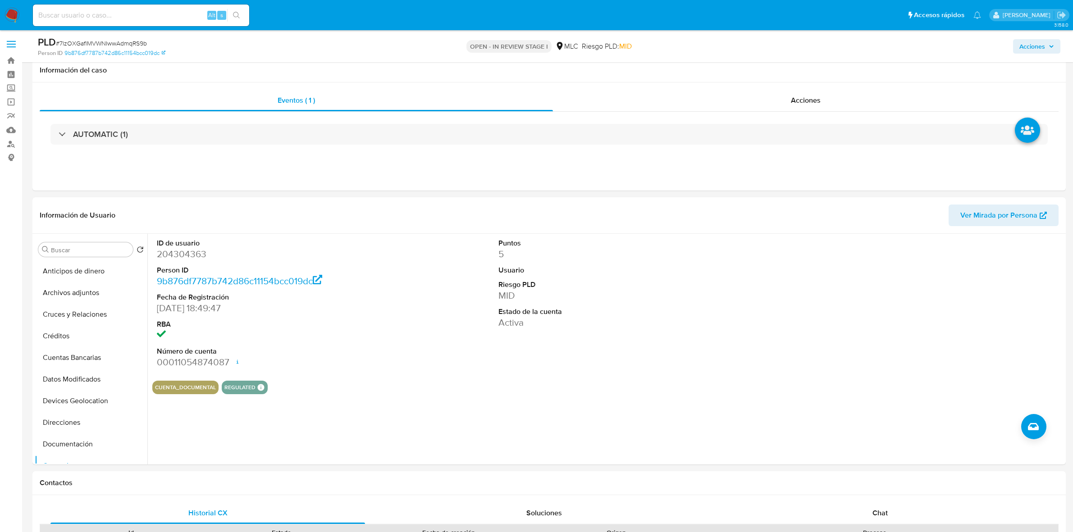
select select "10"
click at [181, 248] on dd "204304363" at bounding box center [266, 254] width 219 height 13
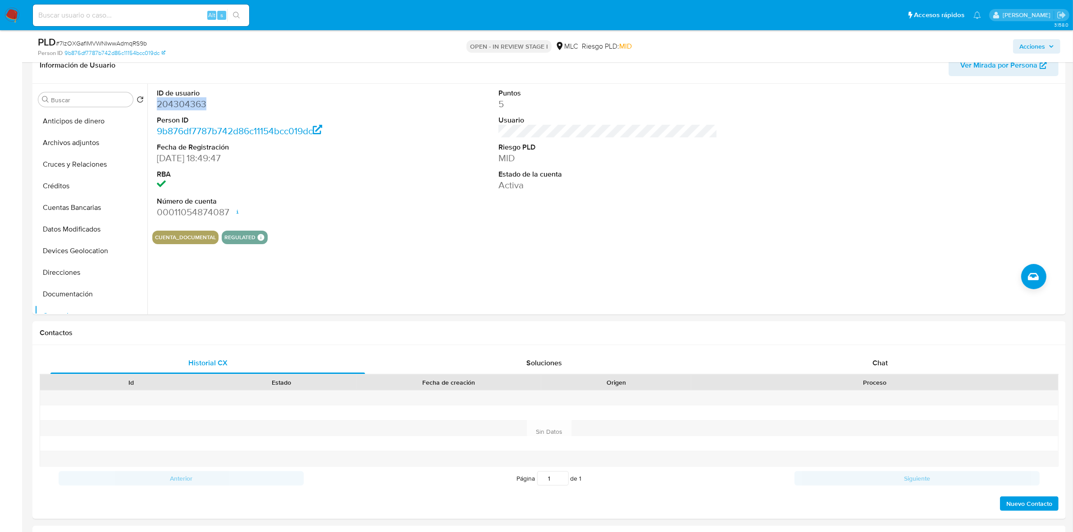
click at [181, 100] on dd "204304363" at bounding box center [266, 104] width 219 height 13
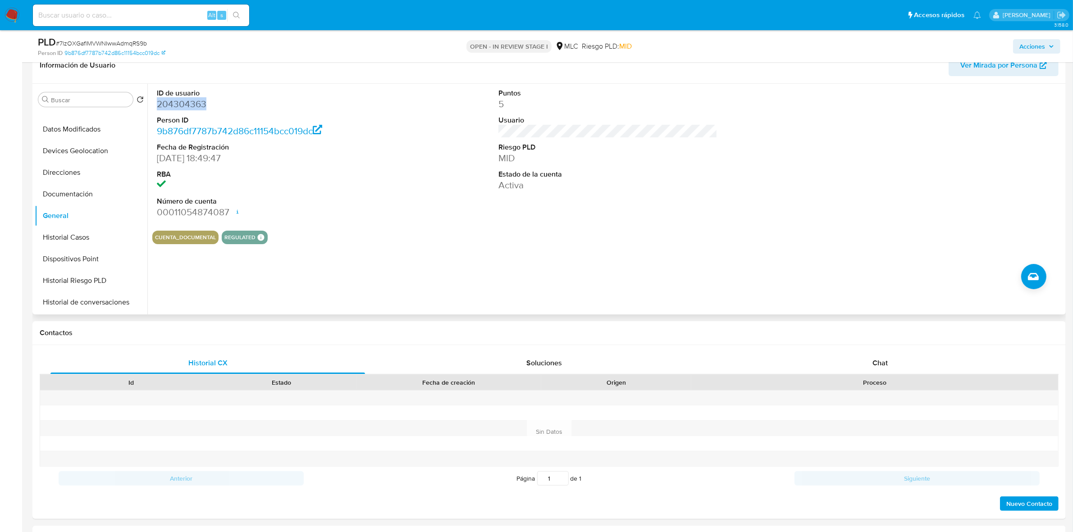
click at [181, 106] on dd "204304363" at bounding box center [266, 104] width 219 height 13
click at [124, 45] on span "# 7lzOXGaflMVWNIwwAdmqRS9b" at bounding box center [101, 43] width 91 height 9
copy span "7lzOXGaflMVWNIwwAdmqRS9b"
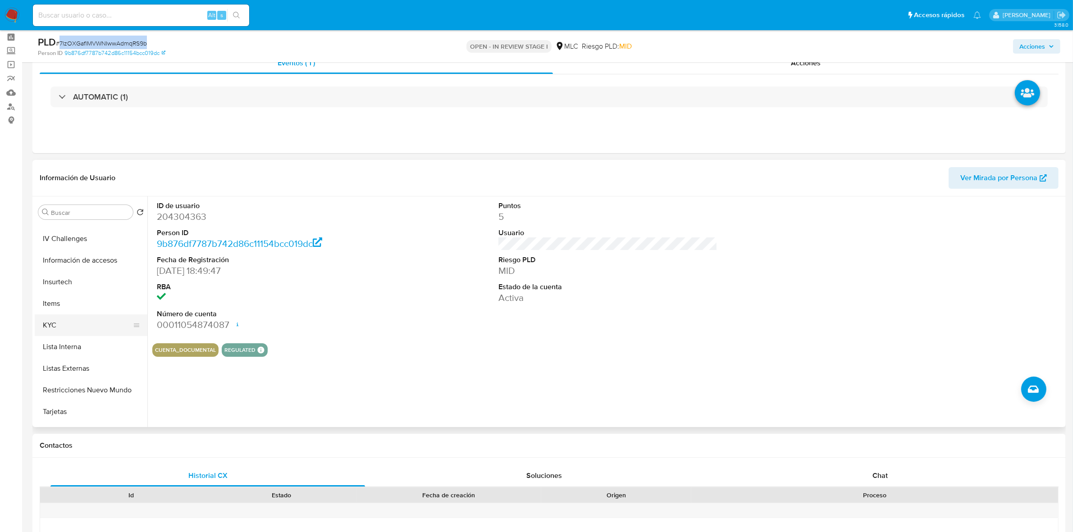
scroll to position [325, 0]
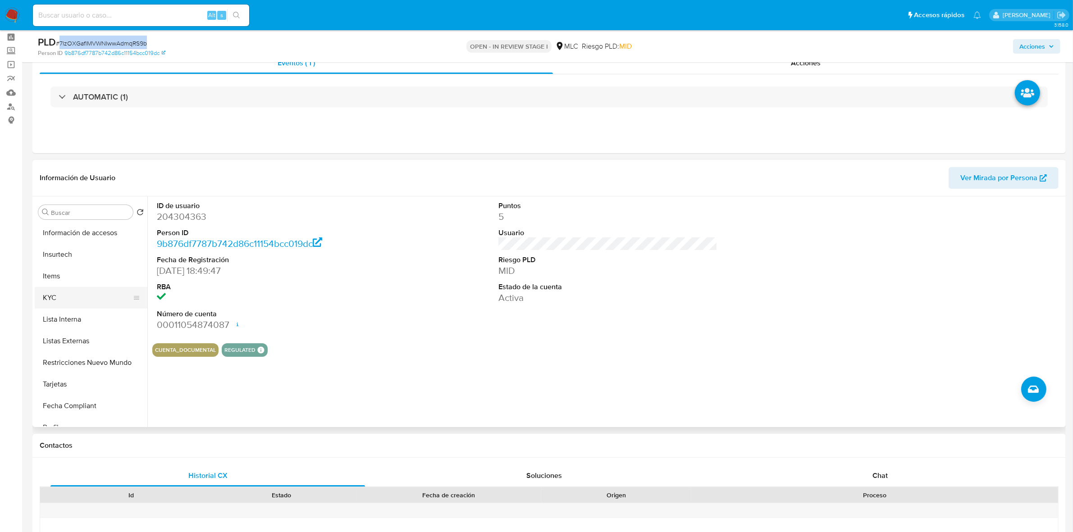
click at [61, 298] on button "KYC" at bounding box center [87, 298] width 105 height 22
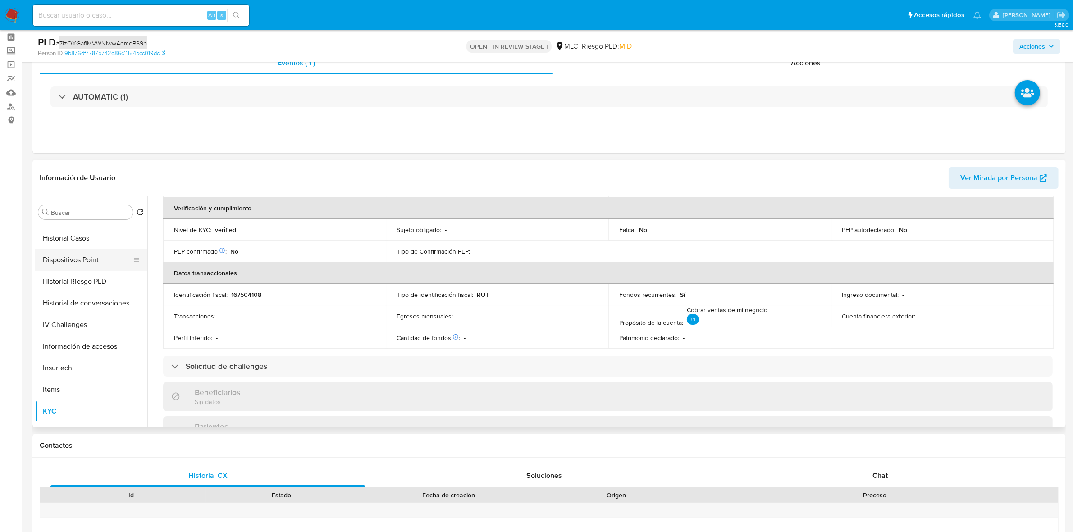
scroll to position [99, 0]
click at [74, 314] on button "Documentación" at bounding box center [87, 308] width 105 height 22
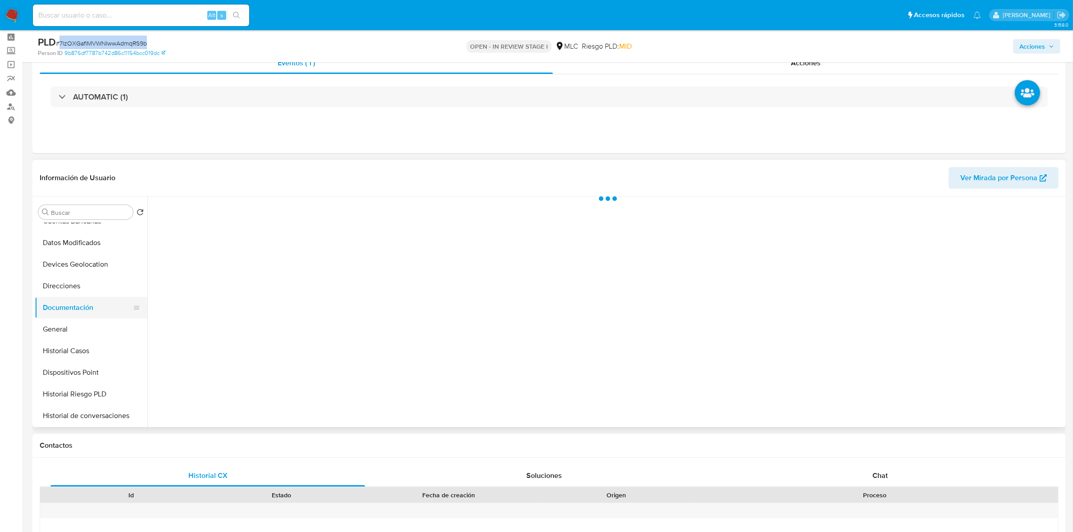
scroll to position [0, 0]
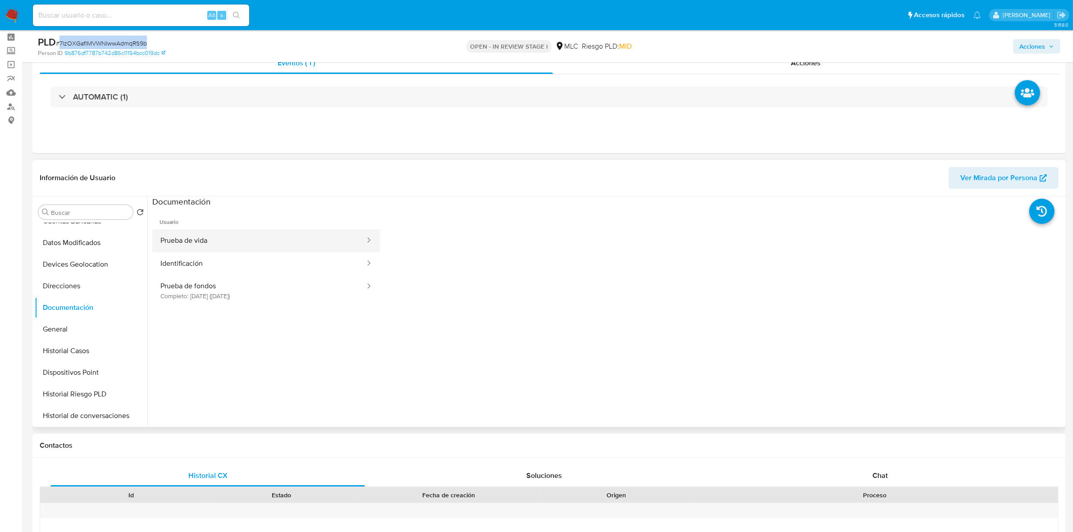
click at [216, 239] on button "Prueba de vida" at bounding box center [259, 240] width 214 height 23
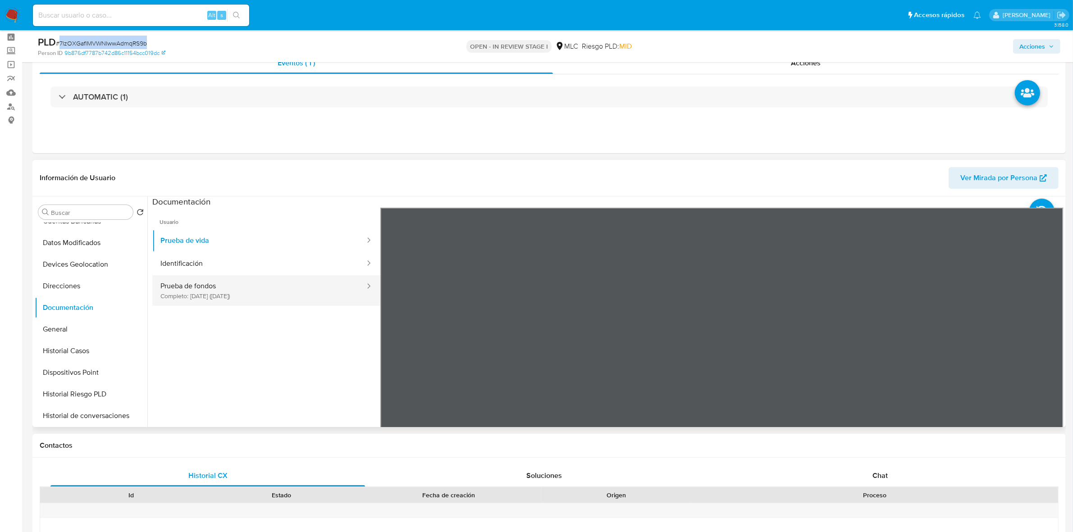
click at [266, 296] on button "Prueba de fondos Completo: 09/07/2025 (hace 2 meses)" at bounding box center [259, 290] width 214 height 31
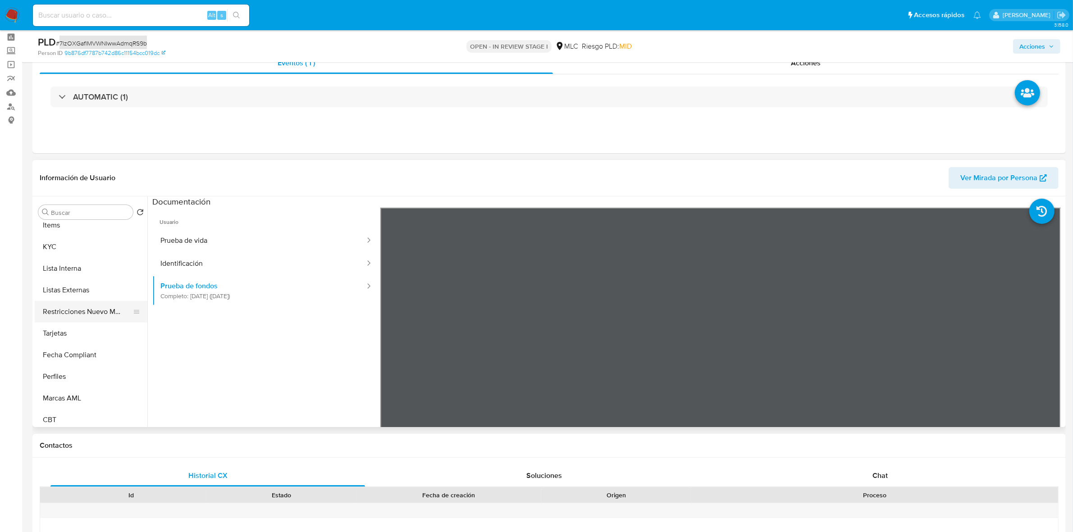
scroll to position [380, 0]
click at [64, 248] on button "KYC" at bounding box center [87, 243] width 105 height 22
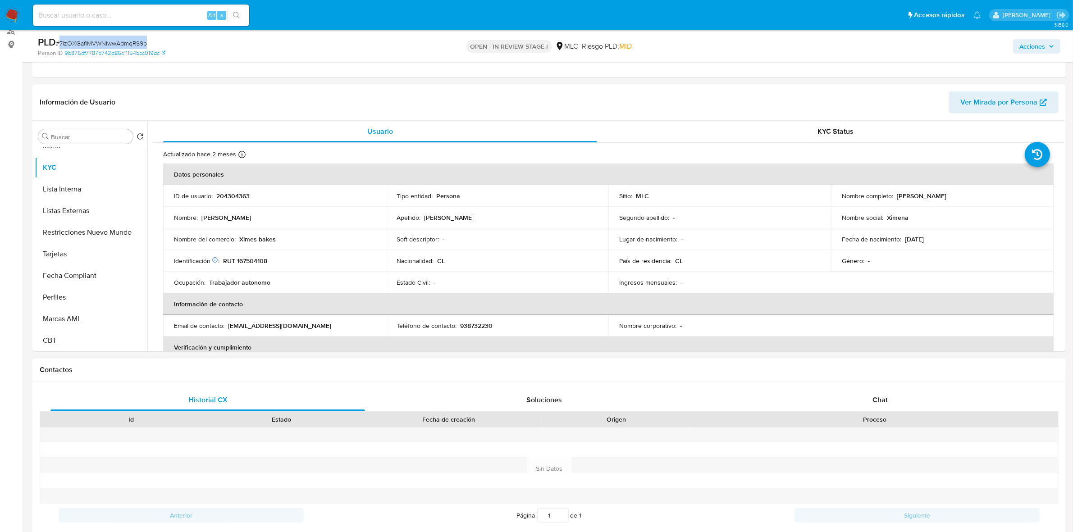
scroll to position [169, 0]
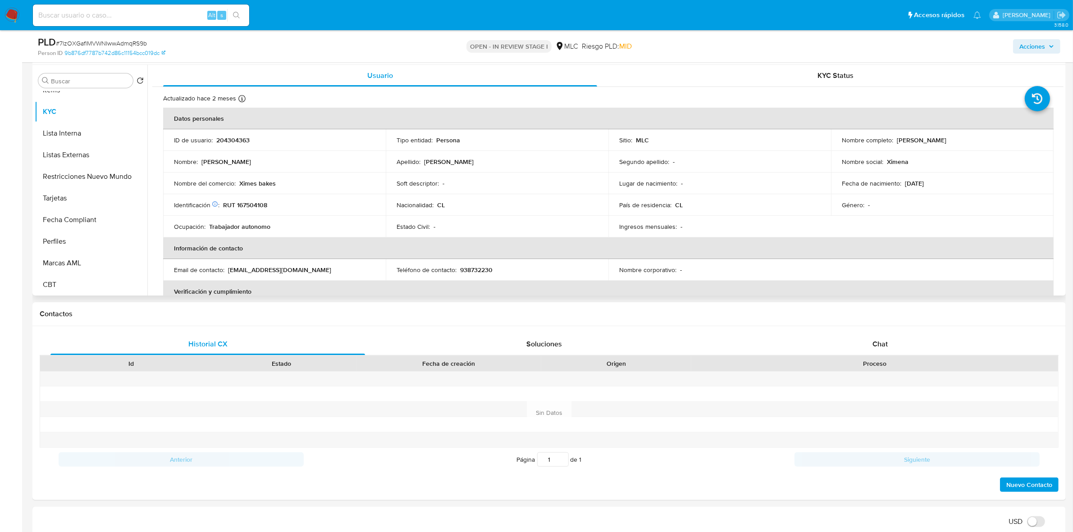
click at [257, 208] on p "RUT 167504108" at bounding box center [245, 205] width 44 height 8
copy p "167504108"
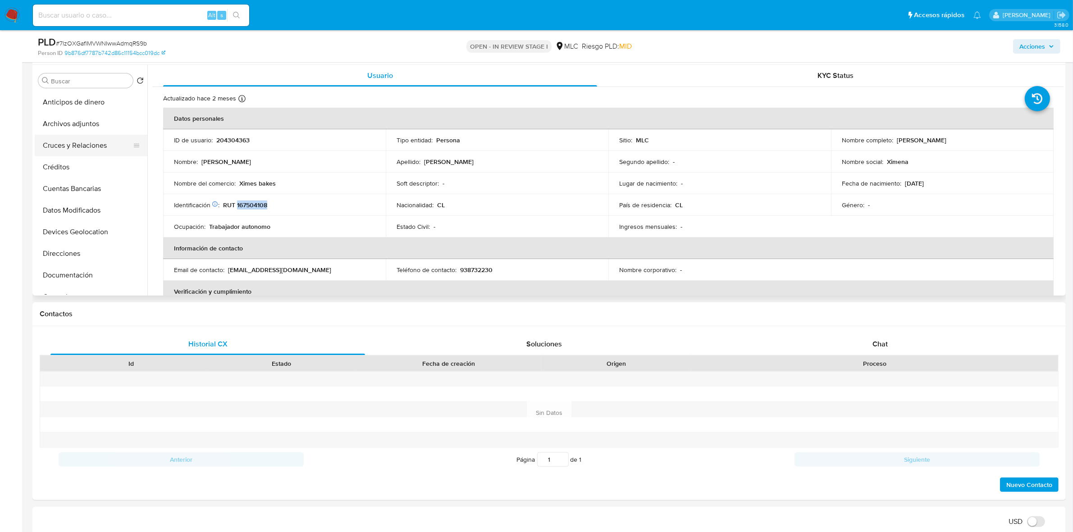
click at [91, 142] on button "Cruces y Relaciones" at bounding box center [87, 146] width 105 height 22
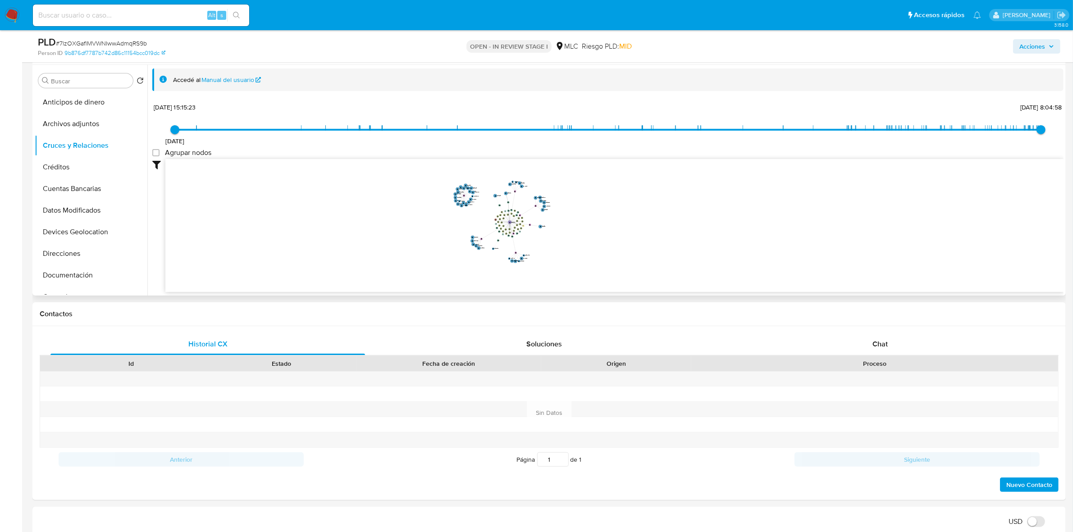
click at [605, 212] on icon "device-64e695bc2de7e4a8a8eda0d9  user-204304363  204304363 device-651d8c1407f…" at bounding box center [614, 224] width 898 height 131
click at [73, 212] on button "Documentación" at bounding box center [87, 219] width 105 height 22
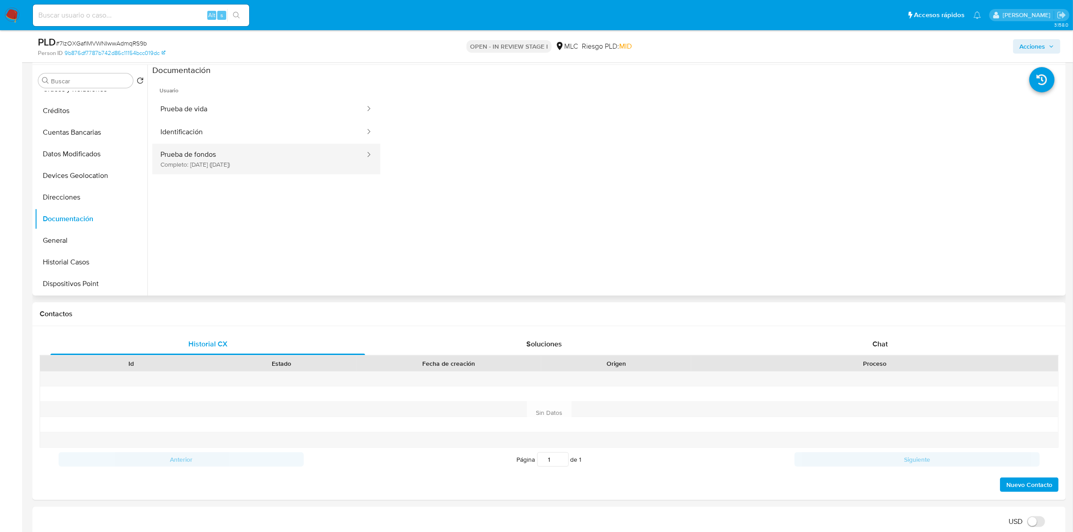
click at [231, 164] on button "Prueba de fondos Completo: 09/07/2025 (hace 2 meses)" at bounding box center [259, 159] width 214 height 31
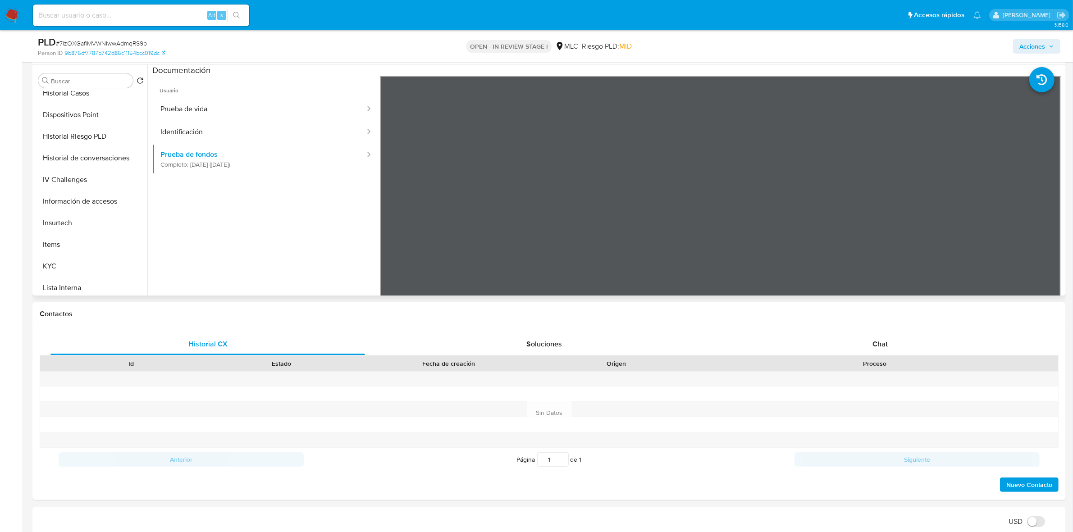
scroll to position [282, 0]
click at [64, 209] on button "KYC" at bounding box center [87, 210] width 105 height 22
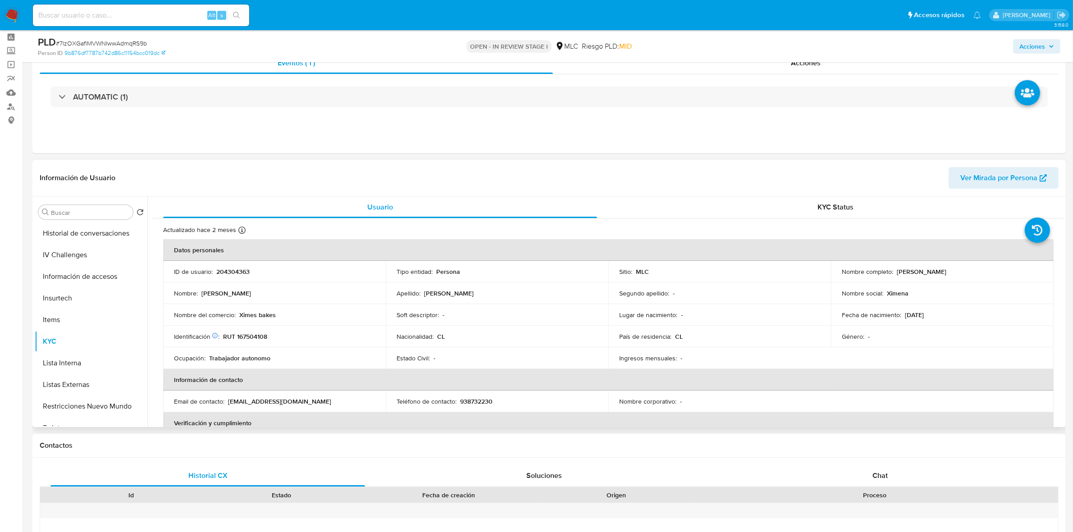
scroll to position [113, 0]
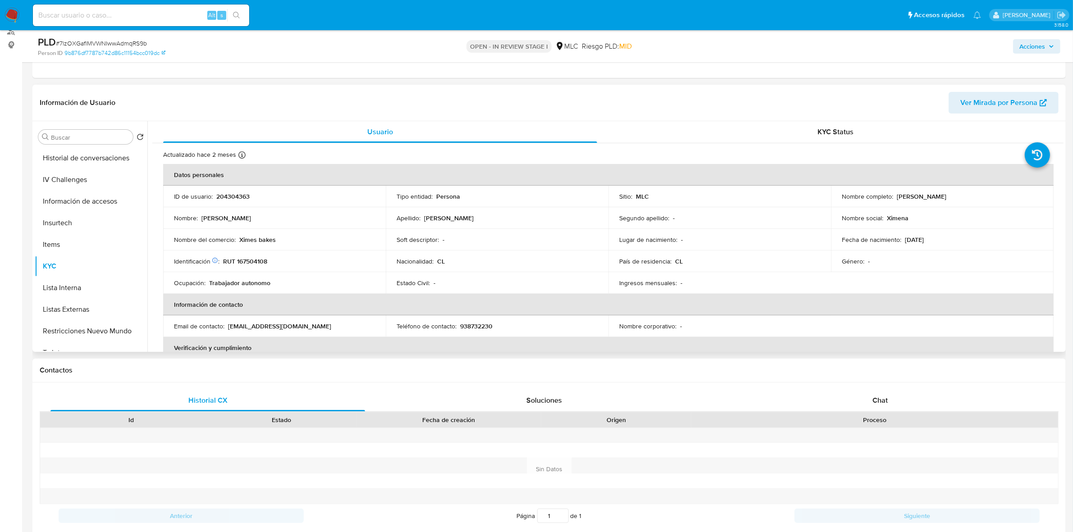
drag, startPoint x: 994, startPoint y: 193, endPoint x: 895, endPoint y: 196, distance: 99.2
click at [895, 196] on div "Nombre completo : Ximena Alejandra Figueroa Murúa" at bounding box center [942, 196] width 201 height 8
copy p "Ximena Alejandra Figueroa Murúa"
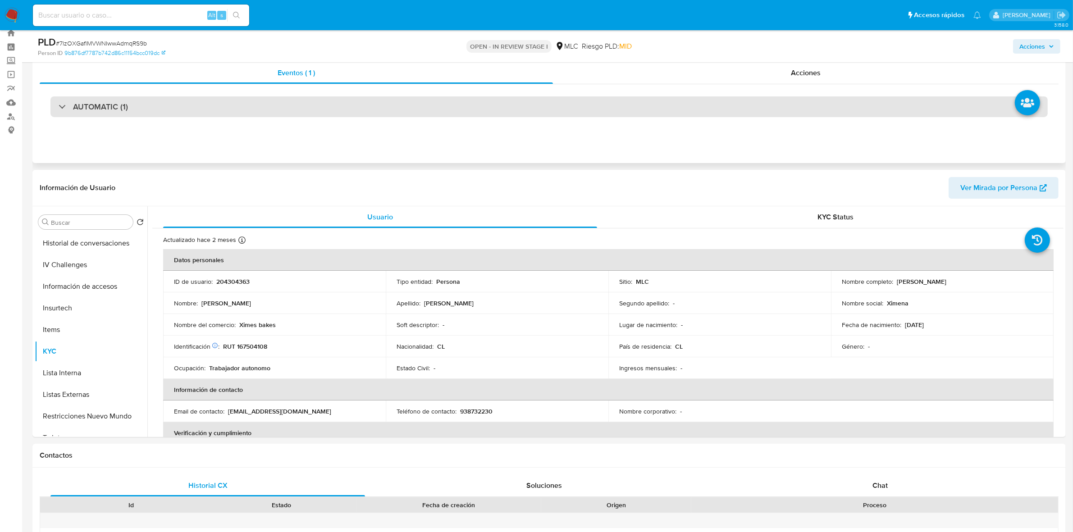
scroll to position [0, 0]
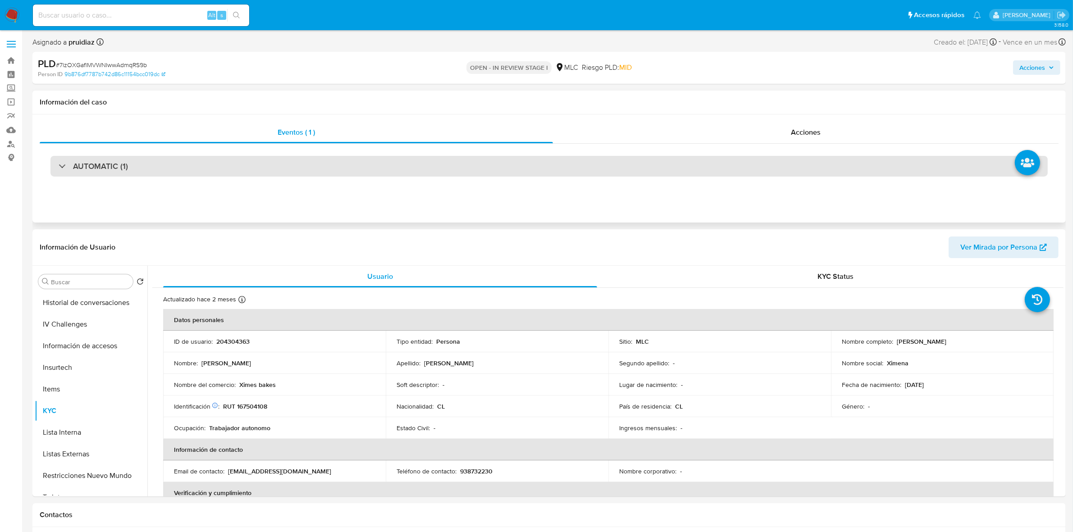
click at [109, 159] on div "AUTOMATIC (1)" at bounding box center [548, 166] width 997 height 21
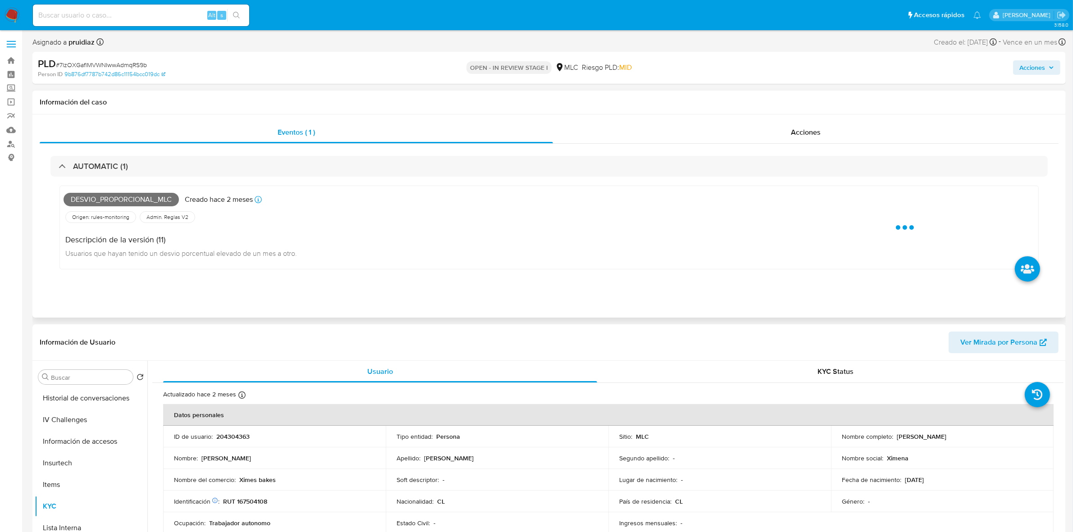
click at [87, 195] on span "Desvio_proporcional_mlc" at bounding box center [121, 200] width 115 height 14
copy span "Desvio_proporcional_mlc"
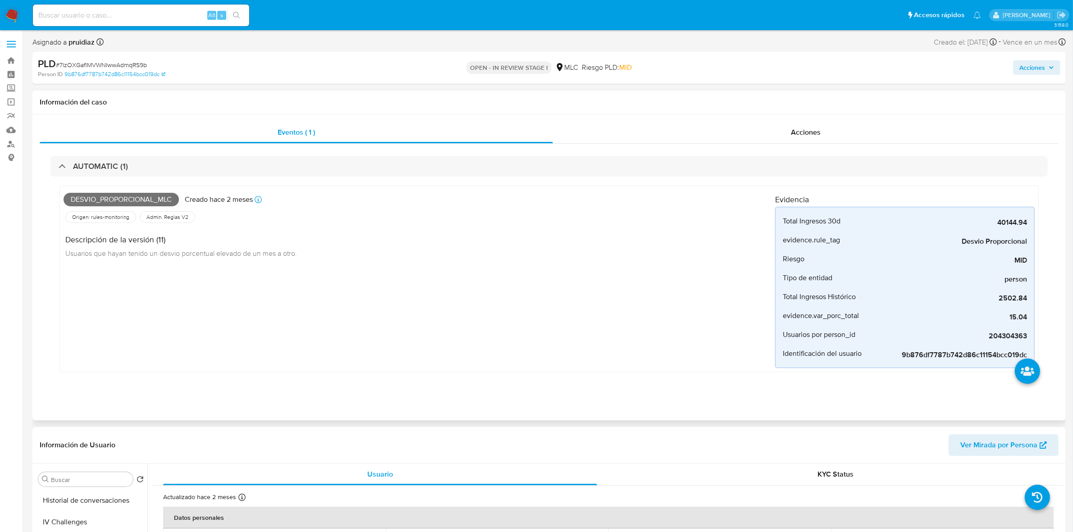
click at [118, 154] on div "AUTOMATIC (1) Desvio_proporcional_mlc Creado hace 2 meses Creado: 12/07/2025 16…" at bounding box center [549, 271] width 1019 height 254
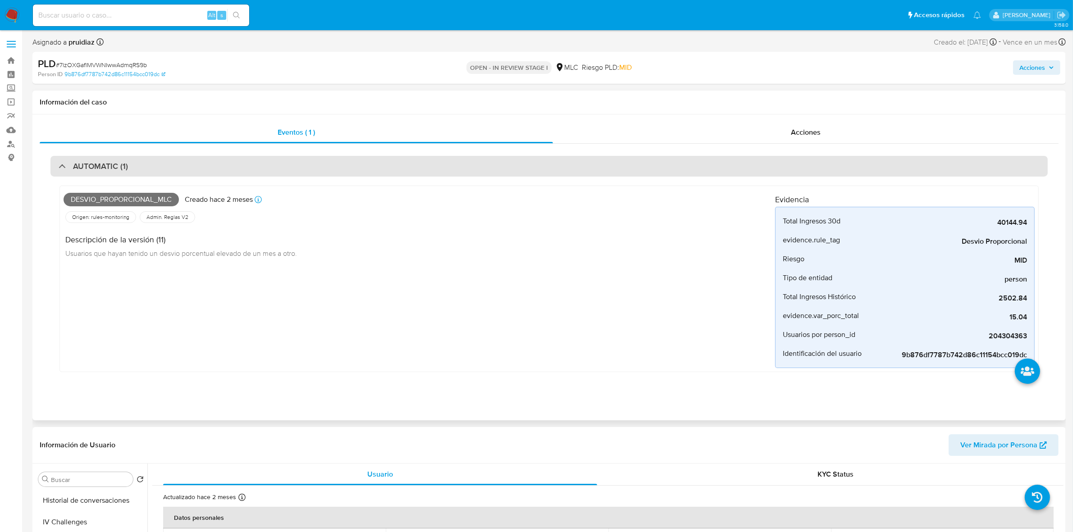
click at [111, 169] on h3 "AUTOMATIC (1)" at bounding box center [100, 166] width 55 height 10
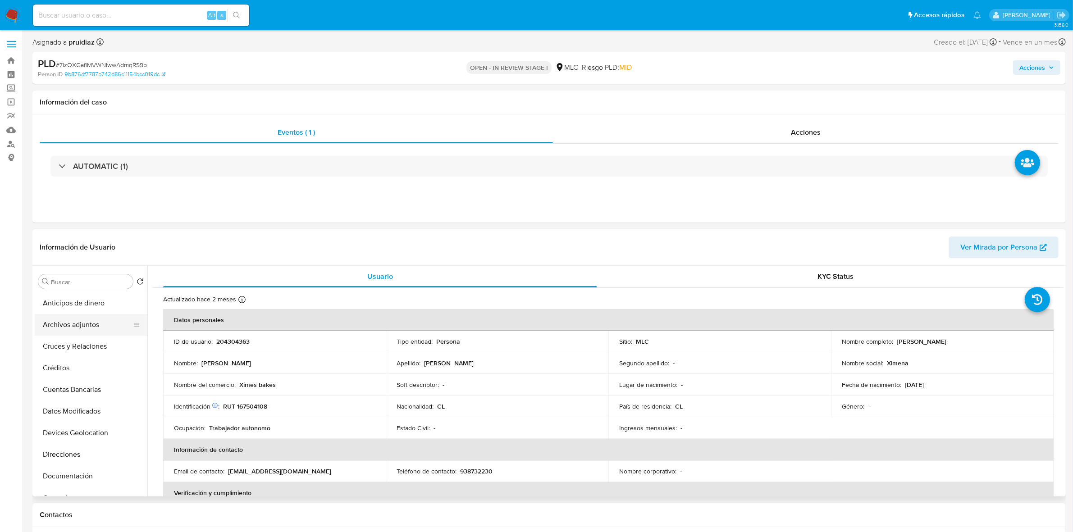
click at [60, 324] on button "Archivos adjuntos" at bounding box center [87, 325] width 105 height 22
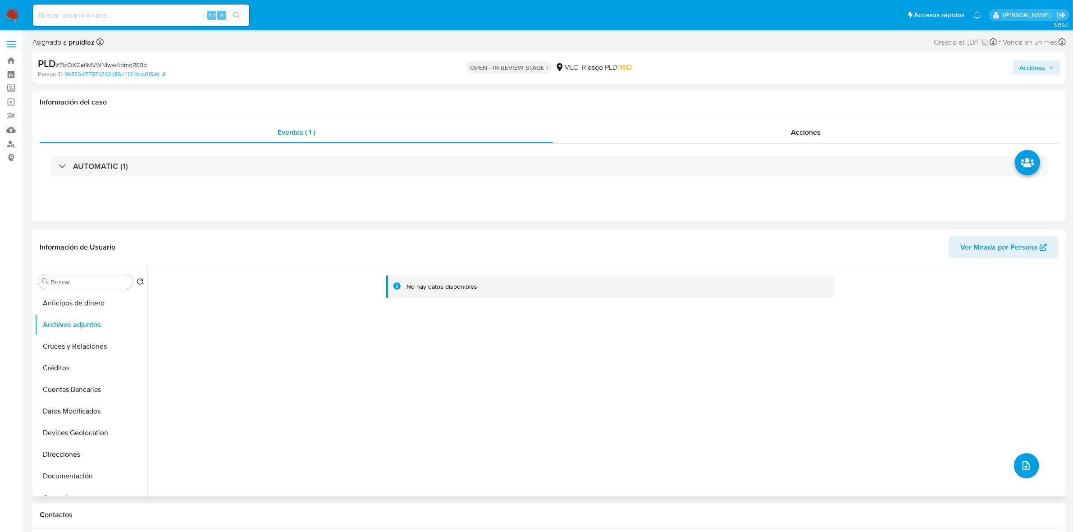
click at [1028, 470] on button "upload-file" at bounding box center [1026, 465] width 25 height 25
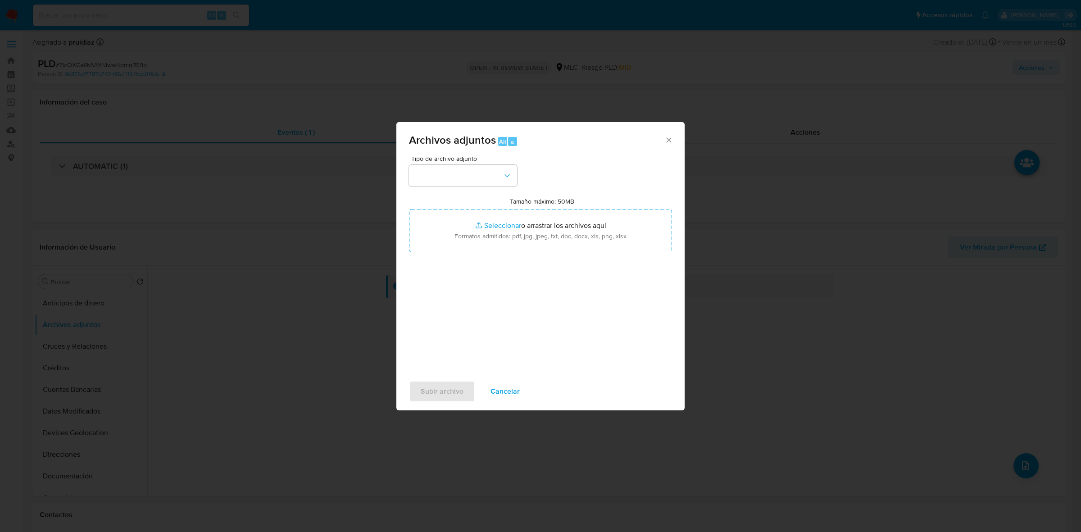
click at [504, 161] on span "Tipo de archivo adjunto" at bounding box center [465, 158] width 108 height 6
click at [499, 170] on button "button" at bounding box center [463, 176] width 108 height 22
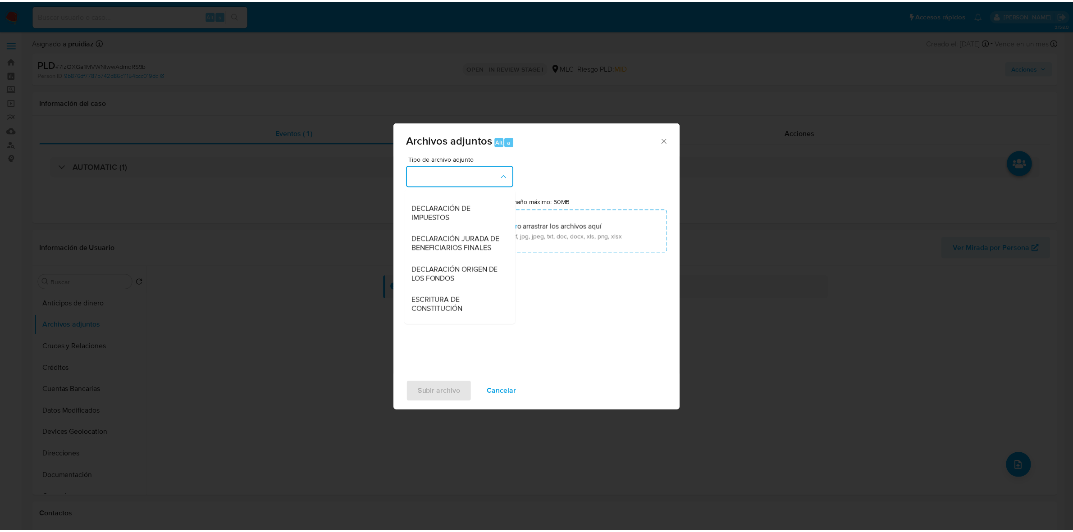
scroll to position [149, 0]
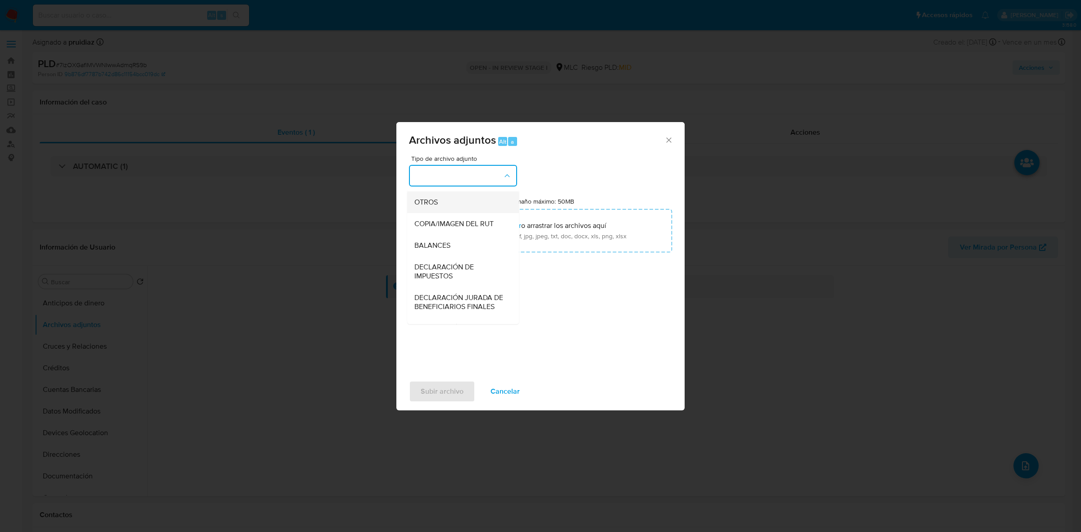
click at [424, 207] on span "OTROS" at bounding box center [426, 202] width 23 height 9
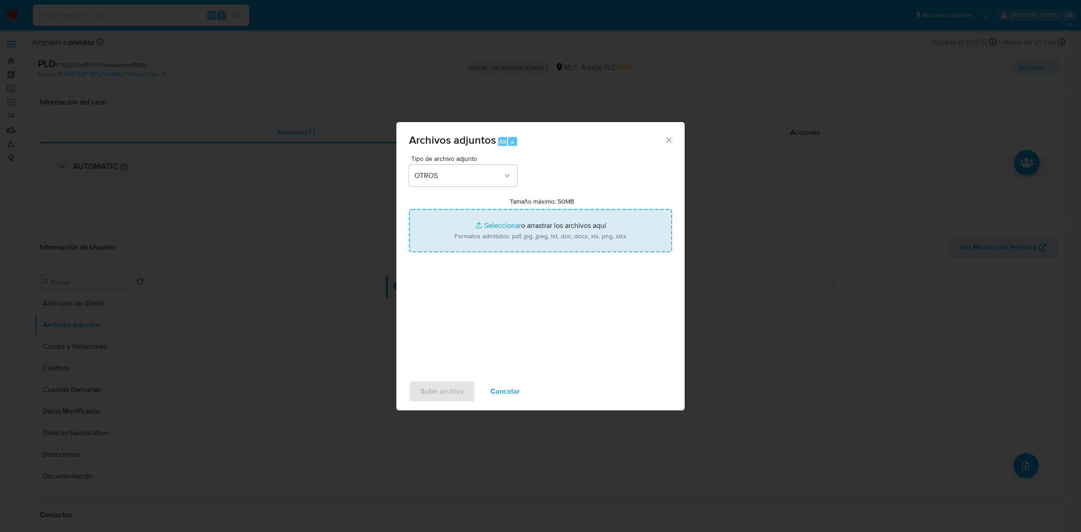
click at [532, 234] on input "Tamaño máximo: 50MB Seleccionar archivos" at bounding box center [540, 230] width 263 height 43
click at [499, 237] on input "Tamaño máximo: 50MB Seleccionar archivos" at bounding box center [540, 230] width 263 height 43
click at [590, 212] on input "Tamaño máximo: 50MB Seleccionar archivos" at bounding box center [540, 230] width 263 height 43
type input "C:\fakepath\204304363 - 11_09_2025 (1).xlsx"
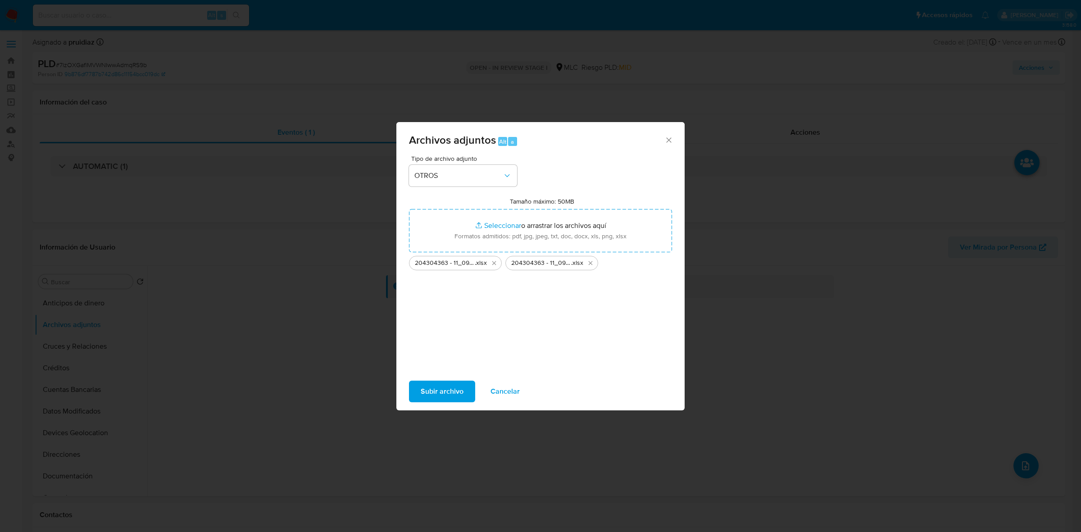
click at [447, 395] on span "Subir archivo" at bounding box center [442, 392] width 43 height 20
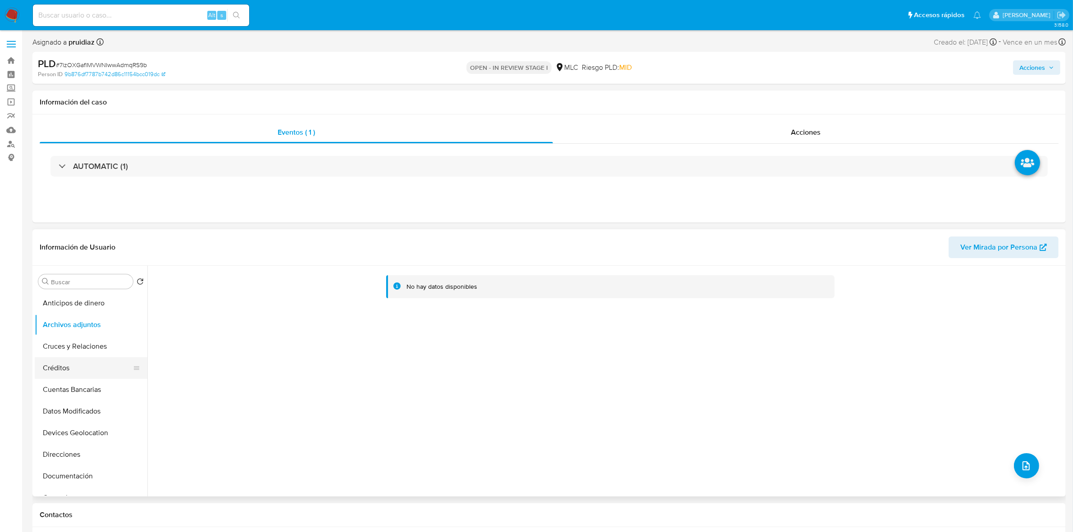
click at [66, 373] on button "Créditos" at bounding box center [87, 368] width 105 height 22
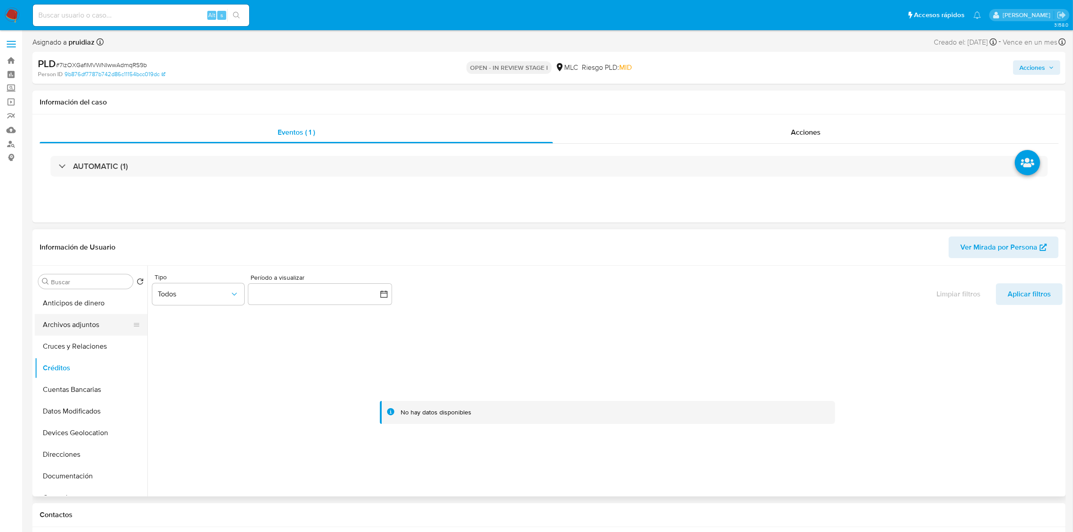
click at [84, 328] on button "Archivos adjuntos" at bounding box center [87, 325] width 105 height 22
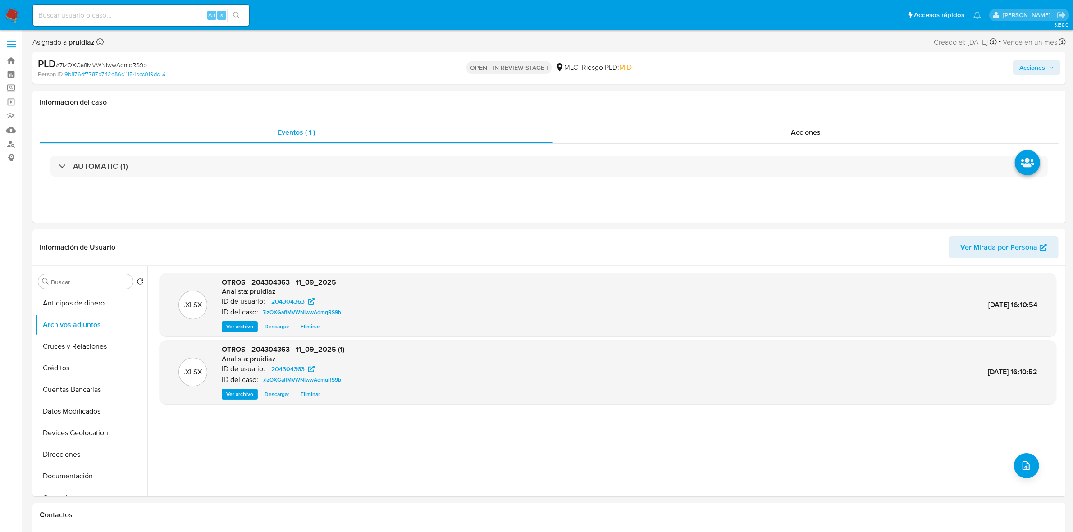
click at [1042, 66] on span "Acciones" at bounding box center [1032, 67] width 26 height 14
click at [761, 100] on span "Resolución del caso" at bounding box center [780, 96] width 64 height 10
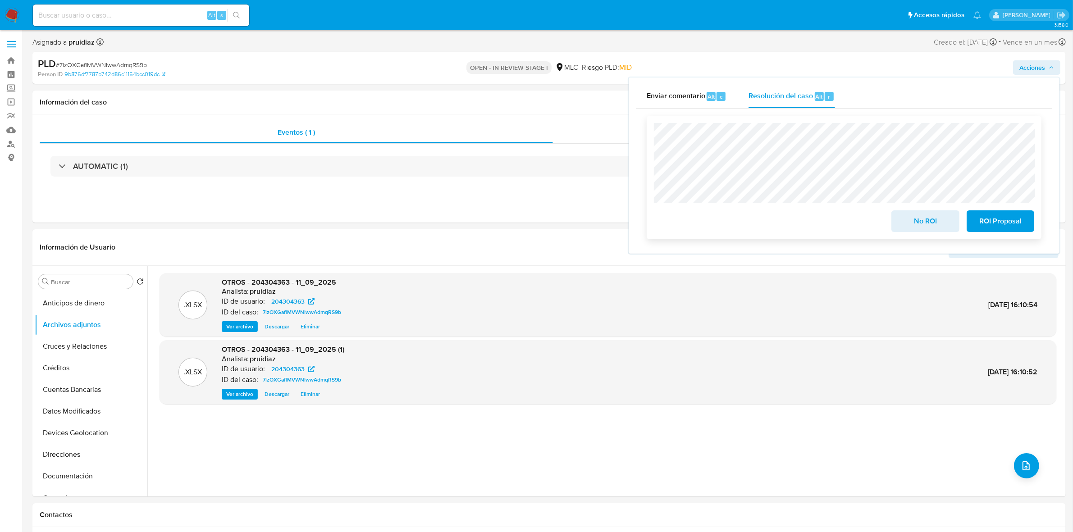
click at [910, 223] on span "No ROI" at bounding box center [925, 221] width 44 height 20
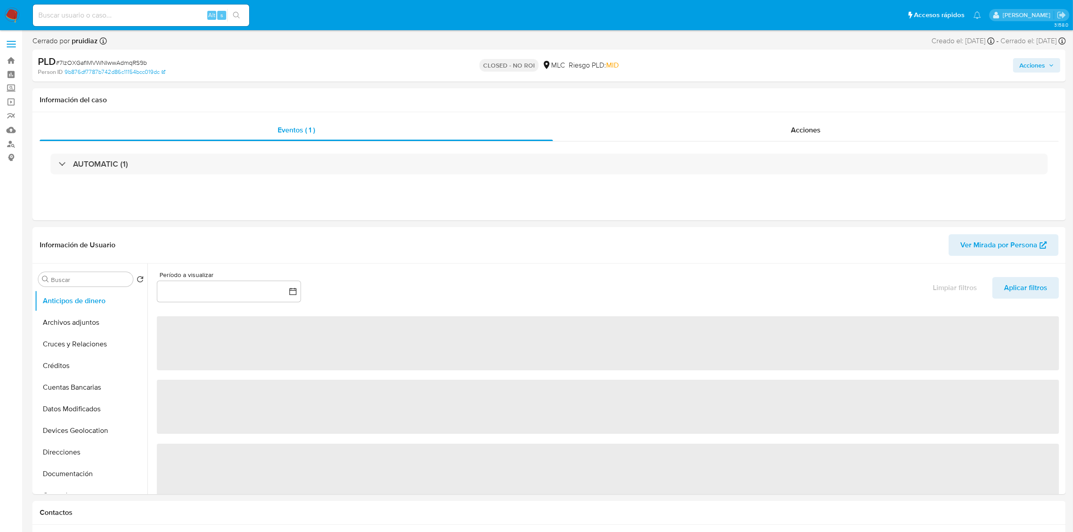
select select "10"
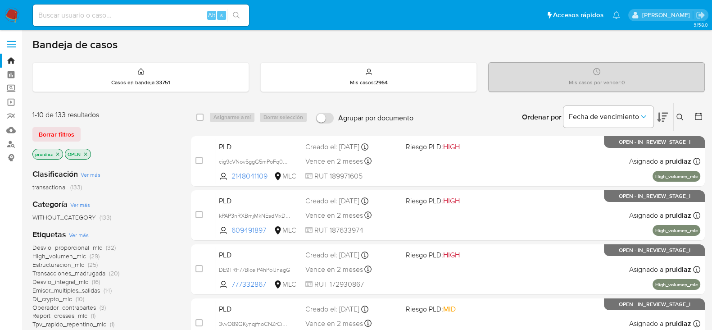
click at [122, 14] on input at bounding box center [141, 15] width 216 height 12
paste input "#j4XDx0kTMNARkj59XGOcfmsf"
type input "#j4XDx0kTMNARkj59XGOcfmsf"
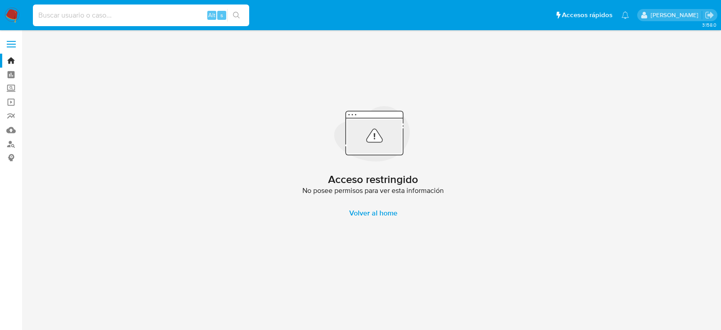
click at [122, 14] on input at bounding box center [141, 15] width 216 height 12
click at [106, 15] on input at bounding box center [141, 15] width 216 height 12
paste input "#j4XDx0kTMNARkj59XGOcfmsf"
click at [43, 17] on input "#j4XDx0kTMNARkj59XGOcfmsf" at bounding box center [141, 15] width 216 height 12
type input "j4XDx0kTMNARkj59XGOcfmsf"
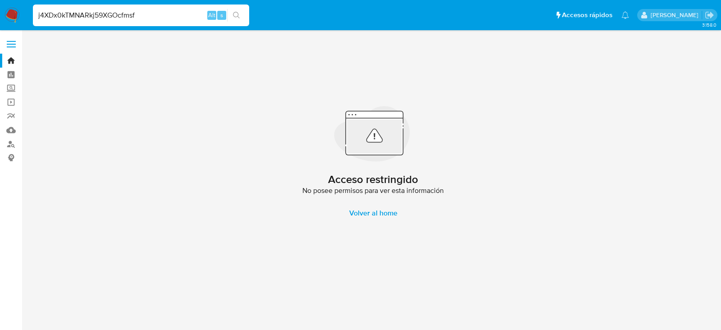
click at [146, 12] on input "j4XDx0kTMNARkj59XGOcfmsf" at bounding box center [141, 15] width 216 height 12
click at [241, 14] on button "search-icon" at bounding box center [236, 15] width 18 height 13
click at [7, 14] on img at bounding box center [12, 15] width 15 height 15
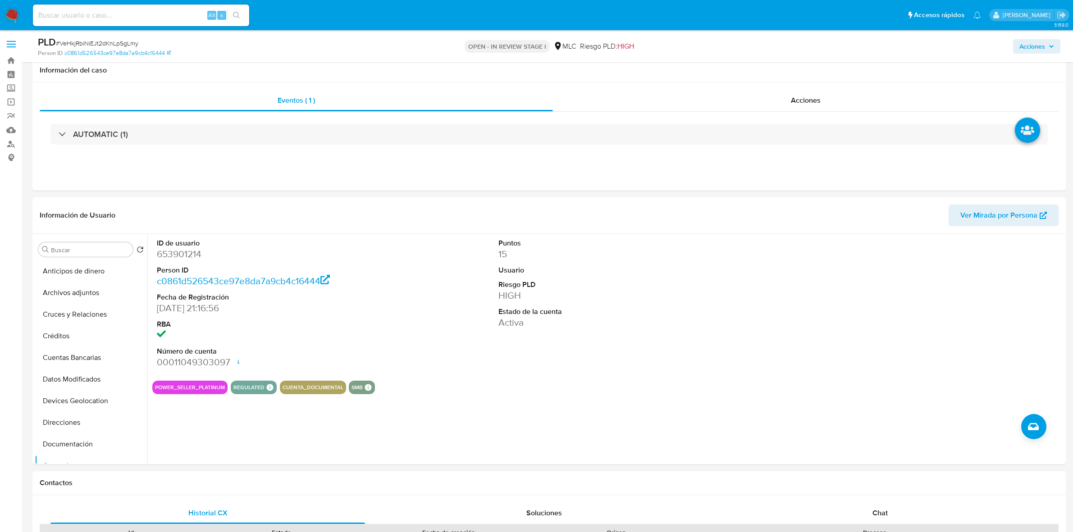
select select "10"
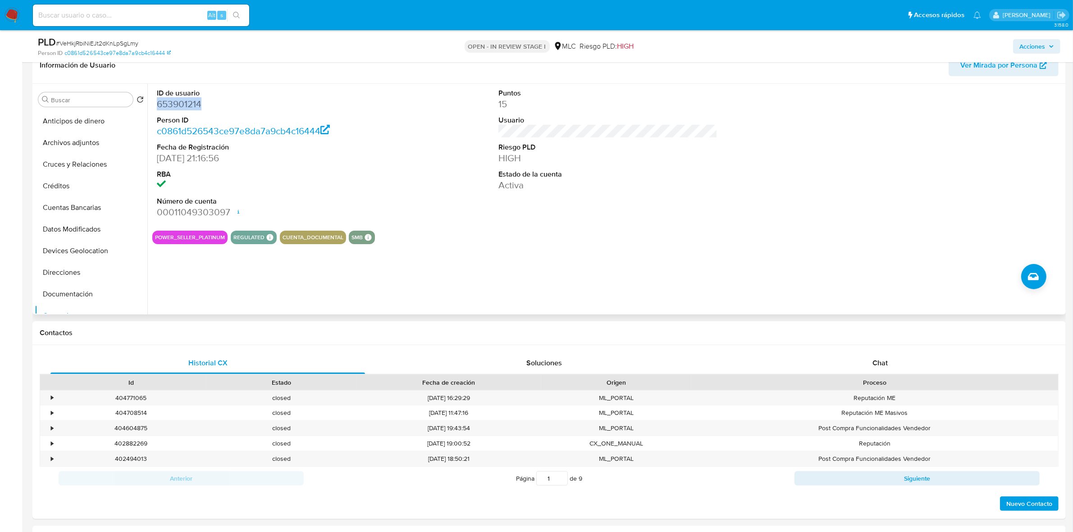
scroll to position [150, 0]
click at [182, 109] on dd "653901214" at bounding box center [266, 104] width 219 height 13
click at [183, 108] on dd "653901214" at bounding box center [266, 104] width 219 height 13
drag, startPoint x: 183, startPoint y: 108, endPoint x: 178, endPoint y: 102, distance: 8.0
click at [178, 102] on dd "653901214" at bounding box center [266, 104] width 219 height 13
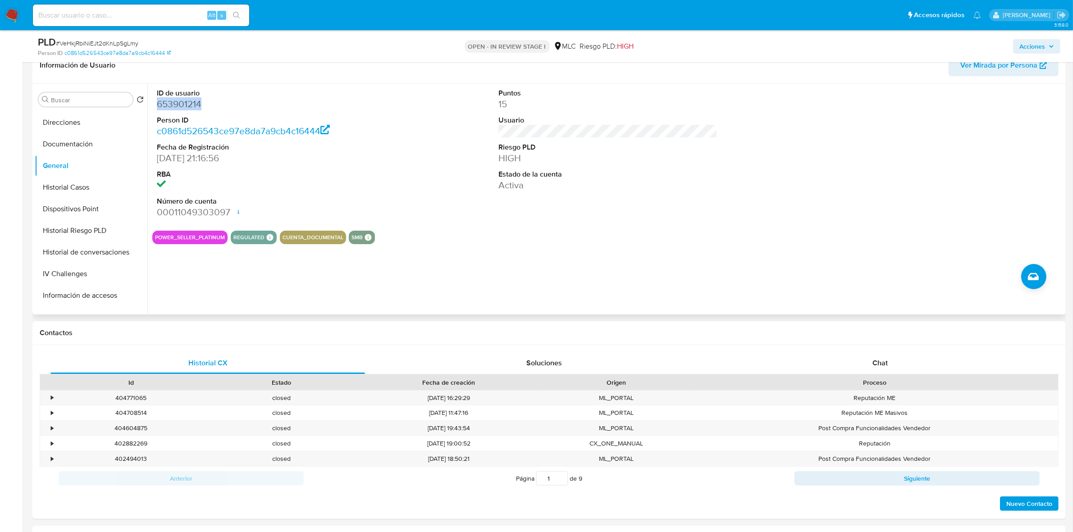
click at [178, 102] on dd "653901214" at bounding box center [266, 104] width 219 height 13
copy dd "653901214"
click at [93, 183] on button "Historial Casos" at bounding box center [87, 188] width 105 height 22
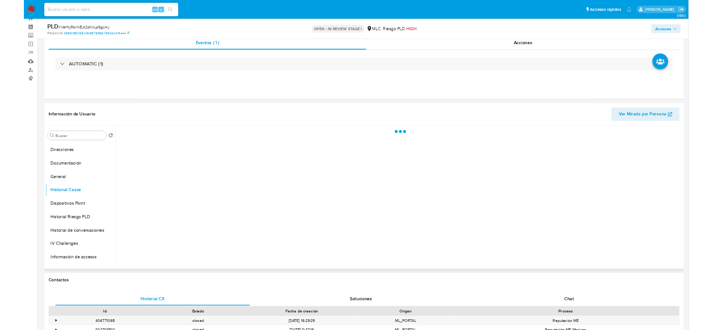
scroll to position [0, 0]
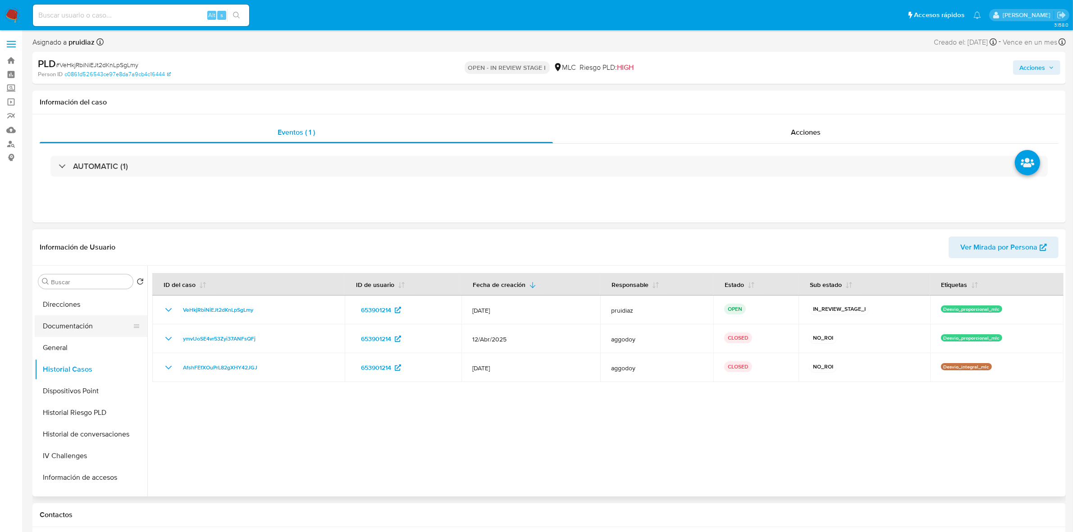
click at [64, 336] on button "Documentación" at bounding box center [87, 326] width 105 height 22
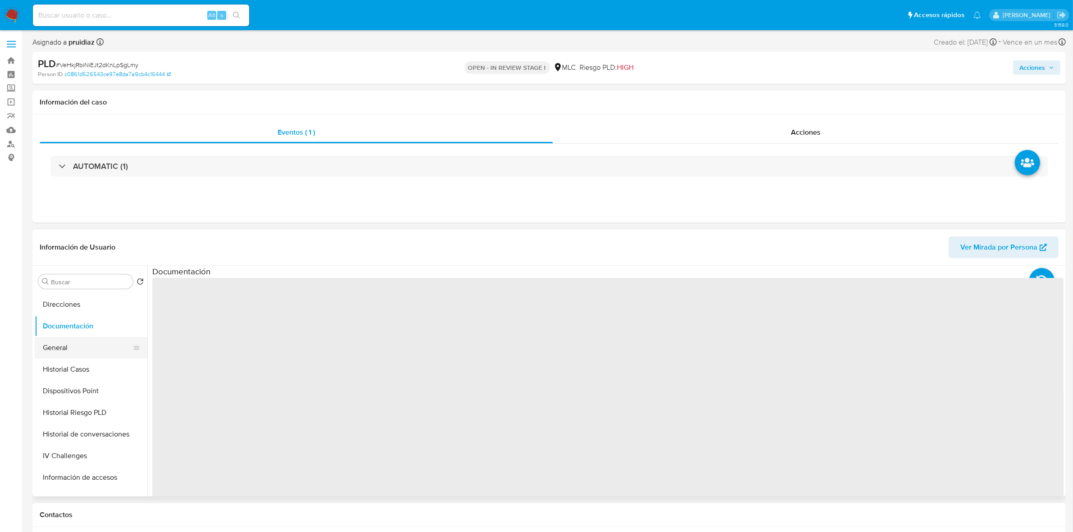
click at [62, 339] on button "General" at bounding box center [87, 348] width 105 height 22
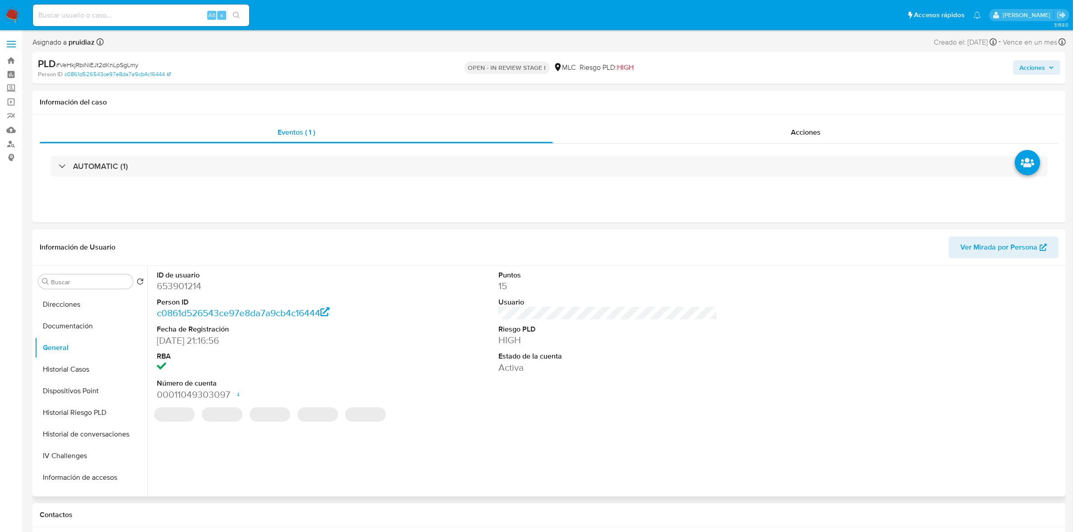
click at [192, 285] on dd "653901214" at bounding box center [266, 286] width 219 height 13
click at [196, 291] on dd "653901214" at bounding box center [266, 286] width 219 height 13
copy dd "653901214"
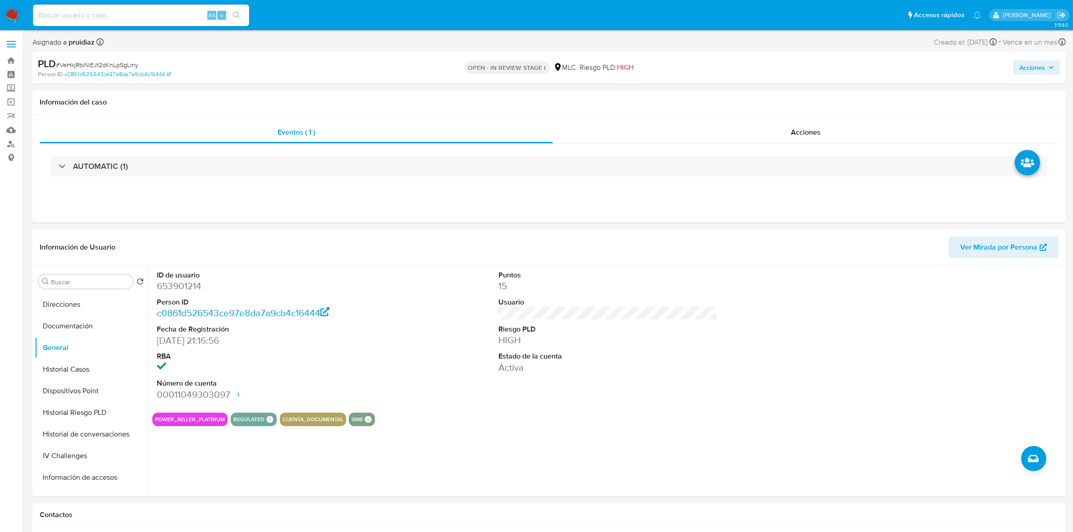
click at [89, 64] on span "# VeHkjRbiNiEJt2dKnLpSgLmy" at bounding box center [97, 64] width 82 height 9
copy span "VeHkjRbiNiEJt2dKnLpSgLmy"
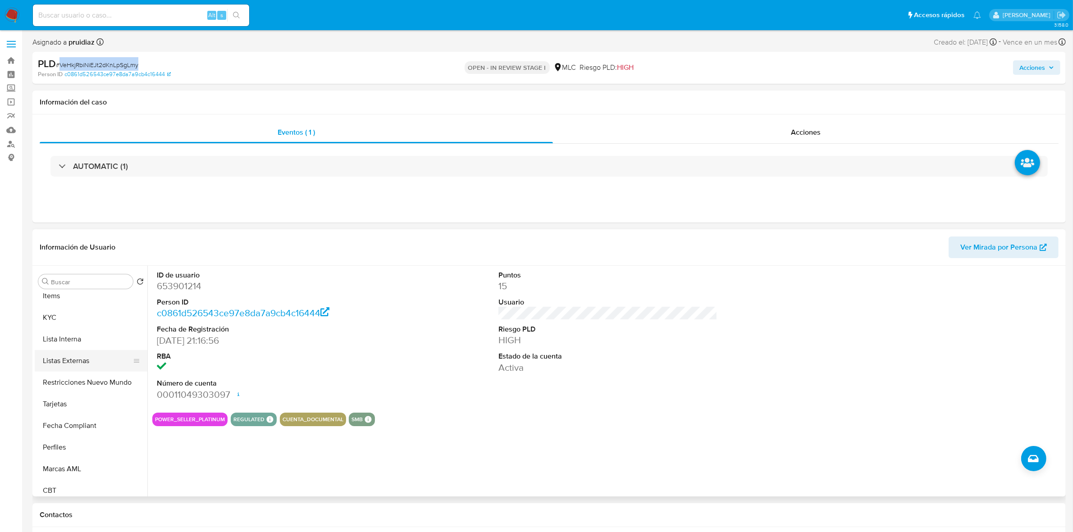
scroll to position [375, 0]
click at [71, 309] on button "KYC" at bounding box center [87, 317] width 105 height 22
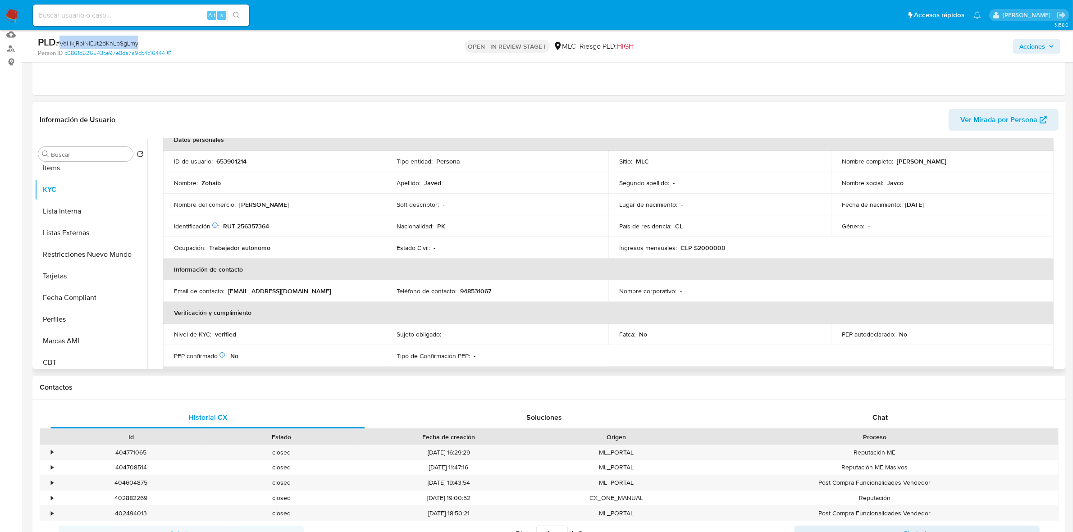
scroll to position [0, 0]
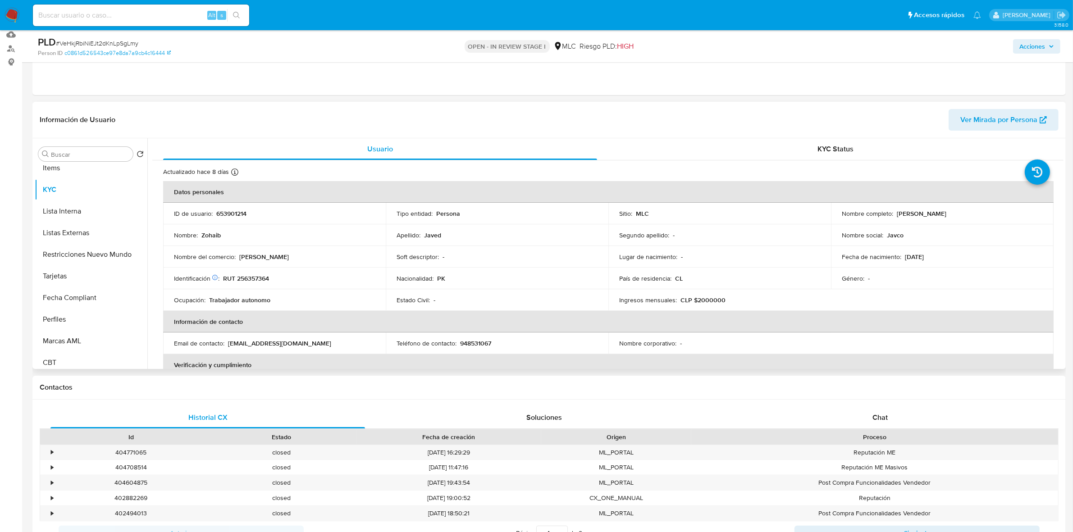
click at [244, 283] on td "Identificación Nº de serie: 602350843 : RUT 256357364" at bounding box center [274, 279] width 223 height 22
click at [249, 278] on p "RUT 256357364" at bounding box center [246, 278] width 46 height 8
copy p "256357364"
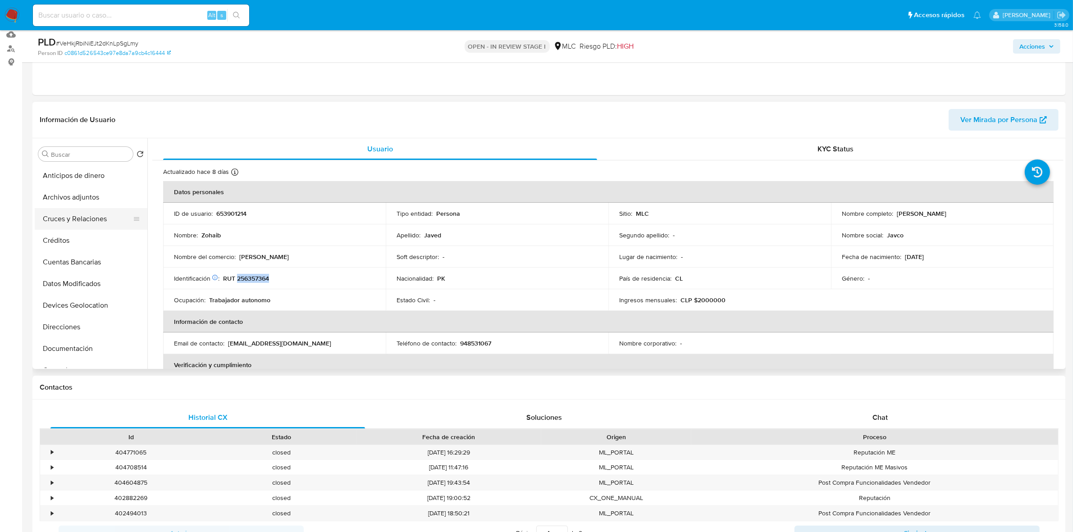
click at [73, 226] on button "Cruces y Relaciones" at bounding box center [87, 219] width 105 height 22
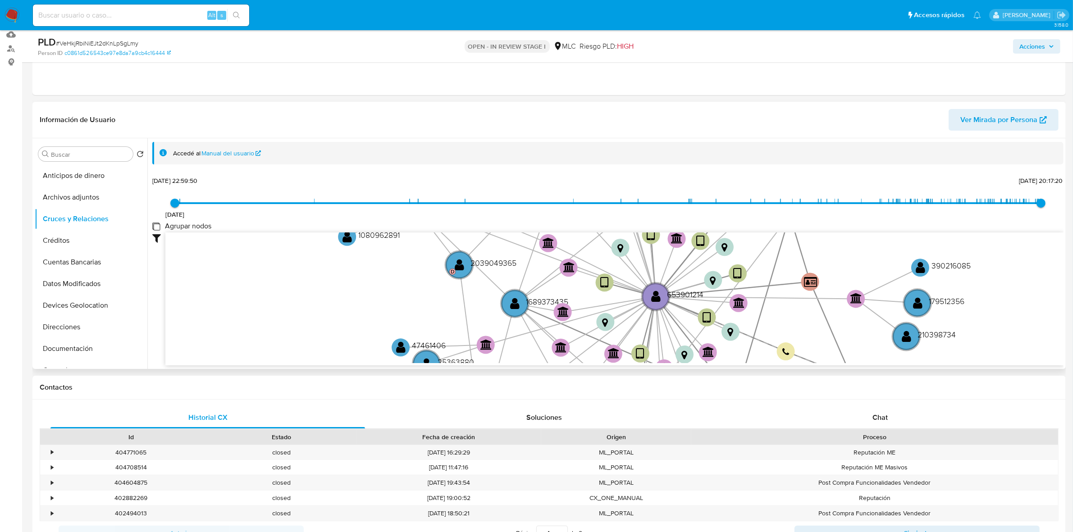
click at [155, 228] on group_nodes "Agrupar nodos" at bounding box center [155, 226] width 7 height 7
checkbox group_nodes "true"
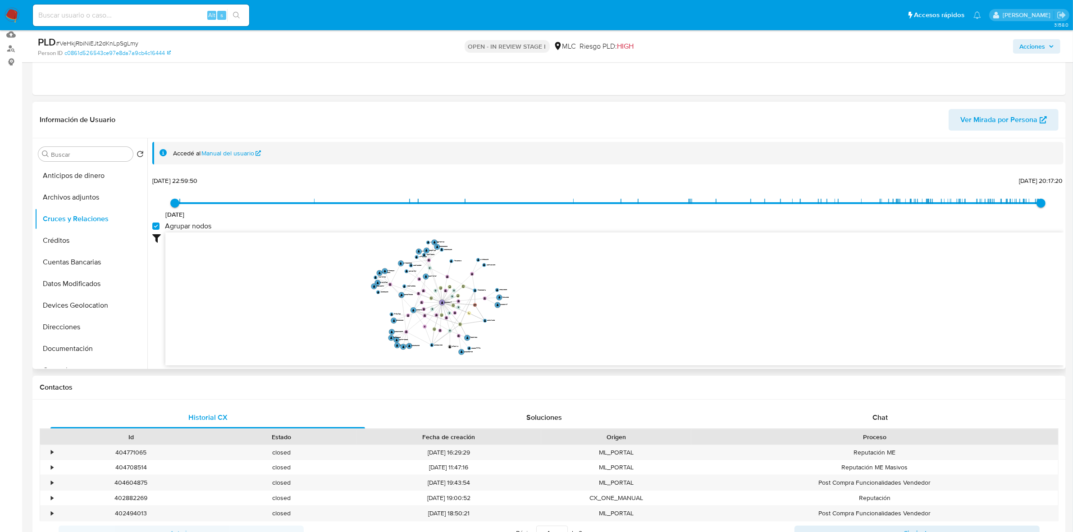
drag, startPoint x: 490, startPoint y: 262, endPoint x: 532, endPoint y: 292, distance: 51.5
click at [532, 292] on icon "device-65af2482d781b1244ac55c19  user-653901214  653901214 user-2330221303  …" at bounding box center [614, 297] width 898 height 131
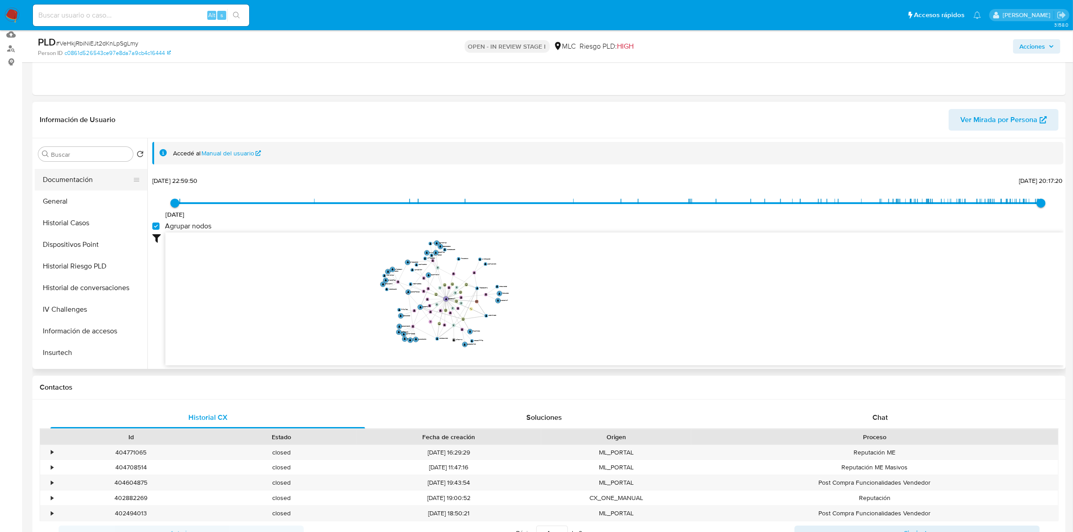
click at [79, 186] on button "Documentación" at bounding box center [87, 180] width 105 height 22
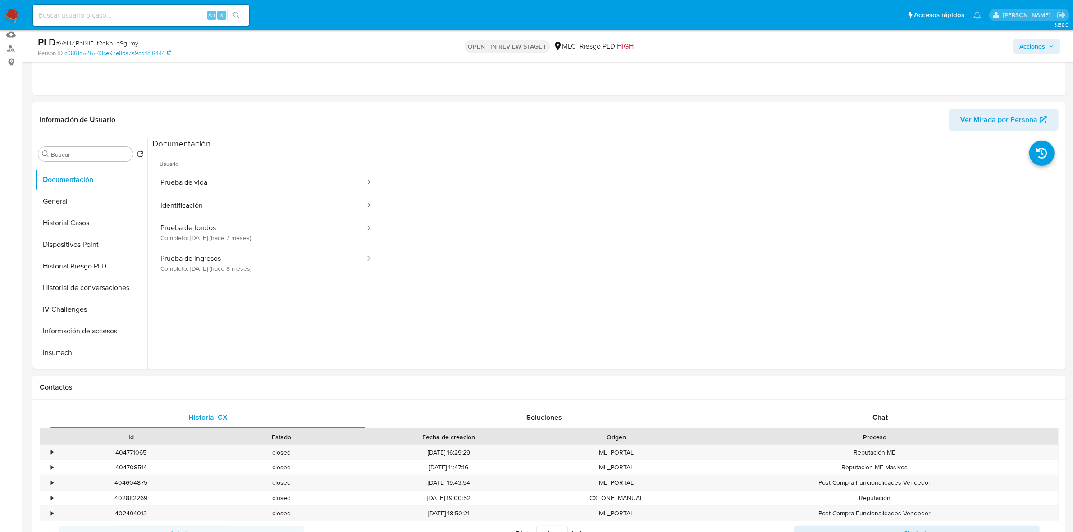
click at [246, 173] on button "Prueba de vida" at bounding box center [259, 182] width 214 height 23
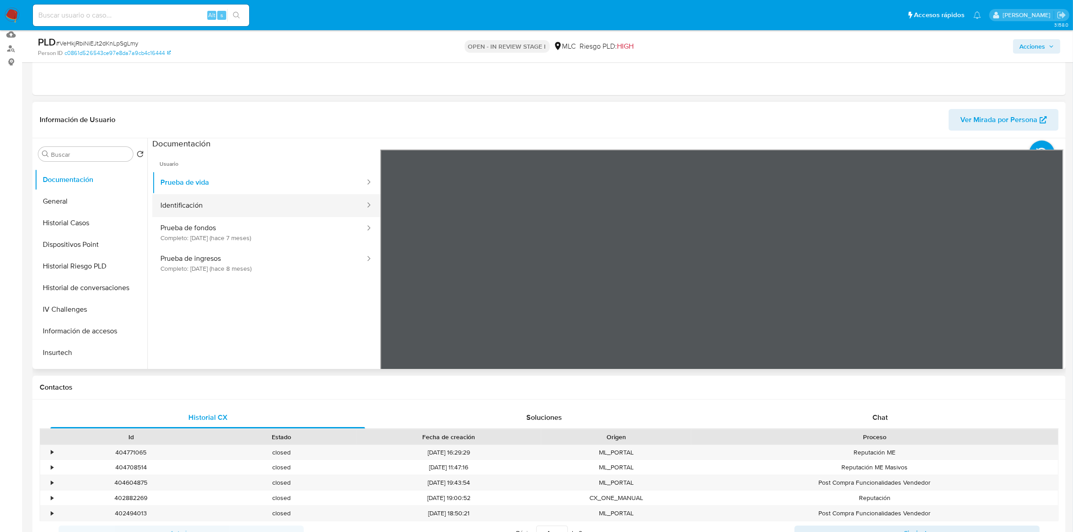
click at [203, 206] on button "Identificación" at bounding box center [259, 205] width 214 height 23
click at [1046, 296] on icon at bounding box center [1052, 296] width 18 height 18
click at [390, 296] on icon at bounding box center [392, 296] width 18 height 18
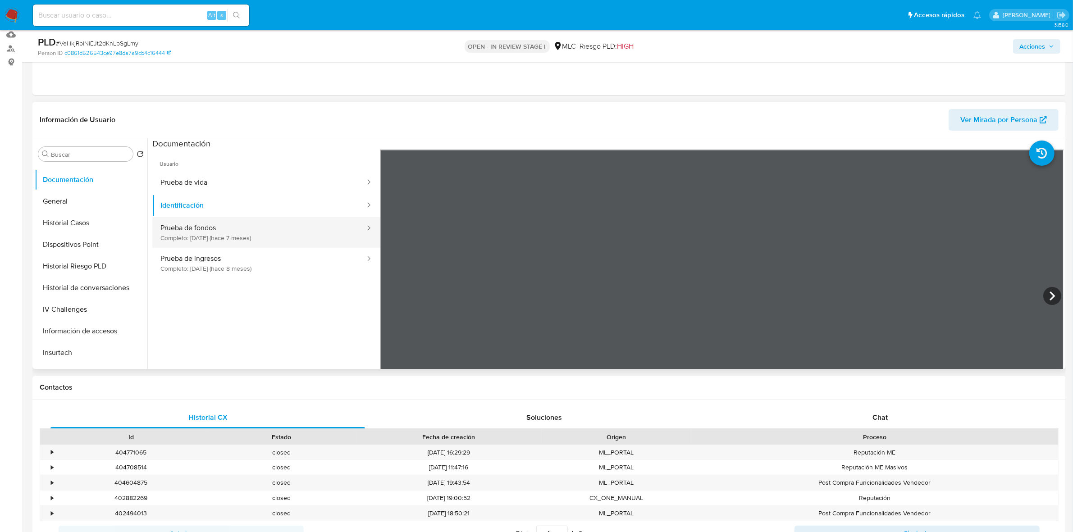
click at [256, 225] on button "Prueba de fondos Completo: 07/02/2025 (hace 7 meses)" at bounding box center [259, 232] width 214 height 31
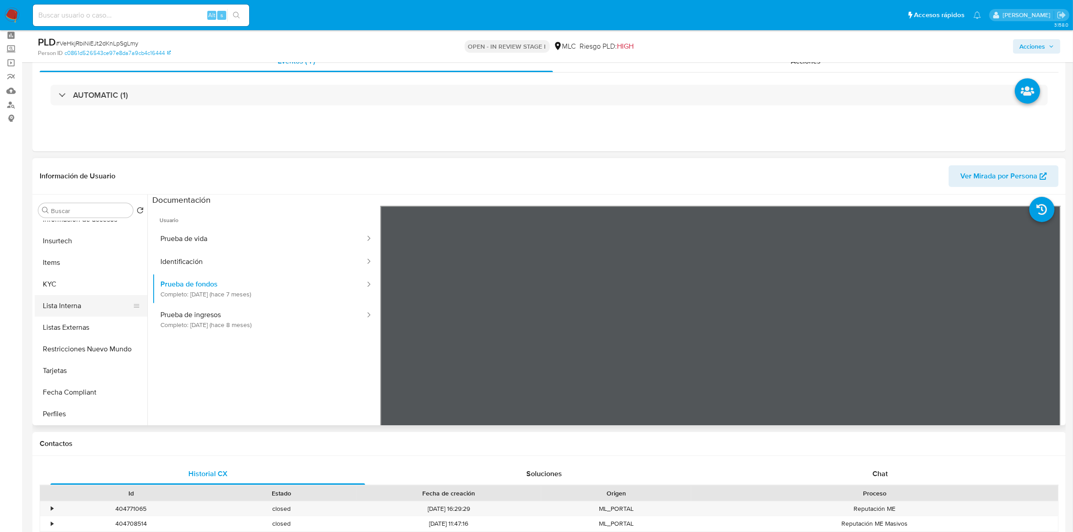
scroll to position [338, 0]
click at [50, 270] on button "Items" at bounding box center [87, 262] width 105 height 22
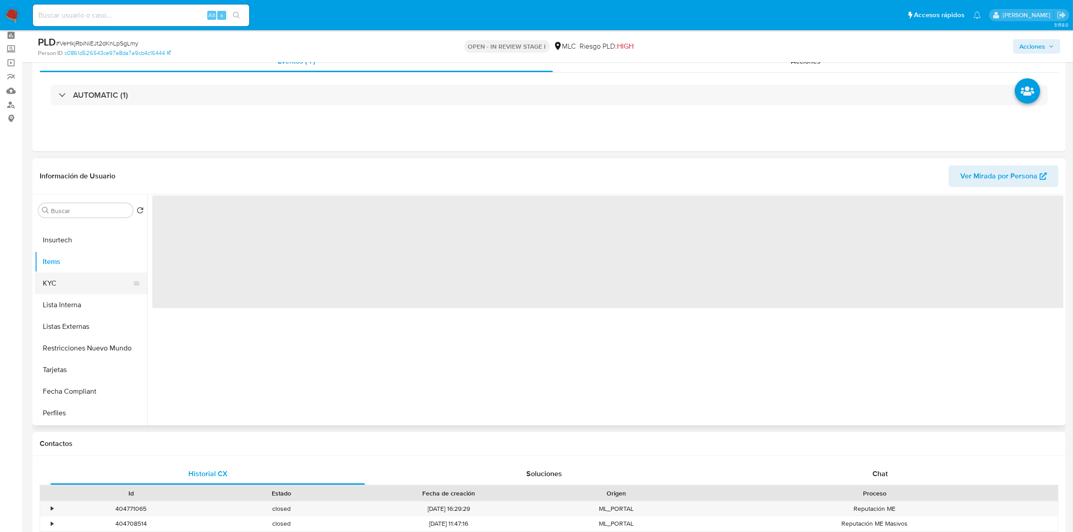
click at [55, 278] on button "KYC" at bounding box center [87, 284] width 105 height 22
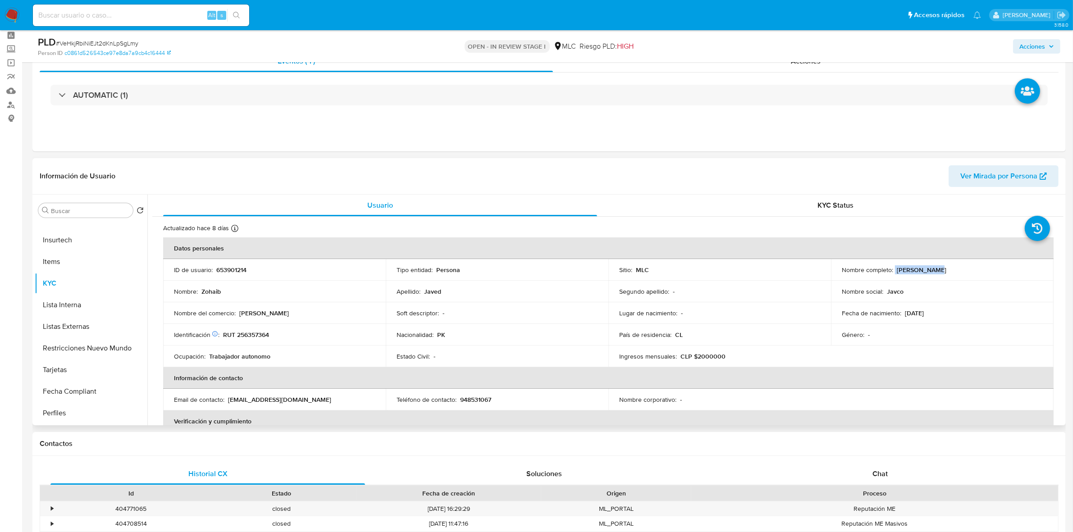
drag, startPoint x: 941, startPoint y: 269, endPoint x: 891, endPoint y: 271, distance: 49.6
click at [891, 271] on div "Nombre completo : Zohaib Javed" at bounding box center [942, 270] width 201 height 8
copy div "Zohaib Javed"
click at [246, 273] on p "653901214" at bounding box center [231, 270] width 30 height 8
click at [245, 273] on p "653901214" at bounding box center [231, 270] width 30 height 8
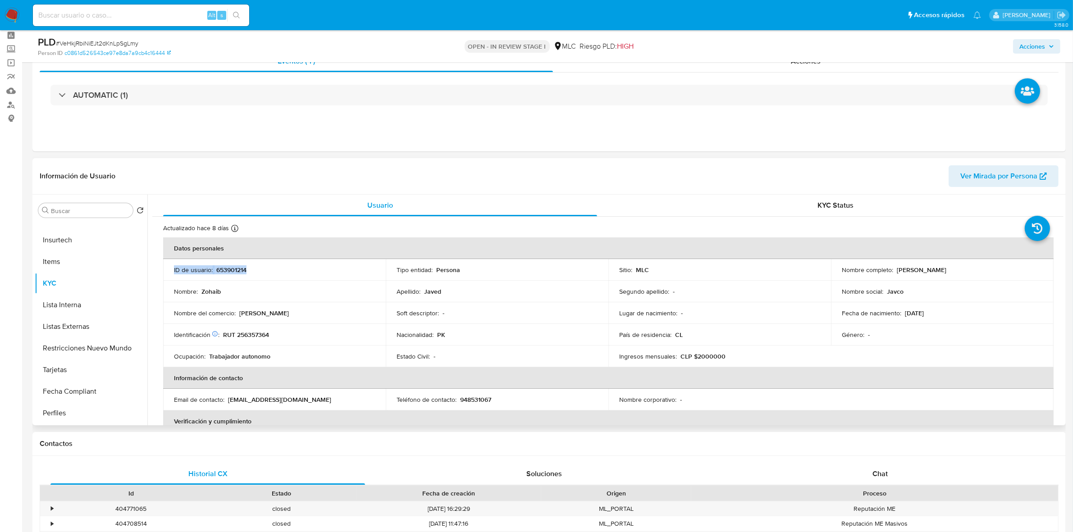
click at [244, 273] on p "653901214" at bounding box center [231, 270] width 30 height 8
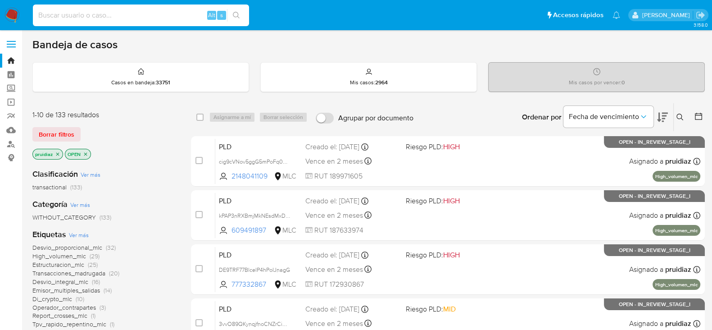
click at [138, 15] on input at bounding box center [141, 15] width 216 height 12
paste input "#j4XDz0kTMNARkj59XGOcfmsf"
type input "#j4XDz0kTMNARkj59XGOcfmsf"
click at [241, 15] on button "search-icon" at bounding box center [236, 15] width 18 height 13
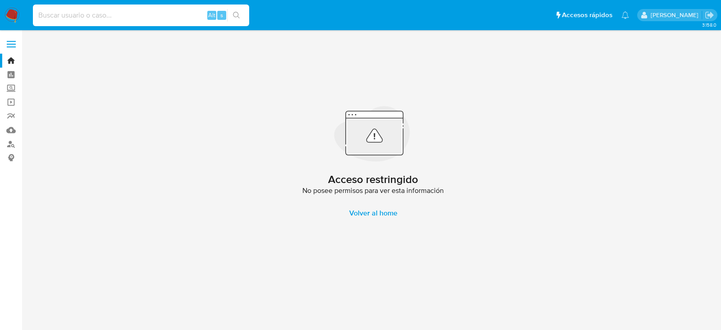
click at [58, 16] on input at bounding box center [141, 15] width 216 height 12
paste input "#j4XDz0kTMNARkj59XGOcfmsf"
click at [41, 17] on input "#j4XDz0kTMNARkj59XGOcfmsf" at bounding box center [141, 15] width 216 height 12
type input "j4XDz0kTMNARkj59XGOcfmsf"
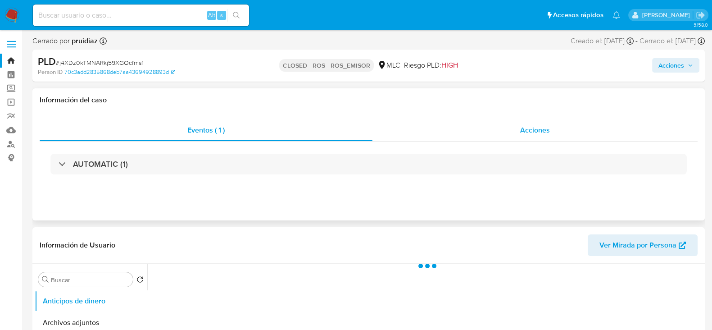
click at [535, 123] on div "Acciones" at bounding box center [535, 130] width 325 height 22
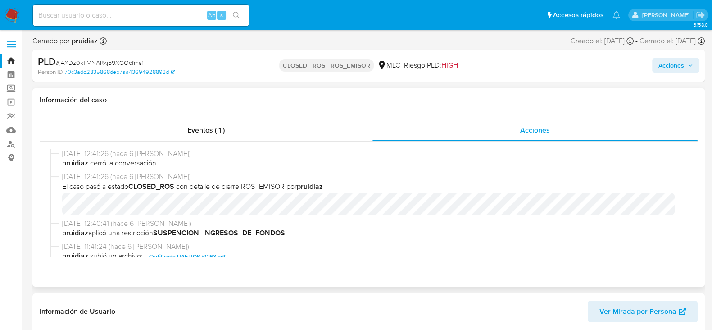
select select "10"
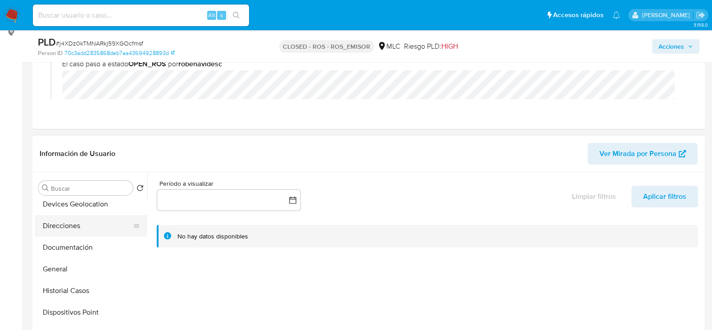
scroll to position [135, 0]
click at [71, 287] on button "Historial Casos" at bounding box center [87, 291] width 105 height 22
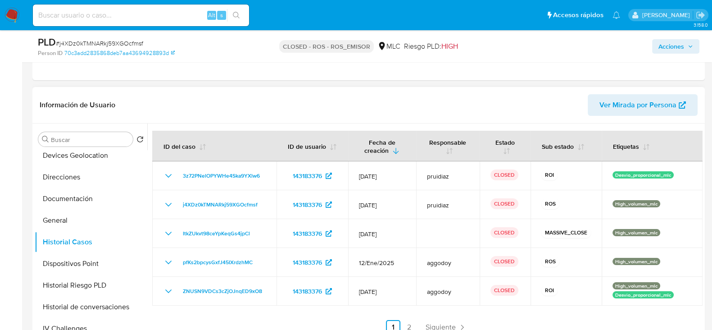
scroll to position [215, 0]
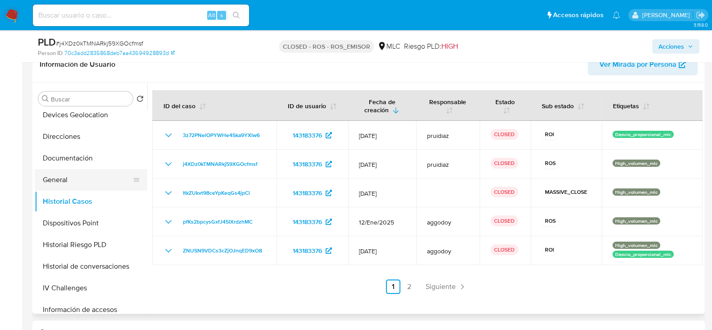
click at [67, 173] on button "General" at bounding box center [87, 180] width 105 height 22
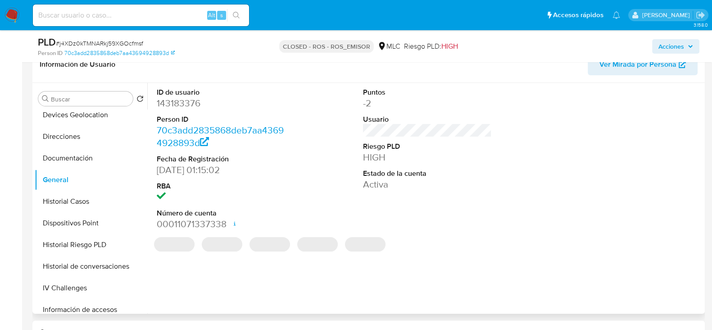
click at [189, 103] on dd "143183376" at bounding box center [221, 103] width 129 height 13
copy dd "143183376"
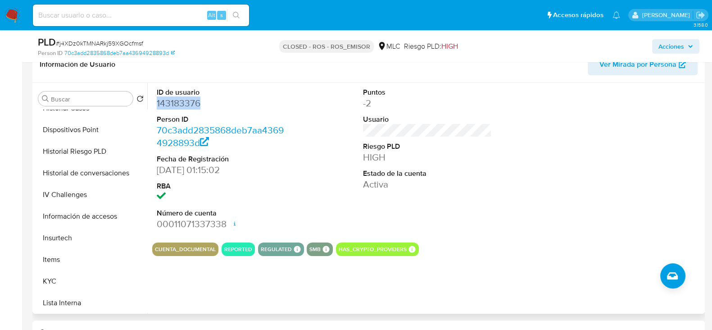
scroll to position [265, 0]
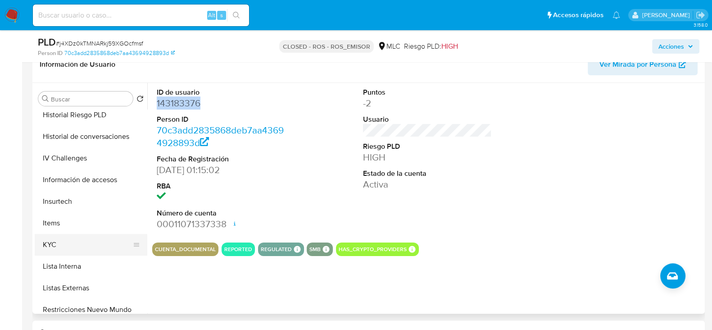
click at [49, 241] on button "KYC" at bounding box center [87, 245] width 105 height 22
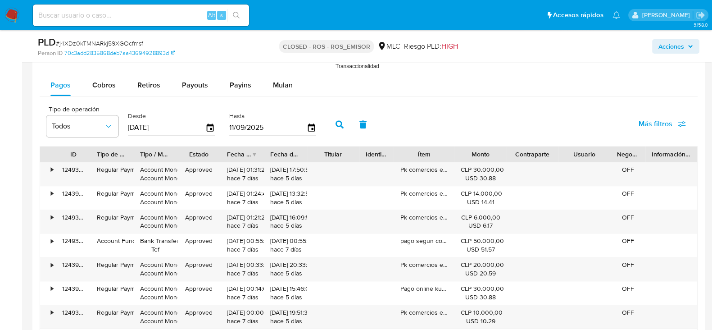
scroll to position [965, 0]
click at [109, 82] on span "Cobros" at bounding box center [103, 83] width 23 height 10
select select "10"
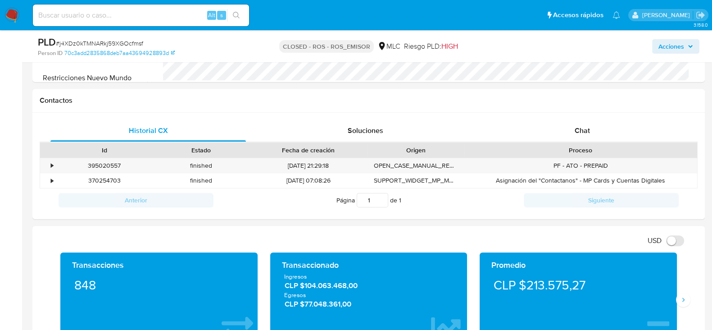
scroll to position [428, 0]
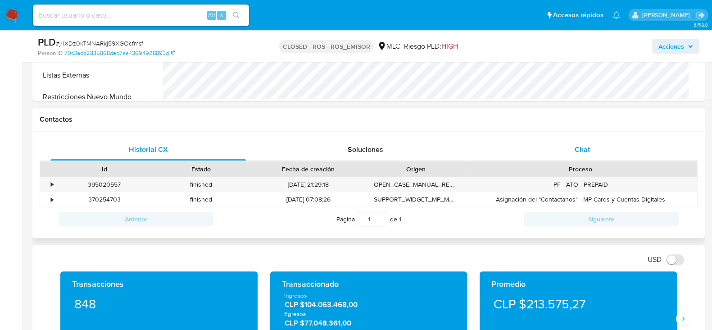
click at [579, 147] on span "Chat" at bounding box center [582, 149] width 15 height 10
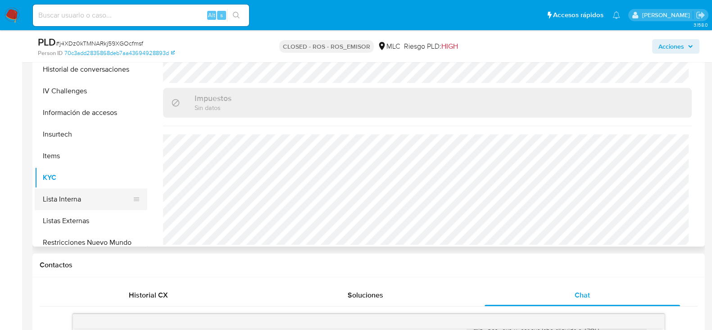
scroll to position [352, 0]
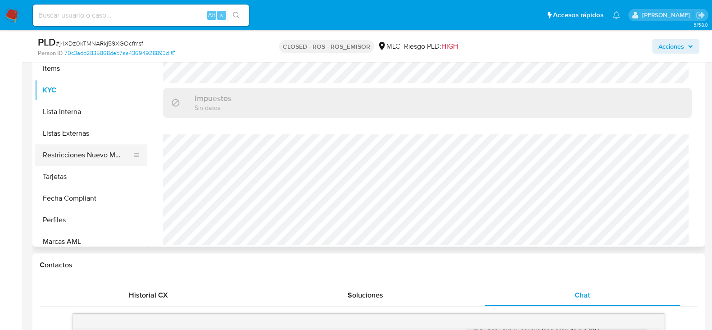
click at [80, 148] on button "Restricciones Nuevo Mundo" at bounding box center [87, 155] width 105 height 22
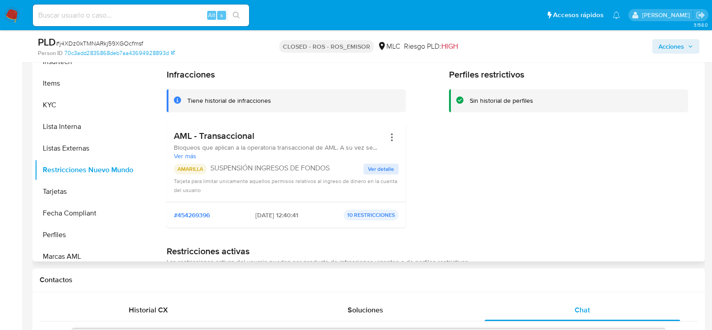
scroll to position [265, 0]
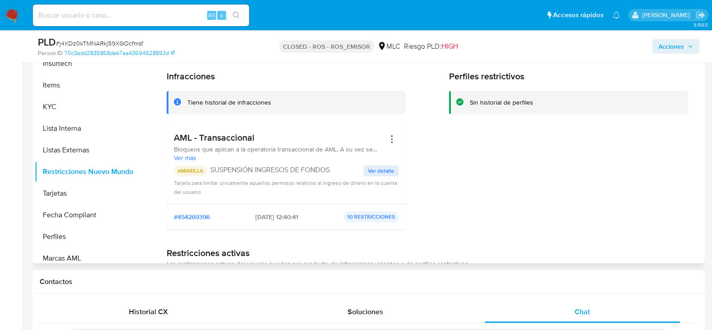
click at [389, 169] on span "Ver detalle" at bounding box center [381, 170] width 26 height 9
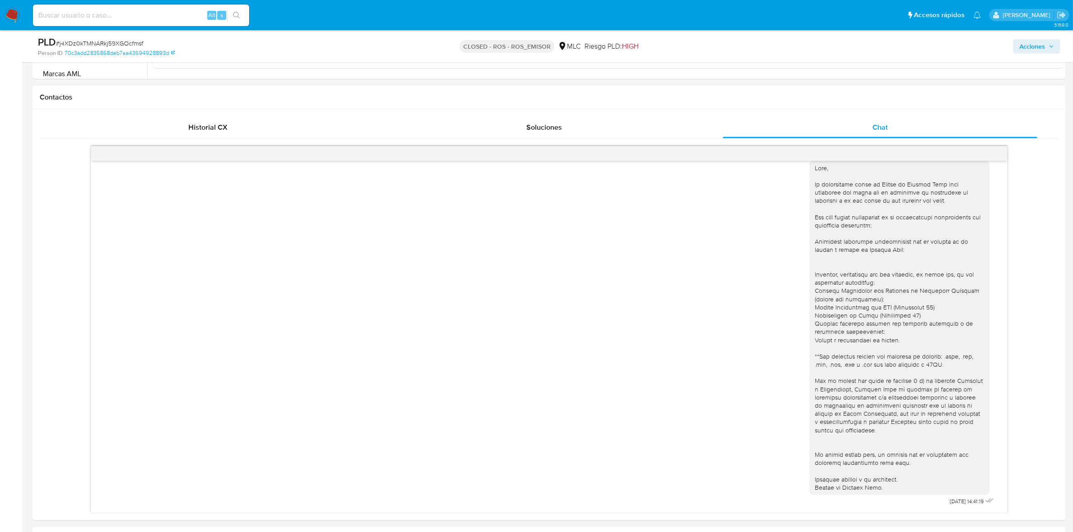
scroll to position [12, 0]
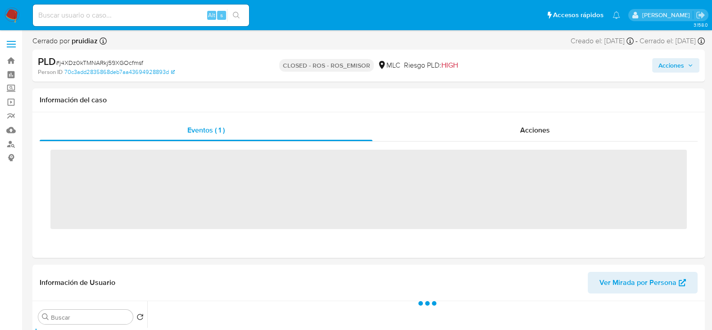
click at [9, 17] on img at bounding box center [12, 15] width 15 height 15
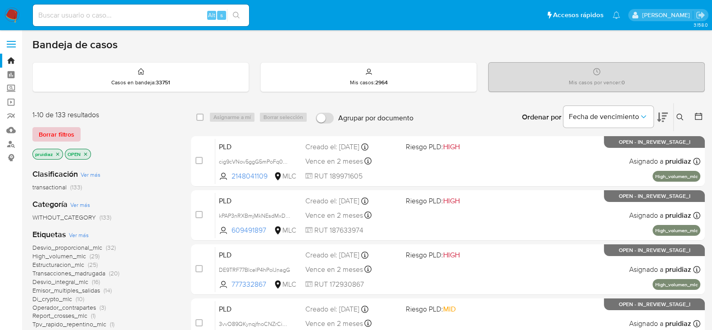
click at [53, 129] on span "Borrar filtros" at bounding box center [57, 134] width 36 height 13
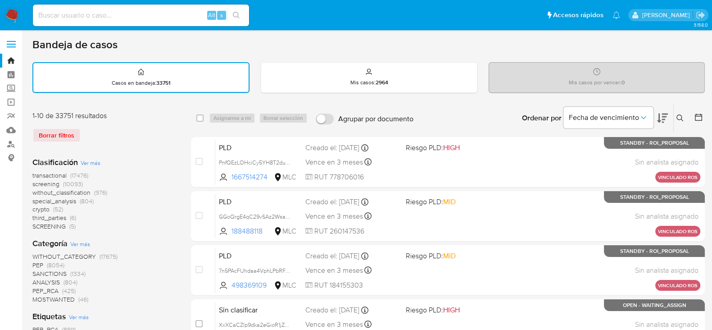
click at [699, 122] on button at bounding box center [699, 118] width 11 height 11
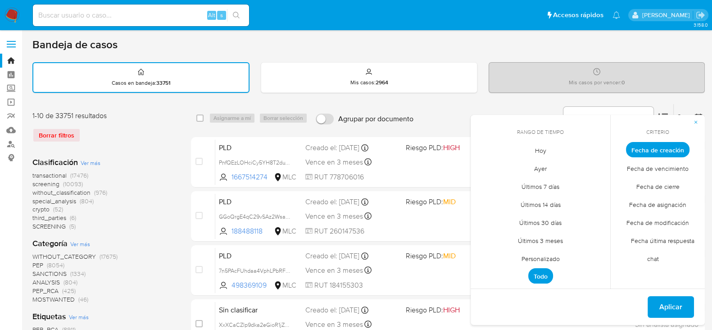
click at [544, 254] on span "Personalizado" at bounding box center [540, 258] width 57 height 18
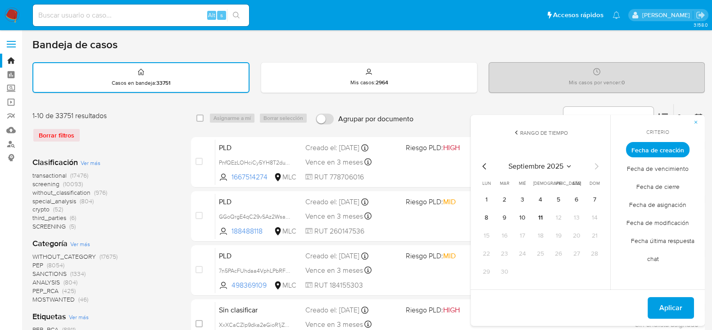
click at [494, 170] on div "septiembre 2025" at bounding box center [540, 166] width 123 height 11
click at [487, 168] on icon "Mes anterior" at bounding box center [484, 166] width 11 height 11
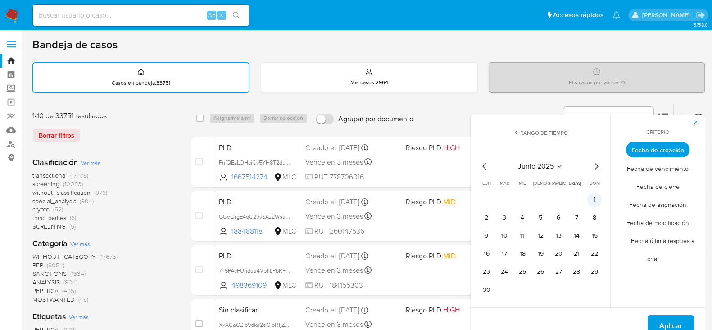
click at [593, 197] on button "1" at bounding box center [595, 199] width 14 height 14
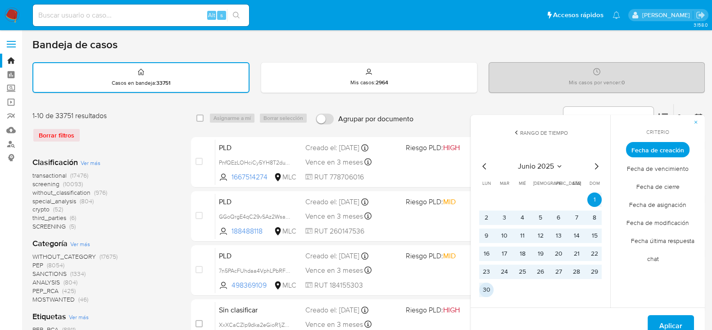
click at [484, 288] on button "30" at bounding box center [486, 289] width 14 height 14
click at [652, 316] on button "Aplicar" at bounding box center [671, 326] width 46 height 22
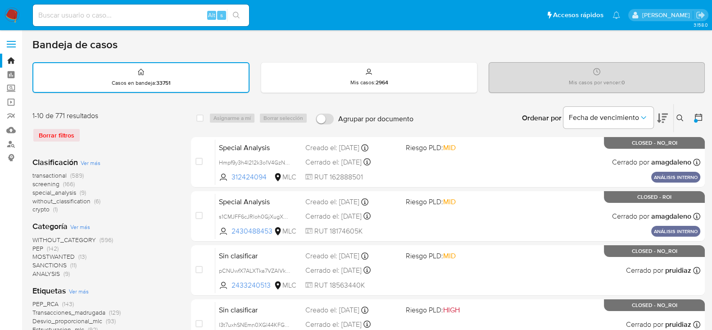
scroll to position [10, 0]
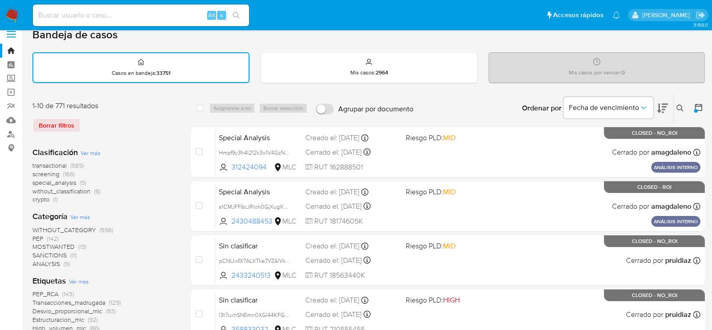
click at [63, 192] on span "without_classification" at bounding box center [61, 191] width 58 height 9
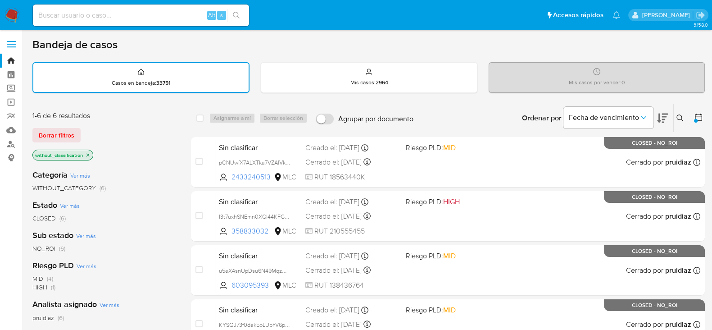
click at [88, 152] on icon "close-filter" at bounding box center [87, 154] width 5 height 5
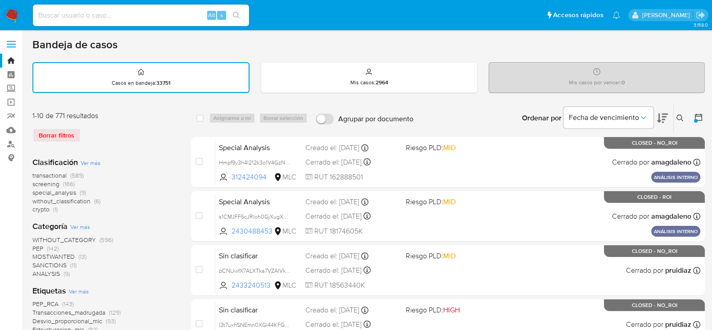
click at [703, 121] on button at bounding box center [699, 118] width 11 height 11
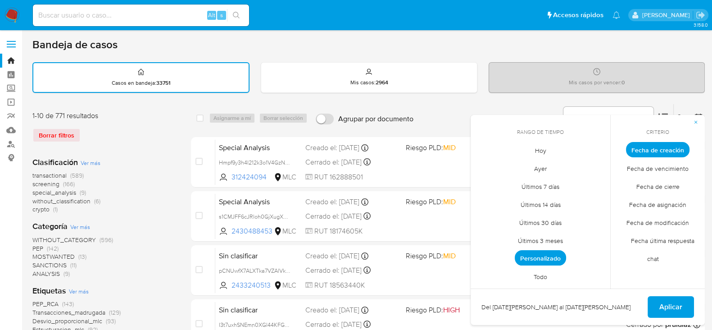
click at [545, 261] on span "Personalizado" at bounding box center [540, 257] width 51 height 15
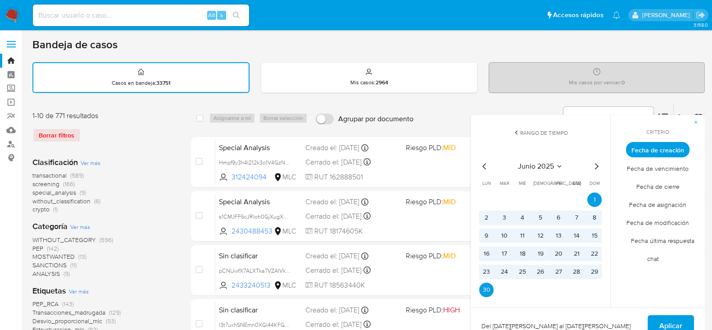
click at [595, 164] on icon "Mes siguiente" at bounding box center [596, 166] width 11 height 11
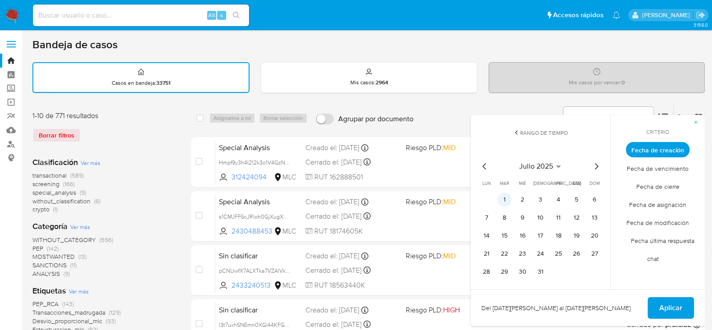
click at [508, 199] on button "1" at bounding box center [504, 199] width 14 height 14
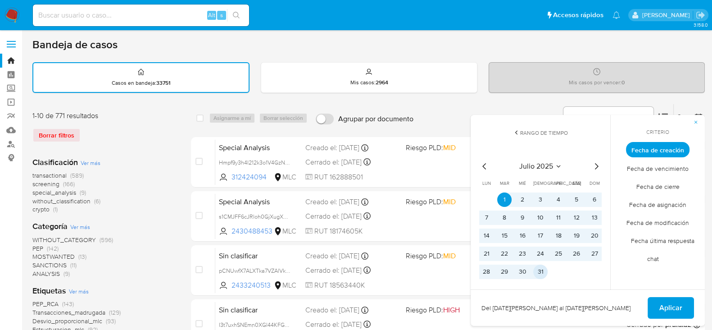
click at [538, 274] on button "31" at bounding box center [540, 271] width 14 height 14
click at [664, 304] on span "Aplicar" at bounding box center [671, 308] width 23 height 20
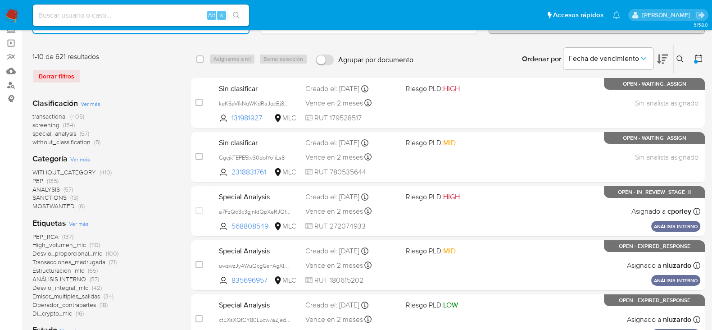
scroll to position [60, 0]
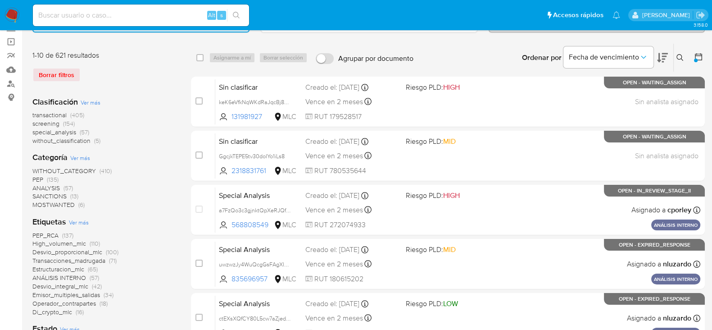
click at [69, 140] on span "without_classification" at bounding box center [61, 140] width 58 height 9
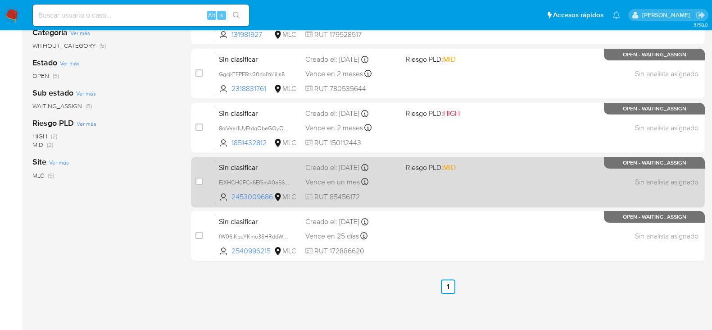
scroll to position [138, 0]
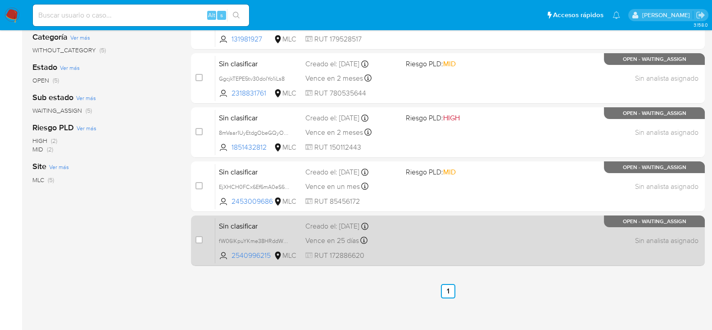
click at [437, 247] on div "Sin clasificar fW06lKpuYKme38HRddWYlJGO 2540996215 MLC Creado el: 08/07/2025 Cr…" at bounding box center [457, 241] width 485 height 46
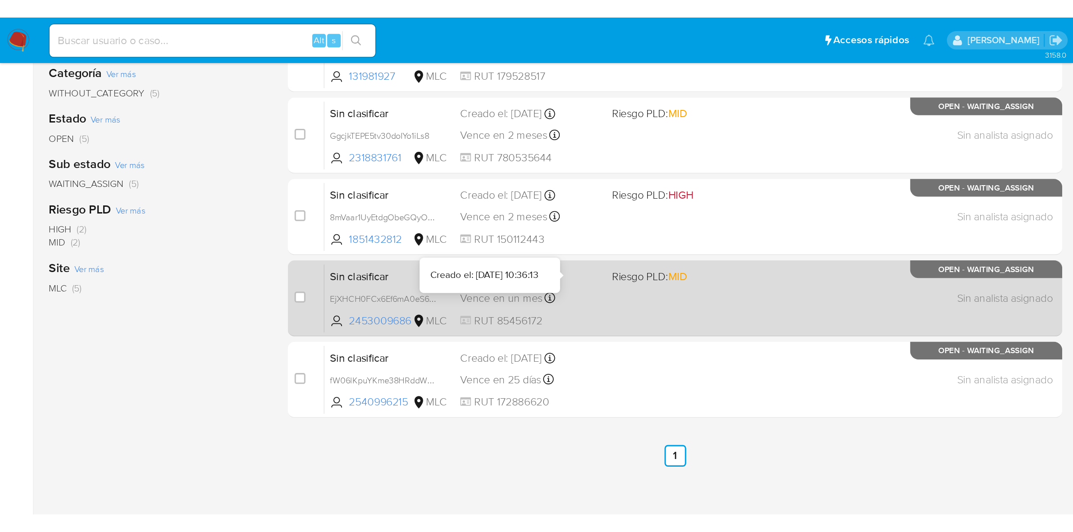
scroll to position [0, 0]
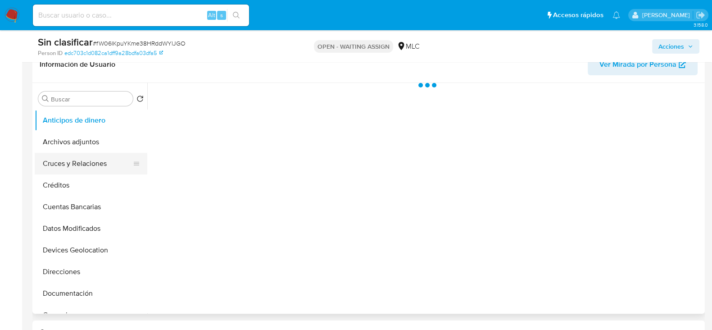
scroll to position [156, 0]
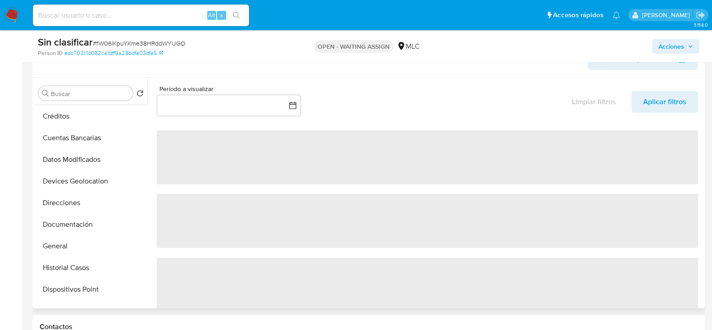
select select "10"
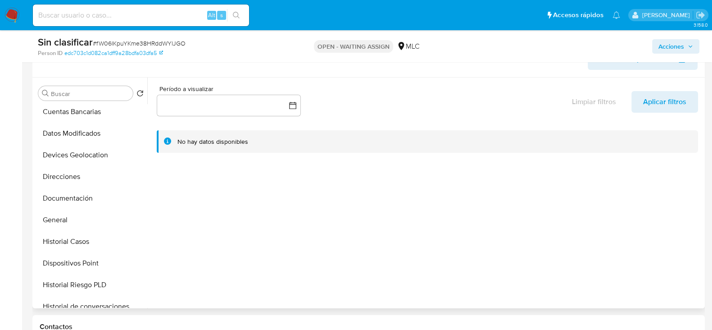
scroll to position [91, 0]
click at [64, 240] on button "Historial Casos" at bounding box center [87, 241] width 105 height 22
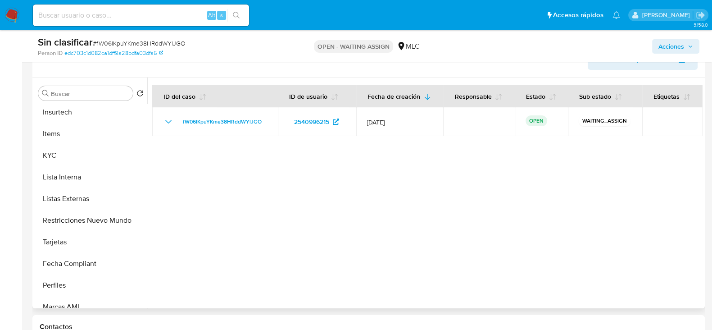
scroll to position [351, 0]
click at [73, 217] on button "Restricciones Nuevo Mundo" at bounding box center [87, 219] width 105 height 22
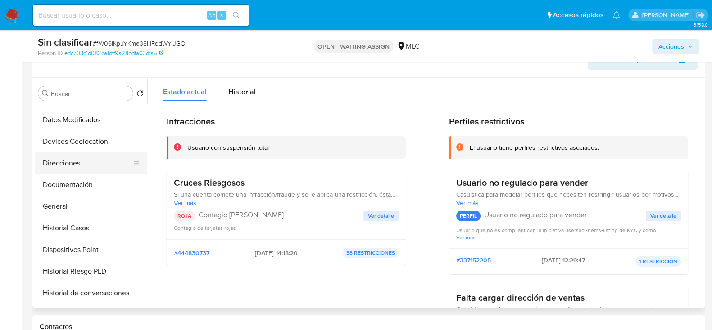
scroll to position [95, 0]
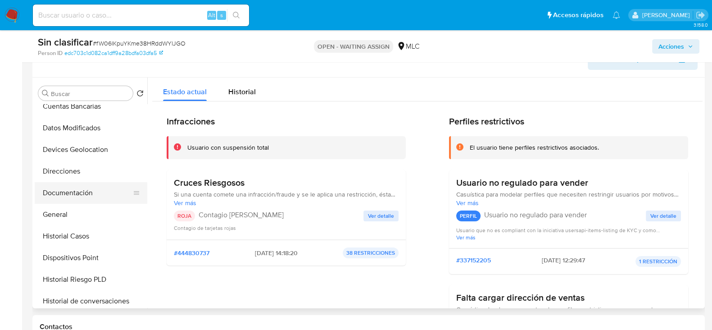
click at [76, 193] on button "Documentación" at bounding box center [87, 193] width 105 height 22
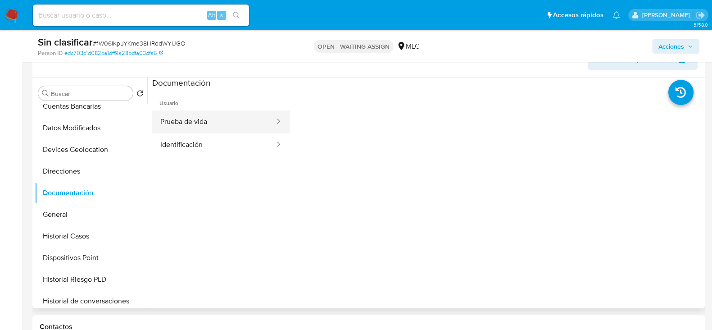
click at [210, 123] on button "Prueba de vida" at bounding box center [213, 121] width 123 height 23
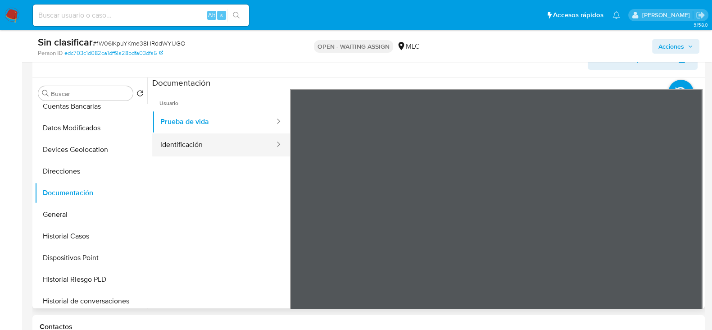
click at [204, 150] on button "Identificación" at bounding box center [213, 144] width 123 height 23
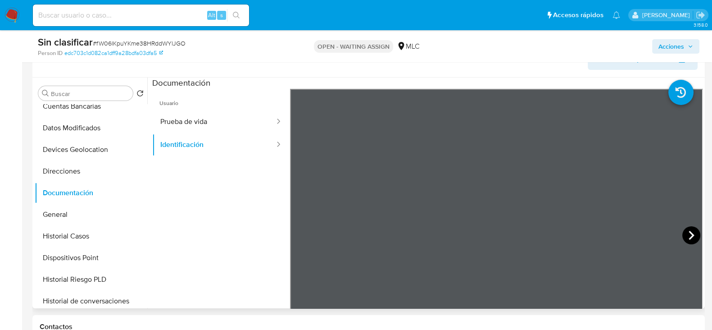
click at [695, 231] on icon at bounding box center [692, 235] width 18 height 18
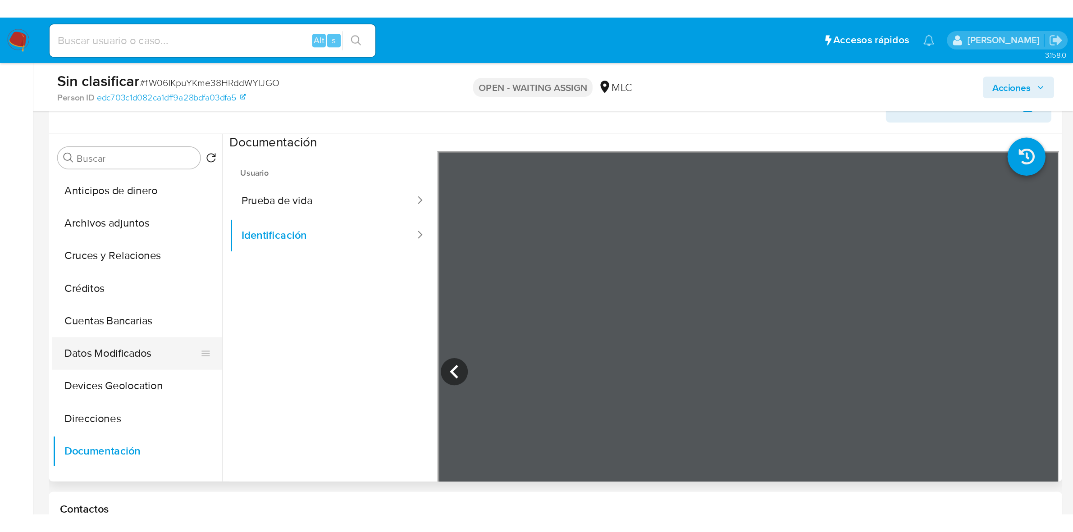
scroll to position [28, 0]
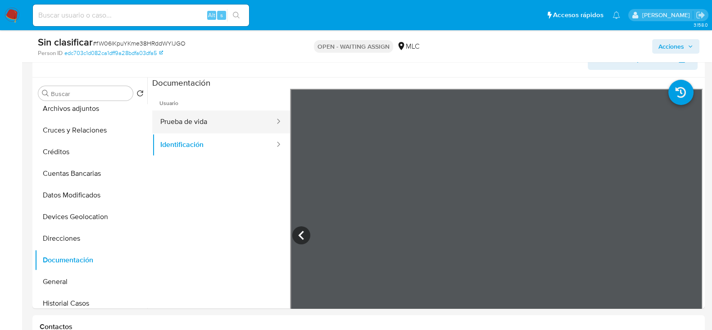
click at [196, 124] on button "Prueba de vida" at bounding box center [213, 121] width 123 height 23
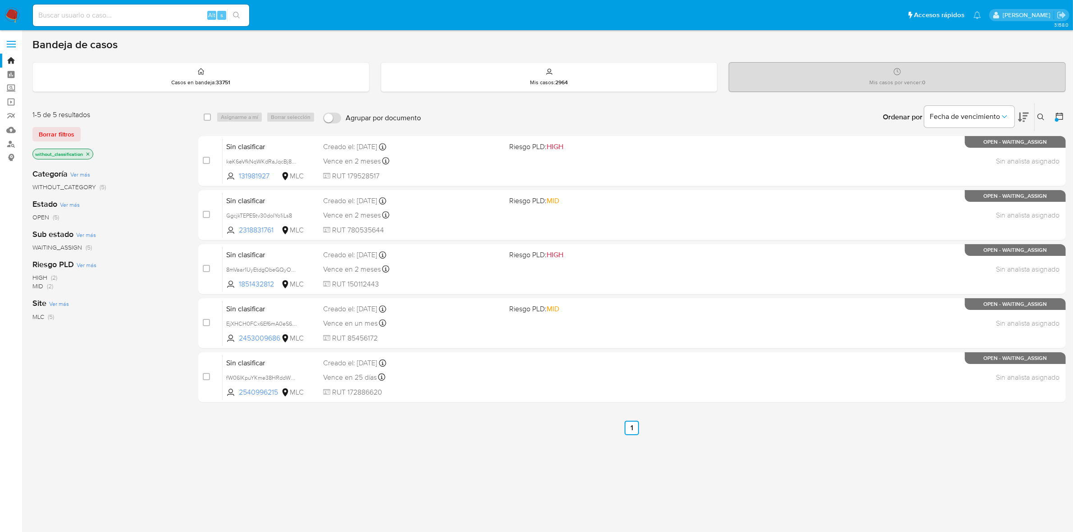
click at [14, 11] on img at bounding box center [12, 15] width 15 height 15
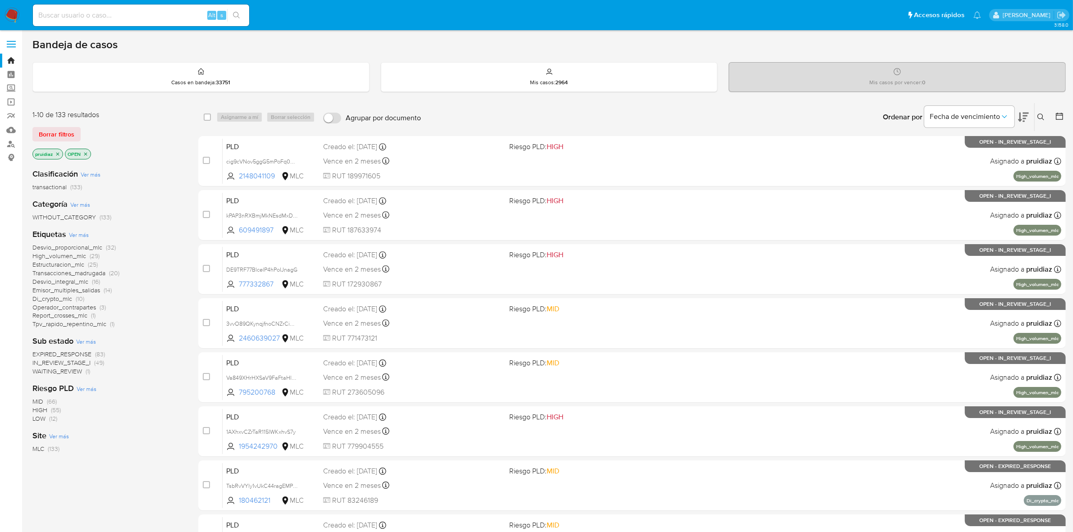
click at [1023, 121] on icon at bounding box center [1023, 117] width 11 height 9
